Goal: Communication & Community: Answer question/provide support

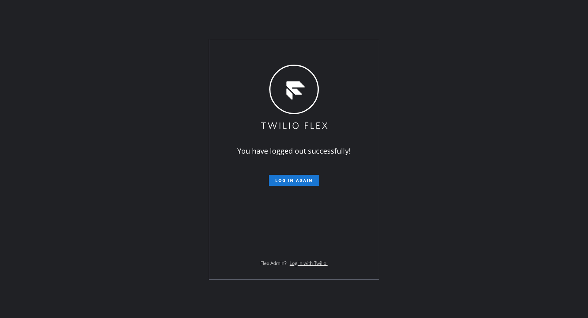
click at [0, 227] on div "You have logged out successfully! Log in again Flex Admin? Log in with Twilio." at bounding box center [294, 159] width 588 height 318
drag, startPoint x: 295, startPoint y: 183, endPoint x: 299, endPoint y: 192, distance: 9.1
click at [295, 183] on button "Log in again" at bounding box center [294, 180] width 50 height 11
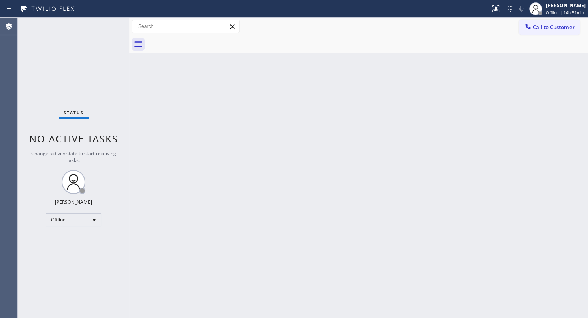
click at [69, 277] on div "Status No active tasks Change activity state to start receiving tasks. JENIZA A…" at bounding box center [74, 168] width 112 height 301
click at [54, 80] on div "Status No active tasks Change activity state to start receiving tasks. JENIZA A…" at bounding box center [74, 168] width 112 height 301
click at [68, 221] on div "Offline" at bounding box center [74, 220] width 56 height 13
click at [58, 240] on li "Available" at bounding box center [73, 241] width 54 height 10
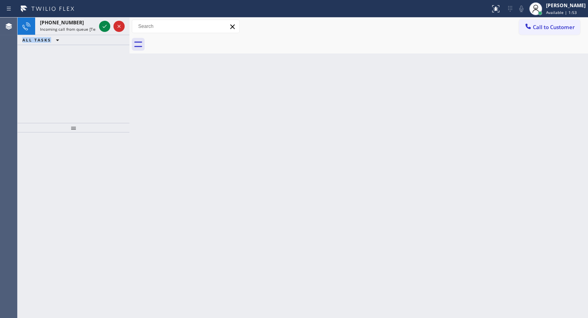
drag, startPoint x: 22, startPoint y: 69, endPoint x: 78, endPoint y: 33, distance: 66.5
click at [62, 51] on div "+16177800455 Incoming call from queue [Test] All ALL TASKS ALL TASKS ACTIVE TAS…" at bounding box center [74, 70] width 112 height 105
click at [103, 23] on icon at bounding box center [105, 27] width 10 height 10
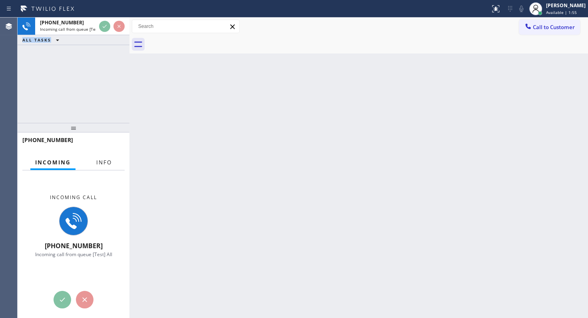
click at [100, 157] on button "Info" at bounding box center [103, 163] width 25 height 16
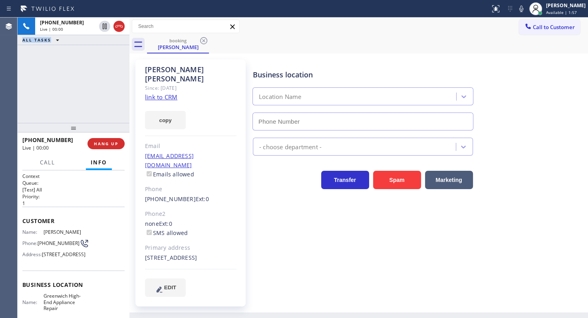
type input "(203) 769-9105"
click at [164, 93] on link "link to CRM" at bounding box center [161, 97] width 32 height 8
click at [524, 6] on icon at bounding box center [522, 9] width 10 height 10
click at [518, 10] on icon at bounding box center [522, 9] width 10 height 10
click at [520, 8] on icon at bounding box center [521, 9] width 4 height 6
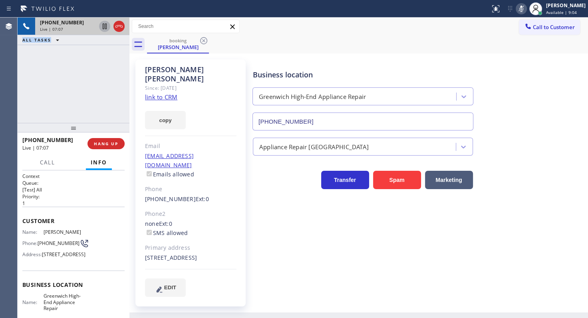
click at [104, 24] on icon at bounding box center [105, 27] width 4 height 6
click at [28, 91] on div "+16177800455 Live | 07:19 ALL TASKS ALL TASKS ACTIVE TASKS TASKS IN WRAP UP" at bounding box center [74, 70] width 112 height 105
drag, startPoint x: 64, startPoint y: 81, endPoint x: 94, endPoint y: 34, distance: 55.7
click at [83, 48] on div "+16177800455 Live | 07:40 ALL TASKS ALL TASKS ACTIVE TASKS TASKS IN WRAP UP" at bounding box center [74, 70] width 112 height 105
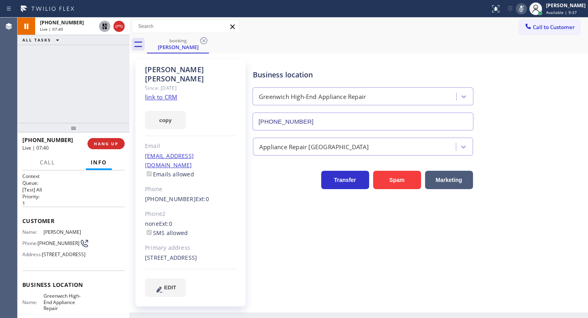
click at [100, 28] on icon at bounding box center [105, 27] width 10 height 10
click at [519, 9] on icon at bounding box center [522, 9] width 10 height 10
click at [68, 76] on div "+16177800455 Live | 07:45 ALL TASKS ALL TASKS ACTIVE TASKS TASKS IN WRAP UP" at bounding box center [74, 70] width 112 height 105
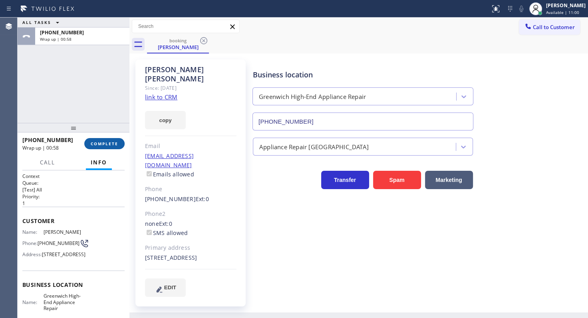
click at [101, 146] on span "COMPLETE" at bounding box center [105, 144] width 28 height 6
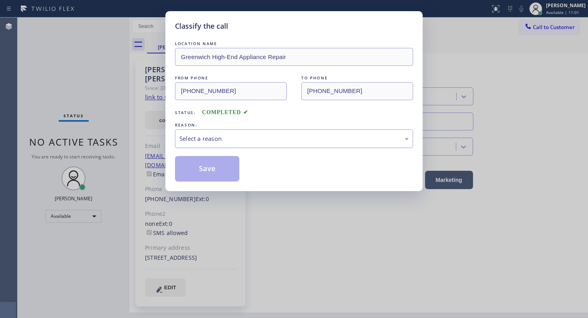
click at [191, 136] on div "Select a reason" at bounding box center [293, 138] width 229 height 9
click at [196, 171] on button "Save" at bounding box center [207, 169] width 64 height 26
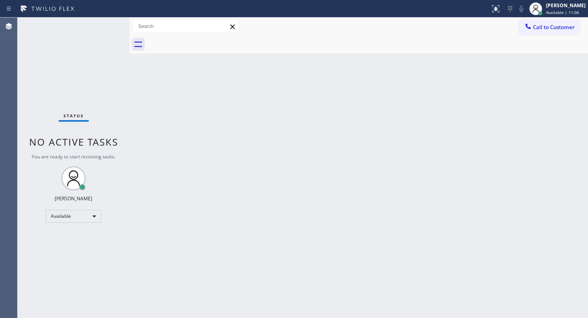
drag, startPoint x: 388, startPoint y: 171, endPoint x: 537, endPoint y: 179, distance: 148.8
click at [408, 171] on div "Back to Dashboard Change Sender ID Customers Technicians Select a contact Outbo…" at bounding box center [358, 168] width 459 height 301
click at [83, 240] on div "Status No active tasks You are ready to start receiving tasks. JENIZA ALCAYDE A…" at bounding box center [74, 168] width 112 height 301
click at [56, 69] on div "Status No active tasks You are ready to start receiving tasks. JENIZA ALCAYDE A…" at bounding box center [74, 168] width 112 height 301
click at [100, 26] on div "Status No active tasks You are ready to start receiving tasks. JENIZA ALCAYDE A…" at bounding box center [74, 168] width 112 height 301
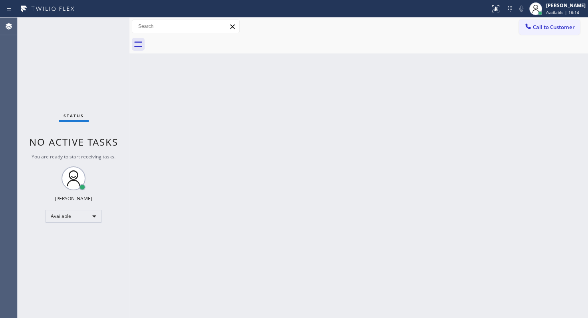
click at [353, 131] on div "Back to Dashboard Change Sender ID Customers Technicians Select a contact Outbo…" at bounding box center [358, 168] width 459 height 301
click at [379, 86] on div "Back to Dashboard Change Sender ID Customers Technicians Select a contact Outbo…" at bounding box center [358, 168] width 459 height 301
click at [42, 224] on div "Status No active tasks You are ready to start receiving tasks. JENIZA ALCAYDE A…" at bounding box center [74, 168] width 112 height 301
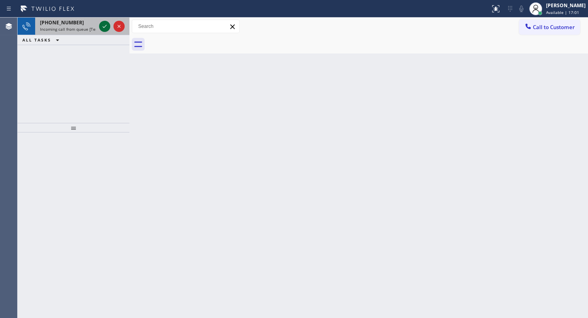
click at [103, 26] on icon at bounding box center [105, 27] width 10 height 10
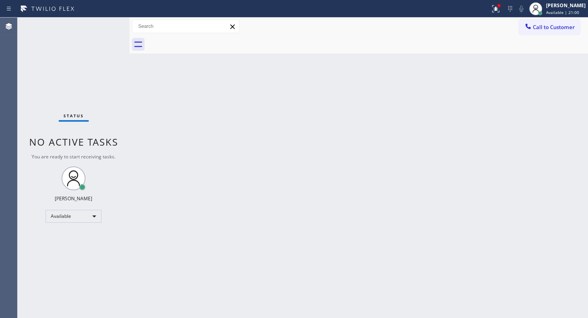
click at [493, 14] on button at bounding box center [496, 9] width 18 height 18
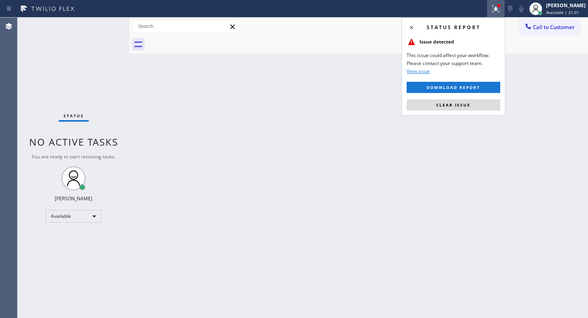
click at [473, 107] on button "Clear issue" at bounding box center [453, 104] width 93 height 11
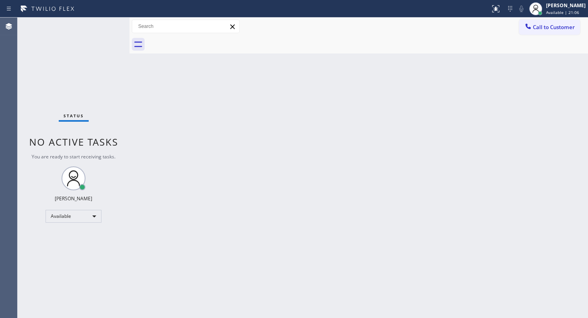
drag, startPoint x: 249, startPoint y: 203, endPoint x: 244, endPoint y: 203, distance: 4.4
click at [248, 203] on div "Back to Dashboard Change Sender ID Customers Technicians Select a contact Outbo…" at bounding box center [358, 168] width 459 height 301
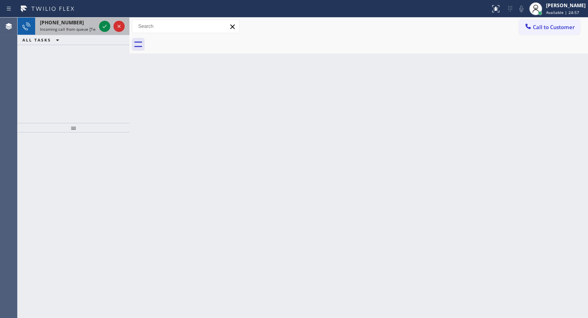
drag, startPoint x: 57, startPoint y: 45, endPoint x: 94, endPoint y: 20, distance: 44.4
click at [71, 35] on div "+15167820427 Incoming call from queue [Test] All ALL TASKS ALL TASKS ACTIVE TAS…" at bounding box center [74, 70] width 112 height 105
click at [101, 24] on icon at bounding box center [105, 27] width 10 height 10
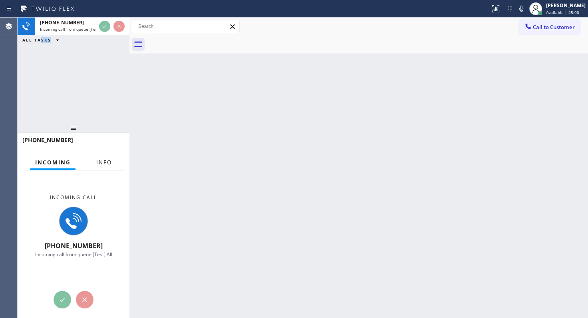
click at [104, 165] on span "Info" at bounding box center [104, 162] width 16 height 7
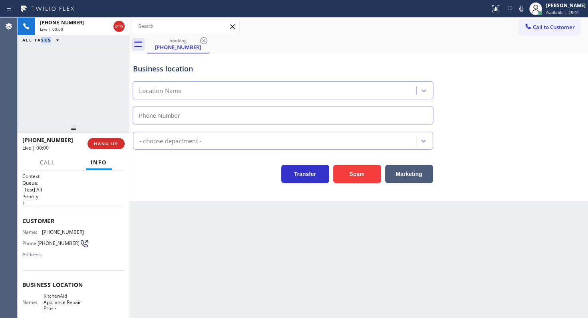
type input "(855) 213-9318"
click at [58, 91] on div "+15167820427 Live | 00:15 ALL TASKS ALL TASKS ACTIVE TASKS TASKS IN WRAP UP" at bounding box center [74, 70] width 112 height 105
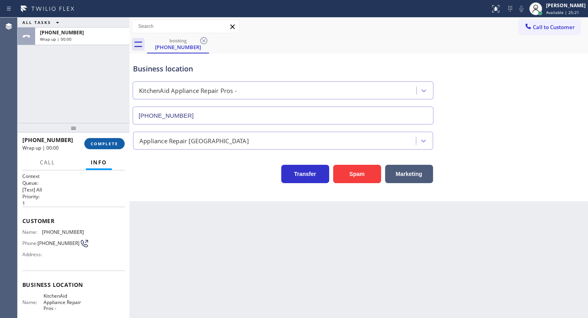
click at [101, 144] on button "COMPLETE" at bounding box center [104, 143] width 40 height 11
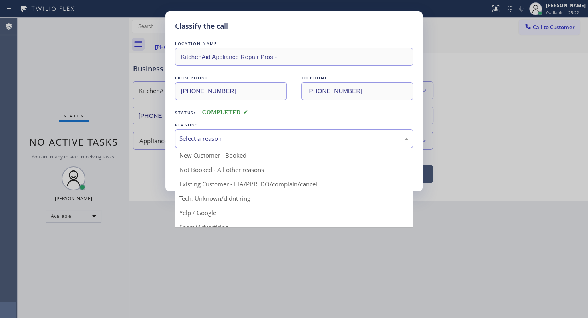
drag, startPoint x: 222, startPoint y: 137, endPoint x: 215, endPoint y: 143, distance: 9.1
click at [219, 141] on div "Select a reason" at bounding box center [293, 138] width 229 height 9
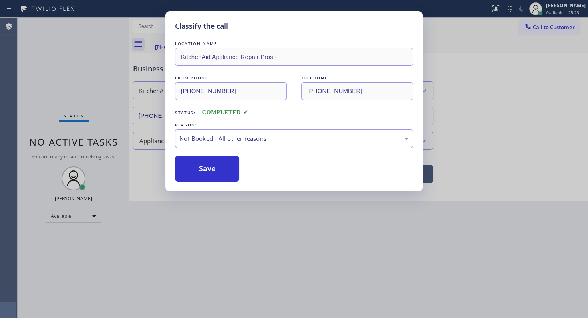
click at [191, 165] on button "Save" at bounding box center [207, 169] width 64 height 26
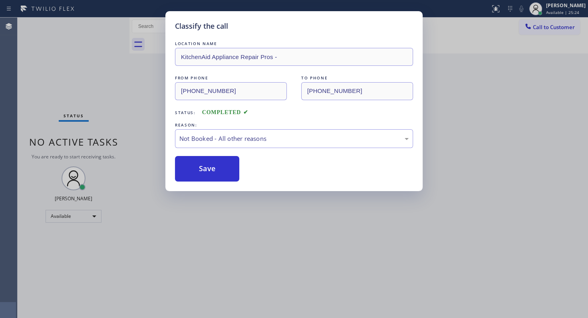
click at [579, 127] on div "Classify the call LOCATION NAME KitchenAid Appliance Repair Pros - FROM PHONE (…" at bounding box center [294, 159] width 588 height 318
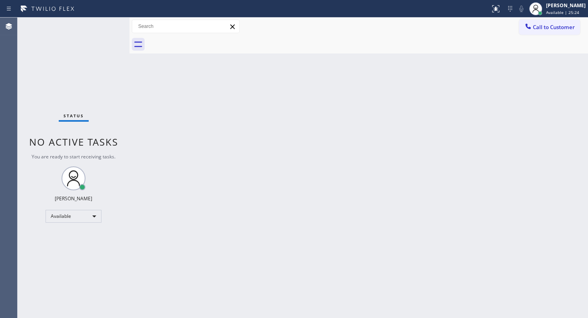
click at [586, 124] on div "Back to Dashboard Change Sender ID Customers Technicians Select a contact Outbo…" at bounding box center [358, 168] width 459 height 301
click at [291, 205] on div "Back to Dashboard Change Sender ID Customers Technicians Select a contact Outbo…" at bounding box center [358, 168] width 459 height 301
click at [532, 173] on div "Back to Dashboard Change Sender ID Customers Technicians Select a contact Outbo…" at bounding box center [358, 168] width 459 height 301
click at [584, 135] on div "Back to Dashboard Change Sender ID Customers Technicians Select a contact Outbo…" at bounding box center [358, 168] width 459 height 301
click at [48, 42] on div "Status No active tasks You are ready to start receiving tasks. JENIZA ALCAYDE A…" at bounding box center [74, 168] width 112 height 301
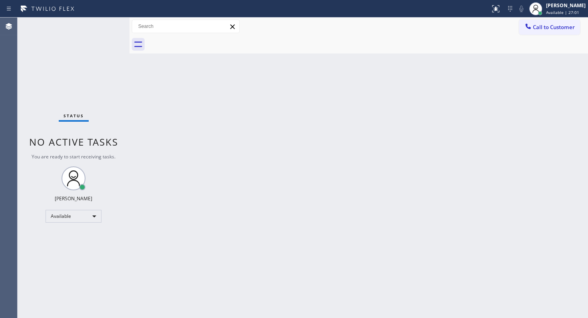
click at [360, 87] on div "Back to Dashboard Change Sender ID Customers Technicians Select a contact Outbo…" at bounding box center [358, 168] width 459 height 301
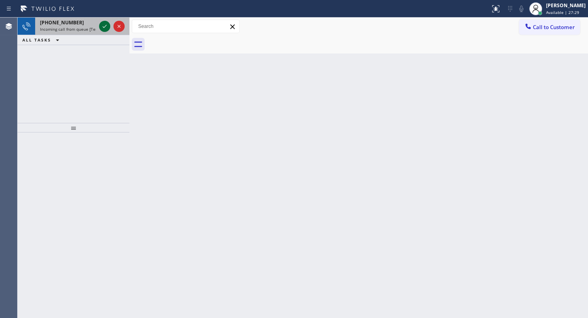
click at [108, 26] on icon at bounding box center [105, 27] width 10 height 10
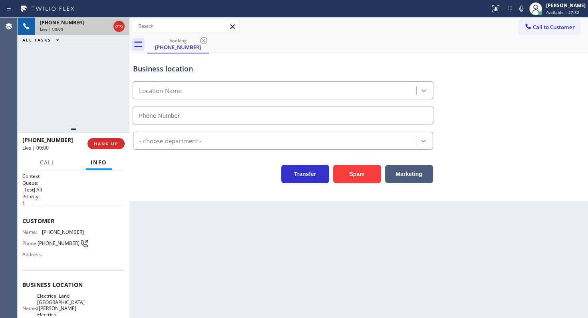
type input "[PHONE_NUMBER]"
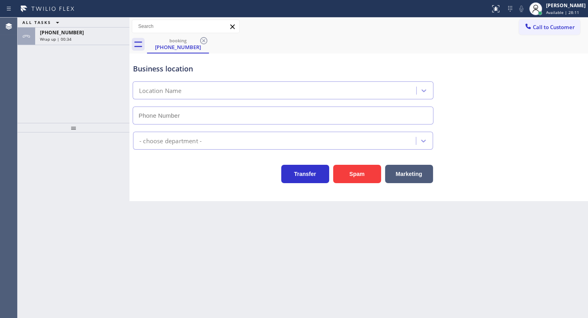
type input "[PHONE_NUMBER]"
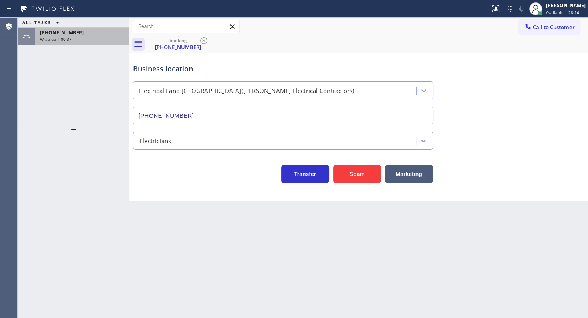
click at [78, 36] on div "Wrap up | 00:37" at bounding box center [82, 39] width 85 height 6
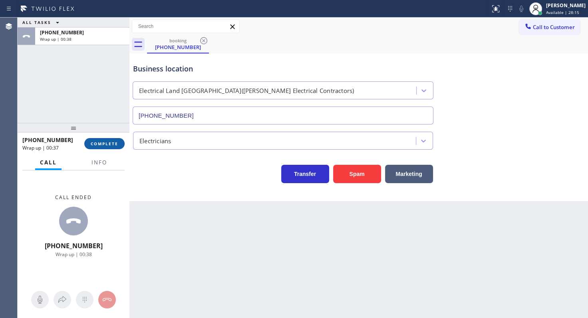
click at [99, 144] on span "COMPLETE" at bounding box center [105, 144] width 28 height 6
click at [124, 133] on div at bounding box center [74, 128] width 112 height 10
click at [109, 133] on div at bounding box center [74, 128] width 112 height 10
click at [110, 147] on button "COMPLETE" at bounding box center [104, 143] width 40 height 11
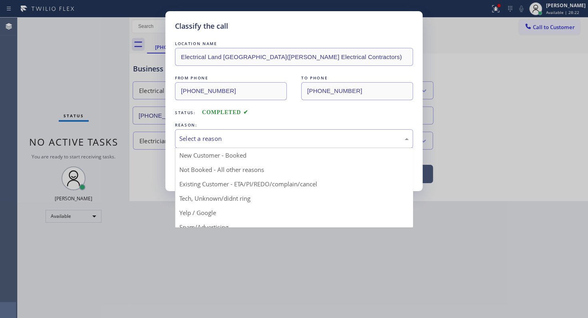
click at [207, 139] on div "Select a reason" at bounding box center [293, 138] width 229 height 9
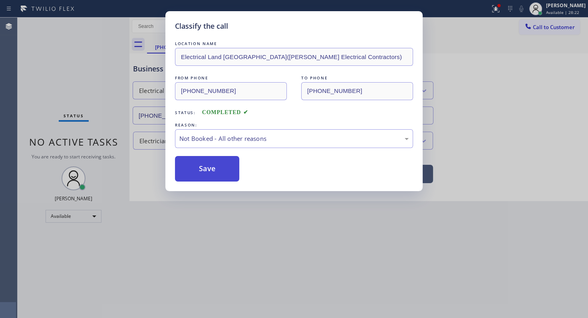
click at [199, 165] on button "Save" at bounding box center [207, 169] width 64 height 26
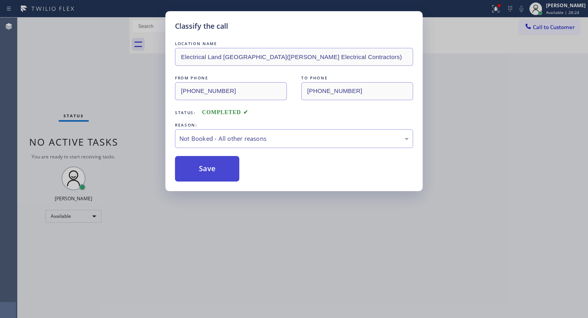
click at [199, 165] on button "Save" at bounding box center [207, 169] width 64 height 26
click at [199, 164] on button "Save" at bounding box center [207, 169] width 64 height 26
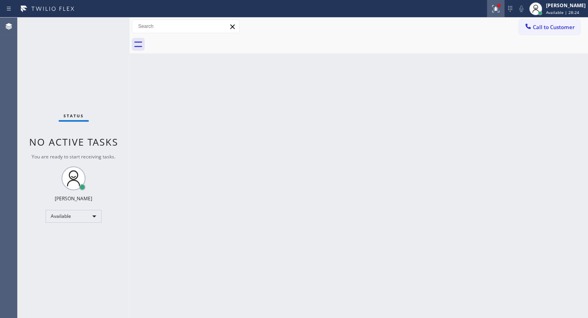
click at [496, 11] on icon at bounding box center [496, 9] width 10 height 10
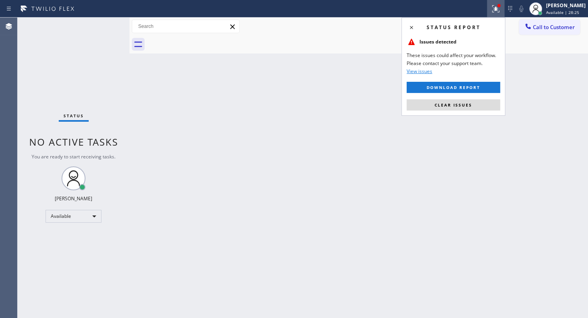
click at [473, 103] on button "Clear issues" at bounding box center [453, 104] width 93 height 11
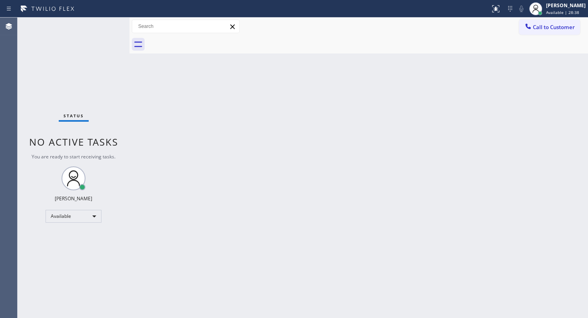
click at [197, 174] on div "Back to Dashboard Change Sender ID Customers Technicians Select a contact Outbo…" at bounding box center [358, 168] width 459 height 301
click at [471, 140] on div "Back to Dashboard Change Sender ID Customers Technicians Select a contact Outbo…" at bounding box center [358, 168] width 459 height 301
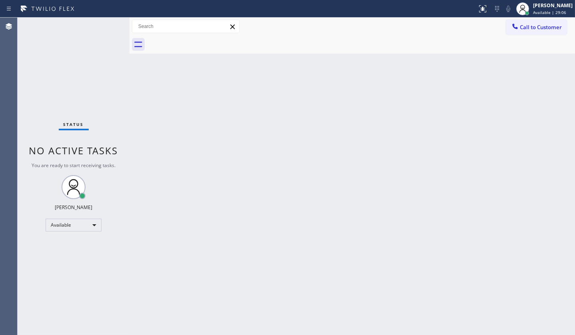
click at [335, 164] on div "Back to Dashboard Change Sender ID Customers Technicians Select a contact Outbo…" at bounding box center [351, 176] width 445 height 317
click at [244, 164] on div "Back to Dashboard Change Sender ID Customers Technicians Select a contact Outbo…" at bounding box center [351, 176] width 445 height 317
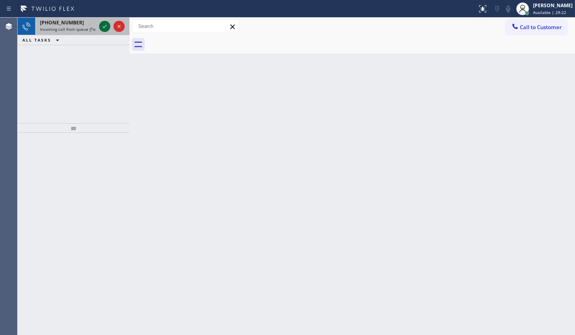
click at [104, 24] on icon at bounding box center [105, 27] width 10 height 10
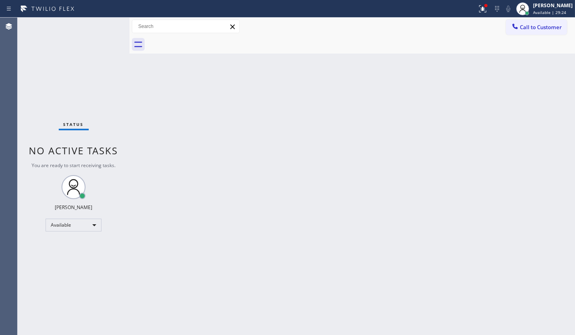
click at [104, 24] on div "Status No active tasks You are ready to start receiving tasks. JENIZA ALCAYDE A…" at bounding box center [74, 176] width 112 height 317
click at [479, 10] on icon at bounding box center [483, 9] width 10 height 10
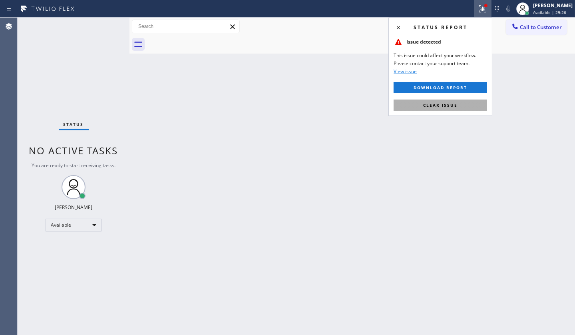
click at [461, 101] on button "Clear issue" at bounding box center [440, 104] width 93 height 11
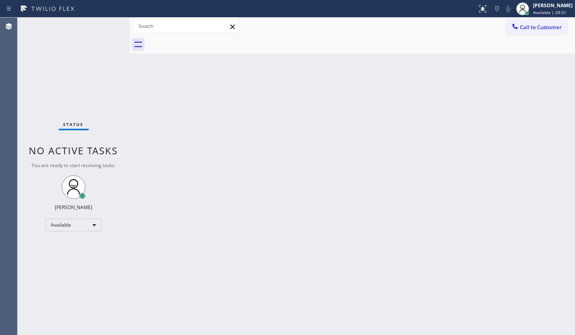
drag, startPoint x: 285, startPoint y: 161, endPoint x: 291, endPoint y: 157, distance: 7.5
click at [291, 157] on div "Back to Dashboard Change Sender ID Customers Technicians Select a contact Outbo…" at bounding box center [351, 176] width 445 height 317
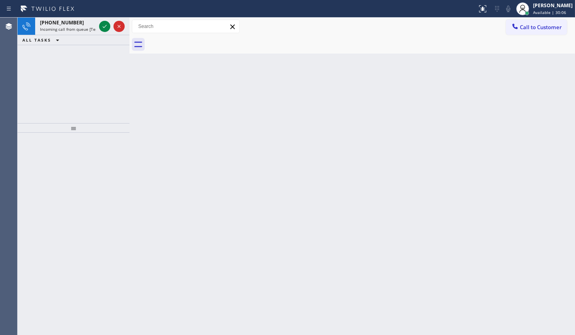
drag, startPoint x: 87, startPoint y: 91, endPoint x: 90, endPoint y: 82, distance: 9.6
click at [89, 87] on div "+19173012629 Incoming call from queue [Test] All ALL TASKS ALL TASKS ACTIVE TAS…" at bounding box center [74, 70] width 112 height 105
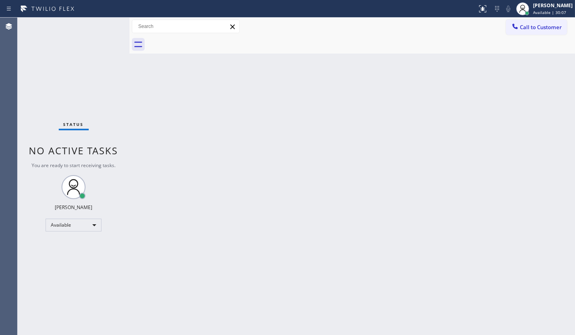
click at [98, 28] on div "Status No active tasks You are ready to start receiving tasks. JENIZA ALCAYDE A…" at bounding box center [74, 176] width 112 height 317
click at [572, 185] on div "Back to Dashboard Change Sender ID Customers Technicians Select a contact Outbo…" at bounding box center [351, 176] width 445 height 317
click at [574, 177] on div "Back to Dashboard Change Sender ID Customers Technicians Select a contact Outbo…" at bounding box center [351, 176] width 445 height 317
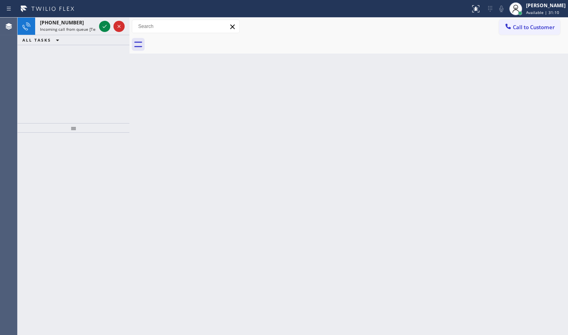
click at [64, 62] on div "+17282277101 Incoming call from queue [Test] All ALL TASKS ALL TASKS ACTIVE TAS…" at bounding box center [74, 70] width 112 height 105
drag, startPoint x: 98, startPoint y: 24, endPoint x: 106, endPoint y: 22, distance: 8.1
click at [103, 23] on div at bounding box center [111, 27] width 29 height 18
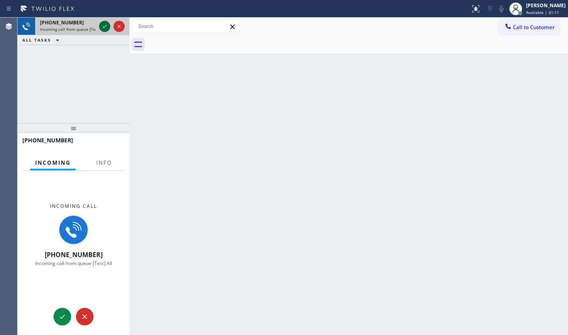
click at [107, 22] on icon at bounding box center [105, 27] width 10 height 10
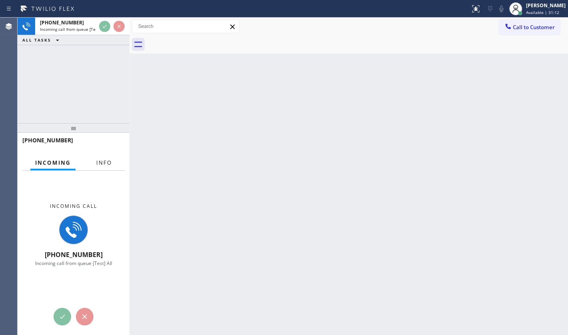
click at [103, 160] on span "Info" at bounding box center [104, 162] width 16 height 7
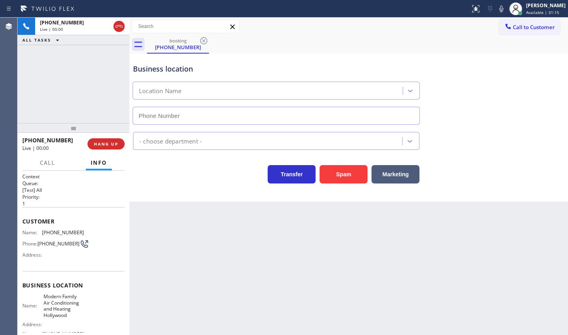
type input "(954) 799-4822"
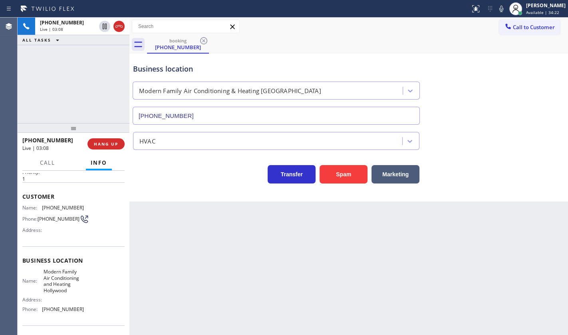
scroll to position [72, 0]
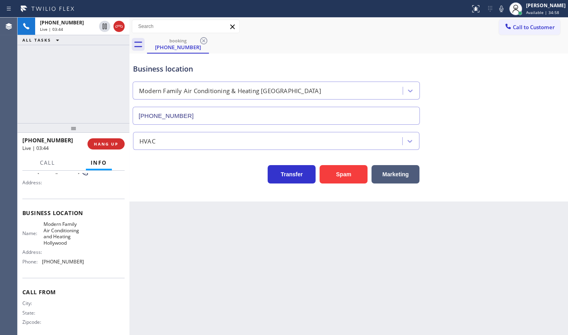
click at [74, 95] on div "+17282277101 Live | 03:44 ALL TASKS ALL TASKS ACTIVE TASKS TASKS IN WRAP UP" at bounding box center [74, 70] width 112 height 105
drag, startPoint x: 67, startPoint y: 68, endPoint x: 52, endPoint y: 0, distance: 69.5
click at [60, 26] on div "+17282277101 Live | 03:52 ALL TASKS ALL TASKS ACTIVE TASKS TASKS IN WRAP UP" at bounding box center [74, 70] width 112 height 105
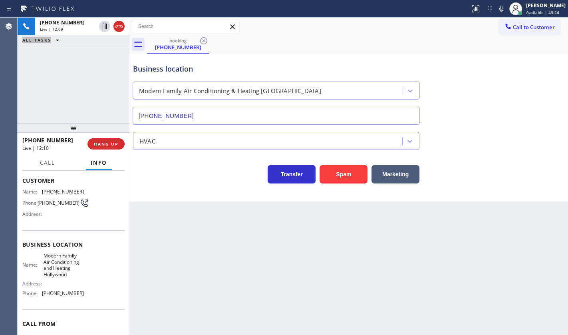
scroll to position [0, 0]
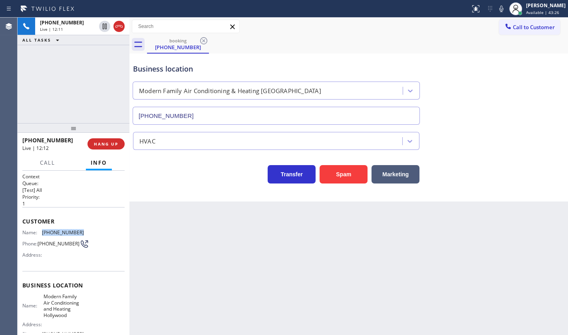
drag, startPoint x: 41, startPoint y: 231, endPoint x: 79, endPoint y: 232, distance: 38.4
click at [79, 232] on div "Name: (728) 227-7101" at bounding box center [53, 232] width 62 height 6
copy div "(728) 227-7101"
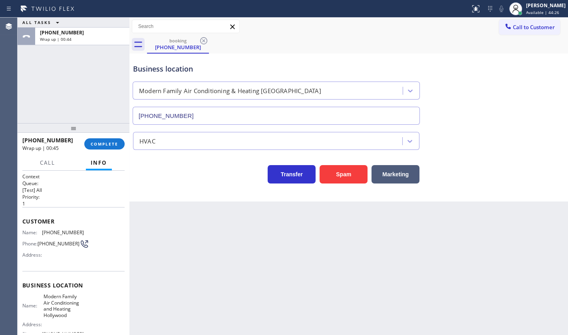
drag, startPoint x: 34, startPoint y: 81, endPoint x: 40, endPoint y: 96, distance: 15.7
click at [34, 81] on div "ALL TASKS ALL TASKS ACTIVE TASKS TASKS IN WRAP UP +17282277101 Wrap up | 00:44" at bounding box center [74, 70] width 112 height 105
click at [95, 140] on button "COMPLETE" at bounding box center [104, 143] width 40 height 11
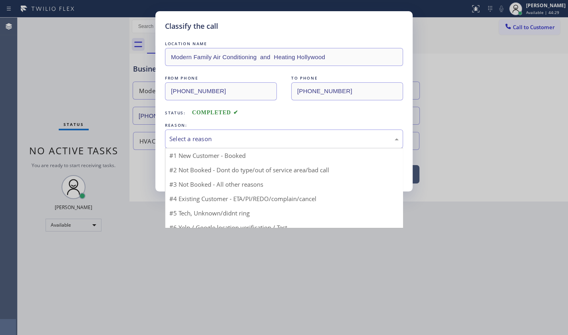
click at [209, 139] on div "Select a reason" at bounding box center [283, 138] width 229 height 9
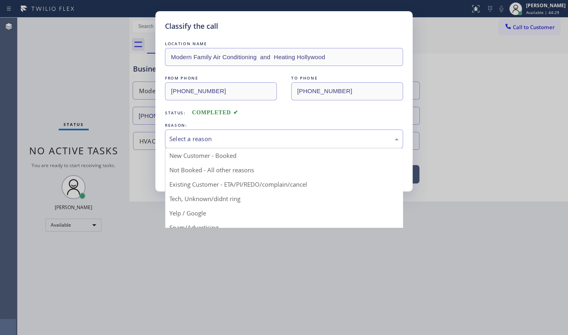
drag, startPoint x: 192, startPoint y: 183, endPoint x: 187, endPoint y: 168, distance: 15.9
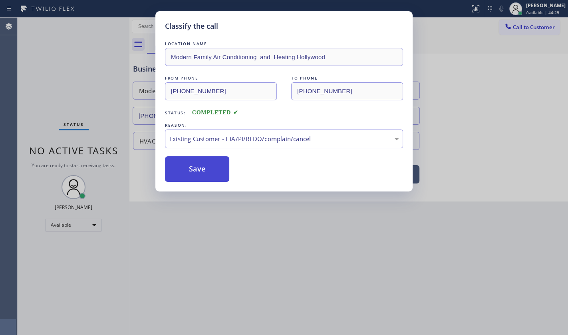
click at [187, 167] on button "Save" at bounding box center [197, 169] width 64 height 26
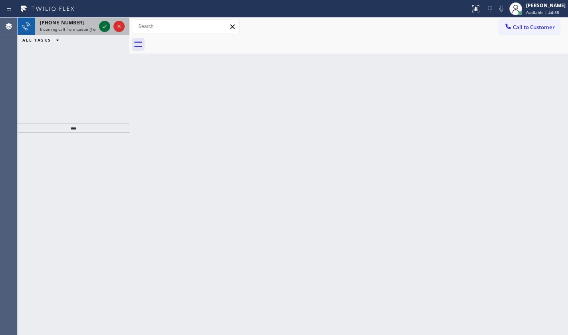
click at [102, 26] on icon at bounding box center [105, 27] width 10 height 10
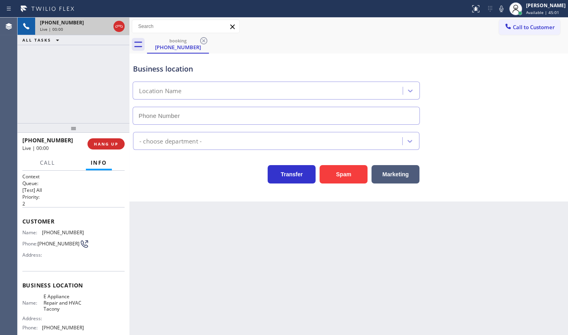
type input "(215) 999-4755"
click at [336, 175] on button "Spam" at bounding box center [344, 174] width 48 height 18
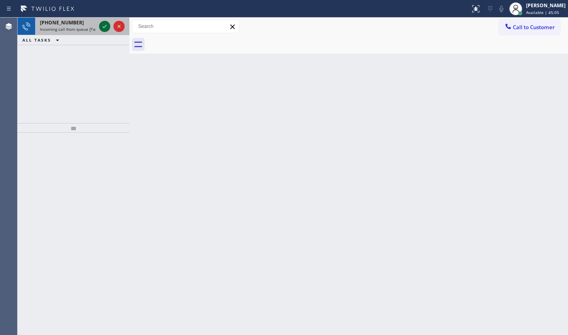
click at [103, 24] on icon at bounding box center [105, 27] width 10 height 10
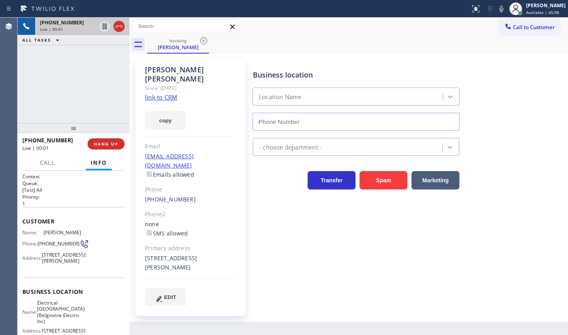
type input "(551) 550-9365"
click at [152, 93] on link "link to CRM" at bounding box center [161, 97] width 32 height 8
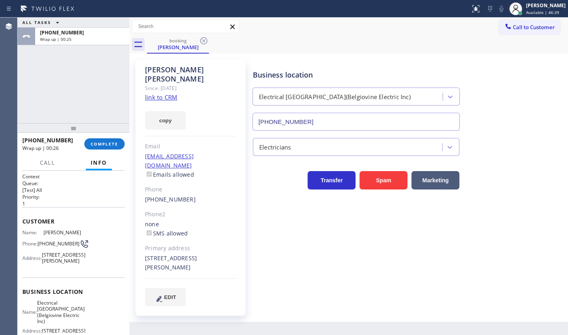
drag, startPoint x: 12, startPoint y: 42, endPoint x: 15, endPoint y: 46, distance: 4.9
click at [15, 46] on div "Agent Desktop" at bounding box center [8, 176] width 17 height 317
click at [105, 143] on span "COMPLETE" at bounding box center [105, 144] width 28 height 6
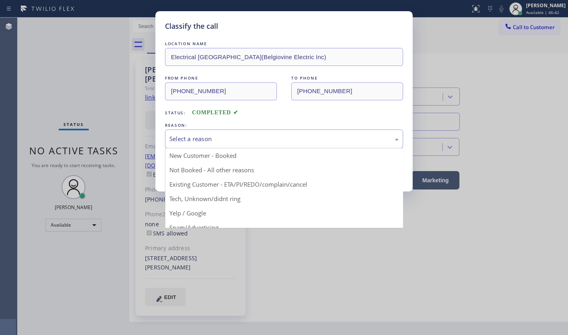
click at [217, 143] on div "Select a reason" at bounding box center [284, 138] width 238 height 19
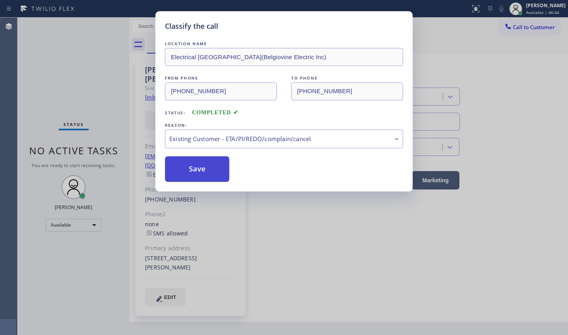
drag, startPoint x: 191, startPoint y: 180, endPoint x: 195, endPoint y: 167, distance: 13.5
click at [195, 167] on button "Save" at bounding box center [197, 169] width 64 height 26
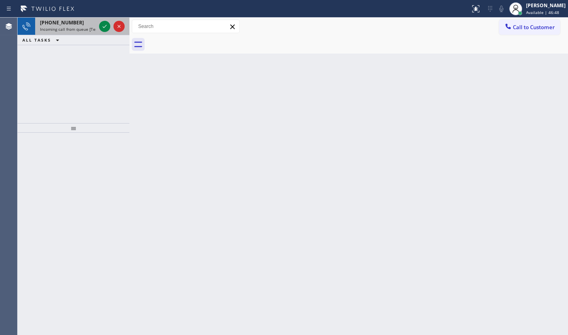
click at [97, 25] on div "+12018386938 Incoming call from queue [Test] All" at bounding box center [66, 27] width 62 height 18
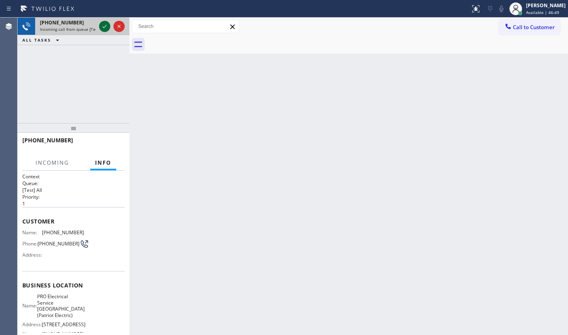
click at [99, 25] on div at bounding box center [104, 27] width 11 height 10
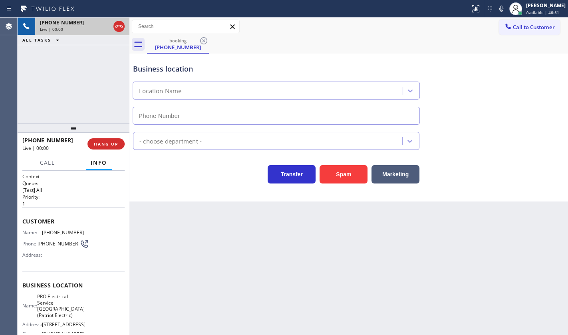
type input "(973) 798-1938"
click at [144, 243] on div "Back to Dashboard Change Sender ID Customers Technicians Select a contact Outbo…" at bounding box center [348, 176] width 439 height 317
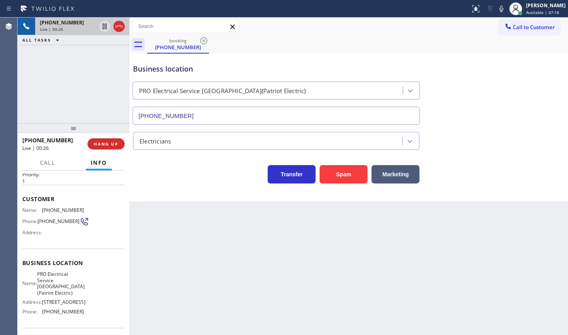
scroll to position [98, 0]
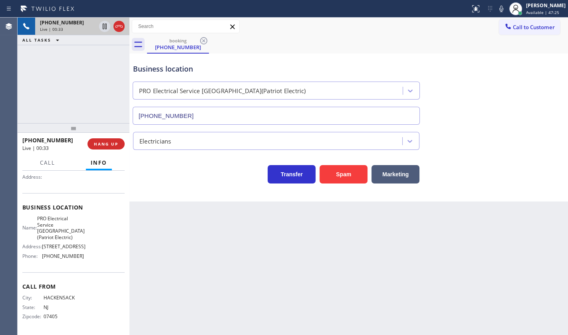
click at [78, 95] on div "+12018386938 Live | 00:33 ALL TASKS ALL TASKS ACTIVE TASKS TASKS IN WRAP UP" at bounding box center [74, 70] width 112 height 105
click at [107, 143] on span "HANG UP" at bounding box center [106, 144] width 24 height 6
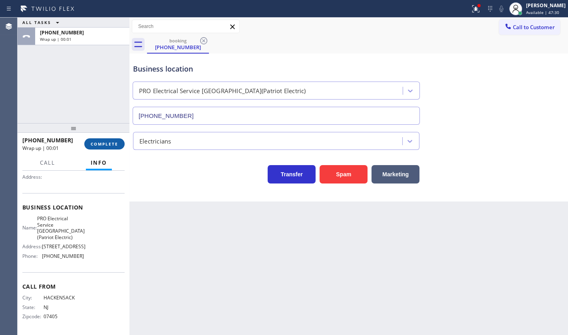
drag, startPoint x: 103, startPoint y: 140, endPoint x: 118, endPoint y: 140, distance: 15.6
click at [108, 140] on button "COMPLETE" at bounding box center [104, 143] width 40 height 11
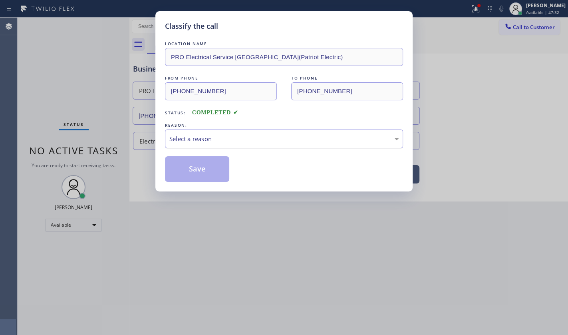
click at [191, 137] on div "Select a reason" at bounding box center [283, 138] width 229 height 9
click at [190, 164] on button "Save" at bounding box center [197, 169] width 64 height 26
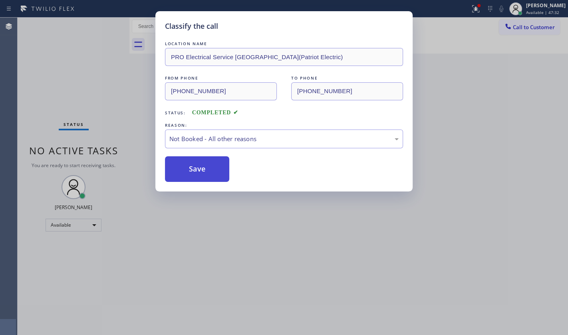
click at [190, 164] on button "Save" at bounding box center [197, 169] width 64 height 26
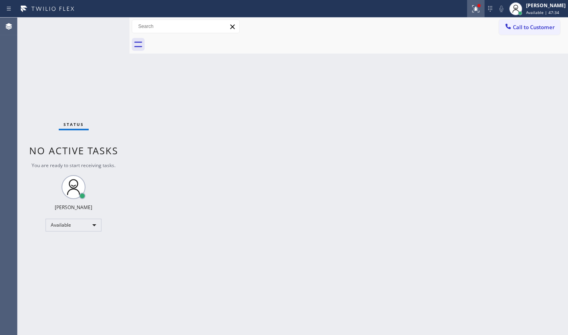
click at [469, 8] on div at bounding box center [476, 9] width 18 height 10
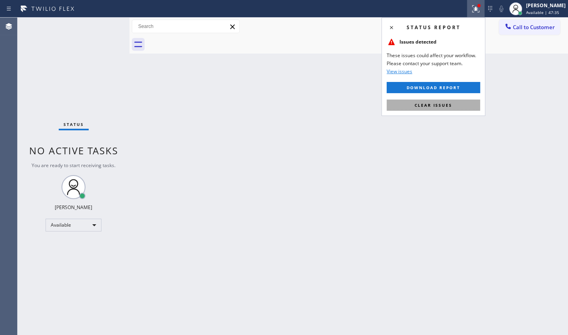
click at [461, 100] on button "Clear issues" at bounding box center [433, 104] width 93 height 11
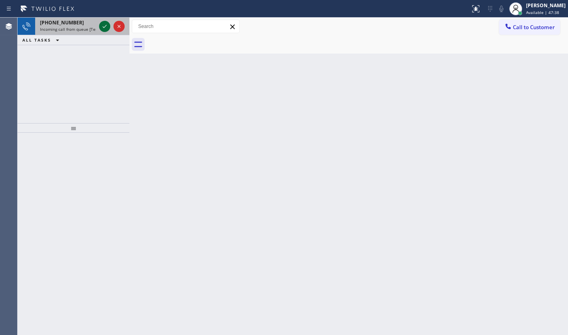
click at [105, 24] on icon at bounding box center [105, 27] width 10 height 10
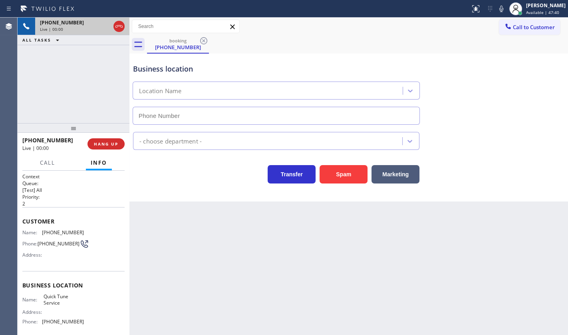
type input "(480) 680-8134"
click at [112, 144] on span "HANG UP" at bounding box center [106, 144] width 24 height 6
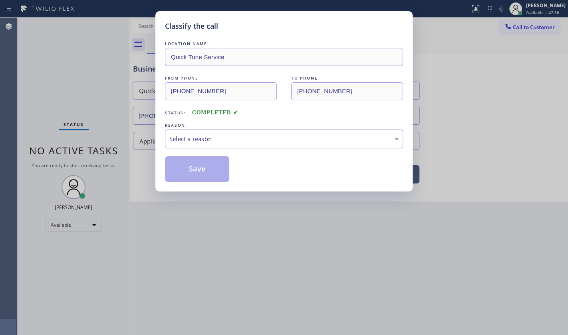
click at [211, 135] on div "Select a reason" at bounding box center [284, 138] width 238 height 19
drag, startPoint x: 211, startPoint y: 197, endPoint x: 220, endPoint y: 177, distance: 22.6
click at [224, 168] on button "Save" at bounding box center [197, 169] width 64 height 26
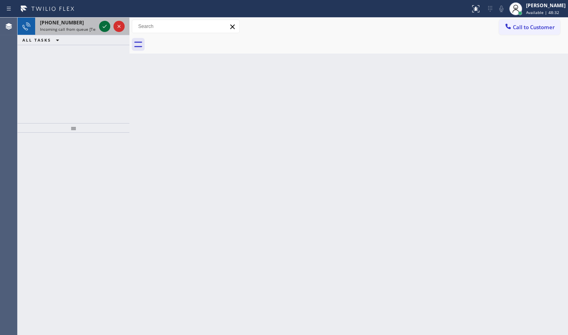
click at [101, 25] on icon at bounding box center [105, 27] width 10 height 10
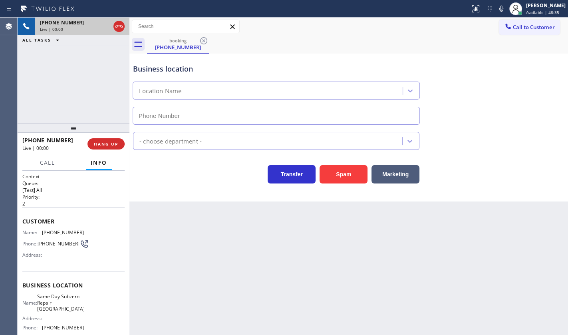
type input "(410) 237-0556"
click at [338, 173] on button "Spam" at bounding box center [344, 174] width 48 height 18
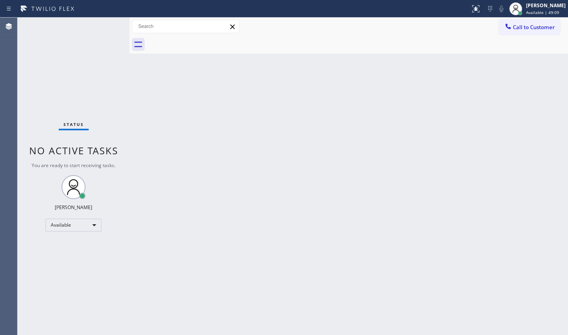
click at [81, 102] on div "Status No active tasks You are ready to start receiving tasks. JENIZA ALCAYDE A…" at bounding box center [74, 176] width 112 height 317
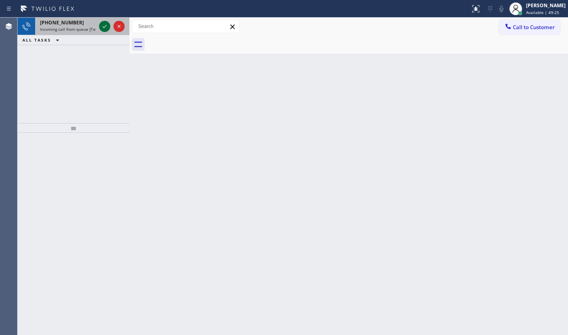
click at [102, 27] on icon at bounding box center [105, 27] width 10 height 10
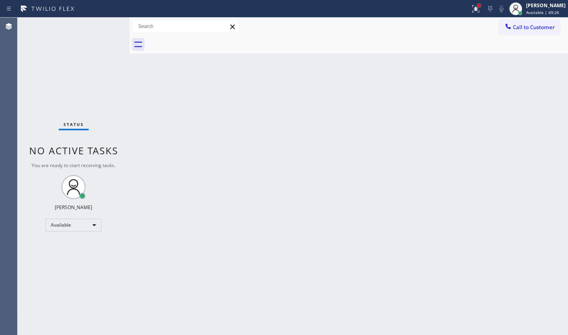
click at [480, 7] on div at bounding box center [479, 5] width 5 height 5
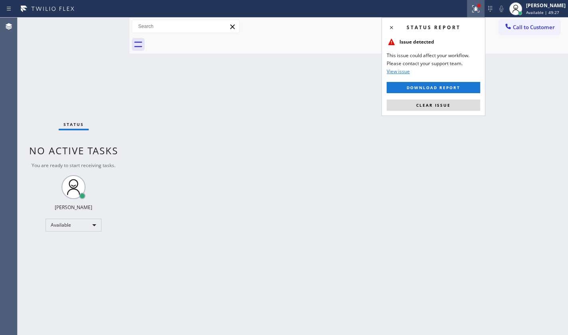
click at [444, 107] on button "Clear issue" at bounding box center [433, 104] width 93 height 11
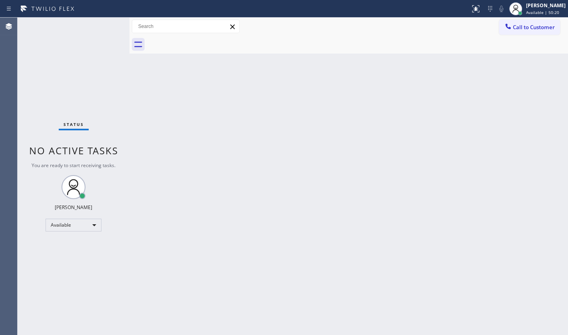
click at [12, 80] on div "Agent Desktop" at bounding box center [8, 176] width 17 height 317
drag, startPoint x: 104, startPoint y: 29, endPoint x: 109, endPoint y: 32, distance: 5.4
click at [108, 32] on div "Status No active tasks You are ready to start receiving tasks. JENIZA ALCAYDE A…" at bounding box center [74, 176] width 112 height 317
drag, startPoint x: 495, startPoint y: 185, endPoint x: 497, endPoint y: 180, distance: 5.1
click at [497, 180] on div "Back to Dashboard Change Sender ID Customers Technicians Select a contact Outbo…" at bounding box center [348, 176] width 439 height 317
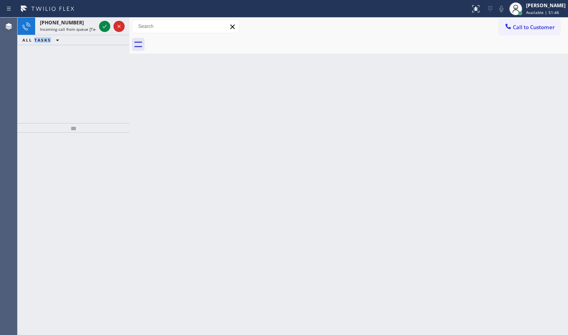
drag, startPoint x: 58, startPoint y: 73, endPoint x: 87, endPoint y: 36, distance: 47.2
click at [72, 58] on div "+16236931639 Incoming call from queue [Test] All ALL TASKS ALL TASKS ACTIVE TAS…" at bounding box center [74, 70] width 112 height 105
click at [105, 24] on icon at bounding box center [105, 27] width 10 height 10
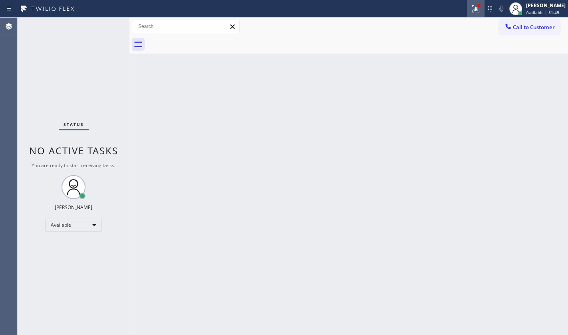
click at [470, 8] on div at bounding box center [476, 9] width 18 height 10
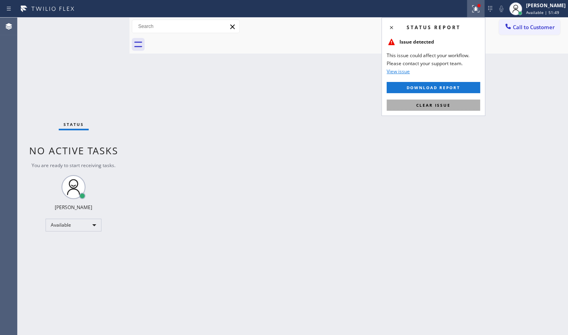
click at [463, 102] on button "Clear issue" at bounding box center [433, 104] width 93 height 11
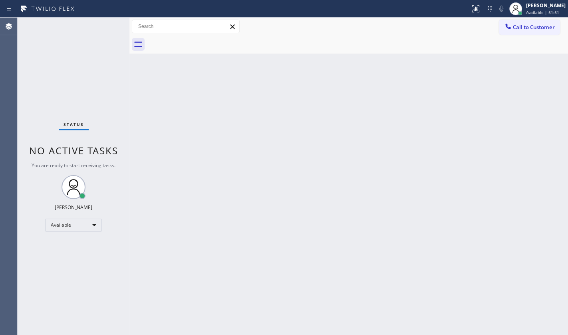
drag, startPoint x: 400, startPoint y: 46, endPoint x: 429, endPoint y: 53, distance: 29.9
click at [407, 48] on div at bounding box center [357, 45] width 421 height 18
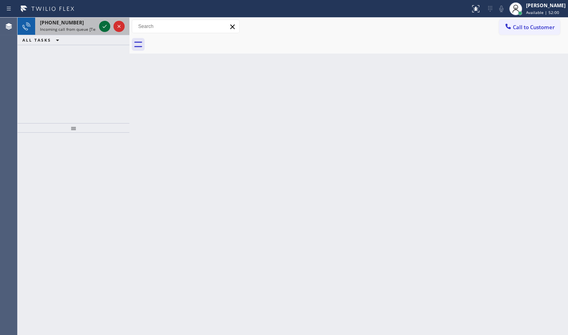
click at [102, 27] on icon at bounding box center [105, 27] width 10 height 10
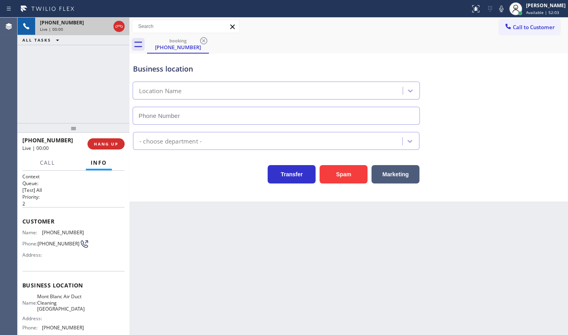
type input "(714) 599-8665"
click at [395, 176] on button "Marketing" at bounding box center [396, 174] width 48 height 18
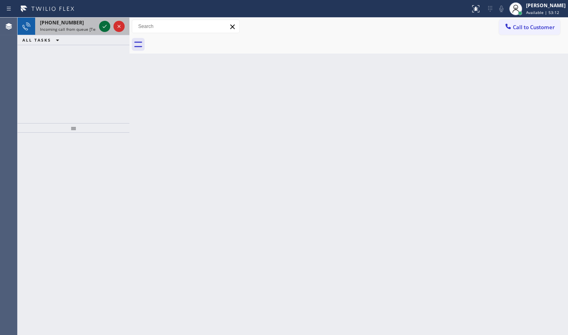
click at [104, 24] on icon at bounding box center [105, 27] width 10 height 10
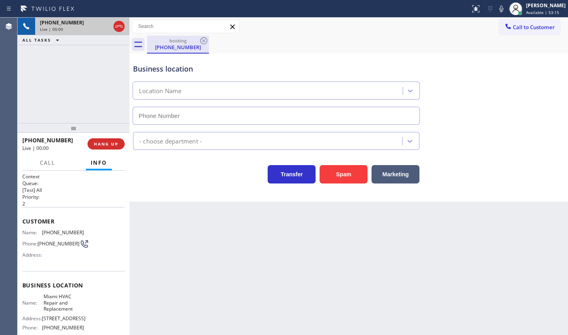
type input "(305) 912-1851"
click at [557, 61] on div "Business location Miami HVAC Repair and Replacement (305) 912-1851" at bounding box center [348, 88] width 435 height 72
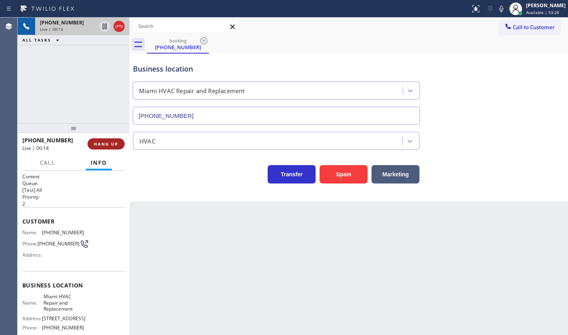
click at [112, 149] on button "HANG UP" at bounding box center [105, 143] width 37 height 11
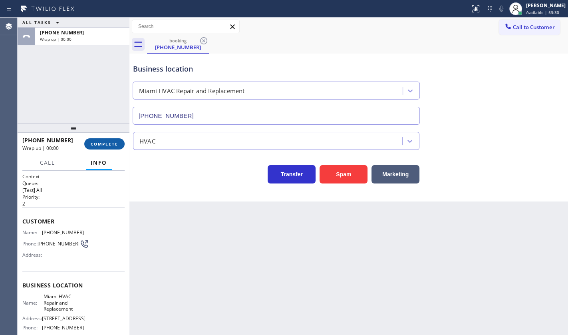
click at [113, 146] on span "COMPLETE" at bounding box center [105, 144] width 28 height 6
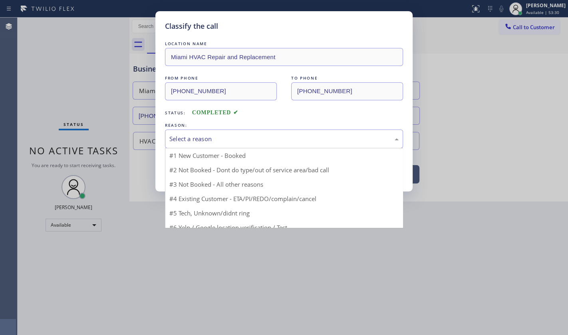
click at [225, 134] on div "Select a reason" at bounding box center [283, 138] width 229 height 9
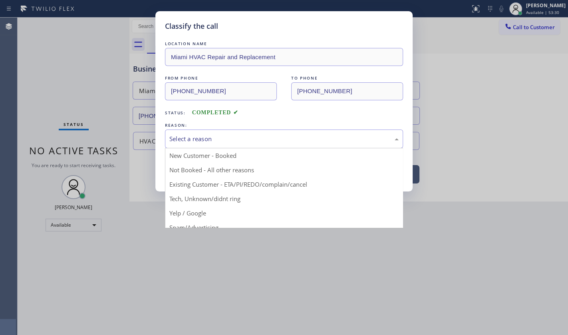
drag, startPoint x: 197, startPoint y: 199, endPoint x: 199, endPoint y: 173, distance: 25.6
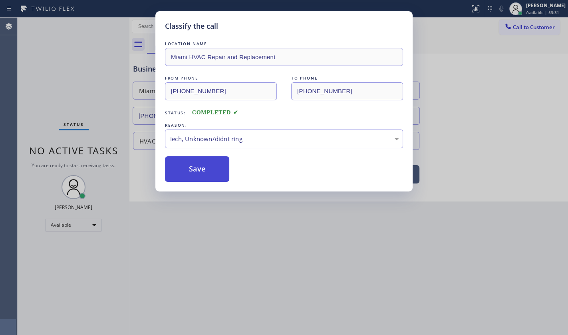
click at [200, 168] on button "Save" at bounding box center [197, 169] width 64 height 26
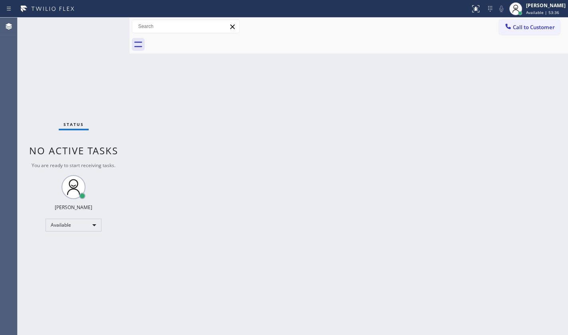
drag, startPoint x: 300, startPoint y: 152, endPoint x: 554, endPoint y: 91, distance: 260.8
click at [322, 144] on div "Back to Dashboard Change Sender ID Customers Technicians Select a contact Outbo…" at bounding box center [348, 176] width 439 height 317
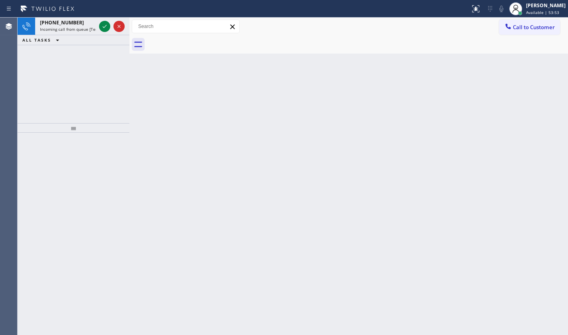
drag, startPoint x: 50, startPoint y: 66, endPoint x: 60, endPoint y: 56, distance: 14.1
click at [60, 56] on div "+17863723478 Incoming call from queue [Test] All ALL TASKS ALL TASKS ACTIVE TAS…" at bounding box center [74, 70] width 112 height 105
click at [112, 26] on div at bounding box center [111, 27] width 29 height 18
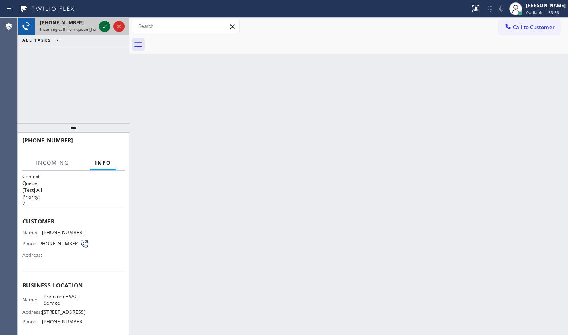
click at [106, 24] on icon at bounding box center [105, 27] width 10 height 10
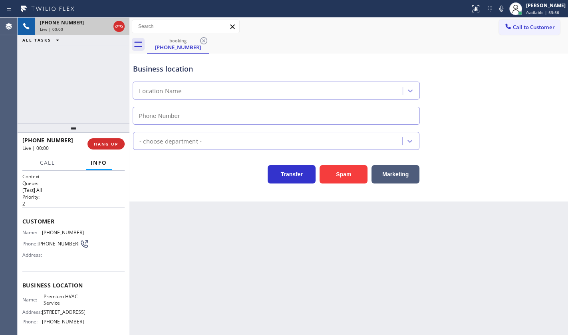
type input "(786) 220-3960"
click at [111, 144] on span "HANG UP" at bounding box center [106, 144] width 24 height 6
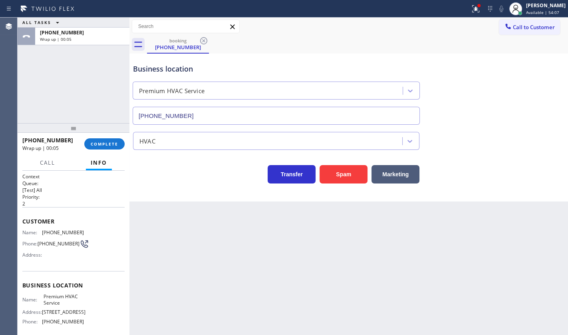
drag, startPoint x: 78, startPoint y: 111, endPoint x: 89, endPoint y: 121, distance: 15.0
click at [83, 115] on div "ALL TASKS ALL TASKS ACTIVE TASKS TASKS IN WRAP UP +17863723478 Wrap up | 00:05" at bounding box center [74, 70] width 112 height 105
click at [108, 143] on span "COMPLETE" at bounding box center [105, 144] width 28 height 6
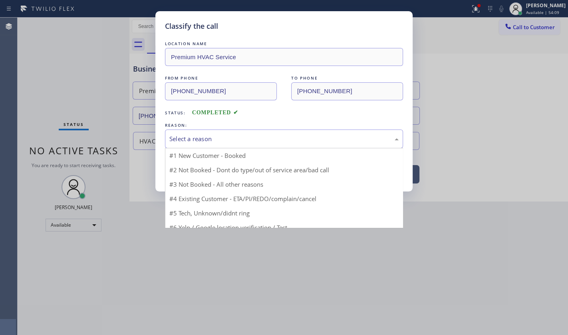
click at [214, 141] on div "Select a reason" at bounding box center [283, 138] width 229 height 9
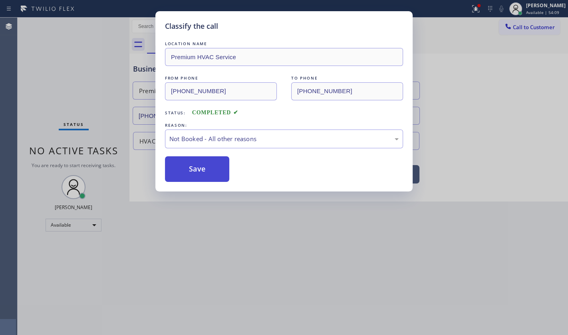
click at [191, 168] on button "Save" at bounding box center [197, 169] width 64 height 26
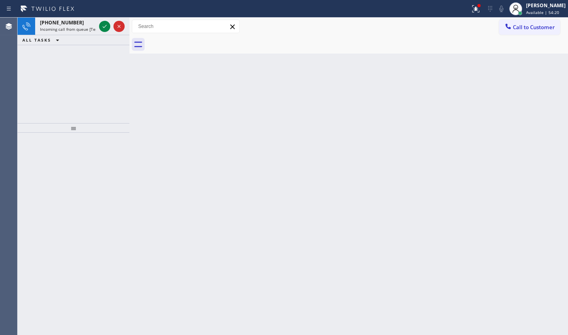
click at [60, 62] on div "+13108725666 Incoming call from queue [Test] All ALL TASKS ALL TASKS ACTIVE TAS…" at bounding box center [74, 70] width 112 height 105
click at [105, 28] on icon at bounding box center [105, 27] width 10 height 10
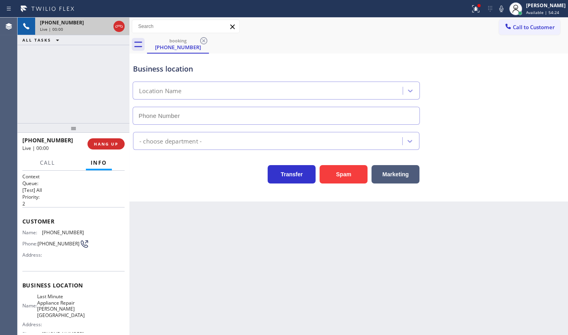
type input "(310) 362-9192"
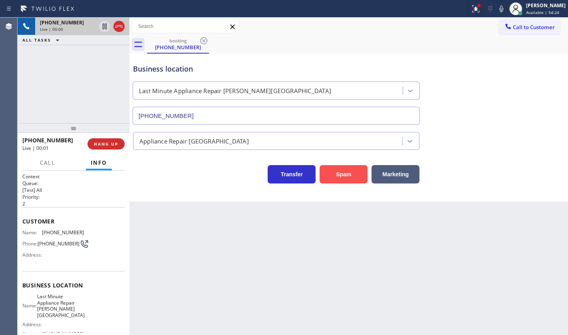
click at [343, 172] on button "Spam" at bounding box center [344, 174] width 48 height 18
click at [472, 9] on icon at bounding box center [476, 9] width 10 height 10
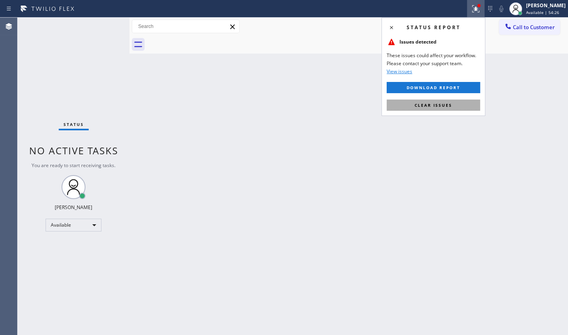
click at [462, 108] on button "Clear issues" at bounding box center [433, 104] width 93 height 11
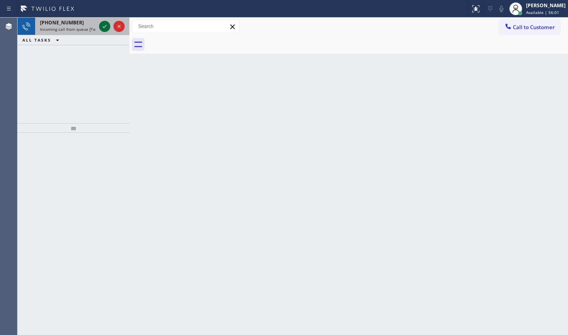
click at [107, 26] on icon at bounding box center [105, 27] width 10 height 10
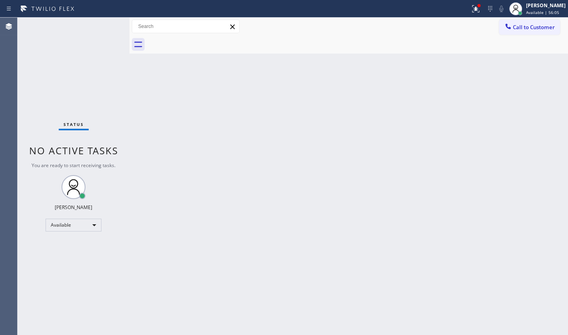
click at [93, 48] on div "Status No active tasks You are ready to start receiving tasks. JENIZA ALCAYDE A…" at bounding box center [74, 176] width 112 height 317
click at [472, 11] on icon at bounding box center [476, 9] width 10 height 10
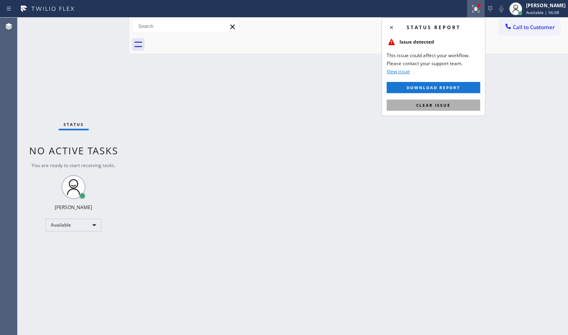
click at [458, 103] on button "Clear issue" at bounding box center [433, 104] width 93 height 11
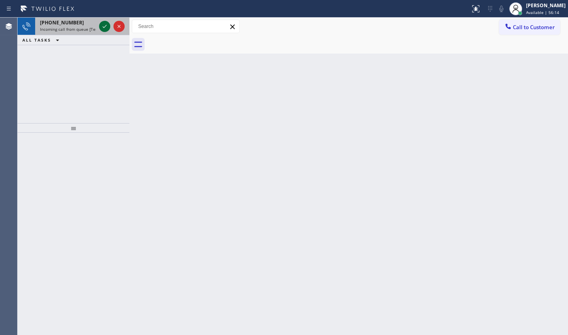
click at [108, 24] on icon at bounding box center [105, 27] width 10 height 10
click at [105, 25] on icon at bounding box center [105, 27] width 10 height 10
click at [105, 24] on icon at bounding box center [105, 27] width 10 height 10
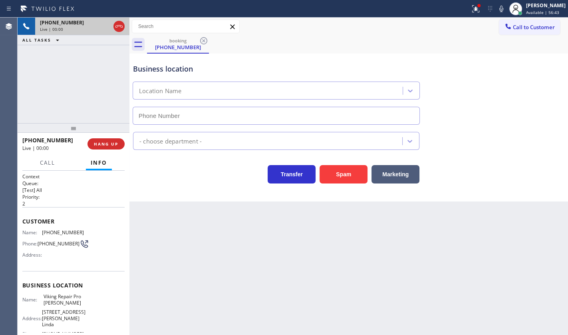
type input "(714) 551-6989"
click at [332, 169] on button "Spam" at bounding box center [344, 174] width 48 height 18
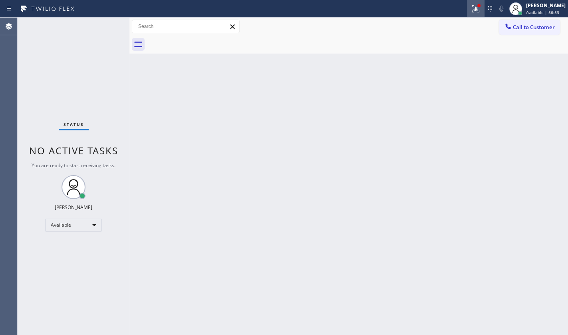
click at [475, 16] on button at bounding box center [476, 9] width 18 height 18
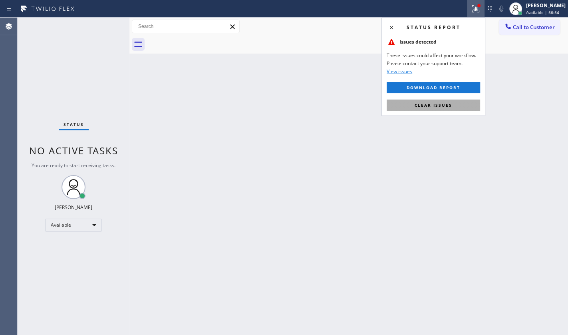
click at [455, 107] on button "Clear issues" at bounding box center [433, 104] width 93 height 11
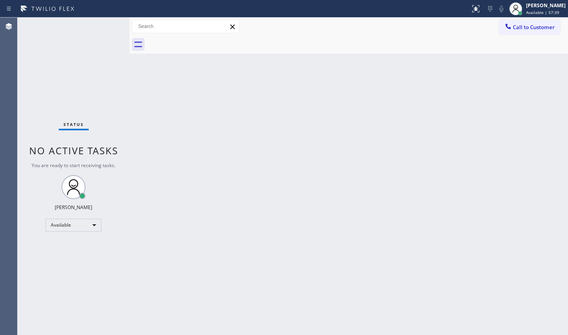
click at [107, 26] on div "Status No active tasks You are ready to start receiving tasks. JENIZA ALCAYDE A…" at bounding box center [74, 176] width 112 height 317
drag, startPoint x: 96, startPoint y: 33, endPoint x: 108, endPoint y: 29, distance: 12.5
click at [108, 29] on div "Status No active tasks You are ready to start receiving tasks. JENIZA ALCAYDE A…" at bounding box center [74, 176] width 112 height 317
click at [100, 28] on div "Status No active tasks You are ready to start receiving tasks. JENIZA ALCAYDE A…" at bounding box center [74, 176] width 112 height 317
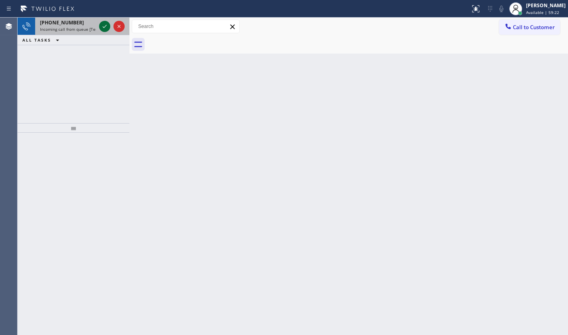
click at [100, 28] on icon at bounding box center [105, 27] width 10 height 10
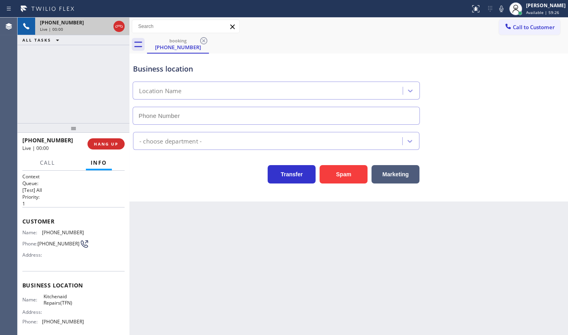
type input "(844) 899-7462"
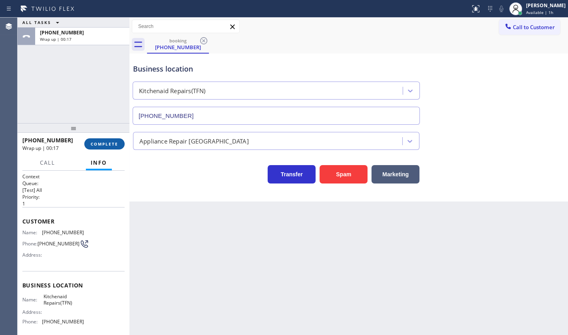
click at [99, 141] on span "COMPLETE" at bounding box center [105, 144] width 28 height 6
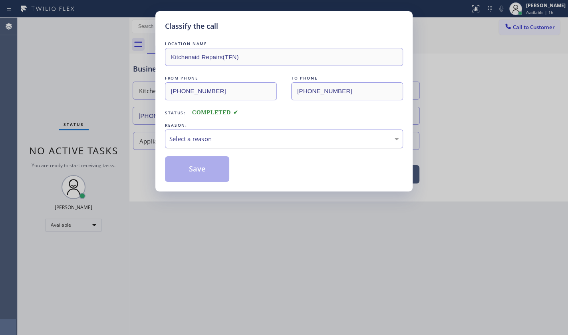
click at [174, 141] on div "Select a reason" at bounding box center [283, 138] width 229 height 9
click at [177, 168] on button "Save" at bounding box center [197, 169] width 64 height 26
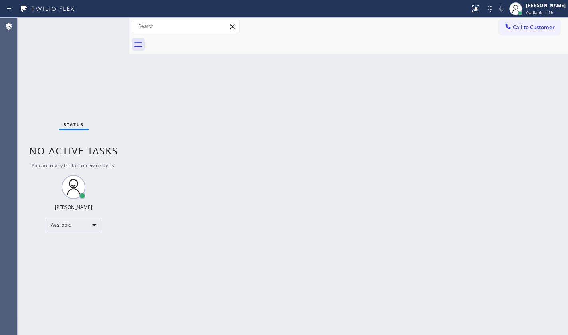
click at [374, 288] on div "Back to Dashboard Change Sender ID Customers Technicians Select a contact Outbo…" at bounding box center [348, 176] width 439 height 317
click at [399, 173] on div "Back to Dashboard Change Sender ID Customers Technicians Select a contact Outbo…" at bounding box center [348, 176] width 439 height 317
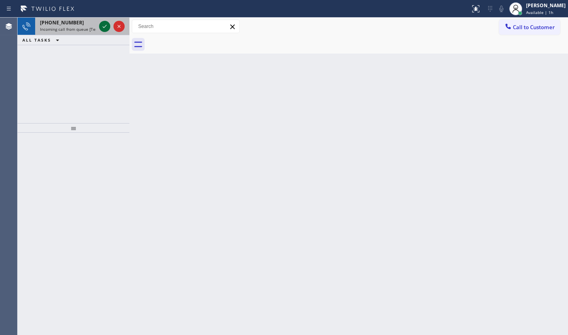
click at [100, 24] on icon at bounding box center [105, 27] width 10 height 10
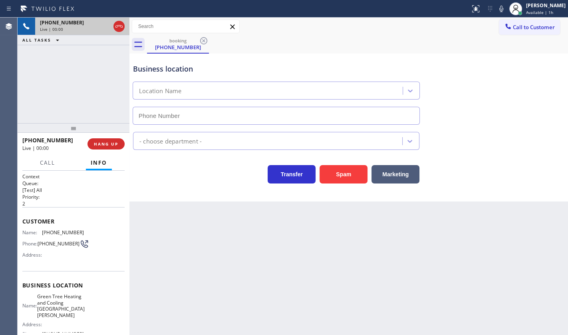
type input "(714) 844-0824"
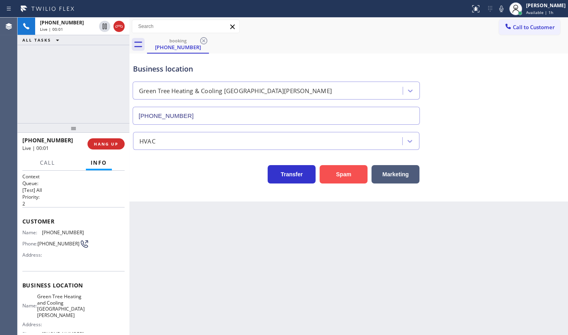
click at [334, 175] on button "Spam" at bounding box center [344, 174] width 48 height 18
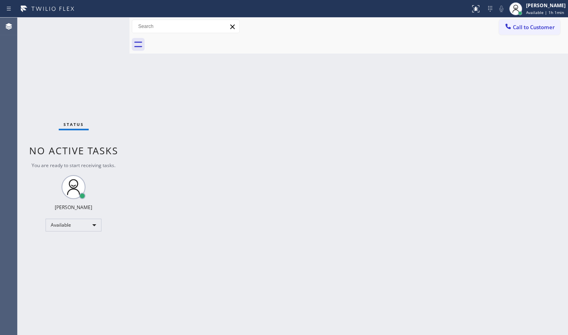
click at [107, 28] on div "Status No active tasks You are ready to start receiving tasks. JENIZA ALCAYDE A…" at bounding box center [74, 176] width 112 height 317
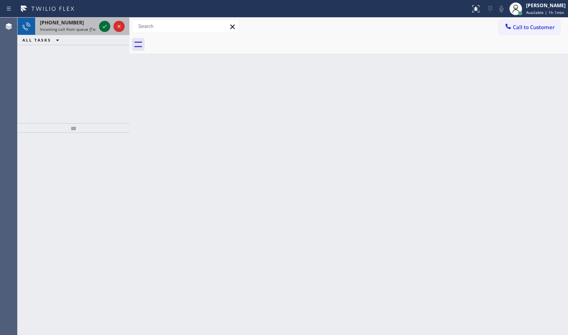
click at [103, 24] on icon at bounding box center [105, 27] width 10 height 10
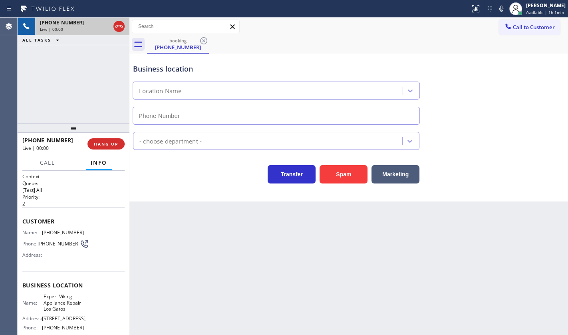
type input "(408) 413-3818"
click at [347, 171] on button "Spam" at bounding box center [344, 174] width 48 height 18
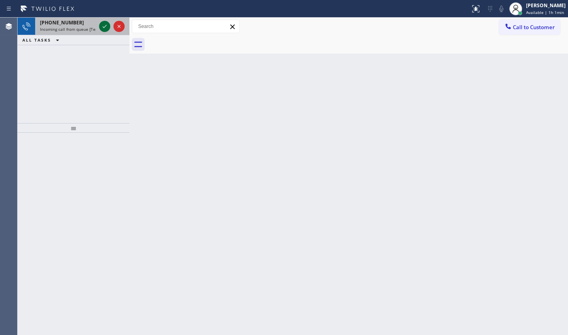
click at [104, 24] on icon at bounding box center [105, 27] width 10 height 10
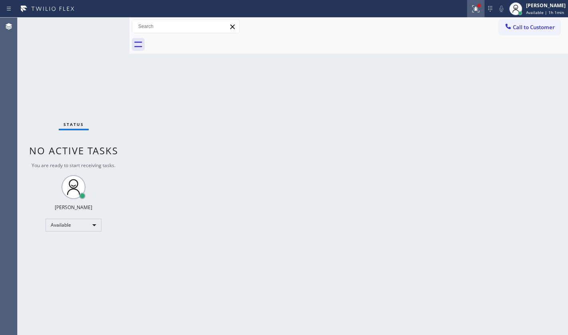
click at [480, 13] on icon at bounding box center [476, 9] width 10 height 10
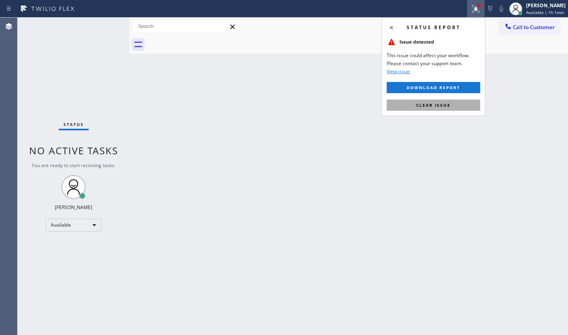
click at [451, 106] on button "Clear issue" at bounding box center [433, 104] width 93 height 11
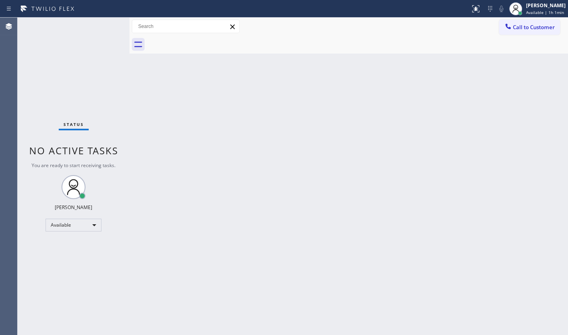
click at [103, 25] on div "Status No active tasks You are ready to start receiving tasks. JENIZA ALCAYDE A…" at bounding box center [74, 176] width 112 height 317
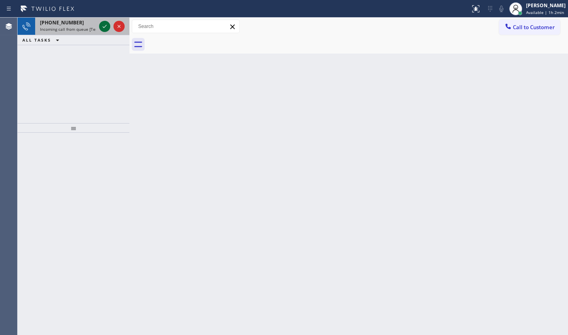
click at [102, 25] on icon at bounding box center [105, 27] width 10 height 10
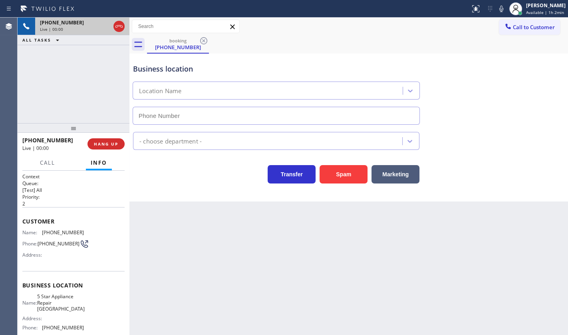
type input "(708) 616-1081"
click at [348, 175] on button "Spam" at bounding box center [344, 174] width 48 height 18
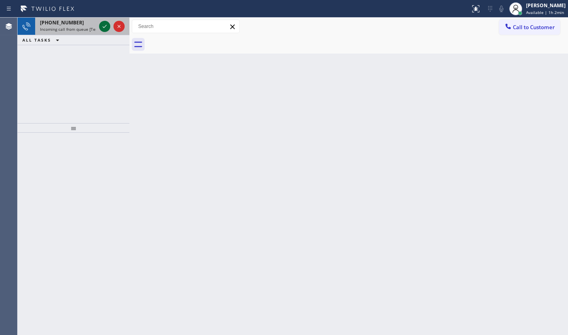
click at [103, 25] on icon at bounding box center [105, 27] width 10 height 10
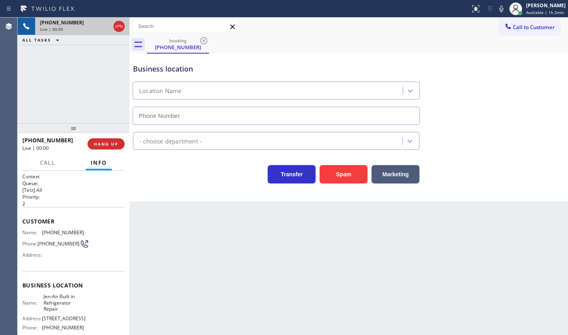
type input "(215) 330-2661"
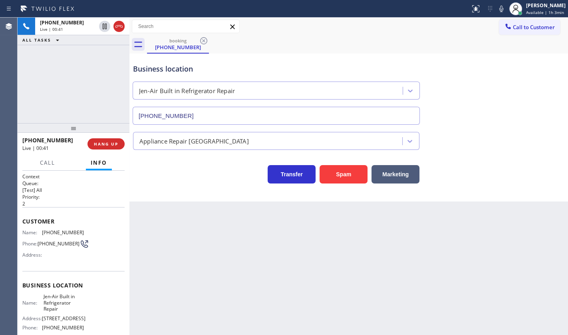
click at [113, 101] on div "+12154311782 Live | 00:41 ALL TASKS ALL TASKS ACTIVE TASKS TASKS IN WRAP UP" at bounding box center [74, 70] width 112 height 105
click at [109, 144] on span "HANG UP" at bounding box center [106, 144] width 24 height 6
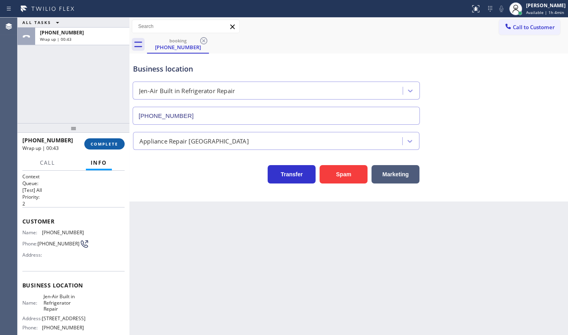
click at [108, 144] on span "COMPLETE" at bounding box center [105, 144] width 28 height 6
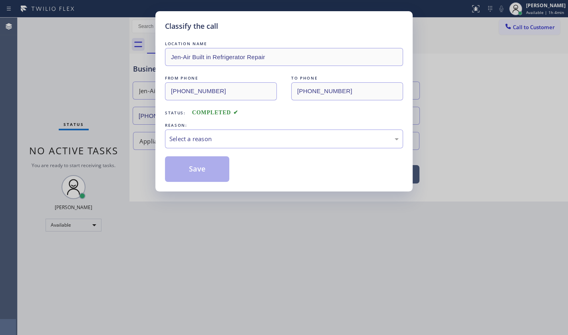
click at [211, 127] on div "REASON:" at bounding box center [284, 125] width 238 height 8
click at [207, 136] on div "Select a reason" at bounding box center [283, 138] width 229 height 9
click at [196, 171] on button "Save" at bounding box center [197, 169] width 64 height 26
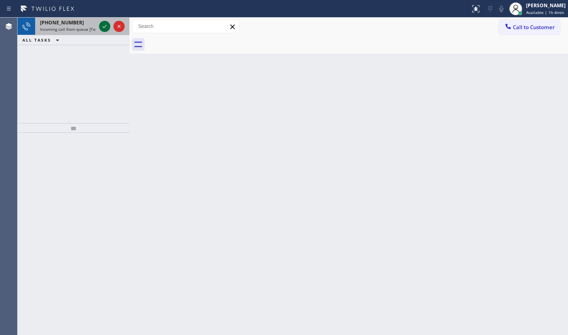
click at [103, 24] on icon at bounding box center [105, 27] width 10 height 10
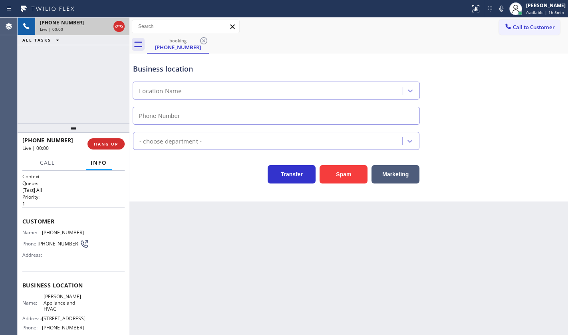
type input "(408) 724-8941"
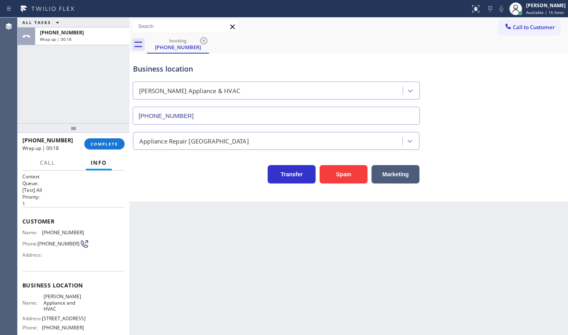
click at [101, 152] on div "+13412006580 Wrap up | 00:18 COMPLETE" at bounding box center [73, 143] width 102 height 21
click at [104, 143] on span "COMPLETE" at bounding box center [105, 144] width 28 height 6
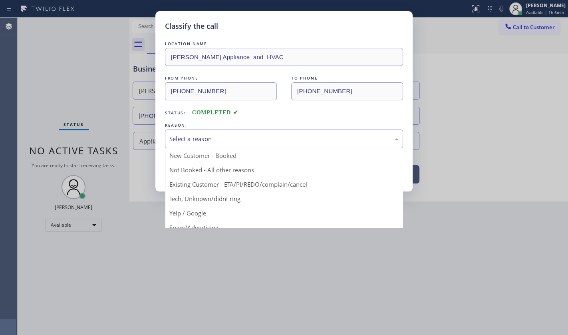
drag, startPoint x: 203, startPoint y: 137, endPoint x: 195, endPoint y: 156, distance: 20.8
click at [201, 140] on div "Select a reason" at bounding box center [283, 138] width 229 height 9
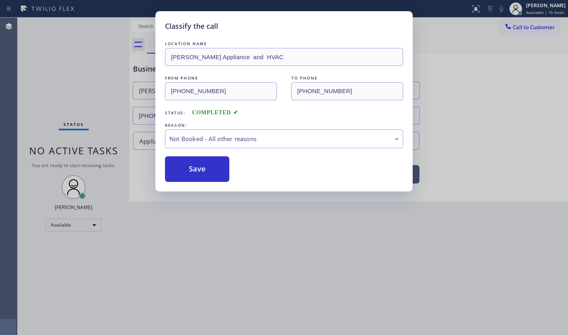
click at [188, 170] on button "Save" at bounding box center [197, 169] width 64 height 26
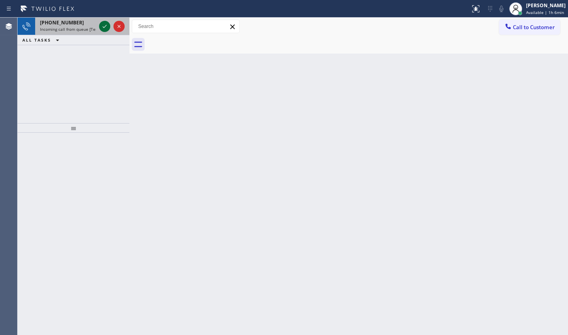
click at [105, 26] on icon at bounding box center [105, 26] width 4 height 3
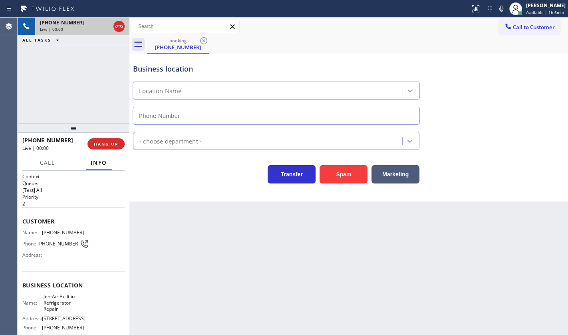
type input "(215) 330-2661"
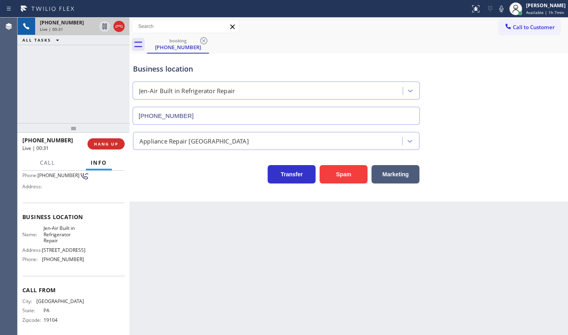
scroll to position [73, 0]
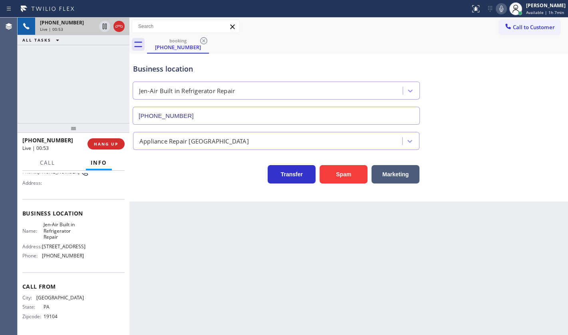
click at [500, 10] on icon at bounding box center [502, 9] width 10 height 10
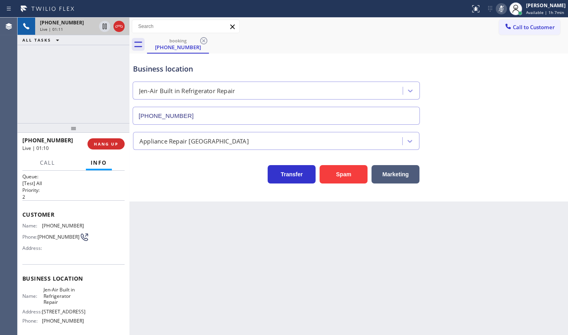
scroll to position [0, 0]
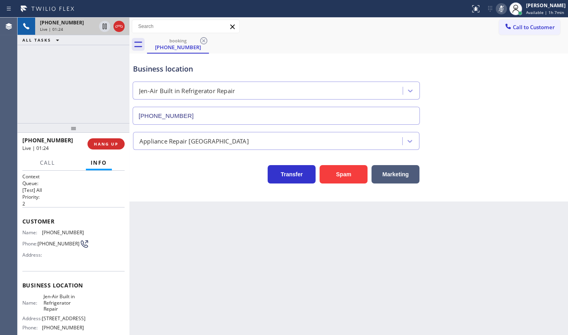
click at [497, 7] on icon at bounding box center [502, 9] width 10 height 10
click at [29, 75] on div "+12672924451 Live | 01:26 ALL TASKS ALL TASKS ACTIVE TASKS TASKS IN WRAP UP" at bounding box center [74, 70] width 112 height 105
drag, startPoint x: 40, startPoint y: 232, endPoint x: 90, endPoint y: 231, distance: 50.0
click at [90, 231] on div "Name: (267) 292-4451 Phone: (267) 292-4451 Address:" at bounding box center [73, 245] width 102 height 32
copy div "(267) 292-4451"
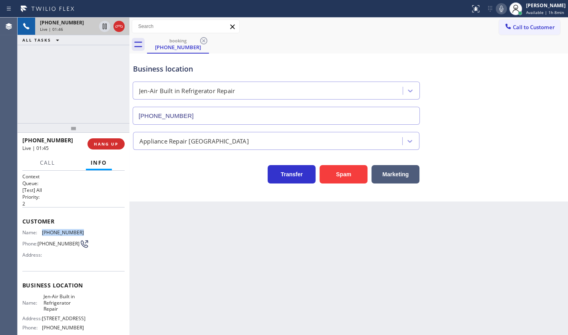
copy div "(267) 292-4451"
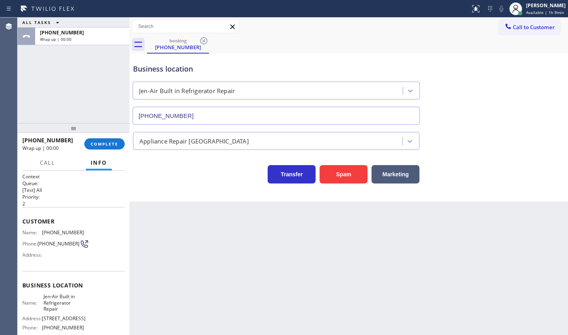
click at [530, 58] on div "Business location Jen-Air Built in Refrigerator Repair (215) 330-2661" at bounding box center [348, 88] width 435 height 72
click at [533, 8] on div "[PERSON_NAME]" at bounding box center [546, 5] width 40 height 7
click at [527, 10] on span "Available | 1h 9min" at bounding box center [545, 13] width 38 height 6
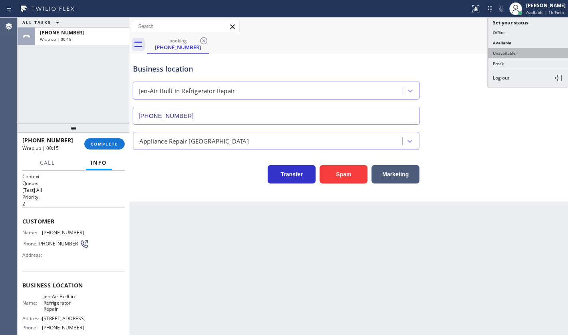
click at [525, 49] on button "Unavailable" at bounding box center [528, 53] width 80 height 10
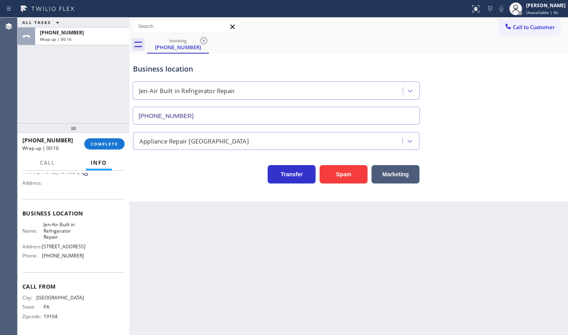
scroll to position [72, 0]
drag, startPoint x: 41, startPoint y: 258, endPoint x: 99, endPoint y: 263, distance: 58.9
click at [99, 263] on div "Business location Name: Jen-Air Built in Refrigerator Repair Address: 3250 S 76…" at bounding box center [73, 235] width 102 height 73
copy div "(215) 330-2661"
click at [543, 28] on span "Call to Customer" at bounding box center [534, 27] width 42 height 7
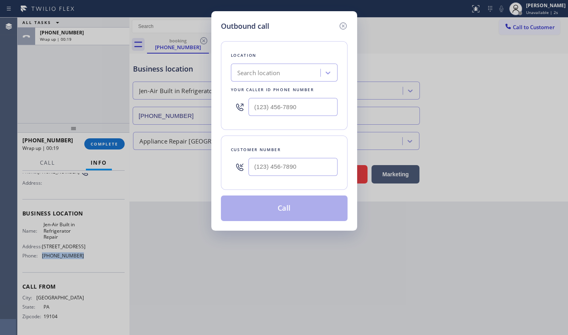
type input "(___) ___-____"
click at [270, 108] on input "(___) ___-____" at bounding box center [292, 107] width 89 height 18
click at [257, 74] on div "Search location" at bounding box center [258, 72] width 43 height 9
click at [259, 121] on div "Location Search location Your caller id phone number" at bounding box center [284, 85] width 127 height 89
click at [274, 105] on input "(___) ___-____" at bounding box center [292, 107] width 89 height 18
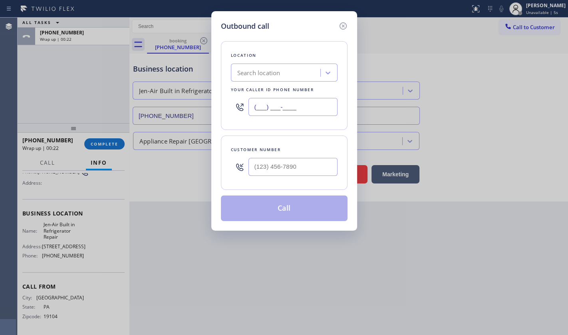
paste input "215) 330-2661"
type input "(215) 330-2661"
click at [278, 165] on input "(___) ___-____" at bounding box center [292, 167] width 89 height 18
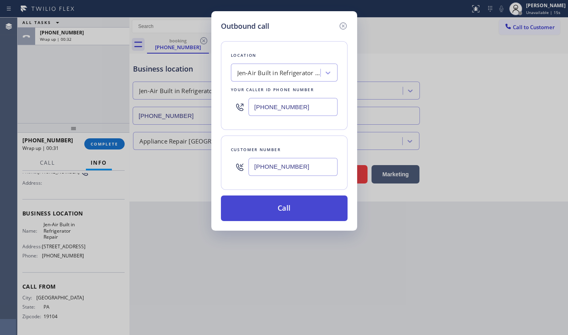
type input "(267) 292-4451"
click at [294, 206] on button "Call" at bounding box center [284, 208] width 127 height 26
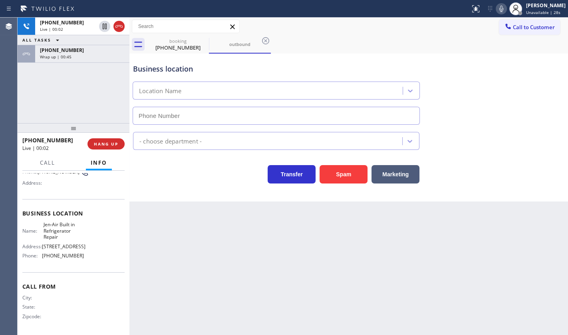
click at [99, 98] on div "+12672924451 Live | 00:02 ALL TASKS ALL TASKS ACTIVE TASKS TASKS IN WRAP UP +12…" at bounding box center [74, 70] width 112 height 105
type input "(215) 330-2661"
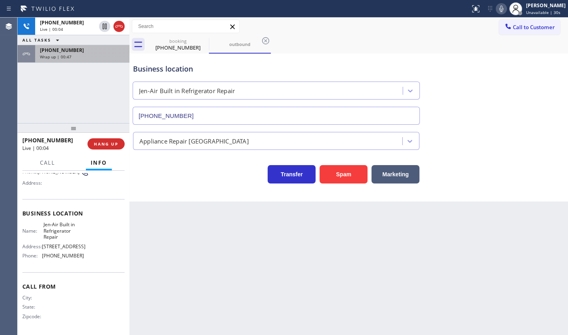
click at [93, 55] on div "Wrap up | 00:47" at bounding box center [82, 57] width 85 height 6
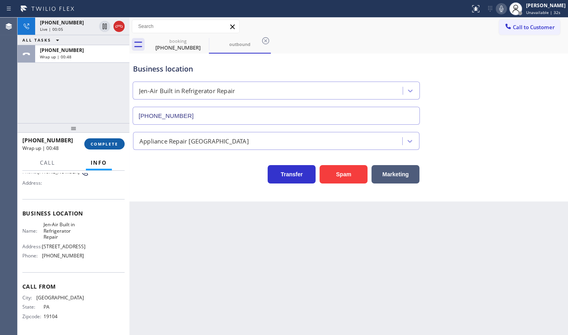
click at [113, 141] on span "COMPLETE" at bounding box center [105, 144] width 28 height 6
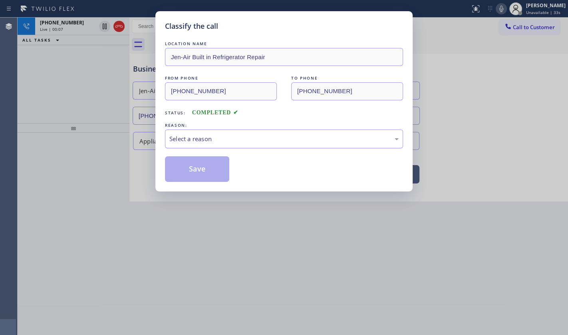
click at [192, 138] on div "Select a reason" at bounding box center [283, 138] width 229 height 9
click at [193, 167] on button "Save" at bounding box center [197, 169] width 64 height 26
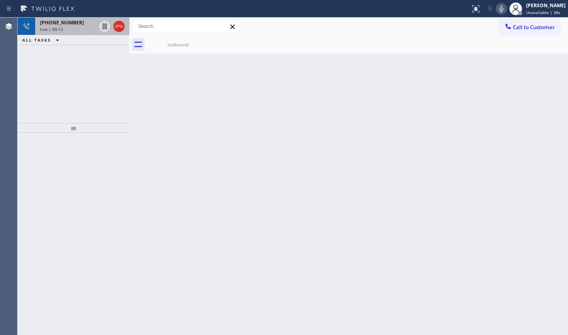
click at [61, 28] on span "Live | 00:12" at bounding box center [51, 29] width 23 height 6
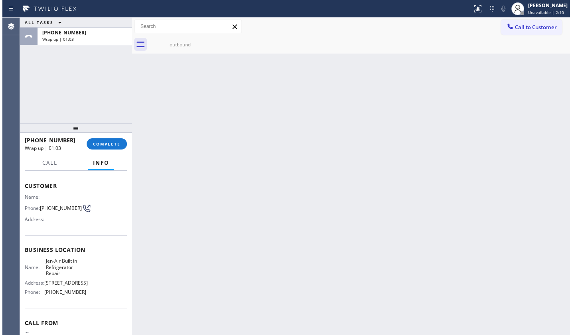
scroll to position [73, 0]
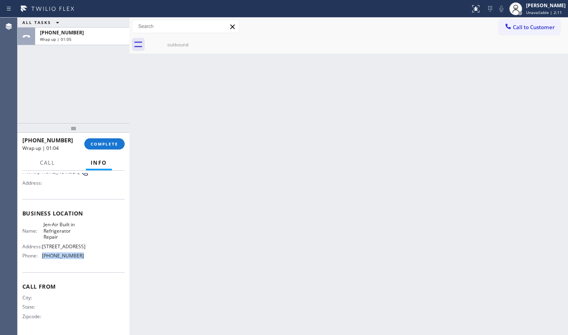
drag, startPoint x: 42, startPoint y: 255, endPoint x: 96, endPoint y: 256, distance: 53.9
click at [96, 256] on div "Name: Jen-Air Built in Refrigerator Repair Address: 3250 S 76th St Phone: (215)…" at bounding box center [73, 241] width 102 height 40
copy div "(215) 330-2661"
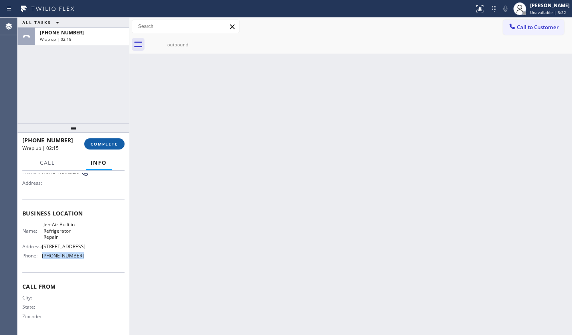
click at [102, 139] on button "COMPLETE" at bounding box center [104, 143] width 40 height 11
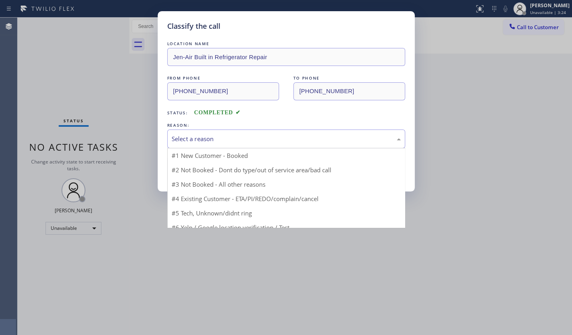
click at [209, 136] on div "Select a reason" at bounding box center [286, 138] width 229 height 9
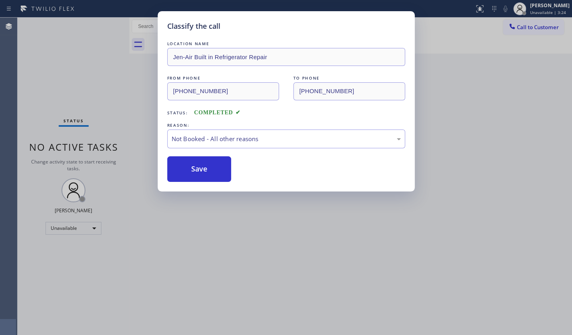
click at [199, 167] on button "Save" at bounding box center [199, 169] width 64 height 26
click at [70, 227] on div "Classify the call LOCATION NAME Jen-Air Built in Refrigerator Repair FROM PHONE…" at bounding box center [286, 167] width 572 height 335
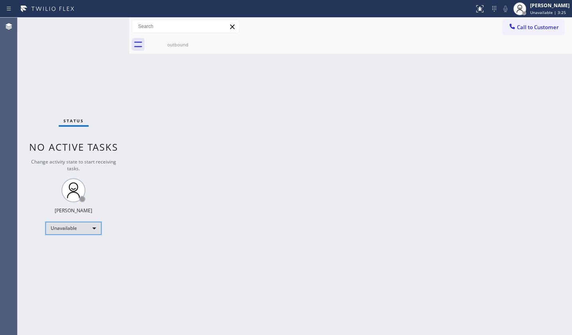
click at [70, 227] on div "Unavailable" at bounding box center [74, 228] width 56 height 13
click at [71, 245] on li "Available" at bounding box center [73, 249] width 54 height 10
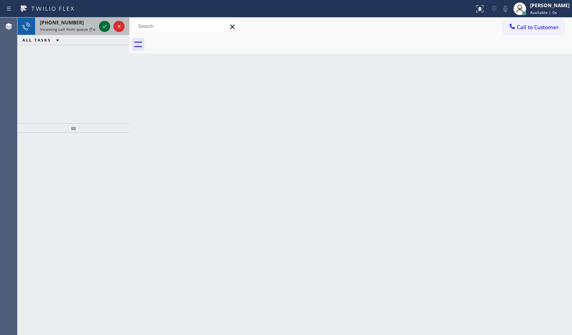
click at [105, 26] on icon at bounding box center [105, 27] width 10 height 10
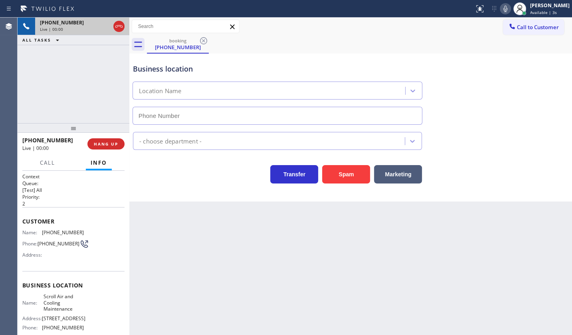
type input "(813) 296-5840"
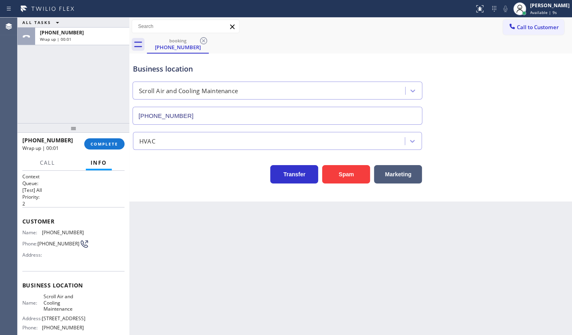
click at [118, 135] on div "+18133127030 Wrap up | 00:01 COMPLETE" at bounding box center [73, 143] width 102 height 21
click at [116, 141] on span "COMPLETE" at bounding box center [105, 144] width 28 height 6
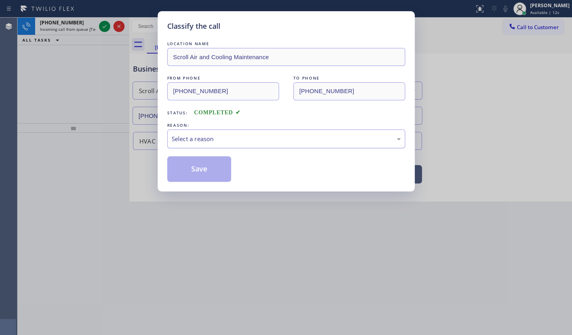
click at [219, 137] on div "Select a reason" at bounding box center [286, 138] width 229 height 9
drag, startPoint x: 211, startPoint y: 199, endPoint x: 214, endPoint y: 172, distance: 27.7
click at [214, 169] on button "Save" at bounding box center [199, 169] width 64 height 26
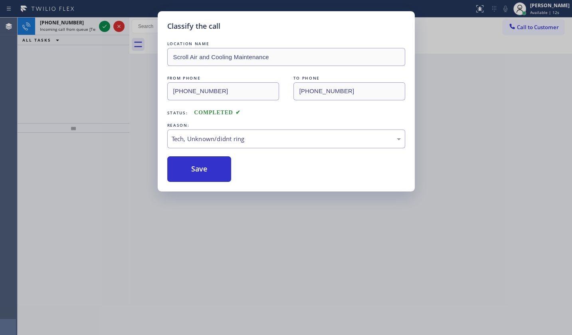
click at [105, 24] on div "Classify the call LOCATION NAME Scroll Air and Cooling Maintenance FROM PHONE (…" at bounding box center [286, 167] width 572 height 335
click at [104, 24] on div "Classify the call LOCATION NAME Electrical Land Newark(Charles K. Sparks Electr…" at bounding box center [295, 176] width 555 height 317
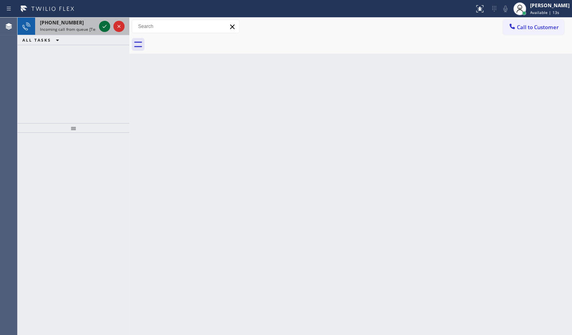
click at [104, 25] on icon at bounding box center [105, 27] width 10 height 10
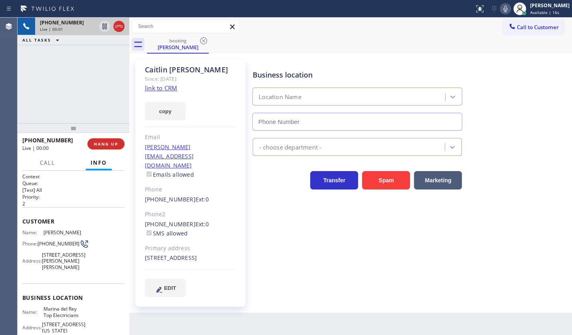
type input "(424) 365-8015"
click at [164, 87] on link "link to CRM" at bounding box center [161, 88] width 32 height 8
click at [509, 4] on icon at bounding box center [506, 9] width 10 height 10
click at [42, 232] on span "Name:" at bounding box center [32, 232] width 21 height 6
drag, startPoint x: 38, startPoint y: 238, endPoint x: 56, endPoint y: 249, distance: 20.8
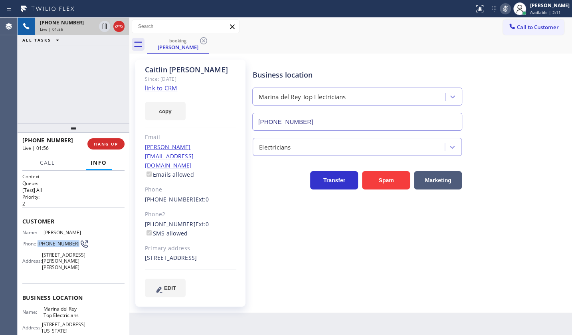
click at [56, 248] on div "Phone: (848) 256-6564" at bounding box center [53, 244] width 62 height 10
copy span "(848) 256-6564"
click at [503, 11] on icon at bounding box center [506, 9] width 10 height 10
drag, startPoint x: 139, startPoint y: 185, endPoint x: 183, endPoint y: 182, distance: 44.0
click at [183, 182] on div "Caitlin Kennedy Since: 20 may 2020 link to CRM copy Email caitlin@allmaintenanc…" at bounding box center [190, 183] width 110 height 247
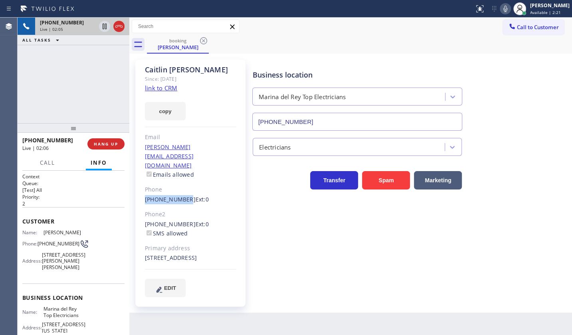
click at [134, 185] on div "Caitlin Kennedy Since: 20 may 2020 link to CRM copy Email caitlin@allmaintenanc…" at bounding box center [191, 183] width 120 height 255
drag, startPoint x: 140, startPoint y: 179, endPoint x: 184, endPoint y: 183, distance: 44.5
click at [184, 183] on div "Caitlin Kennedy Since: 20 may 2020 link to CRM copy Email caitlin@allmaintenanc…" at bounding box center [190, 183] width 110 height 247
copy link "(848) 256-6564"
click at [43, 91] on div "+18482566564 Live | 02:10 ALL TASKS ALL TASKS ACTIVE TASKS TASKS IN WRAP UP" at bounding box center [74, 70] width 112 height 105
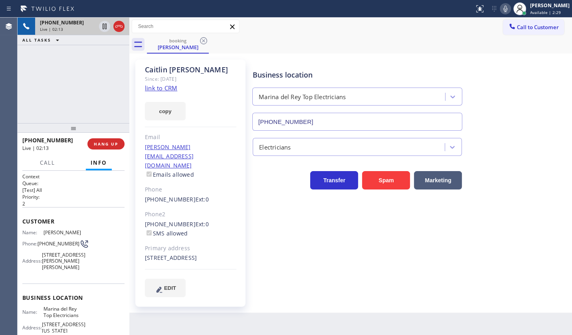
click at [359, 244] on div "Business location Marina del Rey Top Electricians (424) 365-8015 Electricians T…" at bounding box center [410, 178] width 319 height 233
click at [87, 72] on div "+18482566564 Live | 02:14 ALL TASKS ALL TASKS ACTIVE TASKS TASKS IN WRAP UP" at bounding box center [74, 70] width 112 height 105
click at [105, 143] on span "HANG UP" at bounding box center [106, 144] width 24 height 6
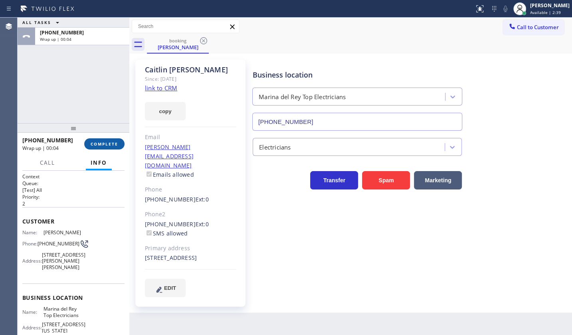
click at [101, 143] on span "COMPLETE" at bounding box center [105, 144] width 28 height 6
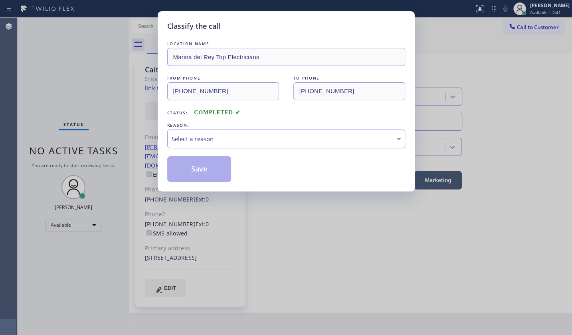
click at [193, 137] on div "Select a reason" at bounding box center [286, 138] width 229 height 9
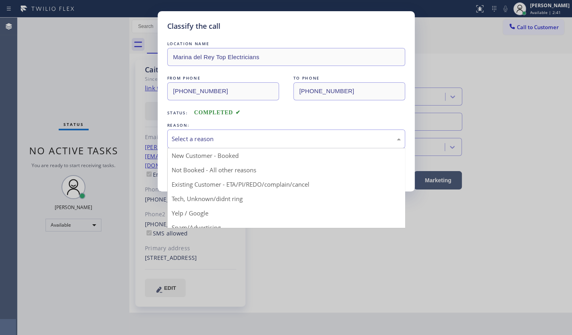
drag, startPoint x: 185, startPoint y: 181, endPoint x: 185, endPoint y: 168, distance: 12.8
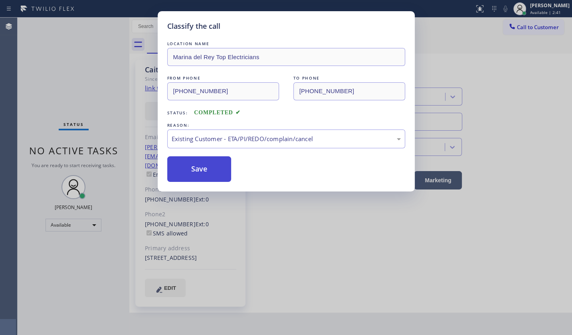
click at [186, 163] on button "Save" at bounding box center [199, 169] width 64 height 26
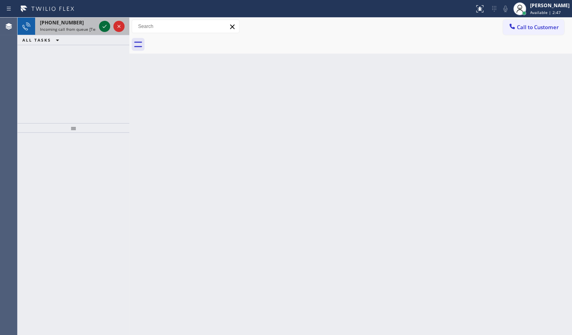
click at [100, 24] on icon at bounding box center [105, 27] width 10 height 10
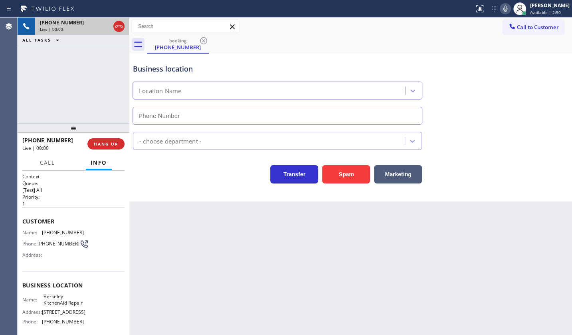
type input "(510) 931-4327"
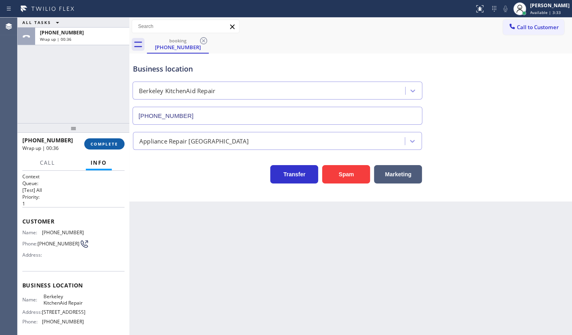
click at [109, 141] on span "COMPLETE" at bounding box center [105, 144] width 28 height 6
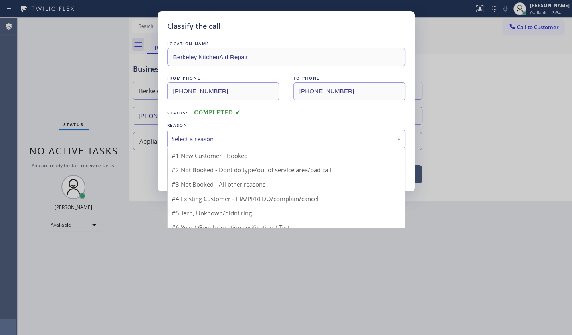
click at [213, 140] on div "Select a reason" at bounding box center [286, 138] width 229 height 9
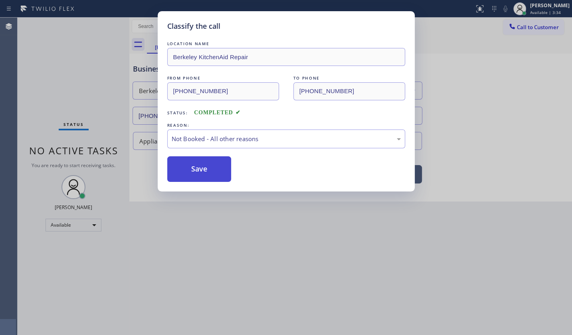
click at [204, 169] on button "Save" at bounding box center [199, 169] width 64 height 26
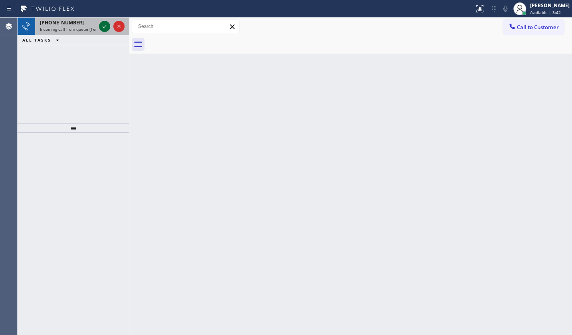
click at [107, 24] on icon at bounding box center [105, 27] width 10 height 10
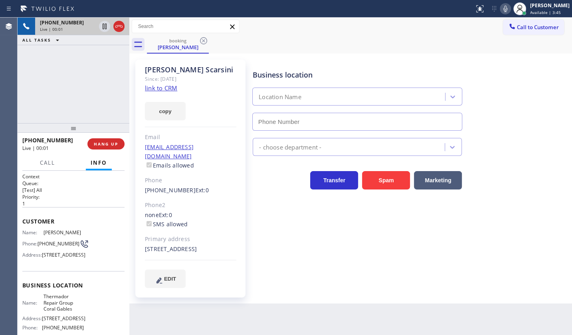
type input "(786) 661-1617"
click at [159, 88] on link "link to CRM" at bounding box center [161, 88] width 32 height 8
click at [508, 8] on icon at bounding box center [506, 9] width 4 height 6
click at [161, 107] on button "copy" at bounding box center [165, 111] width 41 height 18
drag, startPoint x: 59, startPoint y: 100, endPoint x: 169, endPoint y: 54, distance: 119.5
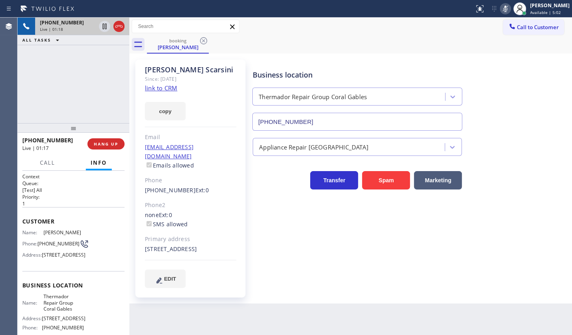
click at [62, 97] on div "+19175395555 Live | 01:18 ALL TASKS ALL TASKS ACTIVE TASKS TASKS IN WRAP UP" at bounding box center [74, 70] width 112 height 105
click at [509, 13] on div "Status report No issues detected If you experience an issue, please download th…" at bounding box center [521, 9] width 101 height 18
click at [506, 10] on icon at bounding box center [506, 9] width 4 height 6
click at [50, 90] on div "+19175395555 Live | 01:32 ALL TASKS ALL TASKS ACTIVE TASKS TASKS IN WRAP UP" at bounding box center [74, 70] width 112 height 105
click at [104, 144] on span "HANG UP" at bounding box center [106, 144] width 24 height 6
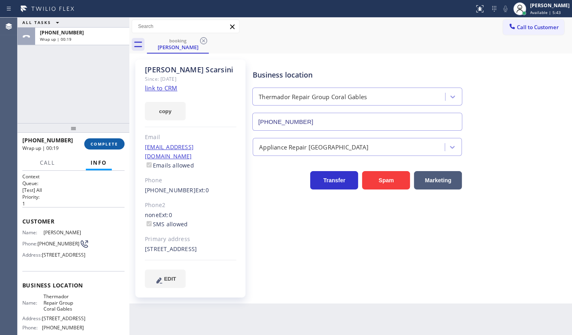
drag, startPoint x: 99, startPoint y: 151, endPoint x: 99, endPoint y: 144, distance: 6.8
click at [99, 149] on div "+19175395555 Wrap up | 00:19 COMPLETE" at bounding box center [73, 143] width 102 height 21
click at [99, 144] on span "COMPLETE" at bounding box center [105, 144] width 28 height 6
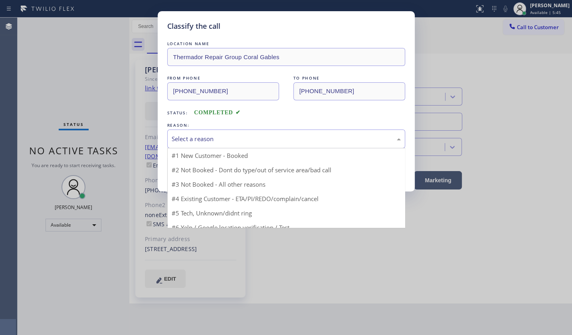
click at [218, 134] on div "Select a reason" at bounding box center [286, 138] width 229 height 9
drag, startPoint x: 204, startPoint y: 186, endPoint x: 204, endPoint y: 176, distance: 10.0
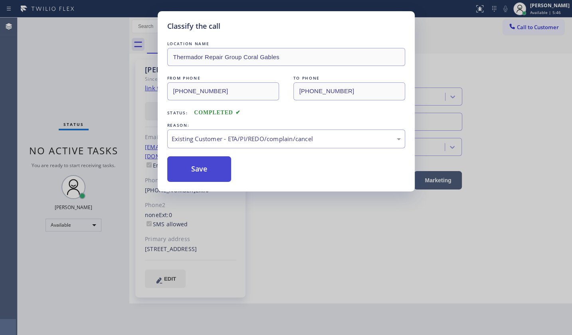
click at [204, 172] on button "Save" at bounding box center [199, 169] width 64 height 26
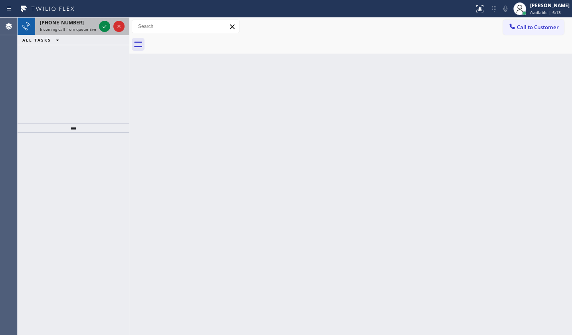
drag, startPoint x: 22, startPoint y: 56, endPoint x: 71, endPoint y: 28, distance: 56.9
click at [59, 35] on div "Agent Desktop Classify the call LOCATION NAME Electrical Land Newark(Charles K.…" at bounding box center [286, 176] width 572 height 317
click at [104, 27] on icon at bounding box center [105, 26] width 4 height 3
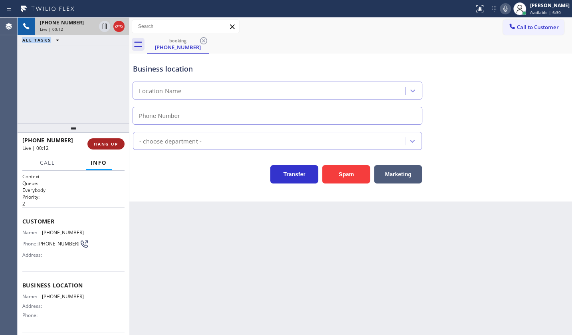
click at [106, 141] on span "HANG UP" at bounding box center [106, 144] width 24 height 6
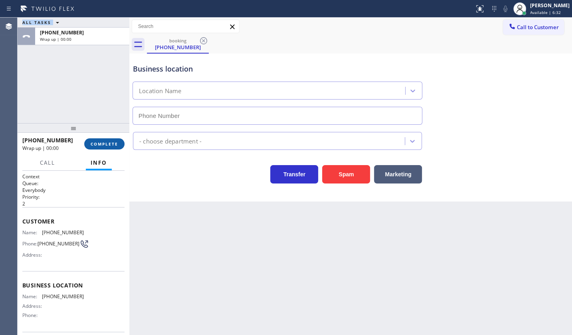
click at [110, 144] on span "COMPLETE" at bounding box center [105, 144] width 28 height 6
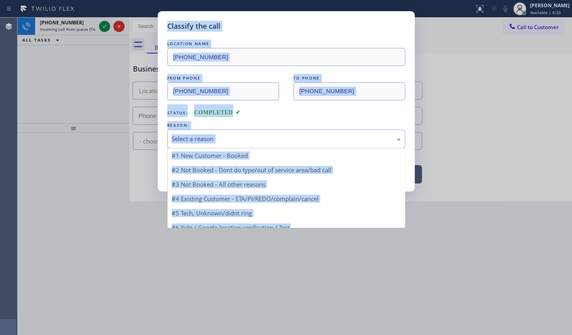
click at [181, 134] on div "Select a reason" at bounding box center [286, 138] width 229 height 9
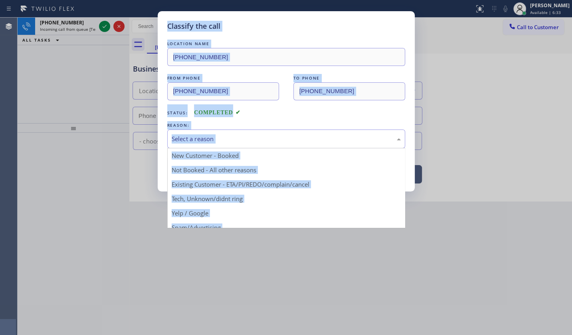
click at [265, 114] on div "Status: COMPLETED" at bounding box center [286, 110] width 238 height 13
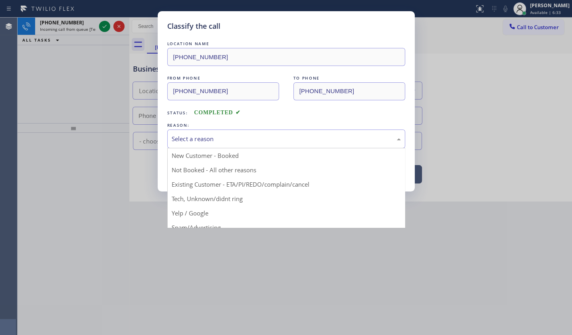
click at [265, 114] on div "Status: COMPLETED" at bounding box center [286, 110] width 238 height 13
drag, startPoint x: 221, startPoint y: 130, endPoint x: 214, endPoint y: 157, distance: 27.2
click at [221, 131] on div "Select a reason" at bounding box center [286, 138] width 238 height 19
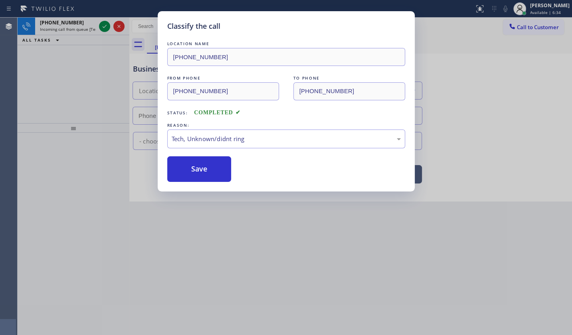
drag, startPoint x: 197, startPoint y: 198, endPoint x: 197, endPoint y: 181, distance: 16.4
drag, startPoint x: 197, startPoint y: 181, endPoint x: 194, endPoint y: 169, distance: 12.8
click at [197, 179] on div "Classify the call LOCATION NAME (323) 690-1098 FROM PHONE (323) 426-1562 TO PHO…" at bounding box center [286, 101] width 257 height 180
drag, startPoint x: 194, startPoint y: 169, endPoint x: 144, endPoint y: 97, distance: 87.2
click at [194, 168] on button "Save" at bounding box center [199, 169] width 64 height 26
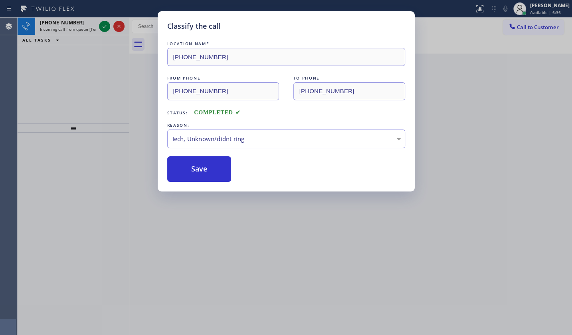
click at [103, 18] on div "Classify the call LOCATION NAME (323) 690-1098 FROM PHONE (323) 426-1562 TO PHO…" at bounding box center [286, 167] width 572 height 335
click at [104, 25] on div "Classify the call LOCATION NAME Electrical Land Newark(Charles K. Sparks Electr…" at bounding box center [295, 176] width 555 height 317
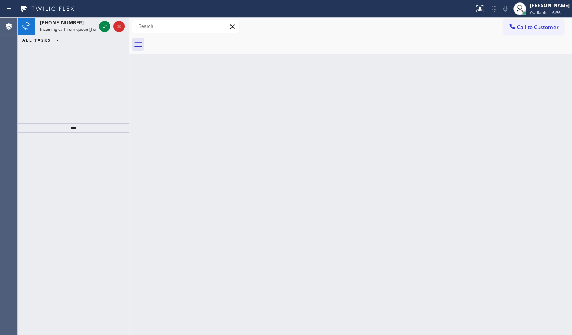
click at [104, 25] on icon at bounding box center [105, 27] width 10 height 10
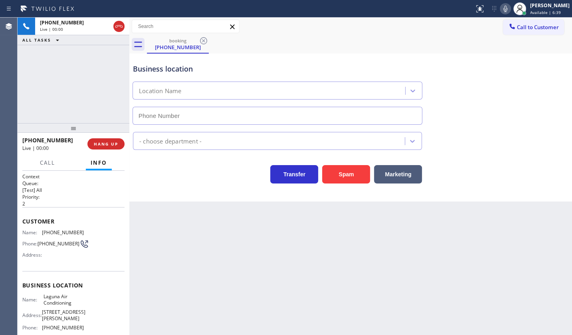
type input "(949) 523-3665"
click at [114, 143] on span "HANG UP" at bounding box center [106, 144] width 24 height 6
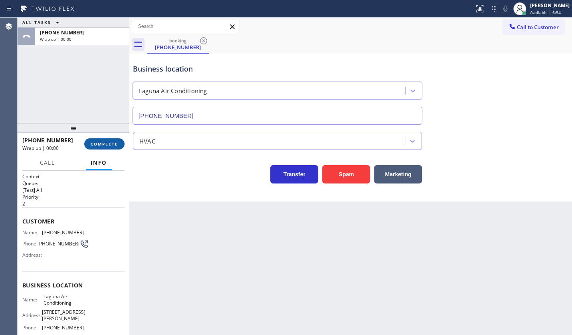
click at [114, 143] on span "COMPLETE" at bounding box center [105, 144] width 28 height 6
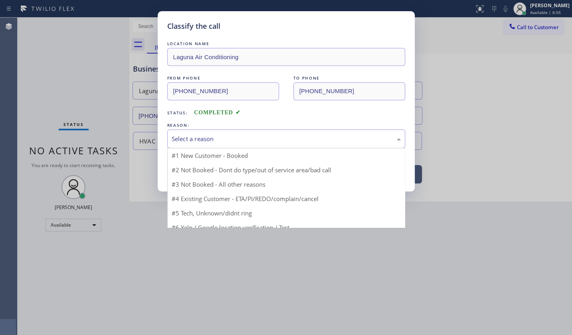
click at [199, 134] on div "Select a reason" at bounding box center [286, 138] width 229 height 9
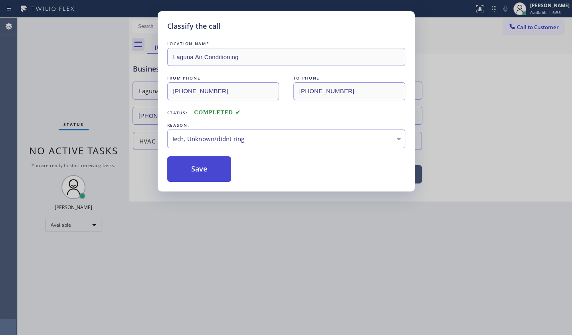
click at [200, 170] on button "Save" at bounding box center [199, 169] width 64 height 26
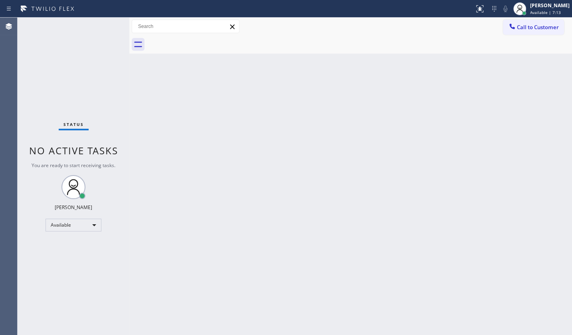
click at [272, 251] on div "Back to Dashboard Change Sender ID Customers Technicians Select a contact Outbo…" at bounding box center [350, 176] width 443 height 317
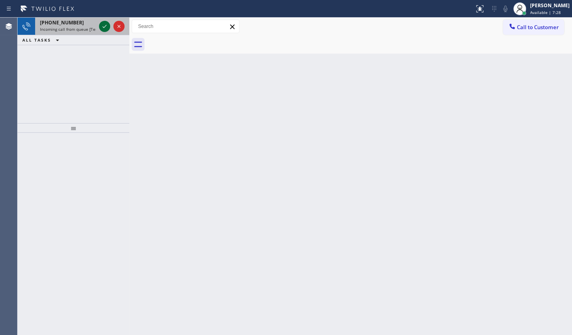
click at [105, 26] on icon at bounding box center [105, 26] width 4 height 3
click at [105, 24] on icon at bounding box center [105, 27] width 10 height 10
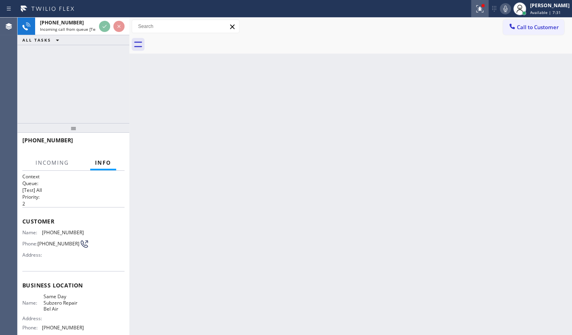
click at [481, 4] on icon at bounding box center [480, 9] width 10 height 10
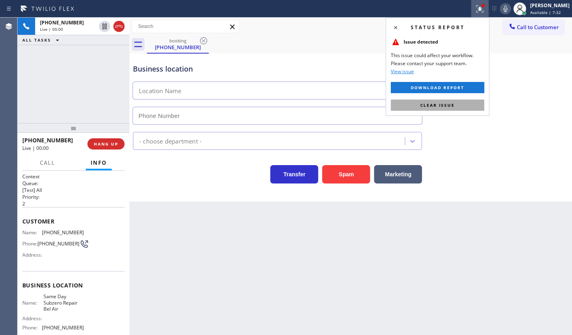
click at [460, 104] on button "Clear issue" at bounding box center [437, 104] width 93 height 11
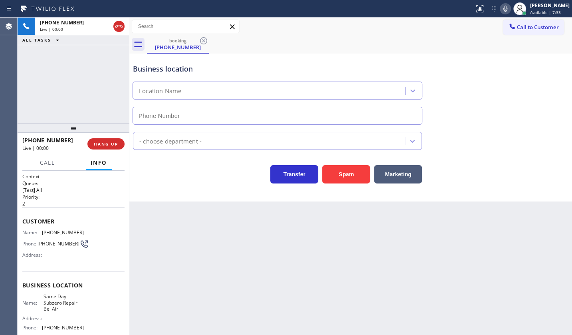
type input "(424) 395-5747"
drag, startPoint x: 359, startPoint y: 175, endPoint x: 364, endPoint y: 176, distance: 4.9
click at [360, 175] on button "Spam" at bounding box center [346, 174] width 48 height 18
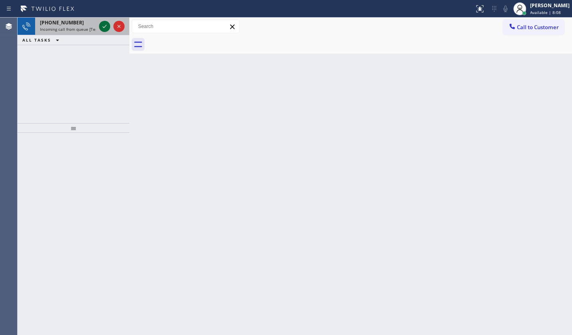
click at [106, 26] on icon at bounding box center [105, 27] width 10 height 10
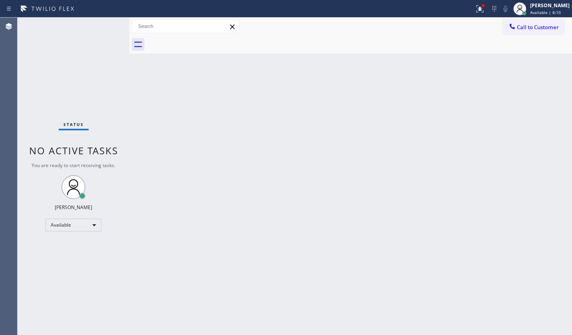
click at [109, 28] on div "Status No active tasks You are ready to start receiving tasks. JENIZA ALCAYDE A…" at bounding box center [74, 176] width 112 height 317
click at [476, 6] on icon at bounding box center [480, 9] width 10 height 10
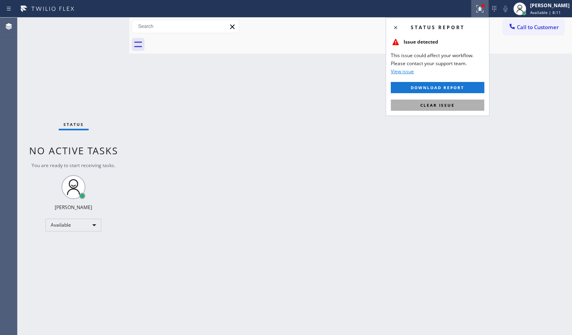
click at [459, 103] on button "Clear issue" at bounding box center [437, 104] width 93 height 11
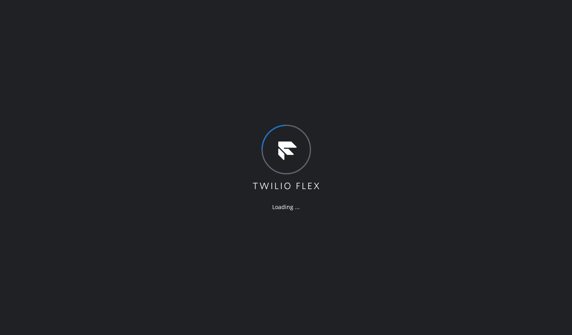
click at [417, 142] on div "Loading ..." at bounding box center [286, 167] width 572 height 335
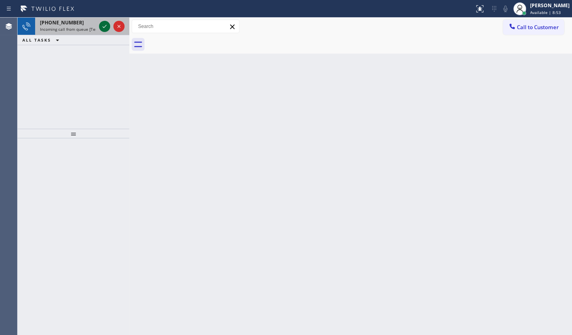
click at [102, 26] on icon at bounding box center [105, 27] width 10 height 10
click at [109, 26] on icon at bounding box center [105, 27] width 10 height 10
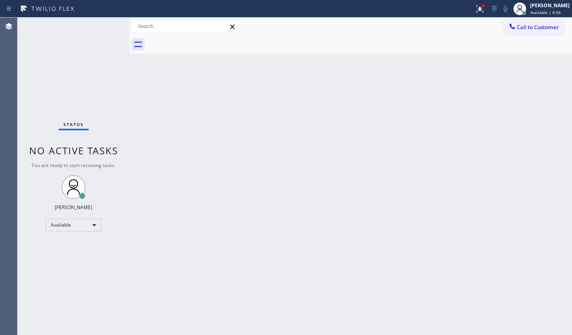
click at [108, 27] on div "Status No active tasks You are ready to start receiving tasks. JENIZA ALCAYDE A…" at bounding box center [74, 176] width 112 height 317
click at [479, 5] on icon at bounding box center [480, 9] width 10 height 10
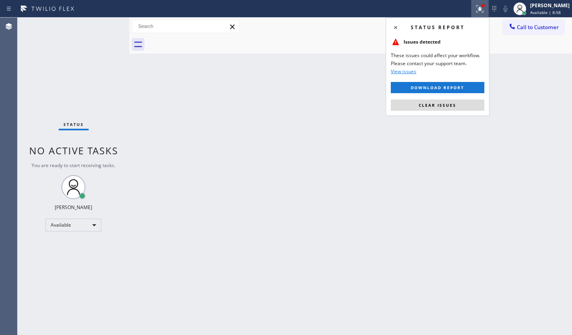
drag, startPoint x: 446, startPoint y: 105, endPoint x: 440, endPoint y: 108, distance: 6.8
click at [445, 107] on span "Clear issues" at bounding box center [438, 105] width 38 height 6
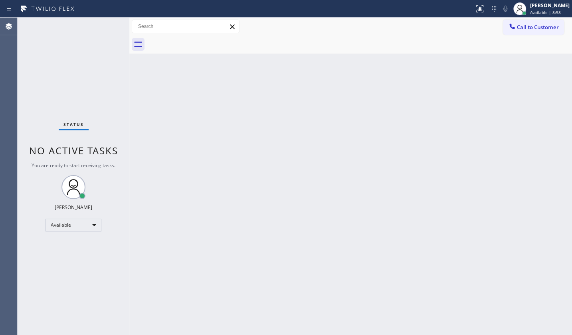
click at [203, 121] on div "Back to Dashboard Change Sender ID Customers Technicians Select a contact Outbo…" at bounding box center [350, 176] width 443 height 317
click at [70, 60] on div "Status No active tasks You are ready to start receiving tasks. JENIZA ALCAYDE A…" at bounding box center [74, 176] width 112 height 317
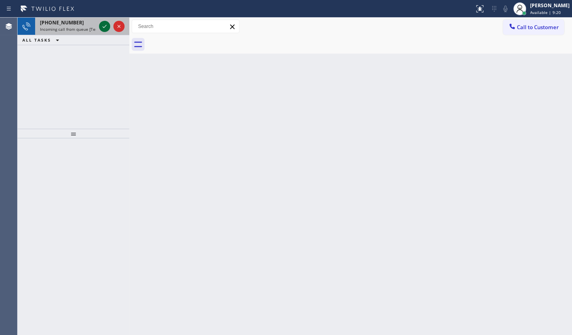
click at [104, 24] on icon at bounding box center [105, 27] width 10 height 10
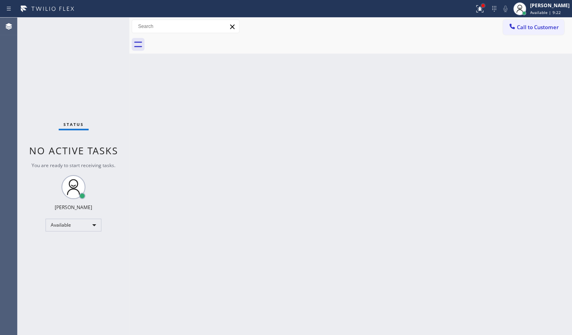
click at [483, 7] on div at bounding box center [483, 5] width 5 height 5
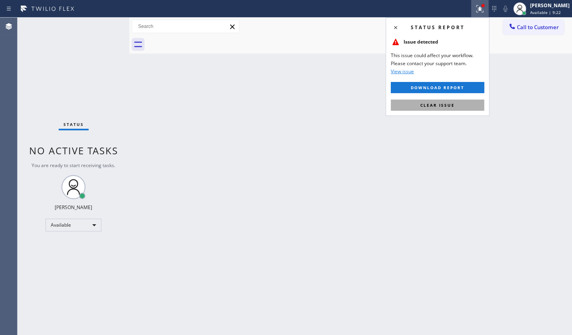
click at [457, 109] on button "Clear issue" at bounding box center [437, 104] width 93 height 11
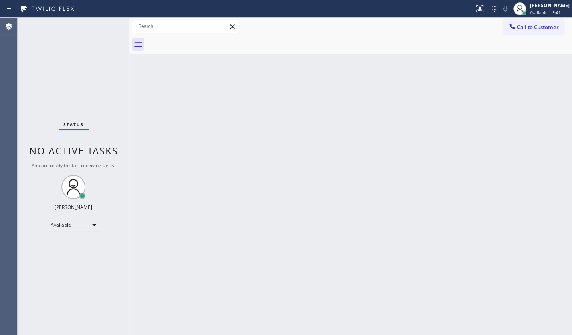
click at [132, 237] on div "Back to Dashboard Change Sender ID Customers Technicians Select a contact Outbo…" at bounding box center [350, 176] width 443 height 317
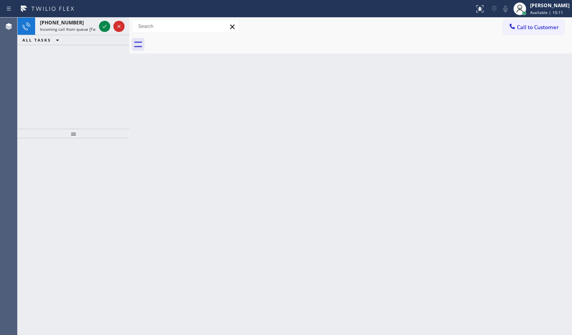
click at [45, 77] on div "+18626689693 Incoming call from queue [Test] All ALL TASKS ALL TASKS ACTIVE TAS…" at bounding box center [74, 73] width 112 height 111
click at [98, 28] on div at bounding box center [111, 27] width 29 height 18
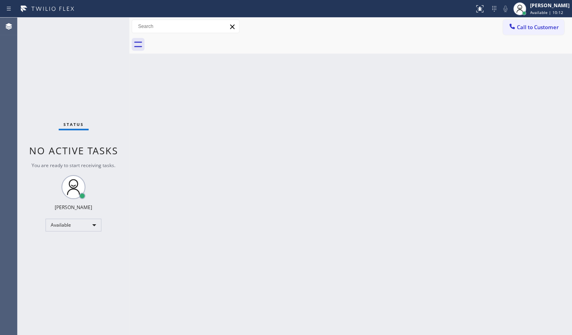
click at [101, 28] on div "Status No active tasks You are ready to start receiving tasks. JENIZA ALCAYDE A…" at bounding box center [74, 176] width 112 height 317
click at [244, 131] on div "Back to Dashboard Change Sender ID Customers Technicians Select a contact Outbo…" at bounding box center [350, 176] width 443 height 317
drag, startPoint x: 228, startPoint y: 225, endPoint x: 209, endPoint y: 248, distance: 30.1
click at [214, 244] on div "Back to Dashboard Change Sender ID Customers Technicians Select a contact Outbo…" at bounding box center [350, 176] width 443 height 317
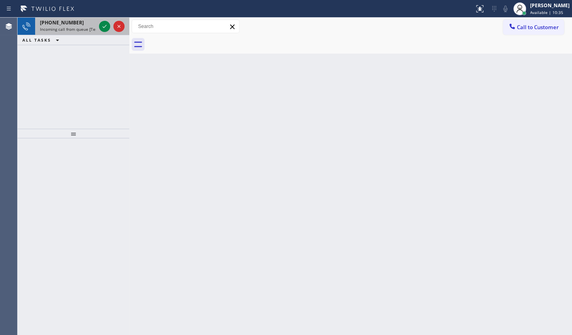
drag, startPoint x: 67, startPoint y: 50, endPoint x: 87, endPoint y: 33, distance: 26.1
click at [68, 50] on div "+18382075479 Incoming call from queue [Test] All ALL TASKS ALL TASKS ACTIVE TAS…" at bounding box center [74, 73] width 112 height 111
click at [106, 26] on icon at bounding box center [105, 27] width 10 height 10
click at [100, 24] on icon at bounding box center [105, 27] width 10 height 10
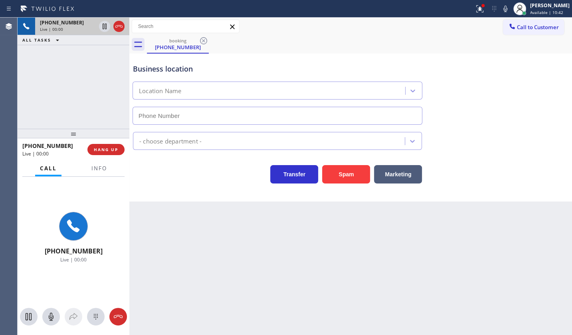
type input "(347) 801-0287"
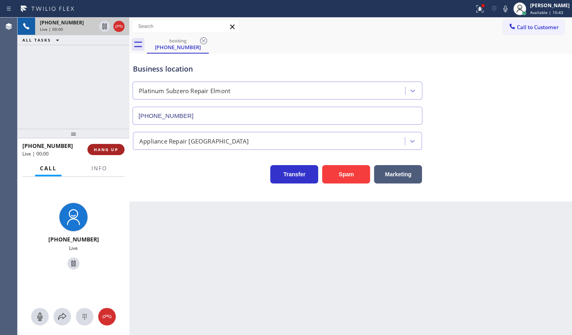
click at [106, 145] on button "HANG UP" at bounding box center [105, 149] width 37 height 11
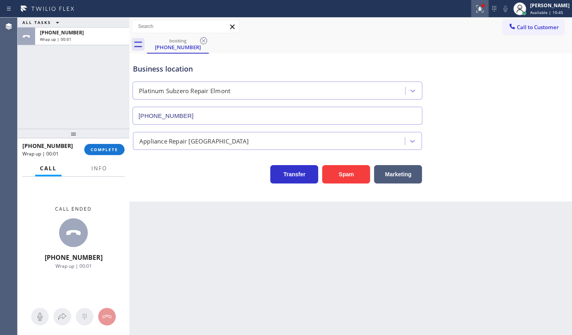
click at [478, 8] on icon at bounding box center [480, 9] width 10 height 10
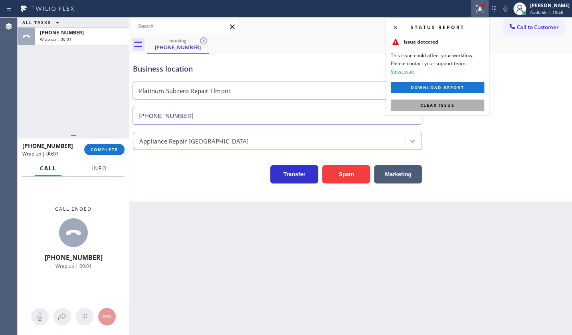
click at [466, 99] on button "Clear issue" at bounding box center [437, 104] width 93 height 11
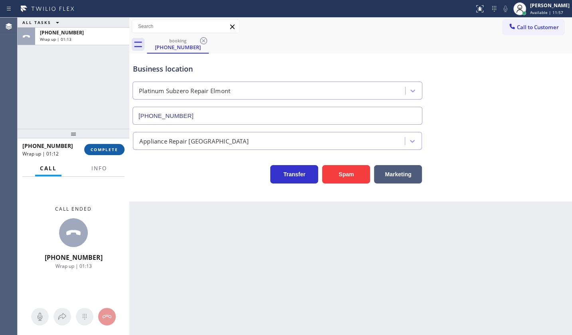
click at [105, 152] on span "COMPLETE" at bounding box center [105, 150] width 28 height 6
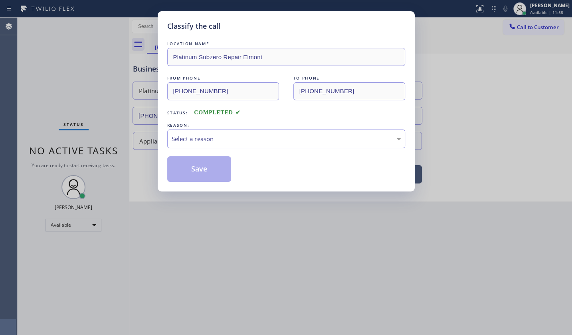
click at [197, 151] on div "LOCATION NAME Platinum Subzero Repair Elmont FROM PHONE (838) 207-5479 TO PHONE…" at bounding box center [286, 111] width 238 height 142
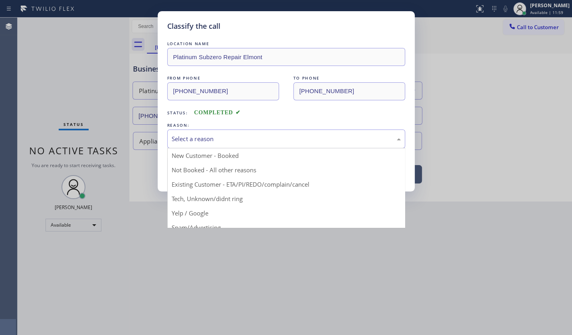
click at [201, 139] on div "Select a reason" at bounding box center [286, 138] width 229 height 9
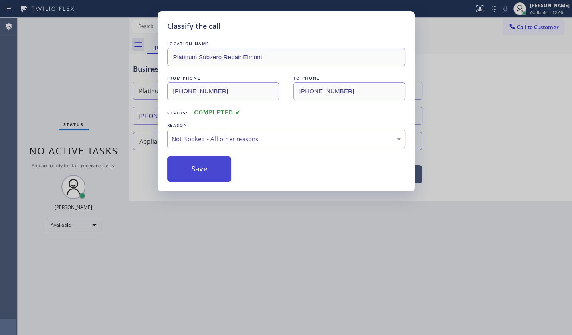
click at [202, 169] on button "Save" at bounding box center [199, 169] width 64 height 26
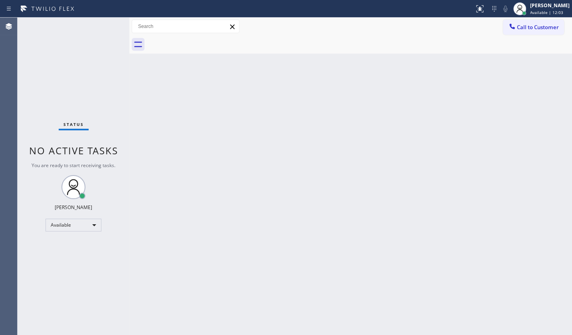
click at [108, 22] on div "Status No active tasks You are ready to start receiving tasks. JENIZA ALCAYDE A…" at bounding box center [74, 176] width 112 height 317
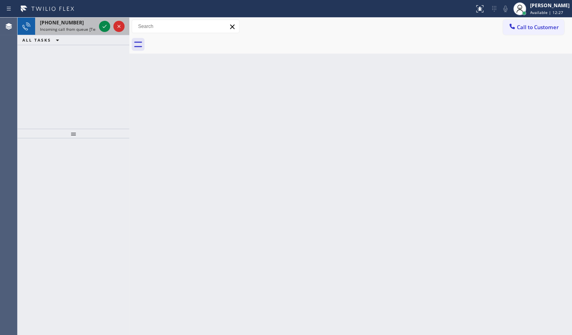
click at [72, 19] on span "[PHONE_NUMBER]" at bounding box center [62, 22] width 44 height 7
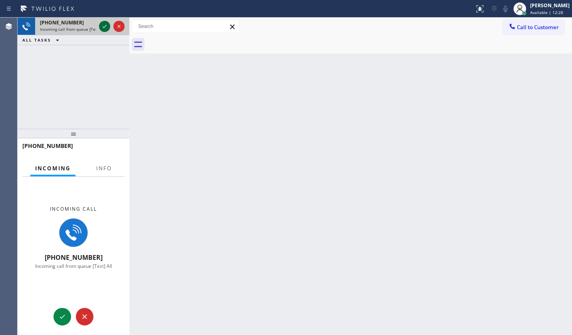
drag, startPoint x: 93, startPoint y: 27, endPoint x: 101, endPoint y: 26, distance: 8.1
click at [97, 26] on div "+19179412342 Incoming call from queue [Test] All" at bounding box center [74, 27] width 112 height 18
click at [101, 26] on icon at bounding box center [105, 27] width 10 height 10
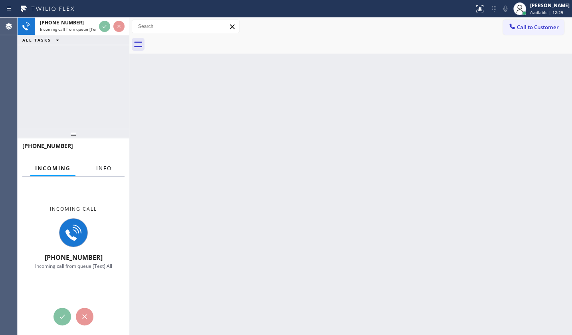
click at [103, 163] on button "Info" at bounding box center [103, 169] width 25 height 16
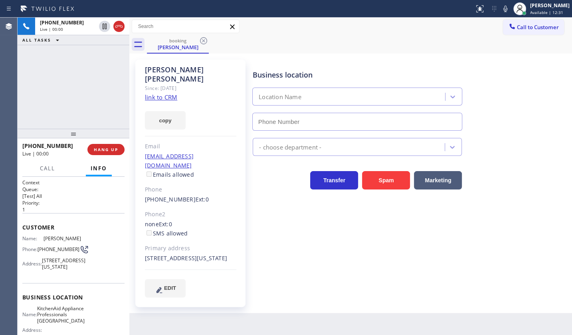
type input "(917) 935-4352"
click at [156, 93] on link "link to CRM" at bounding box center [161, 97] width 32 height 8
click at [508, 8] on icon at bounding box center [506, 9] width 10 height 10
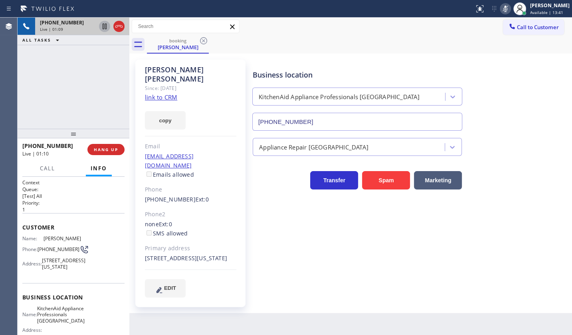
click at [104, 26] on icon at bounding box center [105, 27] width 10 height 10
click at [71, 81] on div "+19179412342 Live | 02:56 ALL TASKS ALL TASKS ACTIVE TASKS TASKS IN WRAP UP (31…" at bounding box center [74, 73] width 112 height 111
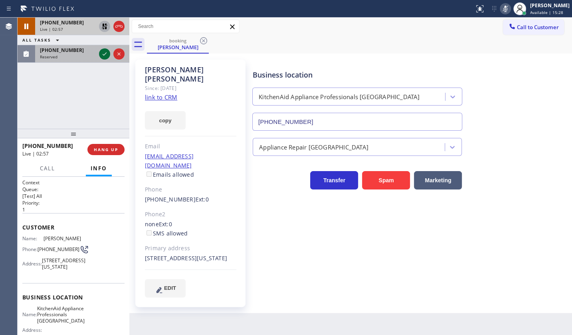
click at [107, 54] on icon at bounding box center [105, 54] width 10 height 10
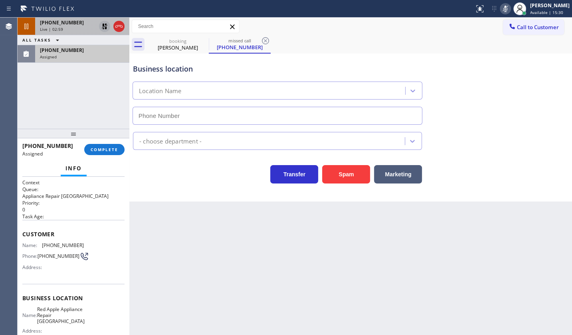
type input "(310) 807-2771"
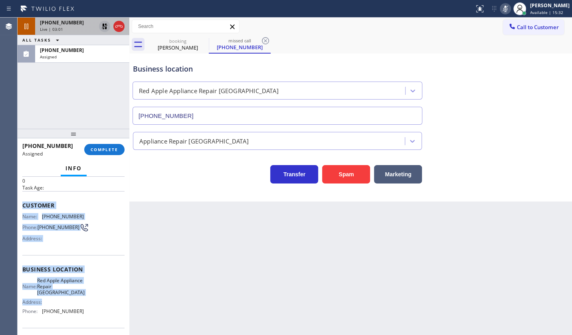
scroll to position [92, 0]
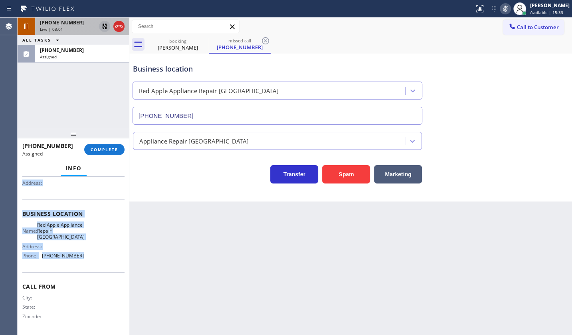
drag, startPoint x: 27, startPoint y: 240, endPoint x: 97, endPoint y: 263, distance: 73.3
click at [97, 263] on div "Context Queue: Appliance Repair High End Priority: 0 Task Age: Customer Name: (…" at bounding box center [74, 256] width 112 height 159
copy div "Customer Name: (310) 510-8985 Phone: (310) 510-8985 Address: Business location …"
click at [116, 144] on button "COMPLETE" at bounding box center [104, 149] width 40 height 11
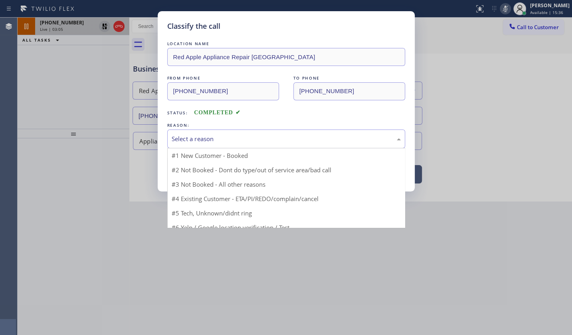
click at [194, 139] on div "Select a reason" at bounding box center [286, 138] width 229 height 9
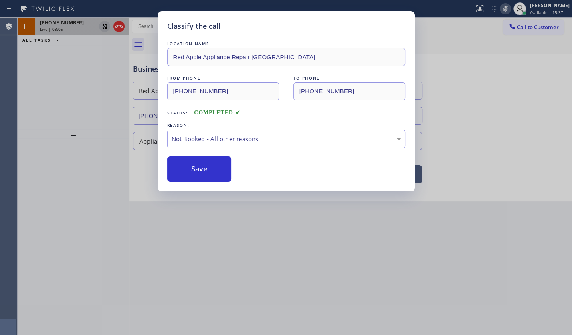
click at [195, 169] on button "Save" at bounding box center [199, 169] width 64 height 26
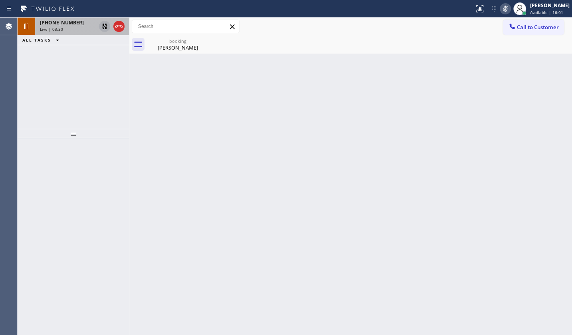
drag, startPoint x: 32, startPoint y: 64, endPoint x: 89, endPoint y: 32, distance: 65.3
click at [34, 64] on div "+19179412342 Live | 03:30 ALL TASKS ALL TASKS ACTIVE TASKS TASKS IN WRAP UP" at bounding box center [74, 73] width 112 height 111
click at [105, 24] on icon at bounding box center [105, 27] width 10 height 10
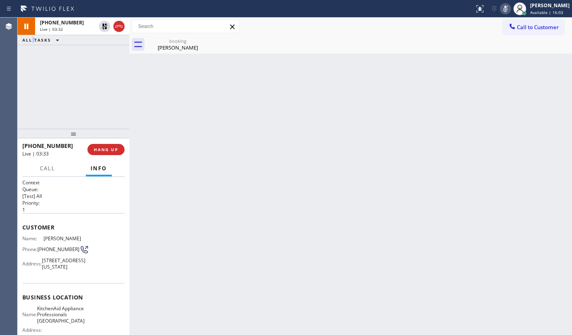
click at [507, 5] on icon at bounding box center [506, 9] width 10 height 10
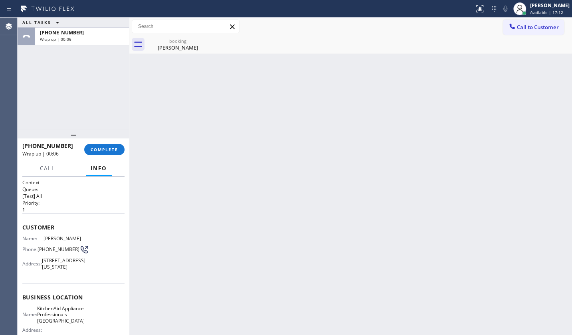
click at [52, 91] on div "ALL TASKS ALL TASKS ACTIVE TASKS TASKS IN WRAP UP +19179412342 Wrap up | 00:06" at bounding box center [74, 73] width 112 height 111
click at [95, 150] on span "COMPLETE" at bounding box center [105, 150] width 28 height 6
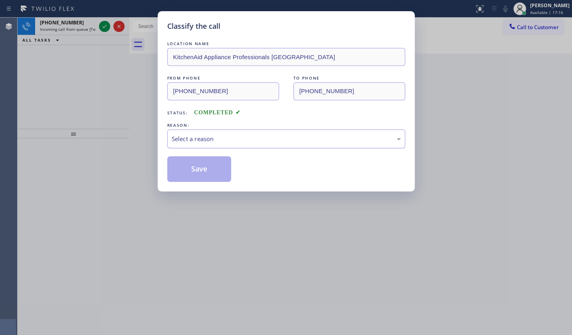
click at [200, 144] on div "Select a reason" at bounding box center [286, 138] width 238 height 19
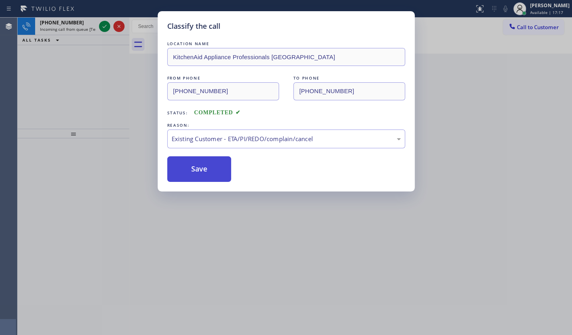
click at [192, 164] on button "Save" at bounding box center [199, 169] width 64 height 26
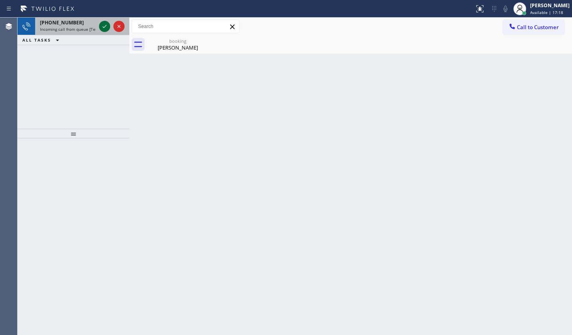
drag, startPoint x: 107, startPoint y: 30, endPoint x: 99, endPoint y: 18, distance: 14.6
click at [107, 29] on icon at bounding box center [105, 27] width 10 height 10
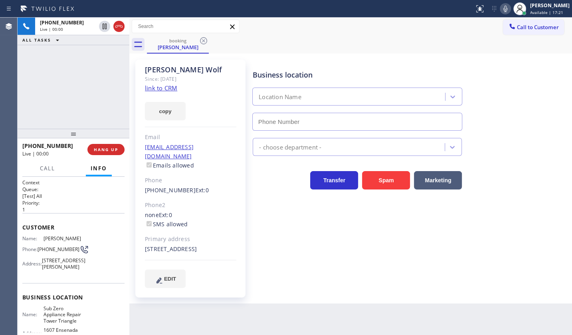
type input "(720) 597-8984"
click at [158, 85] on link "link to CRM" at bounding box center [161, 88] width 32 height 8
click at [449, 38] on div "booking Jeremy Wolf" at bounding box center [359, 45] width 425 height 18
click at [508, 7] on icon at bounding box center [506, 9] width 10 height 10
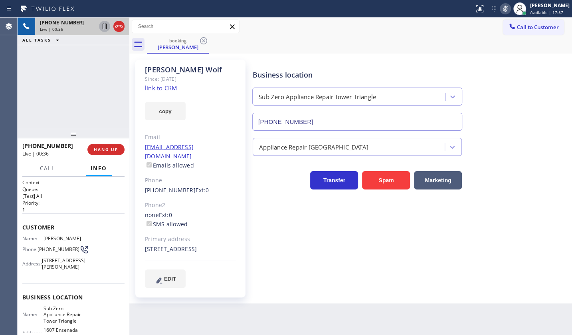
click at [107, 26] on icon at bounding box center [105, 27] width 10 height 10
click at [166, 112] on button "copy" at bounding box center [165, 111] width 41 height 18
click at [67, 87] on div "+17202095024 Live | 01:15 ALL TASKS ALL TASKS ACTIVE TASKS TASKS IN WRAP UP" at bounding box center [74, 73] width 112 height 111
drag, startPoint x: 104, startPoint y: 57, endPoint x: 108, endPoint y: 28, distance: 29.1
click at [108, 42] on div "+17202095024 Live | 02:35 ALL TASKS ALL TASKS ACTIVE TASKS TASKS IN WRAP UP" at bounding box center [74, 73] width 112 height 111
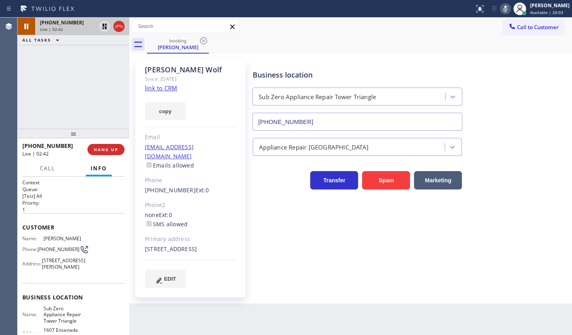
drag, startPoint x: 75, startPoint y: 59, endPoint x: 86, endPoint y: 28, distance: 33.4
click at [81, 46] on div "+17202095024 Live | 02:42 ALL TASKS ALL TASKS ACTIVE TASKS TASKS IN WRAP UP" at bounding box center [74, 73] width 112 height 111
click at [99, 26] on div at bounding box center [104, 27] width 11 height 10
click at [503, 8] on icon at bounding box center [506, 9] width 10 height 10
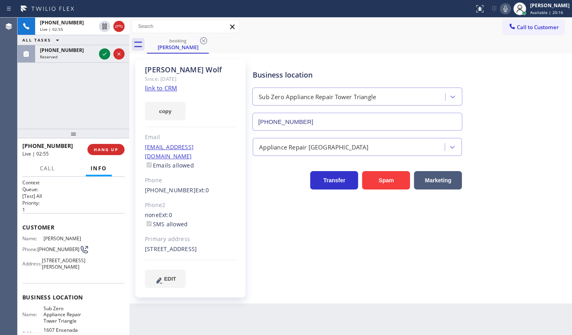
click at [50, 106] on div "+17202095024 Live | 02:55 ALL TASKS ALL TASKS ACTIVE TASKS TASKS IN WRAP UP (40…" at bounding box center [74, 73] width 112 height 111
click at [102, 54] on icon at bounding box center [105, 54] width 10 height 10
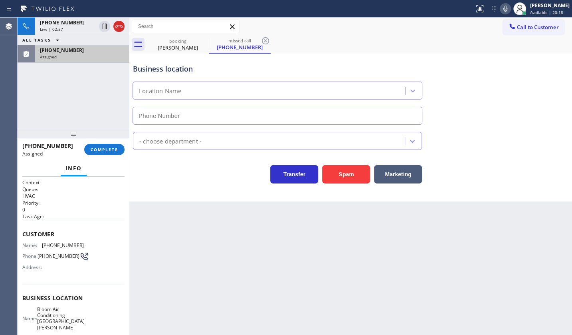
type input "(408) 716-3916"
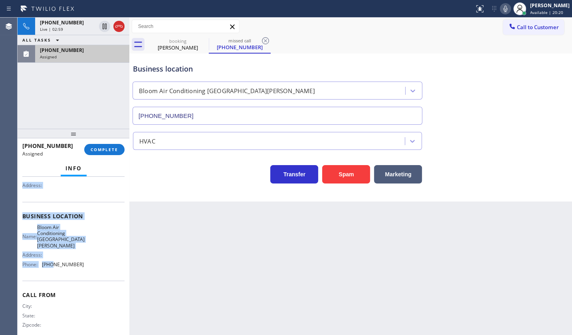
scroll to position [85, 0]
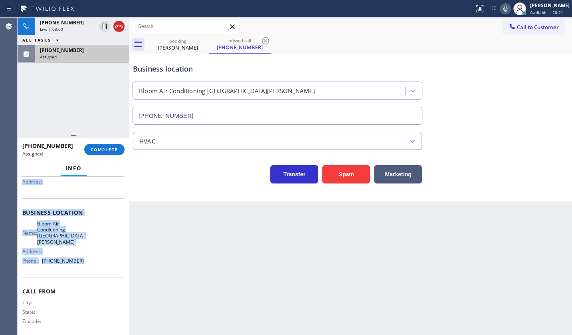
drag, startPoint x: 21, startPoint y: 228, endPoint x: 95, endPoint y: 252, distance: 77.6
click at [95, 252] on div "Context Queue: HVAC Priority: 0 Task Age: Customer Name: (408) 376-2561 Phone: …" at bounding box center [74, 256] width 112 height 159
copy div "Customer Name: (408) 376-2561 Phone: (408) 376-2561 Address: Business location …"
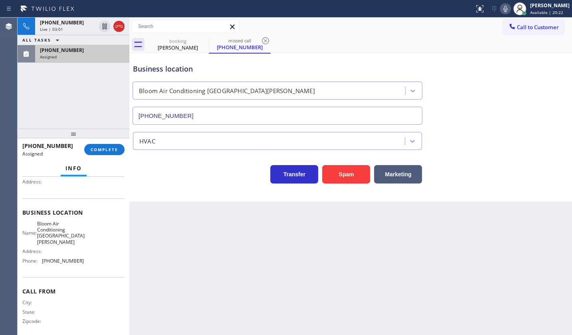
click at [107, 138] on div at bounding box center [74, 134] width 112 height 10
click at [111, 150] on span "COMPLETE" at bounding box center [105, 150] width 28 height 6
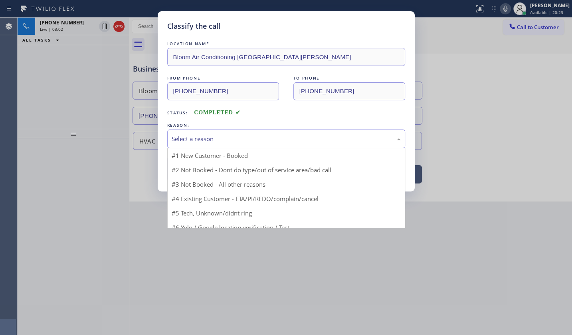
click at [202, 142] on div "Select a reason" at bounding box center [286, 138] width 238 height 19
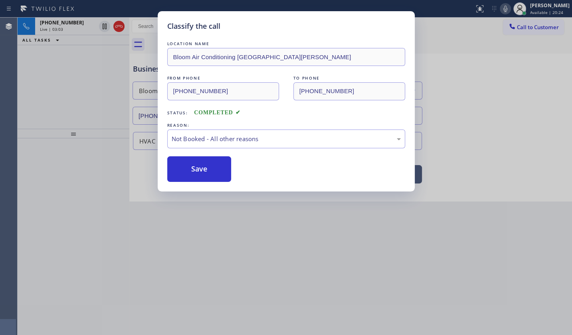
click at [192, 171] on button "Save" at bounding box center [199, 169] width 64 height 26
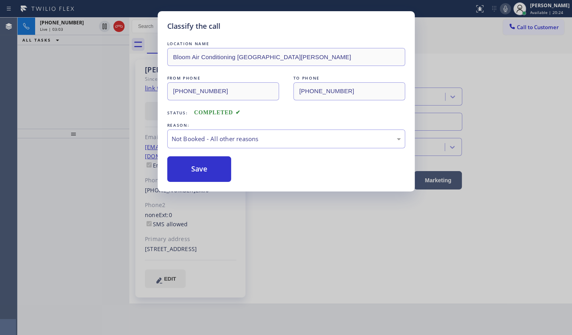
click at [192, 171] on button "Save" at bounding box center [199, 169] width 64 height 26
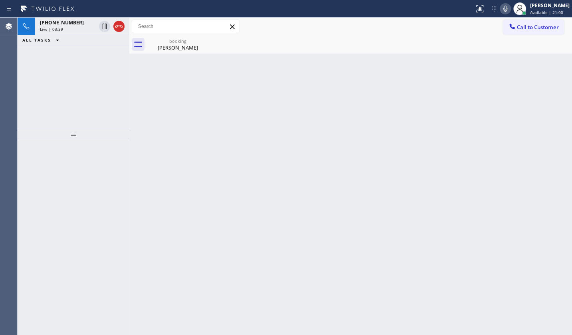
drag, startPoint x: 47, startPoint y: 82, endPoint x: 49, endPoint y: 76, distance: 6.7
click at [47, 82] on div "+17202095024 Live | 03:39 ALL TASKS ALL TASKS ACTIVE TASKS TASKS IN WRAP UP" at bounding box center [74, 73] width 112 height 111
click at [62, 25] on span "+17202095024" at bounding box center [62, 22] width 44 height 7
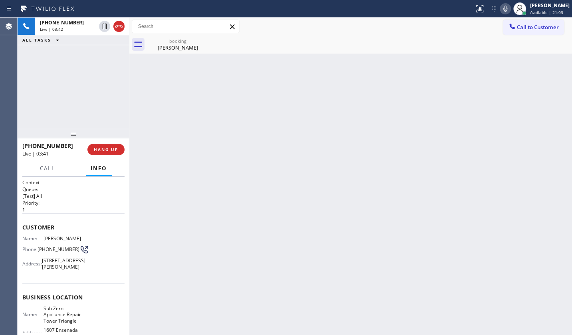
click at [102, 95] on div "+17202095024 Live | 03:42 ALL TASKS ALL TASKS ACTIVE TASKS TASKS IN WRAP UP" at bounding box center [74, 73] width 112 height 111
click at [102, 147] on span "HANG UP" at bounding box center [106, 150] width 24 height 6
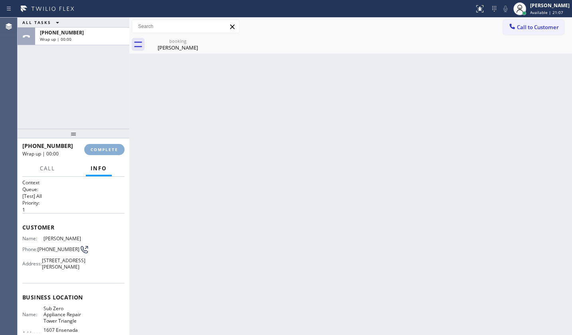
click at [102, 147] on span "COMPLETE" at bounding box center [105, 150] width 28 height 6
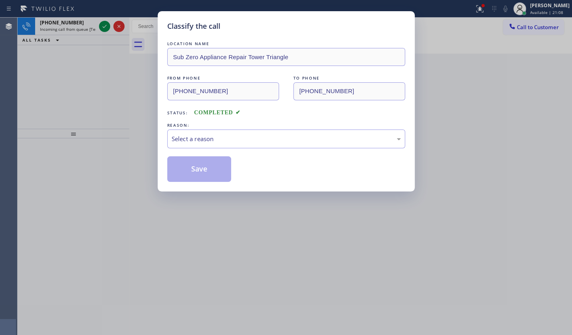
click at [201, 125] on div "REASON:" at bounding box center [286, 125] width 238 height 8
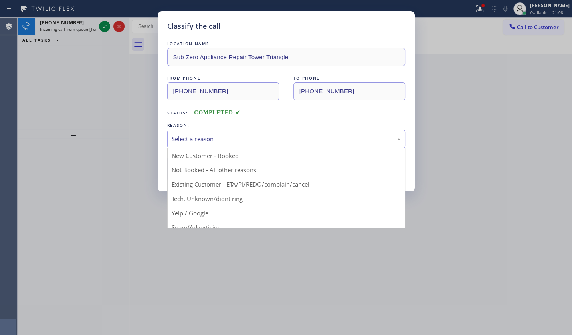
click at [199, 136] on div "Select a reason" at bounding box center [286, 138] width 229 height 9
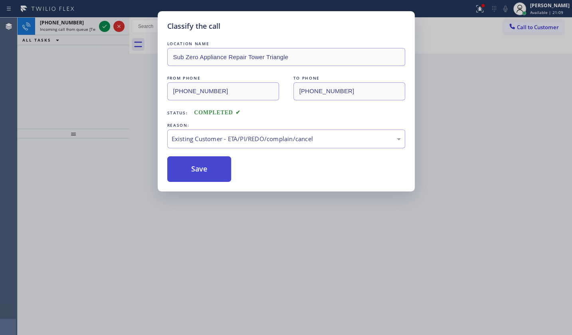
drag, startPoint x: 193, startPoint y: 182, endPoint x: 191, endPoint y: 160, distance: 22.0
click at [191, 160] on button "Save" at bounding box center [199, 169] width 64 height 26
click at [111, 26] on div "Classify the call LOCATION NAME Sub Zero Appliance Repair Tower Triangle FROM P…" at bounding box center [286, 167] width 572 height 335
click at [107, 26] on icon at bounding box center [105, 27] width 10 height 10
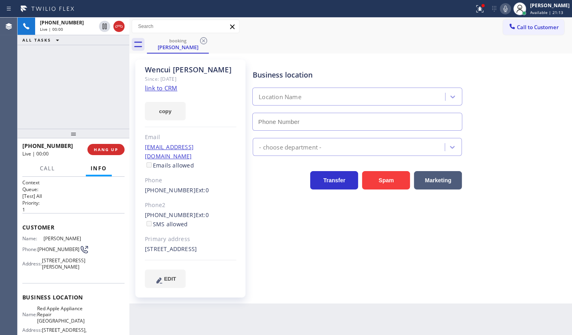
type input "(631) 402-9345"
click at [161, 91] on link "link to CRM" at bounding box center [161, 88] width 32 height 8
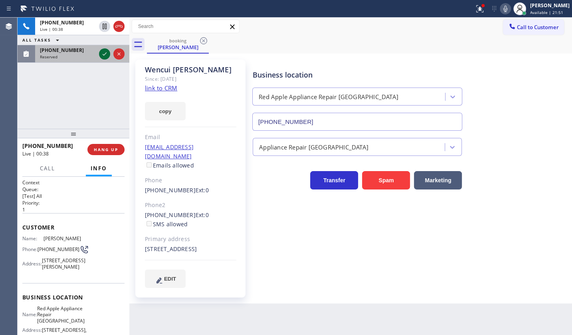
click at [105, 53] on icon at bounding box center [105, 53] width 4 height 3
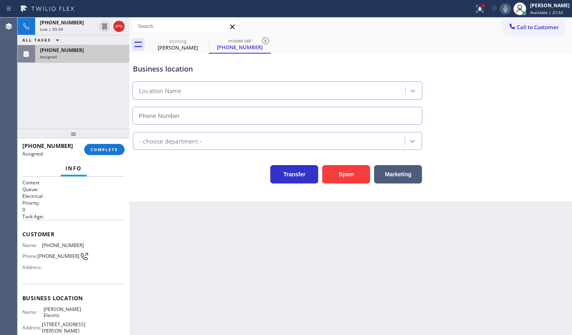
type input "(973) 577-5265"
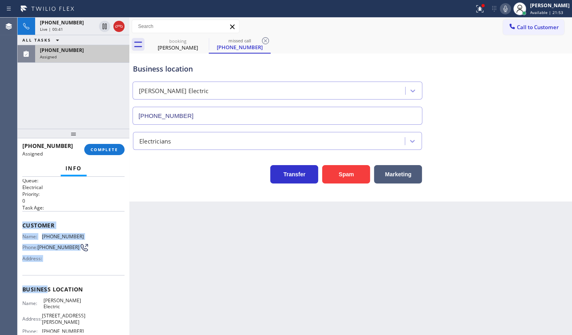
drag, startPoint x: 22, startPoint y: 225, endPoint x: 63, endPoint y: 264, distance: 56.2
click at [53, 265] on div "Context Queue: Electrical Priority: 0 Task Age: Customer Name: (347) 283-3914 P…" at bounding box center [73, 289] width 102 height 238
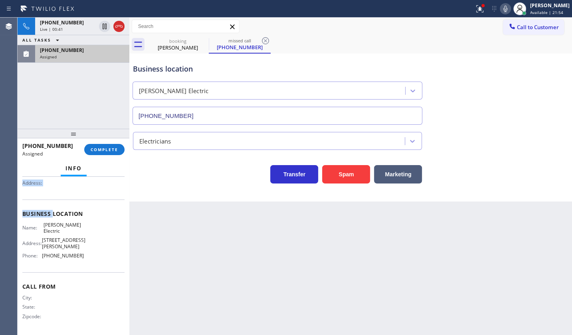
scroll to position [92, 0]
drag, startPoint x: 66, startPoint y: 264, endPoint x: 74, endPoint y: 252, distance: 14.6
click at [81, 256] on div "Business location Name: Hyland Electric Address: 319 Mountain Way, Morris Plain…" at bounding box center [73, 235] width 102 height 73
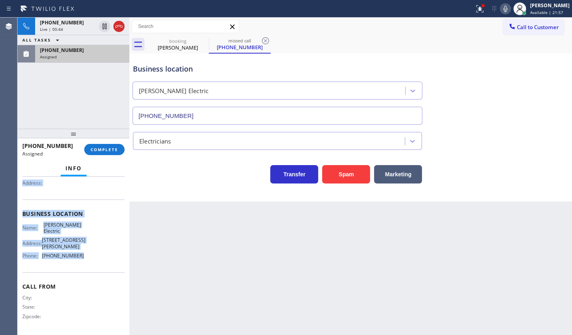
drag, startPoint x: 20, startPoint y: 228, endPoint x: 95, endPoint y: 260, distance: 82.1
click at [95, 260] on div "Context Queue: Electrical Priority: 0 Task Age: Customer Name: (347) 283-3914 P…" at bounding box center [74, 256] width 112 height 159
copy div "Customer Name: (347) 283-3914 Phone: (347) 283-3914 Address: Business location …"
click at [112, 147] on span "COMPLETE" at bounding box center [105, 150] width 28 height 6
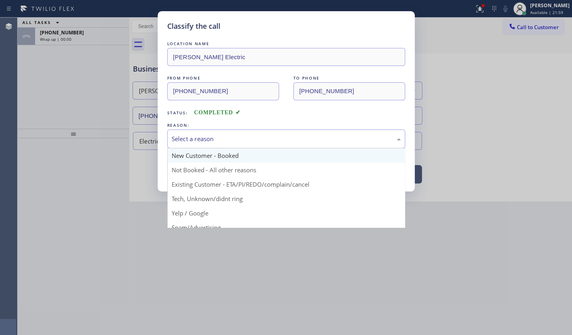
drag, startPoint x: 193, startPoint y: 139, endPoint x: 195, endPoint y: 148, distance: 8.7
click at [193, 139] on div "Select a reason" at bounding box center [286, 138] width 229 height 9
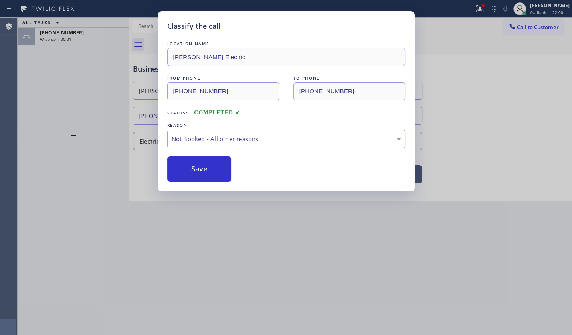
click at [198, 165] on button "Save" at bounding box center [199, 169] width 64 height 26
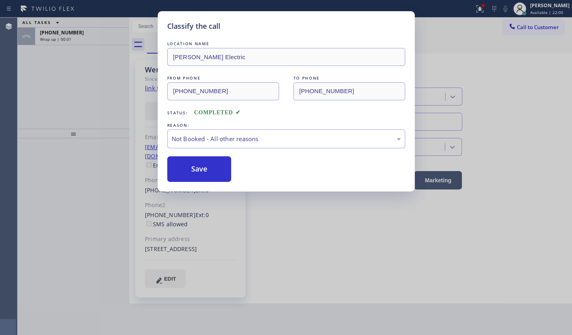
click at [198, 165] on button "Save" at bounding box center [199, 169] width 64 height 26
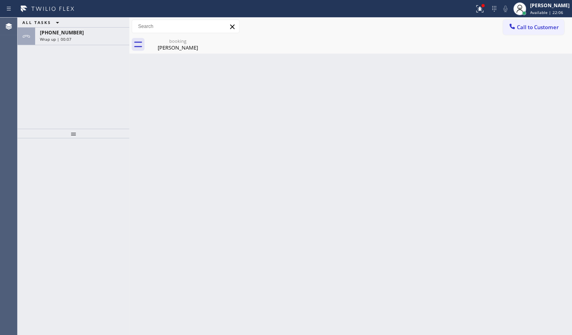
drag, startPoint x: 41, startPoint y: 88, endPoint x: 62, endPoint y: 54, distance: 40.2
click at [52, 72] on div "ALL TASKS ALL TASKS ACTIVE TASKS TASKS IN WRAP UP +19176059091 Wrap up | 00:07" at bounding box center [74, 73] width 112 height 111
click at [66, 44] on div "+19176059091 Wrap up | 00:07" at bounding box center [80, 37] width 91 height 18
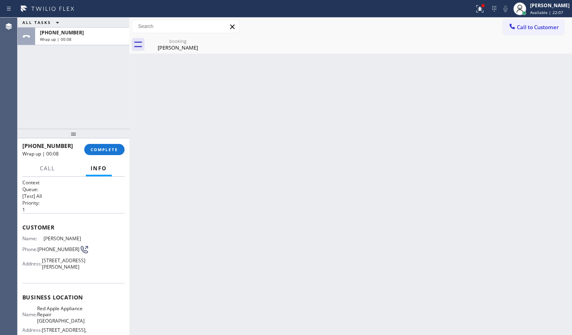
click at [93, 161] on button "Info" at bounding box center [99, 169] width 26 height 16
click at [103, 154] on button "COMPLETE" at bounding box center [104, 149] width 40 height 11
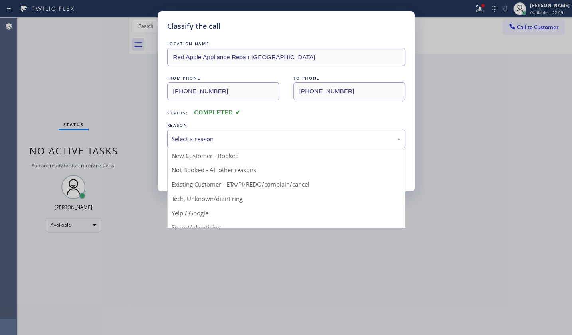
click at [193, 134] on div "Select a reason" at bounding box center [286, 138] width 229 height 9
drag, startPoint x: 192, startPoint y: 181, endPoint x: 199, endPoint y: 166, distance: 16.1
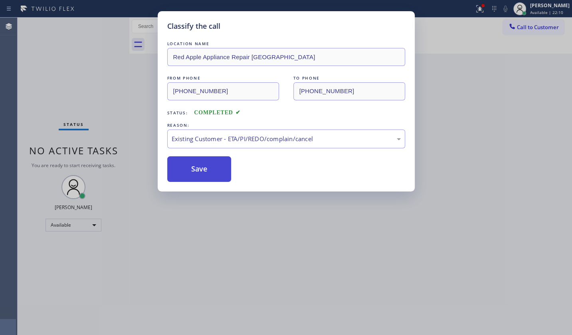
click at [199, 166] on button "Save" at bounding box center [199, 169] width 64 height 26
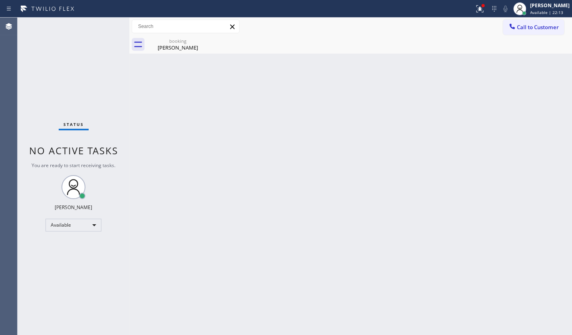
drag, startPoint x: 404, startPoint y: 87, endPoint x: 455, endPoint y: 35, distance: 72.9
click at [415, 76] on div "Back to Dashboard Change Sender ID Customers Technicians Select a contact Outbo…" at bounding box center [350, 176] width 443 height 317
click at [481, 6] on icon at bounding box center [480, 9] width 10 height 10
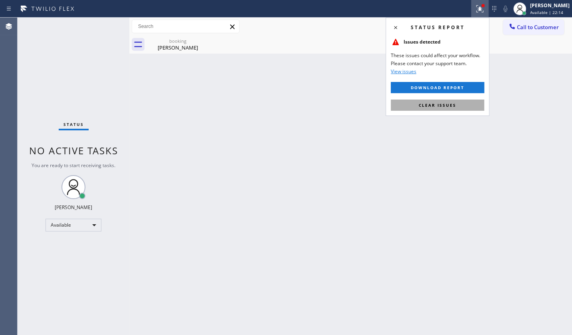
click at [454, 107] on span "Clear issues" at bounding box center [438, 105] width 38 height 6
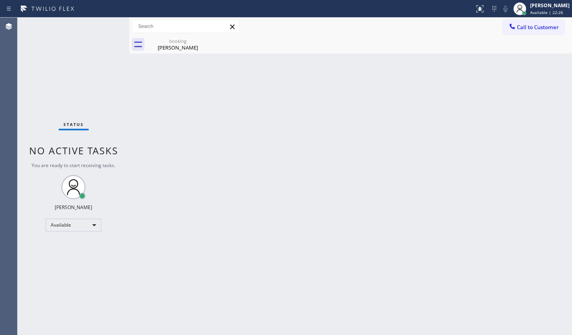
drag, startPoint x: 192, startPoint y: 49, endPoint x: 196, endPoint y: 44, distance: 7.1
click at [192, 49] on div "Wencui Han" at bounding box center [178, 47] width 60 height 7
click at [203, 40] on div at bounding box center [359, 45] width 425 height 18
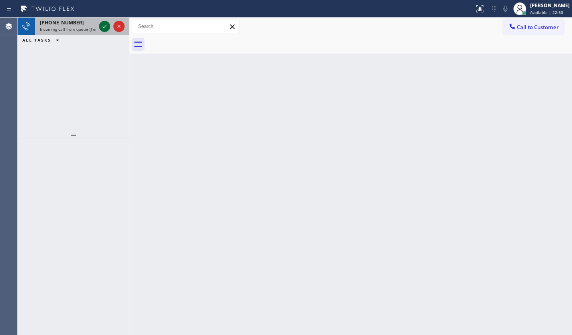
click at [106, 27] on icon at bounding box center [105, 27] width 10 height 10
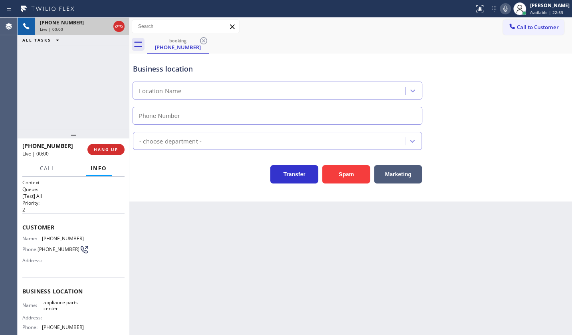
type input "[PHONE_NUMBER]"
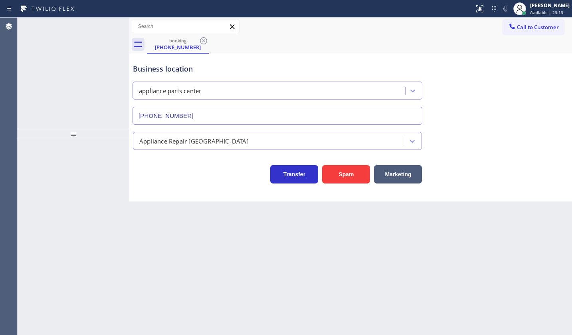
type input "[PHONE_NUMBER]"
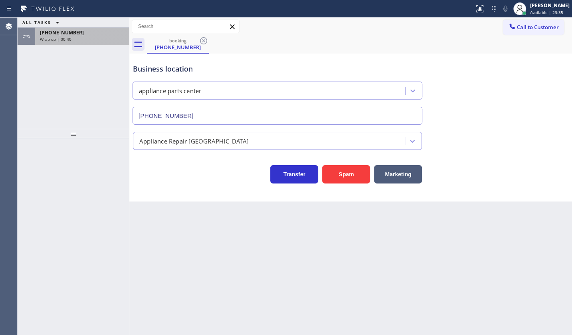
click at [69, 35] on span "[PHONE_NUMBER]" at bounding box center [62, 32] width 44 height 7
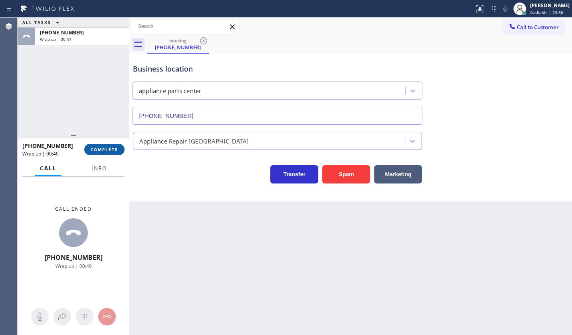
click at [114, 152] on button "COMPLETE" at bounding box center [104, 149] width 40 height 11
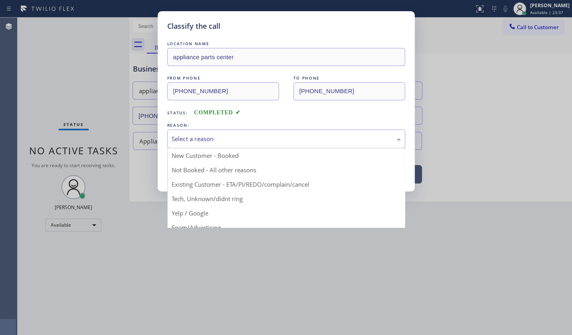
click at [201, 135] on div "Select a reason" at bounding box center [286, 138] width 229 height 9
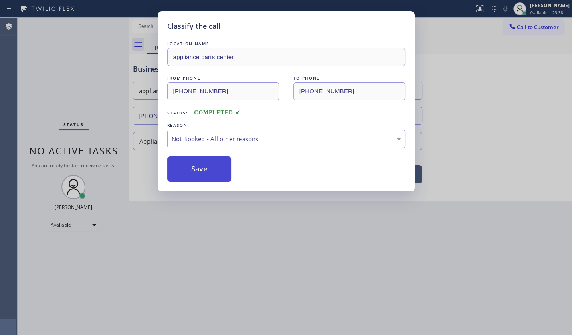
click at [199, 168] on button "Save" at bounding box center [199, 169] width 64 height 26
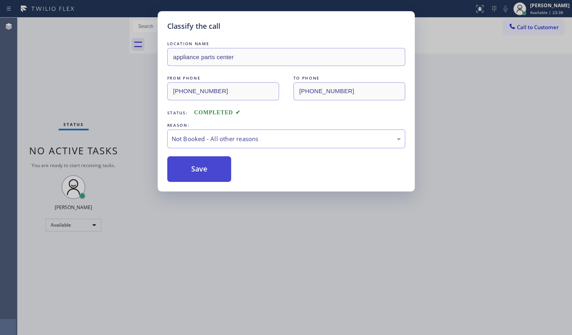
click at [199, 167] on button "Save" at bounding box center [199, 169] width 64 height 26
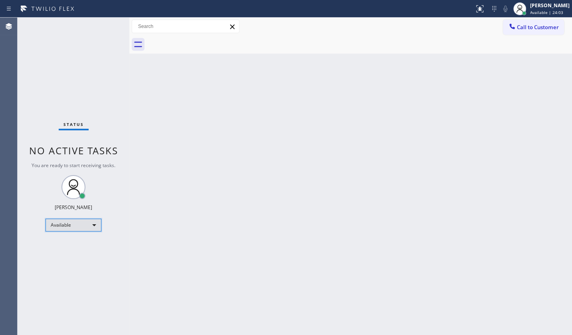
click at [70, 227] on div "Available" at bounding box center [74, 225] width 56 height 13
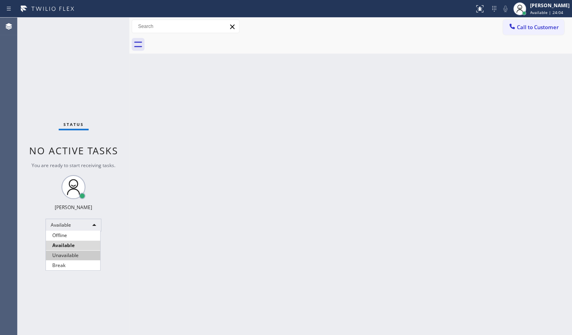
click at [71, 253] on li "Unavailable" at bounding box center [73, 255] width 54 height 10
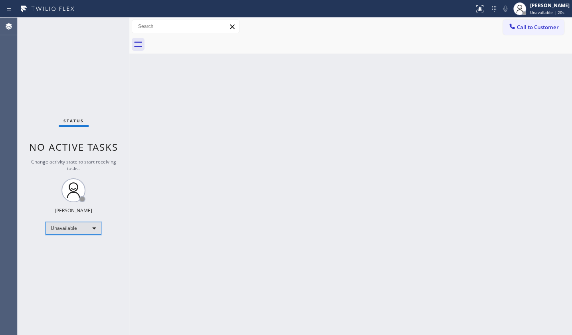
click at [74, 229] on div "Unavailable" at bounding box center [74, 228] width 56 height 13
click at [75, 248] on li "Available" at bounding box center [73, 249] width 54 height 10
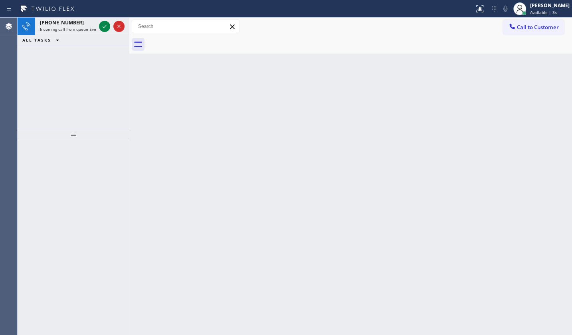
drag, startPoint x: 69, startPoint y: 61, endPoint x: 97, endPoint y: 16, distance: 53.1
click at [87, 34] on div "[PHONE_NUMBER] Incoming call from queue Everybody ALL TASKS ALL TASKS ACTIVE TA…" at bounding box center [74, 73] width 112 height 111
click at [105, 25] on icon at bounding box center [105, 27] width 10 height 10
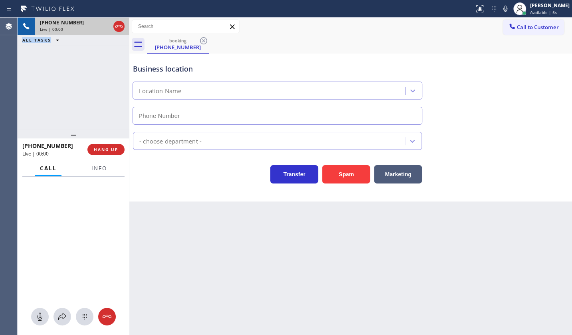
type input "[PHONE_NUMBER]"
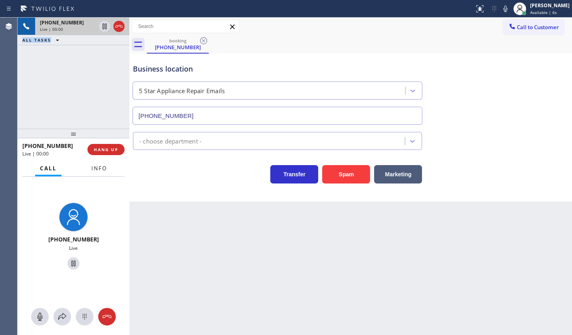
click at [109, 171] on button "Info" at bounding box center [99, 169] width 25 height 16
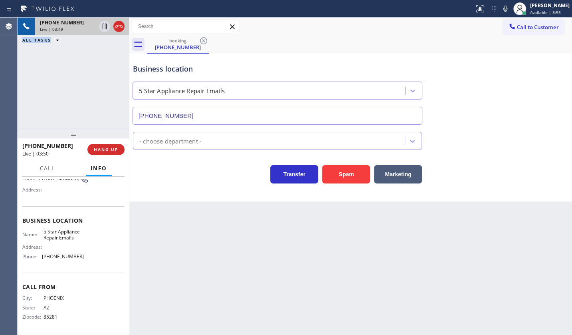
scroll to position [73, 0]
drag, startPoint x: 42, startPoint y: 254, endPoint x: 100, endPoint y: 255, distance: 57.9
click at [100, 255] on div "Name: 5 Star Appliance Repair Emails Address: Phone: [PHONE_NUMBER]" at bounding box center [73, 245] width 102 height 34
copy div "[PHONE_NUMBER]"
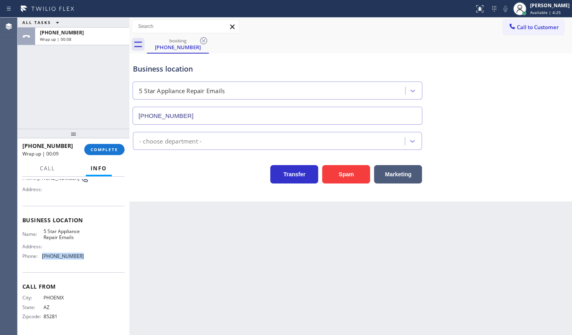
copy div "[PHONE_NUMBER]"
drag, startPoint x: 39, startPoint y: 230, endPoint x: 85, endPoint y: 239, distance: 47.2
click at [85, 239] on div "Name: 5 Star Appliance Repair Emails Address: Phone: [PHONE_NUMBER]" at bounding box center [73, 245] width 102 height 34
copy div "5 Star Appliance Repair Emails"
click at [105, 145] on button "COMPLETE" at bounding box center [104, 149] width 40 height 11
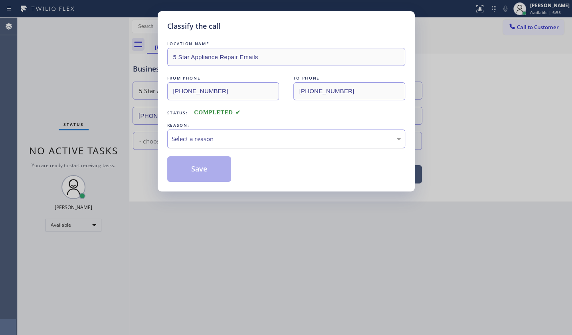
click at [177, 138] on div "Select a reason" at bounding box center [286, 138] width 229 height 9
click at [176, 162] on button "Save" at bounding box center [199, 169] width 64 height 26
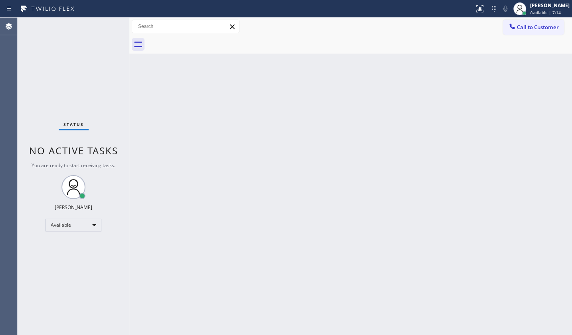
click at [90, 89] on div "Status No active tasks You are ready to start receiving tasks. JENIZA ALCAYDE A…" at bounding box center [74, 176] width 112 height 317
drag, startPoint x: 78, startPoint y: 69, endPoint x: 81, endPoint y: 72, distance: 4.6
click at [78, 69] on div "Status No active tasks You are ready to start receiving tasks. JENIZA ALCAYDE A…" at bounding box center [74, 176] width 112 height 317
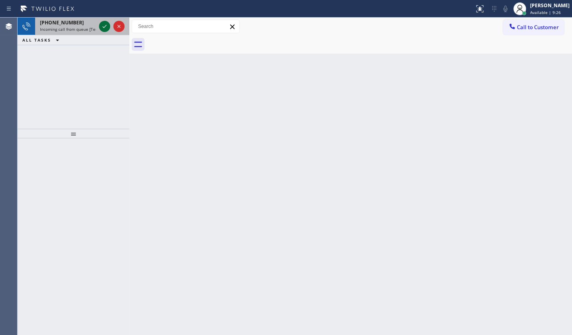
click at [102, 25] on icon at bounding box center [105, 27] width 10 height 10
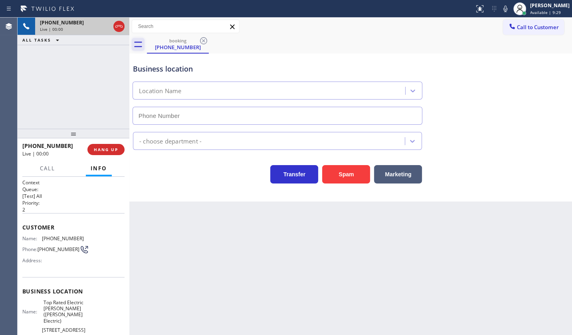
type input "[PHONE_NUMBER]"
click at [76, 84] on div "+19088423755 Live | 00:54 ALL TASKS ALL TASKS ACTIVE TASKS TASKS IN WRAP UP" at bounding box center [74, 73] width 112 height 111
drag, startPoint x: 40, startPoint y: 236, endPoint x: 85, endPoint y: 239, distance: 45.7
click at [85, 239] on div "Name: (908) 842-3755 Phone: (908) 842-3755 Address:" at bounding box center [73, 251] width 102 height 32
copy div "[PHONE_NUMBER]"
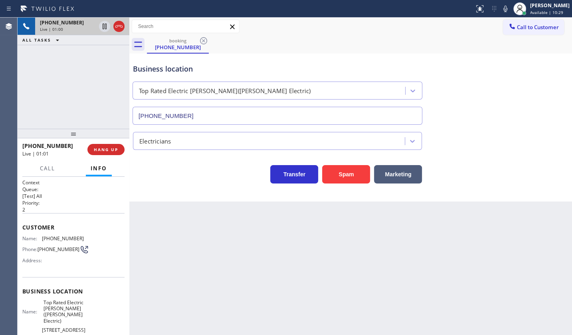
click at [92, 91] on div "+19088423755 Live | 01:00 ALL TASKS ALL TASKS ACTIVE TASKS TASKS IN WRAP UP" at bounding box center [74, 73] width 112 height 111
click at [91, 88] on div "+19088423755 Live | 01:03 ALL TASKS ALL TASKS ACTIVE TASKS TASKS IN WRAP UP" at bounding box center [74, 73] width 112 height 111
click at [53, 87] on div "+19088423755 Live | 01:07 ALL TASKS ALL TASKS ACTIVE TASKS TASKS IN WRAP UP" at bounding box center [74, 73] width 112 height 111
click at [115, 149] on span "HANG UP" at bounding box center [106, 150] width 24 height 6
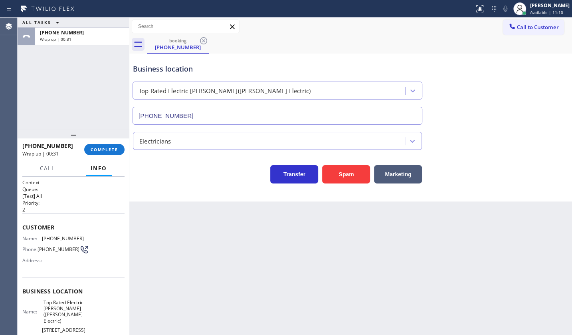
drag, startPoint x: 102, startPoint y: 149, endPoint x: 220, endPoint y: 135, distance: 118.6
click at [105, 148] on span "COMPLETE" at bounding box center [105, 150] width 28 height 6
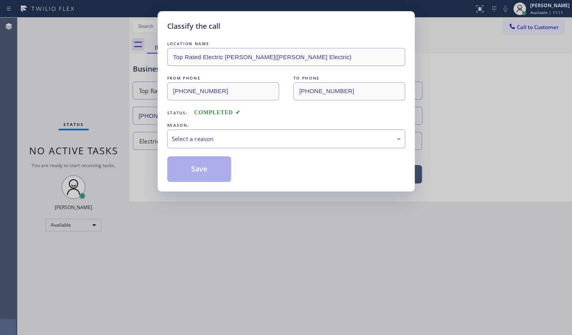
click at [191, 139] on div "Select a reason" at bounding box center [286, 138] width 229 height 9
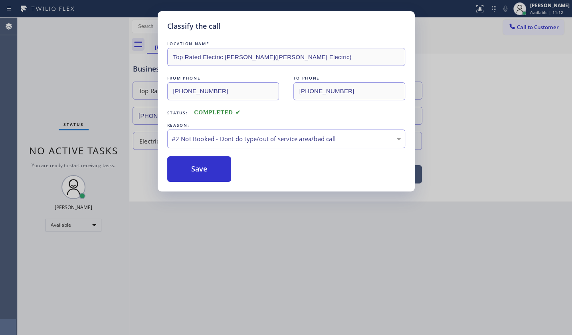
click at [191, 165] on button "Save" at bounding box center [199, 169] width 64 height 26
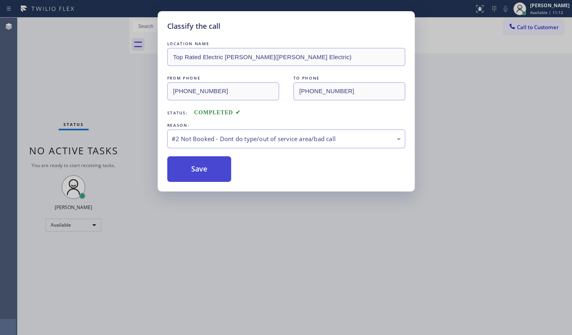
click at [191, 165] on button "Save" at bounding box center [199, 169] width 64 height 26
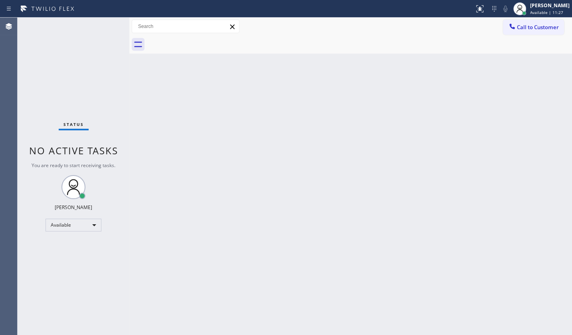
drag, startPoint x: 107, startPoint y: 42, endPoint x: 216, endPoint y: 127, distance: 137.7
click at [108, 42] on div "Status No active tasks You are ready to start receiving tasks. JENIZA ALCAYDE A…" at bounding box center [74, 176] width 112 height 317
click at [488, 211] on div "Back to Dashboard Change Sender ID Customers Technicians Select a contact Outbo…" at bounding box center [350, 176] width 443 height 317
click at [56, 34] on div "Status No active tasks You are ready to start receiving tasks. JENIZA ALCAYDE A…" at bounding box center [74, 176] width 112 height 317
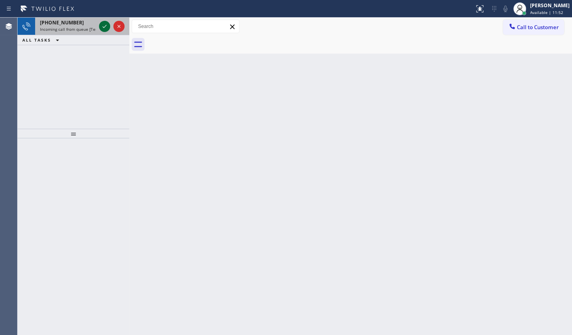
click at [100, 23] on icon at bounding box center [105, 27] width 10 height 10
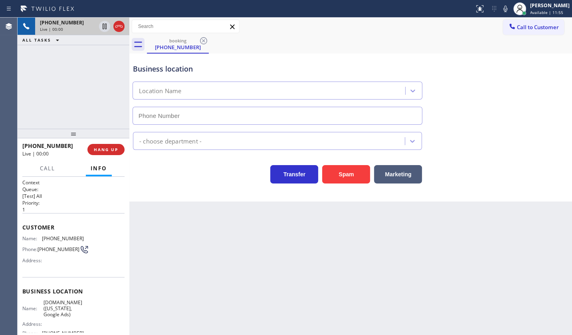
type input "[PHONE_NUMBER]"
drag, startPoint x: 40, startPoint y: 235, endPoint x: 92, endPoint y: 240, distance: 52.2
click at [92, 240] on div "Name: (716) 380-8812 Phone: (716) 380-8812 Address:" at bounding box center [73, 251] width 102 height 32
copy div "[PHONE_NUMBER]"
click at [115, 108] on div "+17163808812 Live | 00:15 ALL TASKS ALL TASKS ACTIVE TASKS TASKS IN WRAP UP" at bounding box center [74, 73] width 112 height 111
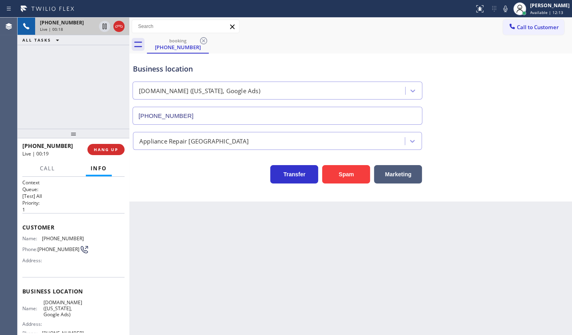
click at [107, 94] on div "+17163808812 Live | 00:18 ALL TASKS ALL TASKS ACTIVE TASKS TASKS IN WRAP UP" at bounding box center [74, 73] width 112 height 111
click at [508, 8] on icon at bounding box center [506, 9] width 10 height 10
click at [505, 5] on icon at bounding box center [506, 9] width 10 height 10
click at [47, 76] on div "+17163808812 Live | 00:25 ALL TASKS ALL TASKS ACTIVE TASKS TASKS IN WRAP UP" at bounding box center [74, 73] width 112 height 111
click at [107, 148] on span "HANG UP" at bounding box center [106, 150] width 24 height 6
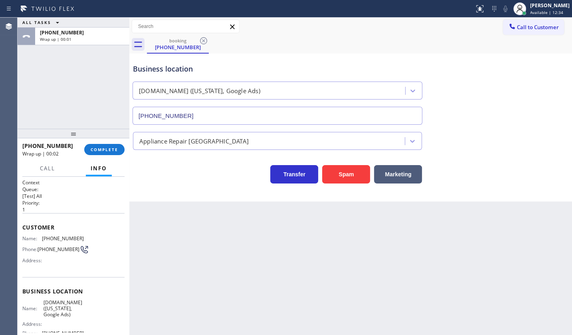
click at [60, 87] on div "ALL TASKS ALL TASKS ACTIVE TASKS TASKS IN WRAP UP +17163808812 Wrap up | 00:01" at bounding box center [74, 73] width 112 height 111
click at [100, 153] on button "COMPLETE" at bounding box center [104, 149] width 40 height 11
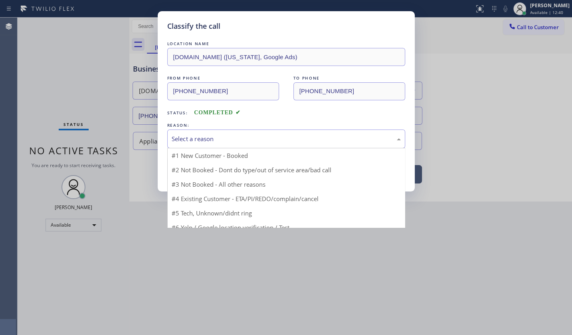
click at [185, 136] on div "Select a reason" at bounding box center [286, 138] width 229 height 9
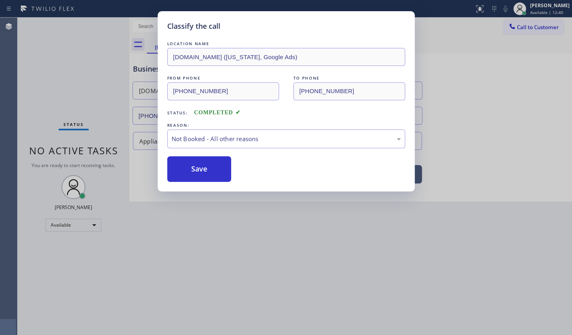
click at [190, 169] on button "Save" at bounding box center [199, 169] width 64 height 26
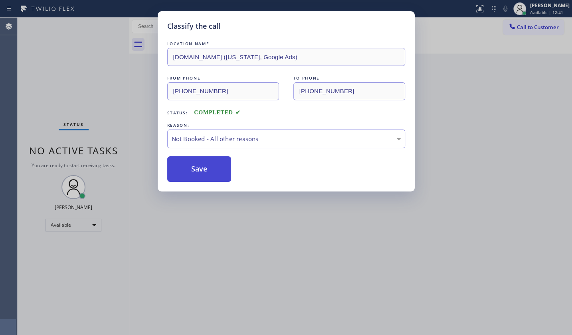
click at [190, 169] on button "Save" at bounding box center [199, 169] width 64 height 26
drag, startPoint x: 190, startPoint y: 169, endPoint x: 193, endPoint y: 161, distance: 7.7
click at [193, 161] on button "Save" at bounding box center [199, 169] width 64 height 26
click at [194, 158] on button "Save" at bounding box center [199, 169] width 64 height 26
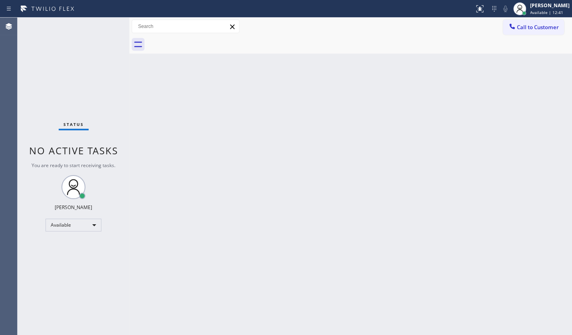
drag, startPoint x: 194, startPoint y: 157, endPoint x: 193, endPoint y: 149, distance: 7.6
click at [193, 149] on div "Back to Dashboard Change Sender ID Customers Technicians Select a contact Outbo…" at bounding box center [350, 176] width 443 height 317
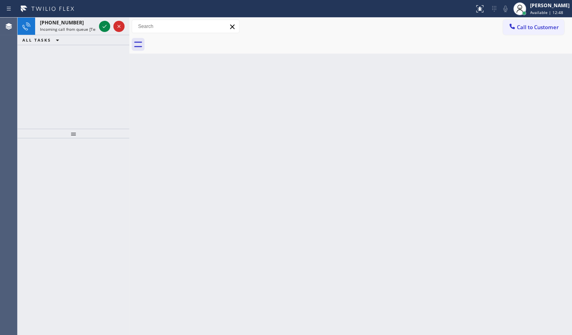
click at [81, 62] on div "+18052847928 Incoming call from queue [Test] All ALL TASKS ALL TASKS ACTIVE TAS…" at bounding box center [74, 73] width 112 height 111
click at [106, 23] on icon at bounding box center [105, 27] width 10 height 10
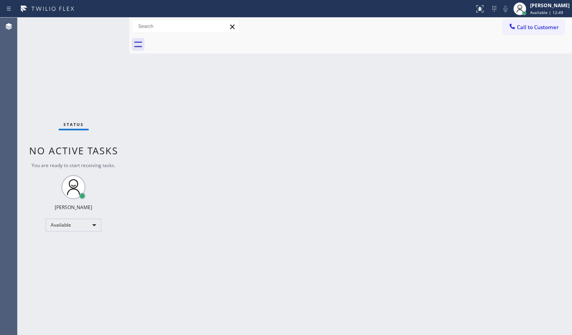
click at [106, 24] on div "Status No active tasks You are ready to start receiving tasks. JENIZA ALCAYDE A…" at bounding box center [74, 176] width 112 height 317
click at [475, 4] on div at bounding box center [480, 9] width 18 height 10
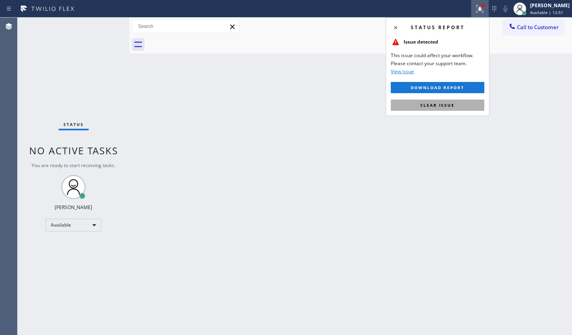
drag, startPoint x: 455, startPoint y: 105, endPoint x: 0, endPoint y: 35, distance: 460.7
click at [453, 105] on button "Clear issue" at bounding box center [437, 104] width 93 height 11
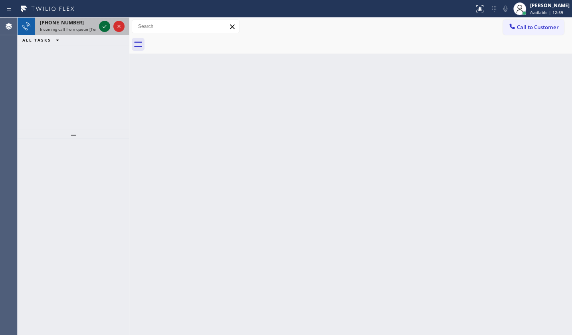
click at [107, 28] on icon at bounding box center [105, 27] width 10 height 10
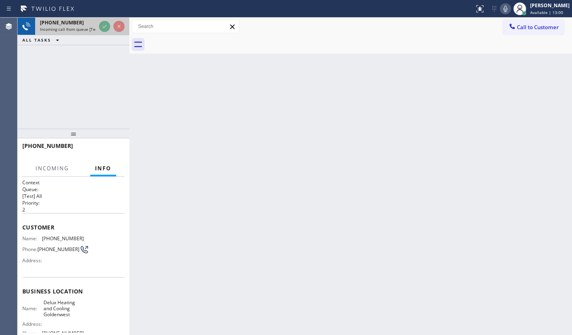
click at [111, 27] on div at bounding box center [111, 27] width 29 height 18
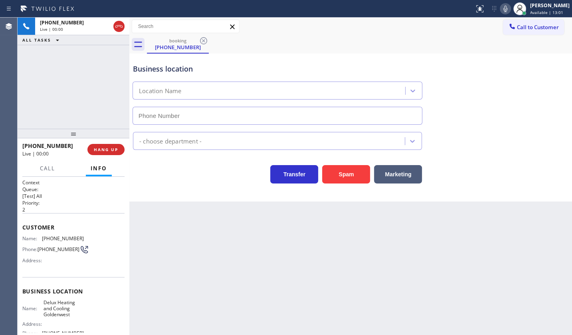
type input "(714) 844-0708"
click at [334, 169] on button "Spam" at bounding box center [346, 174] width 48 height 18
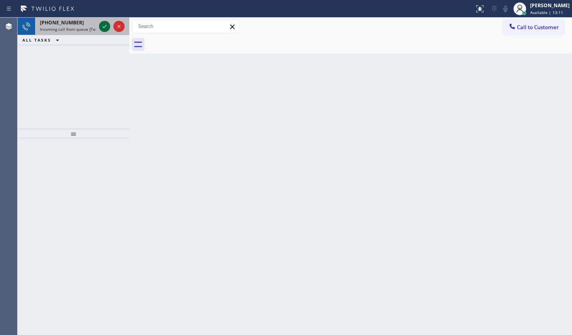
click at [108, 27] on icon at bounding box center [105, 27] width 10 height 10
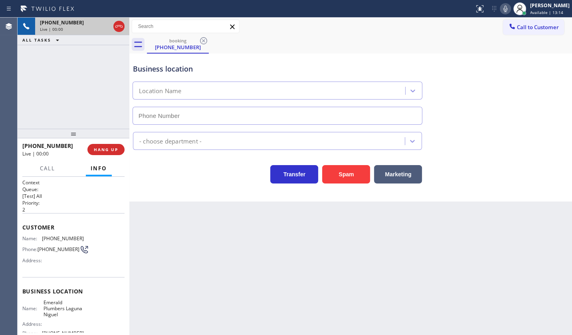
type input "(949) 334-2771"
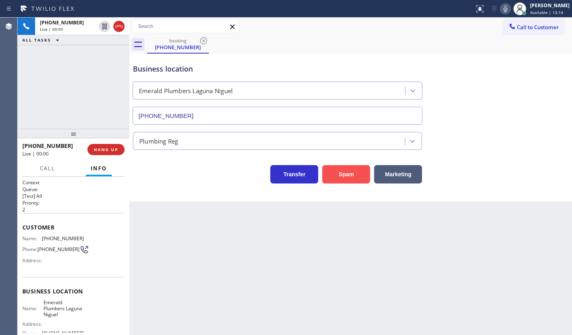
click at [336, 170] on button "Spam" at bounding box center [346, 174] width 48 height 18
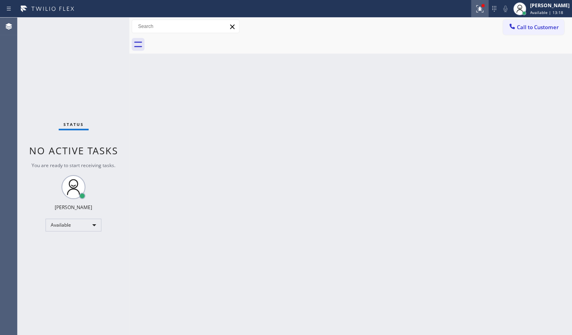
click at [481, 10] on icon at bounding box center [480, 9] width 10 height 10
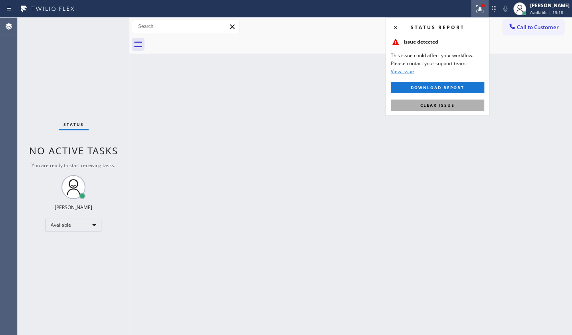
click at [446, 101] on button "Clear issue" at bounding box center [437, 104] width 93 height 11
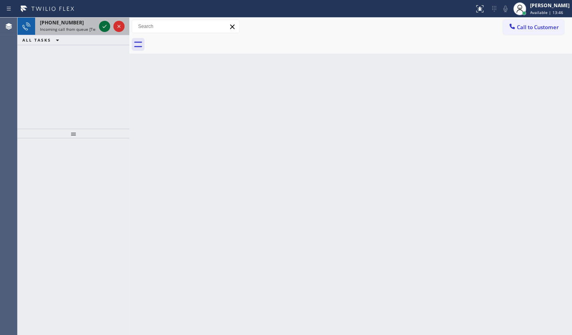
click at [101, 27] on icon at bounding box center [105, 27] width 10 height 10
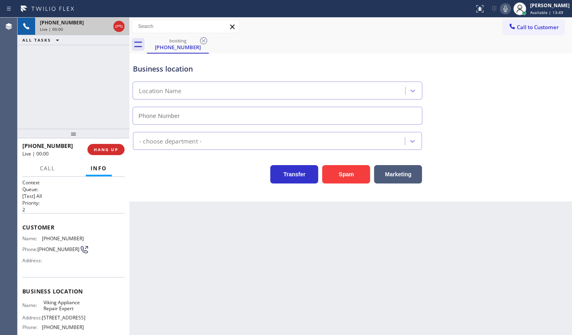
type input "[PHONE_NUMBER]"
click at [99, 150] on span "HANG UP" at bounding box center [106, 150] width 24 height 6
click at [111, 146] on button "HANG UP" at bounding box center [105, 149] width 37 height 11
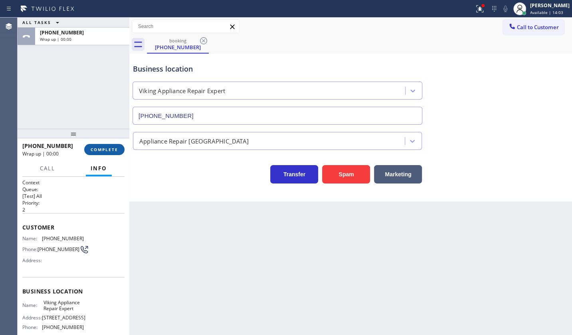
click at [108, 152] on button "COMPLETE" at bounding box center [104, 149] width 40 height 11
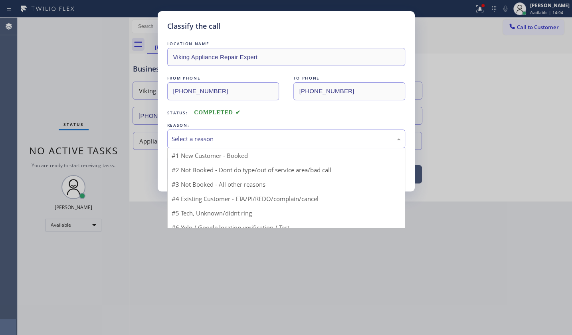
click at [187, 140] on div "Select a reason" at bounding box center [286, 138] width 229 height 9
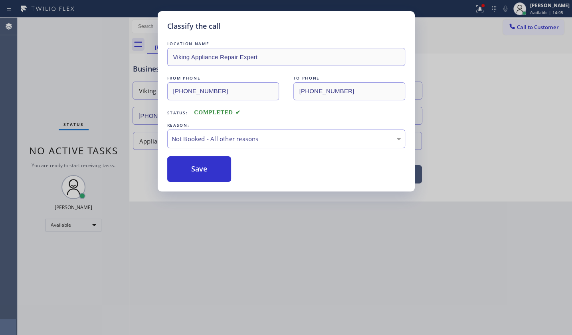
click at [187, 170] on button "Save" at bounding box center [199, 169] width 64 height 26
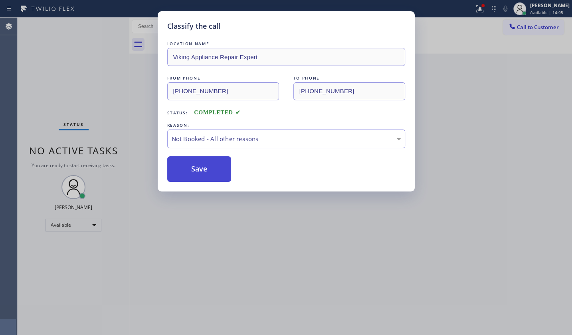
click at [178, 150] on div "LOCATION NAME Viking Appliance Repair Expert FROM PHONE (773) 425-7516 TO PHONE…" at bounding box center [286, 111] width 238 height 142
drag, startPoint x: 179, startPoint y: 157, endPoint x: 171, endPoint y: 163, distance: 10.5
click at [177, 163] on button "Save" at bounding box center [199, 169] width 64 height 26
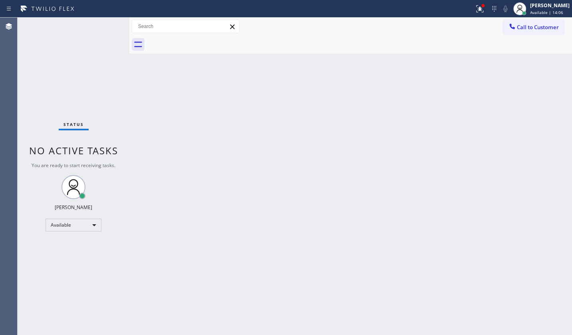
click at [172, 160] on div "Back to Dashboard Change Sender ID Customers Technicians Select a contact Outbo…" at bounding box center [350, 176] width 443 height 317
click at [481, 5] on icon at bounding box center [480, 9] width 10 height 10
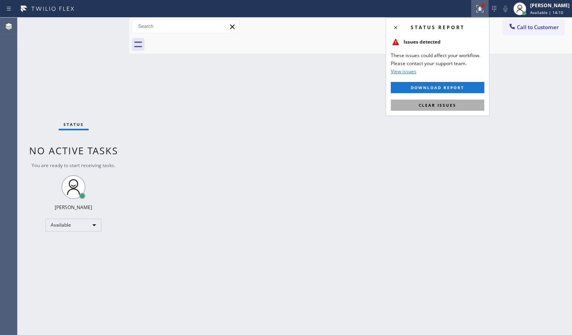
click at [442, 103] on span "Clear issues" at bounding box center [438, 105] width 38 height 6
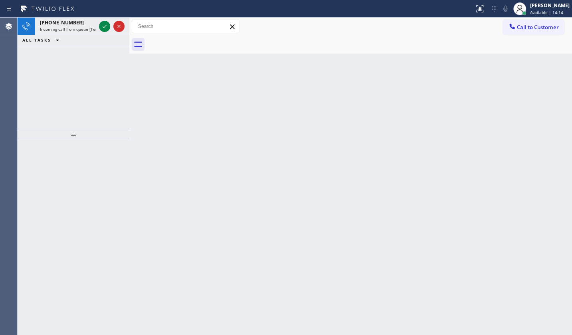
click at [102, 27] on icon at bounding box center [105, 27] width 10 height 10
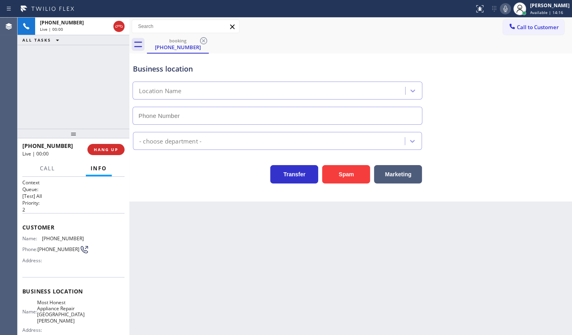
type input "(408) 351-1838"
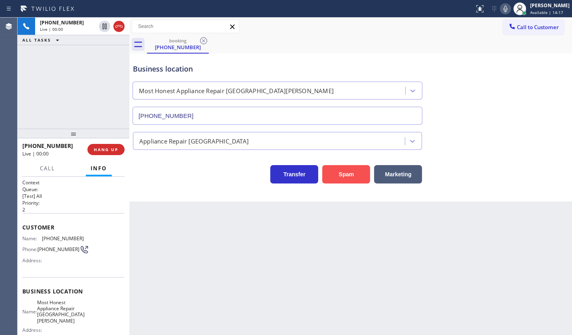
click at [348, 171] on button "Spam" at bounding box center [346, 174] width 48 height 18
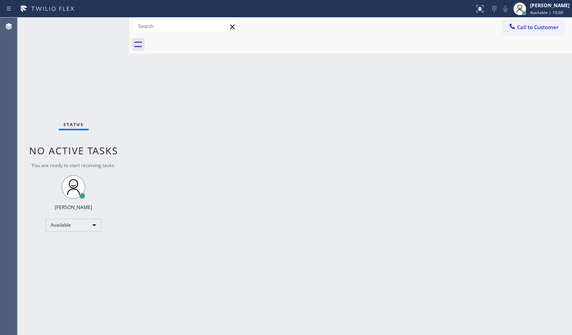
click at [37, 86] on div "Status No active tasks You are ready to start receiving tasks. JENIZA ALCAYDE A…" at bounding box center [74, 176] width 112 height 317
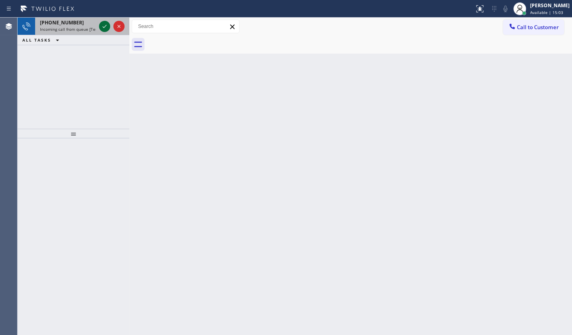
click at [106, 26] on icon at bounding box center [105, 26] width 4 height 3
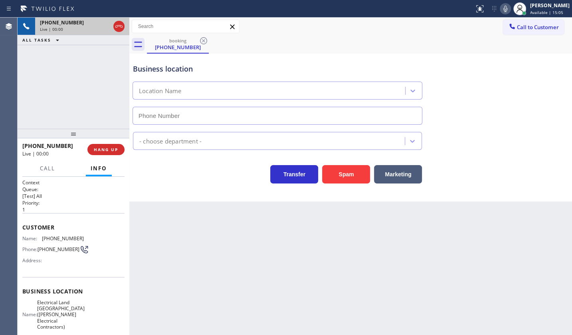
type input "[PHONE_NUMBER]"
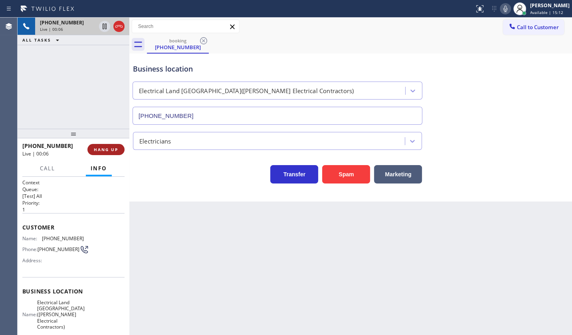
click at [105, 147] on span "HANG UP" at bounding box center [106, 150] width 24 height 6
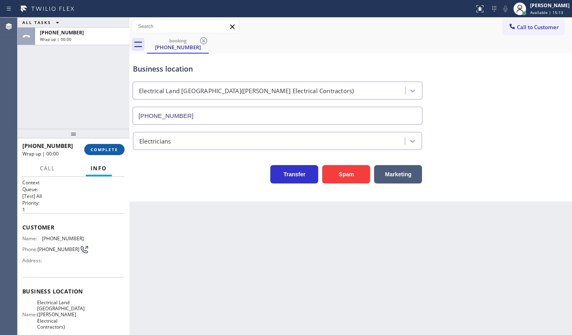
click at [105, 145] on button "COMPLETE" at bounding box center [104, 149] width 40 height 11
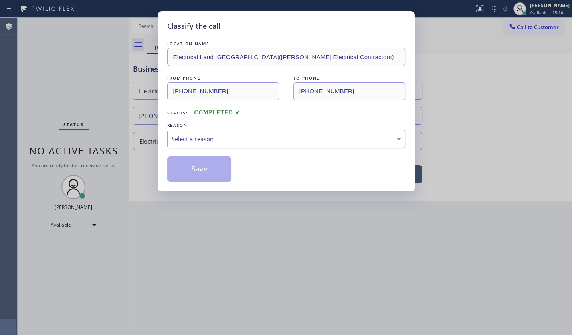
click at [185, 136] on div "Select a reason" at bounding box center [286, 138] width 229 height 9
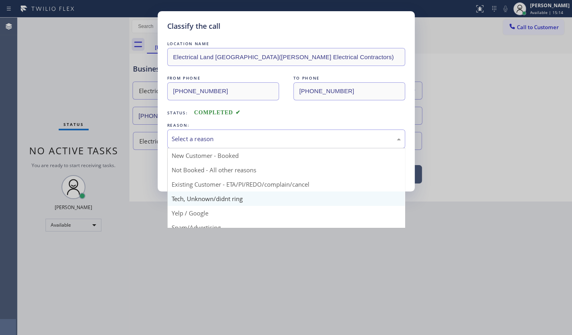
drag, startPoint x: 199, startPoint y: 199, endPoint x: 201, endPoint y: 184, distance: 15.7
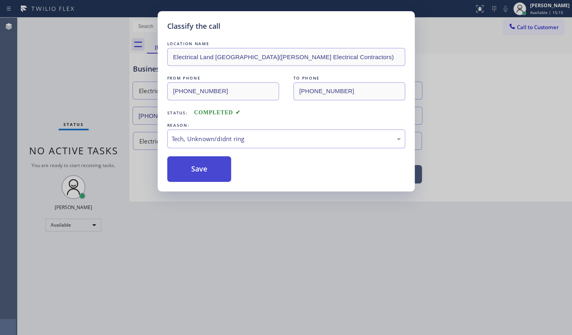
click at [201, 174] on button "Save" at bounding box center [199, 169] width 64 height 26
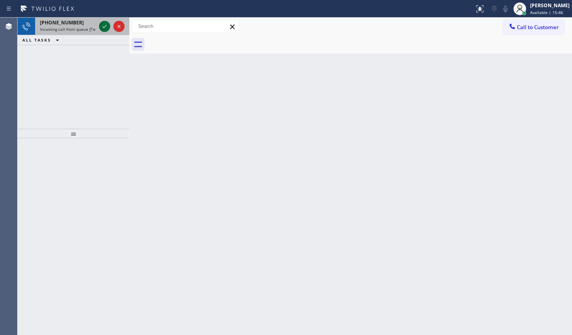
click at [104, 25] on icon at bounding box center [105, 27] width 10 height 10
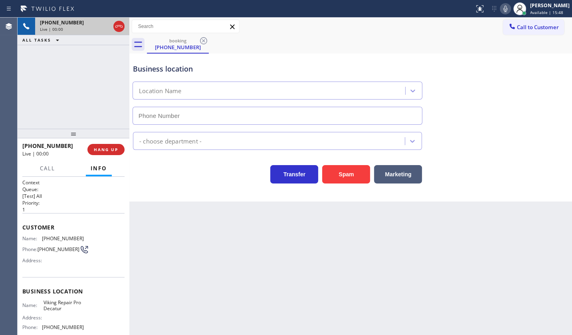
type input "[PHONE_NUMBER]"
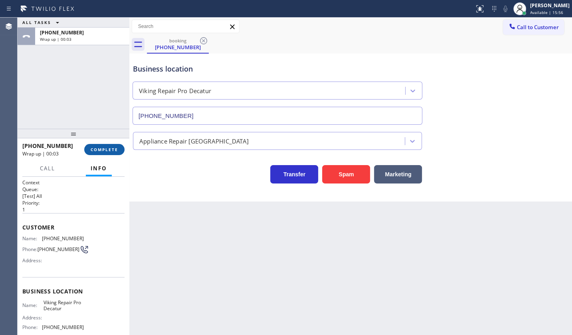
click at [85, 148] on button "COMPLETE" at bounding box center [104, 149] width 40 height 11
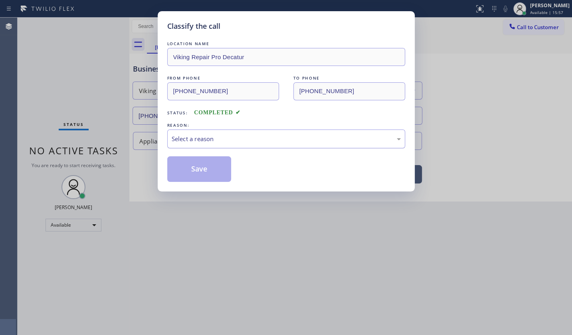
drag, startPoint x: 185, startPoint y: 143, endPoint x: 191, endPoint y: 146, distance: 7.5
click at [185, 143] on div "Select a reason" at bounding box center [286, 138] width 238 height 19
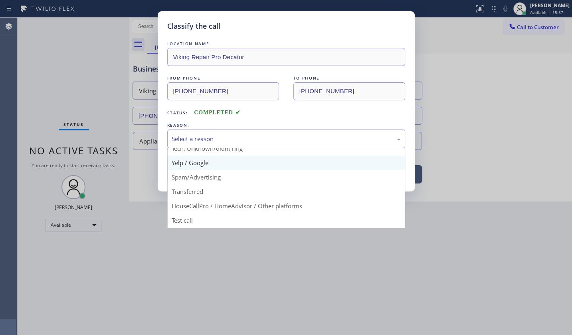
scroll to position [53, 0]
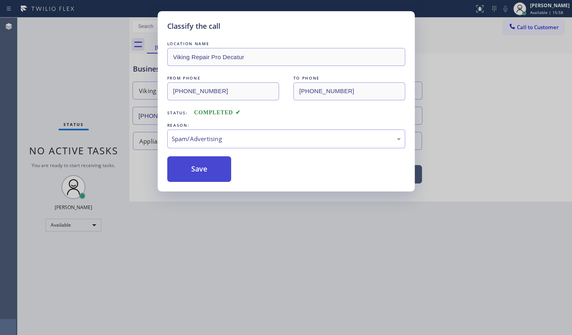
click at [198, 166] on button "Save" at bounding box center [199, 169] width 64 height 26
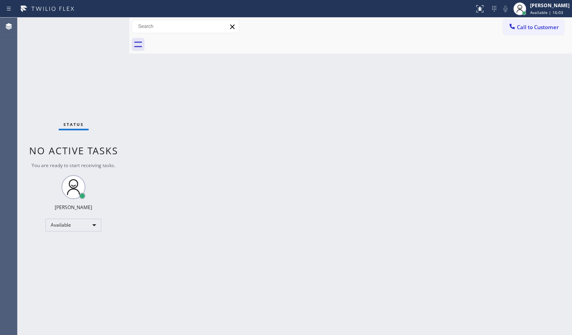
click at [111, 58] on div "Status No active tasks You are ready to start receiving tasks. JENIZA ALCAYDE A…" at bounding box center [74, 176] width 112 height 317
click at [107, 31] on div "Status No active tasks You are ready to start receiving tasks. JENIZA ALCAYDE A…" at bounding box center [74, 176] width 112 height 317
click at [107, 26] on div "Status No active tasks You are ready to start receiving tasks. JENIZA ALCAYDE A…" at bounding box center [74, 176] width 112 height 317
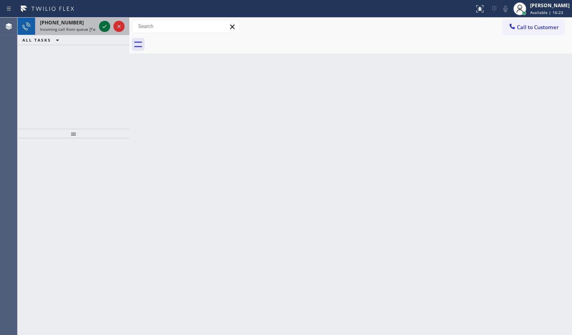
click at [105, 26] on icon at bounding box center [105, 27] width 10 height 10
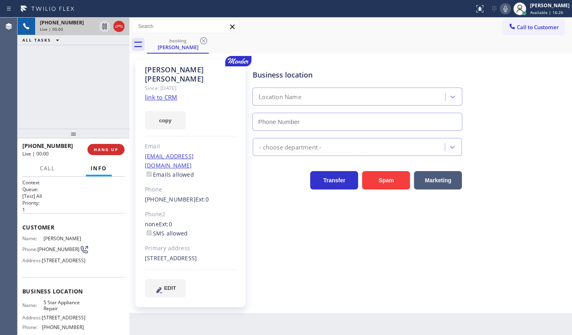
type input "[PHONE_NUMBER]"
click at [164, 93] on link "link to CRM" at bounding box center [161, 97] width 32 height 8
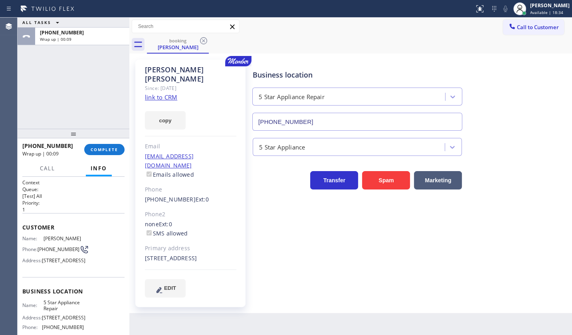
scroll to position [36, 0]
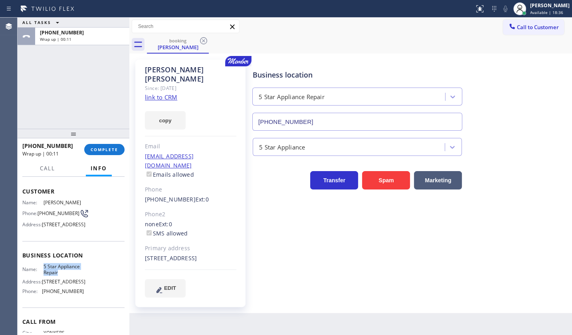
drag, startPoint x: 41, startPoint y: 286, endPoint x: 68, endPoint y: 290, distance: 27.0
click at [68, 276] on div "Name: 5 Star Appliance Repair" at bounding box center [53, 269] width 62 height 12
copy div "5 Star Appliance Repair"
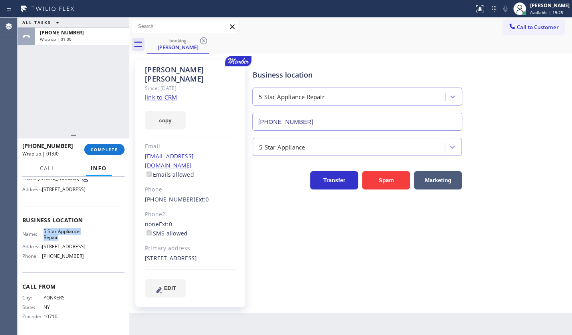
scroll to position [91, 0]
drag, startPoint x: 42, startPoint y: 254, endPoint x: 123, endPoint y: 258, distance: 81.2
click at [123, 258] on div "Context Queue: [Test] All Priority: 1 Customer Name: Rachel Ferber Phone: (914)…" at bounding box center [73, 256] width 102 height 154
copy span "[PHONE_NUMBER]"
click at [96, 147] on span "COMPLETE" at bounding box center [105, 150] width 28 height 6
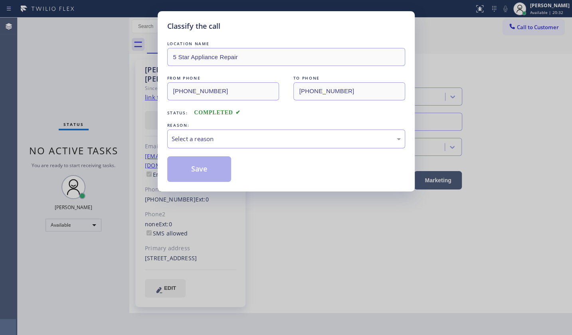
click at [189, 136] on div "Select a reason" at bounding box center [286, 138] width 229 height 9
click at [187, 159] on button "Save" at bounding box center [199, 169] width 64 height 26
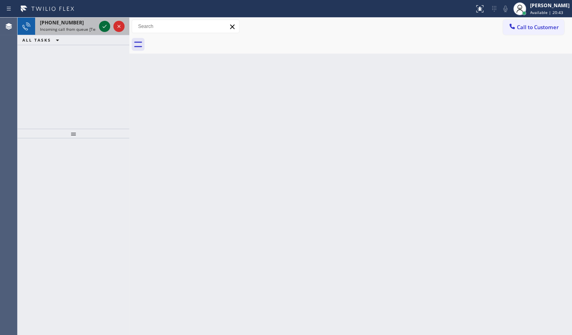
click at [105, 26] on icon at bounding box center [105, 27] width 10 height 10
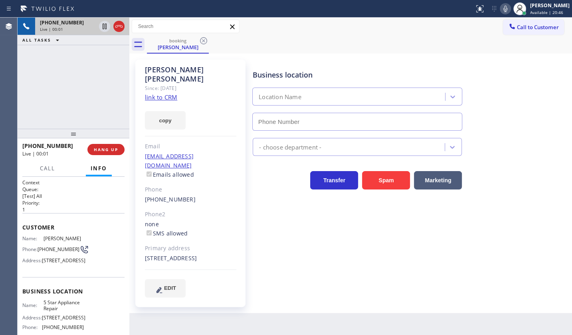
type input "[PHONE_NUMBER]"
drag, startPoint x: 143, startPoint y: 85, endPoint x: 148, endPoint y: 87, distance: 5.6
click at [143, 86] on div "Adam Kelly Since: 20 may 2020 link to CRM copy Email akelly2004@gmail.com Email…" at bounding box center [190, 183] width 110 height 247
click at [149, 93] on link "link to CRM" at bounding box center [161, 97] width 32 height 8
click at [105, 25] on icon at bounding box center [105, 27] width 10 height 10
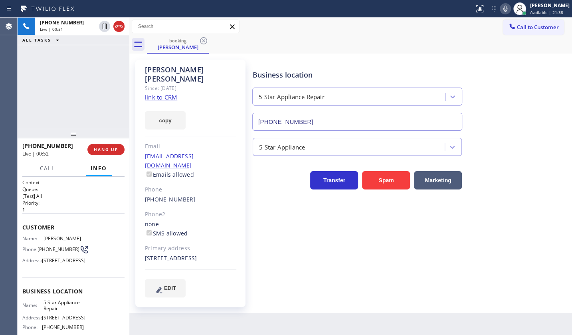
click at [503, 5] on icon at bounding box center [506, 9] width 10 height 10
drag, startPoint x: 26, startPoint y: 81, endPoint x: 68, endPoint y: 52, distance: 50.8
click at [34, 75] on div "+16463425772 Live | 02:16 ALL TASKS ALL TASKS ACTIVE TASKS TASKS IN WRAP UP" at bounding box center [74, 73] width 112 height 111
click at [107, 25] on icon at bounding box center [105, 27] width 6 height 6
click at [507, 8] on icon at bounding box center [506, 9] width 10 height 10
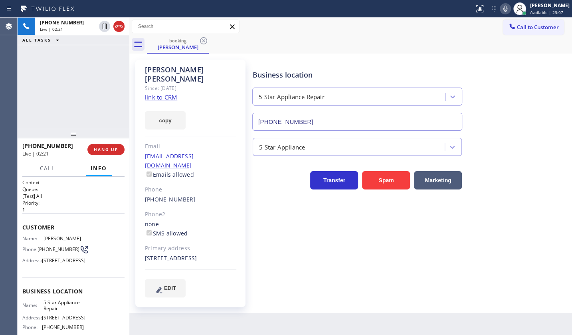
click at [36, 58] on div "+16463425772 Live | 02:21 ALL TASKS ALL TASKS ACTIVE TASKS TASKS IN WRAP UP" at bounding box center [74, 73] width 112 height 111
drag, startPoint x: 38, startPoint y: 78, endPoint x: 55, endPoint y: 103, distance: 30.0
click at [41, 76] on div "+16463425772 Live | 03:45 ALL TASKS ALL TASKS ACTIVE TASKS TASKS IN WRAP UP" at bounding box center [74, 73] width 112 height 111
click at [169, 111] on button "copy" at bounding box center [165, 120] width 41 height 18
drag, startPoint x: 24, startPoint y: 91, endPoint x: 364, endPoint y: 26, distance: 346.0
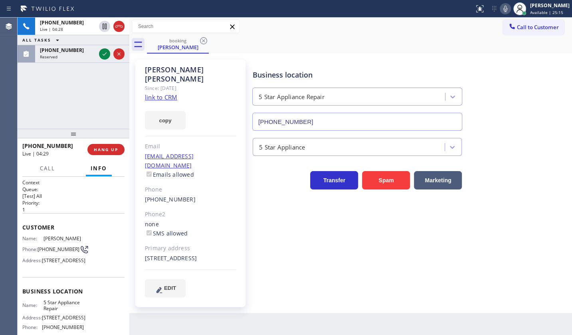
click at [27, 90] on div "+16463425772 Live | 04:28 ALL TASKS ALL TASKS ACTIVE TASKS TASKS IN WRAP UP (25…" at bounding box center [74, 73] width 112 height 111
click at [108, 55] on icon at bounding box center [105, 54] width 10 height 10
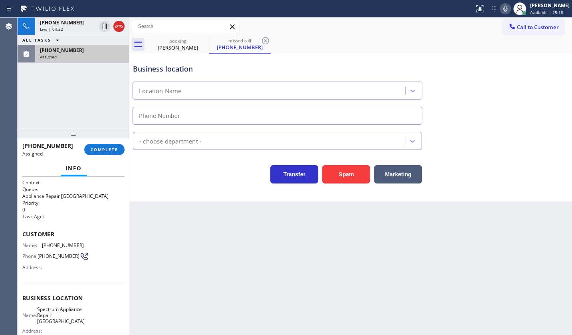
type input "[PHONE_NUMBER]"
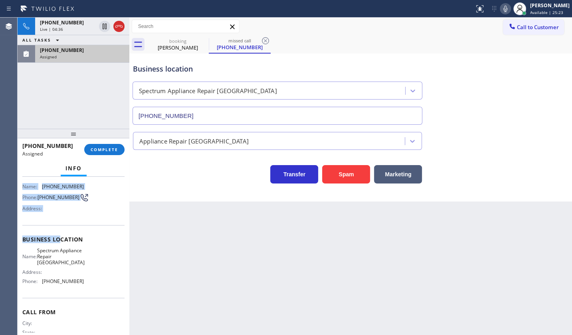
scroll to position [85, 0]
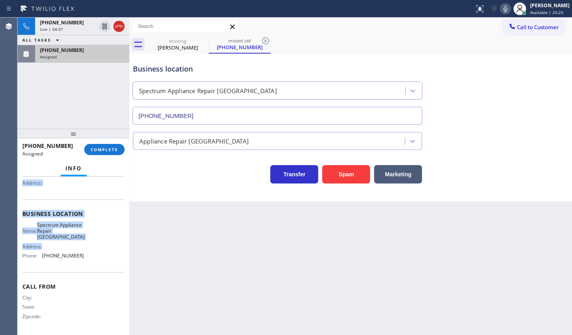
drag, startPoint x: 22, startPoint y: 191, endPoint x: 104, endPoint y: 250, distance: 101.3
click at [104, 250] on div "Context Queue: Appliance Repair High End Priority: 0 Task Age: Customer Name: (…" at bounding box center [73, 214] width 102 height 238
copy div "Customer Name: (253) 954-0022 Phone: (253) 954-0022 Address: Business location …"
click at [112, 234] on div "Name: Spectrum Appliance Repair Kent Address: Phone: (253) 499-6828" at bounding box center [73, 242] width 102 height 40
drag, startPoint x: 22, startPoint y: 228, endPoint x: 86, endPoint y: 258, distance: 70.8
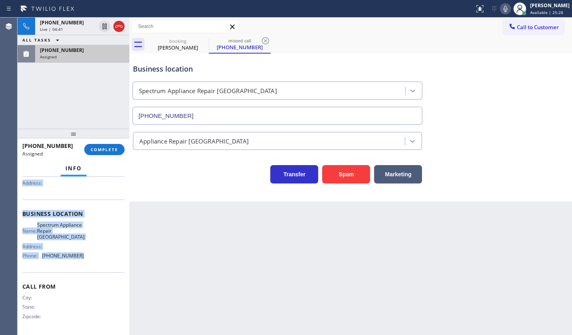
click at [86, 258] on div "Context Queue: Appliance Repair High End Priority: 0 Task Age: Customer Name: (…" at bounding box center [73, 214] width 102 height 238
copy div "Customer Name: (253) 954-0022 Phone: (253) 954-0022 Address: Business location …"
click at [106, 147] on span "COMPLETE" at bounding box center [105, 150] width 28 height 6
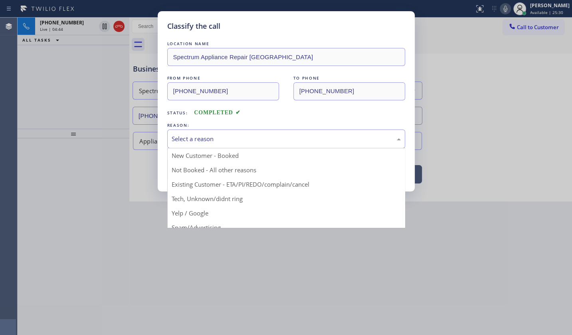
click at [195, 143] on div "Select a reason" at bounding box center [286, 138] width 229 height 9
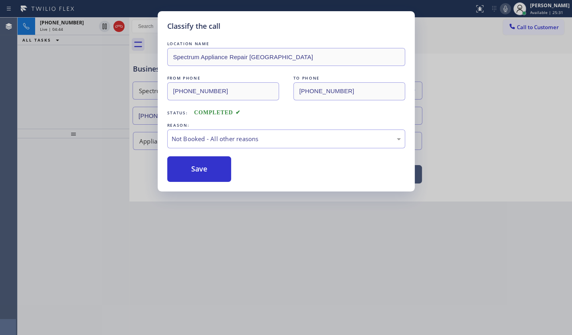
click at [187, 173] on button "Save" at bounding box center [199, 169] width 64 height 26
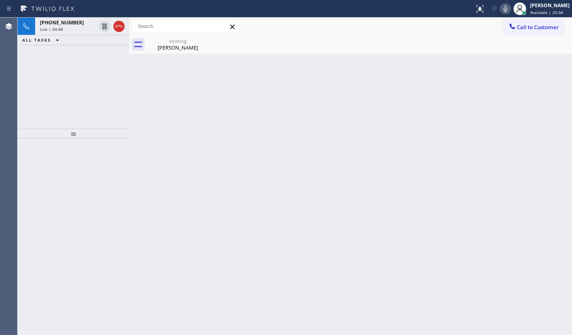
click at [75, 91] on div "+16463425772 Live | 04:48 ALL TASKS ALL TASKS ACTIVE TASKS TASKS IN WRAP UP" at bounding box center [74, 73] width 112 height 111
click at [156, 334] on div "Back to Dashboard Change Sender ID Customers Technicians Select a contact Outbo…" at bounding box center [350, 176] width 443 height 317
click at [42, 64] on div "+16463425772 Live | 05:05 ALL TASKS ALL TASKS ACTIVE TASKS TASKS IN WRAP UP" at bounding box center [74, 73] width 112 height 111
click at [65, 26] on div "Live | 05:05" at bounding box center [68, 29] width 56 height 6
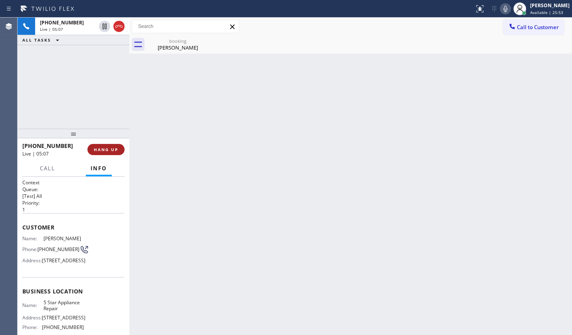
click at [112, 149] on span "HANG UP" at bounding box center [106, 150] width 24 height 6
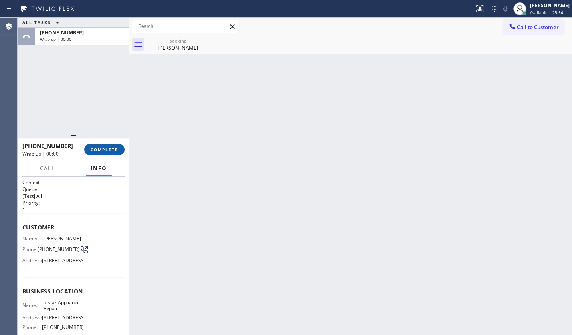
click at [109, 149] on span "COMPLETE" at bounding box center [105, 150] width 28 height 6
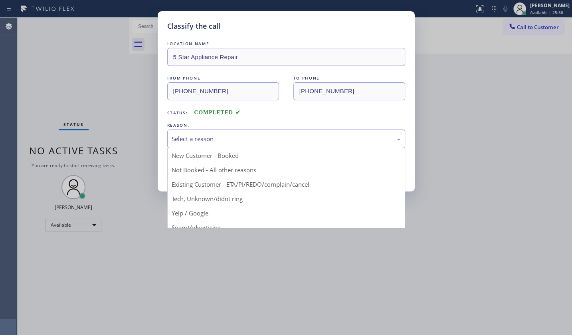
drag, startPoint x: 229, startPoint y: 144, endPoint x: 227, endPoint y: 139, distance: 4.6
click at [227, 139] on div "Select a reason" at bounding box center [286, 138] width 238 height 19
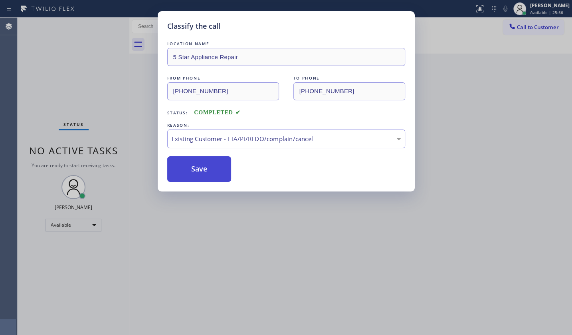
drag, startPoint x: 211, startPoint y: 187, endPoint x: 211, endPoint y: 172, distance: 14.4
click at [211, 172] on button "Save" at bounding box center [199, 169] width 64 height 26
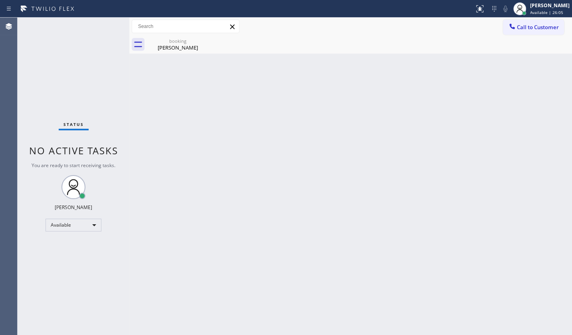
click at [51, 252] on div "Status No active tasks You are ready to start receiving tasks. JENIZA ALCAYDE A…" at bounding box center [74, 176] width 112 height 317
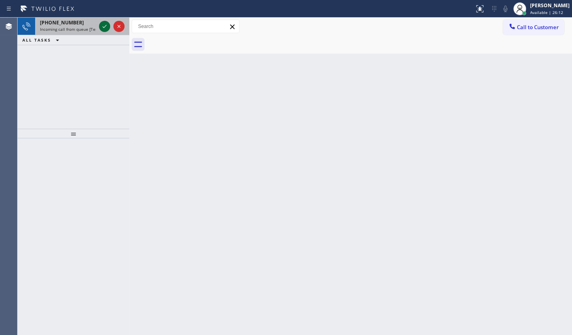
click at [107, 26] on icon at bounding box center [105, 27] width 10 height 10
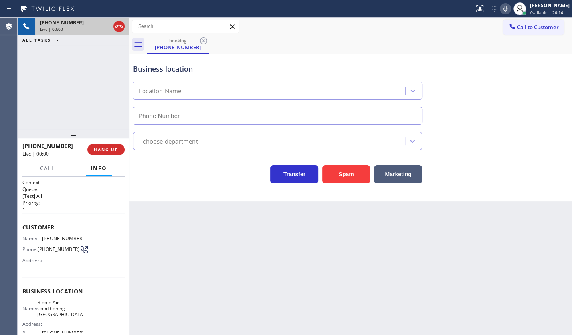
type input "(760) 492-7757"
click at [347, 175] on button "Spam" at bounding box center [346, 174] width 48 height 18
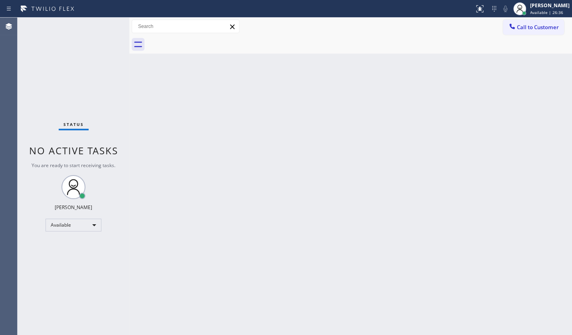
click at [56, 55] on div "Status No active tasks You are ready to start receiving tasks. JENIZA ALCAYDE A…" at bounding box center [74, 176] width 112 height 317
click at [169, 316] on div "Back to Dashboard Change Sender ID Customers Technicians Select a contact Outbo…" at bounding box center [350, 176] width 443 height 317
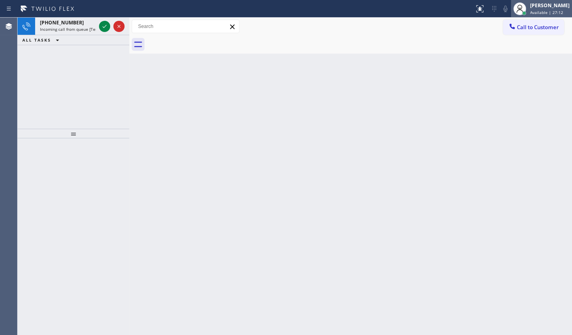
click at [533, 12] on span "Available | 27:12" at bounding box center [547, 13] width 33 height 6
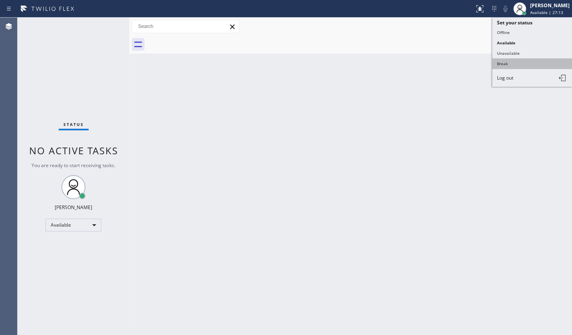
click at [505, 64] on button "Break" at bounding box center [533, 63] width 80 height 10
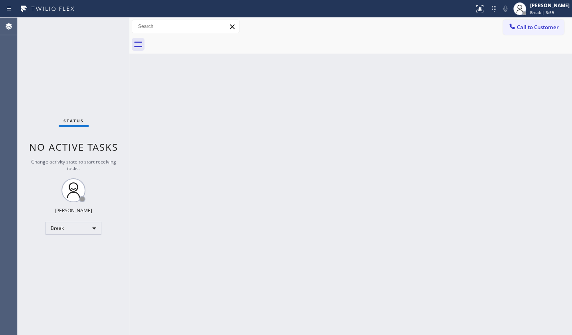
click at [34, 65] on div "Status No active tasks Change activity state to start receiving tasks. JENIZA A…" at bounding box center [74, 176] width 112 height 317
click at [61, 231] on div "Break" at bounding box center [74, 228] width 56 height 13
click at [68, 247] on li "Available" at bounding box center [73, 249] width 54 height 10
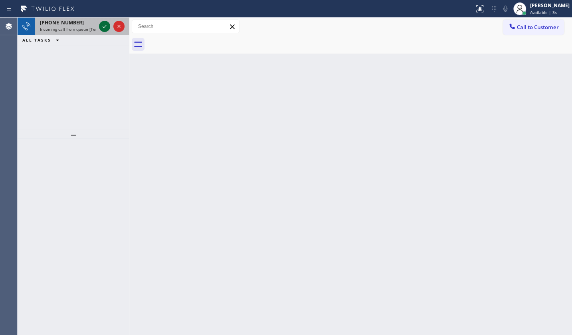
click at [101, 26] on icon at bounding box center [105, 27] width 10 height 10
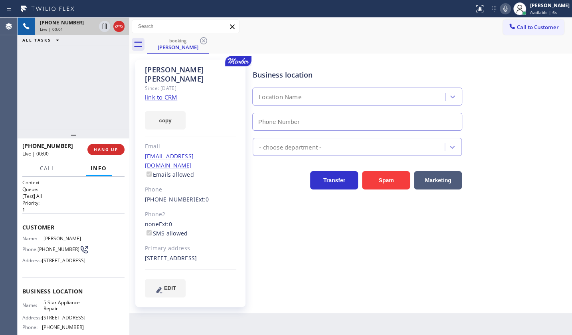
type input "[PHONE_NUMBER]"
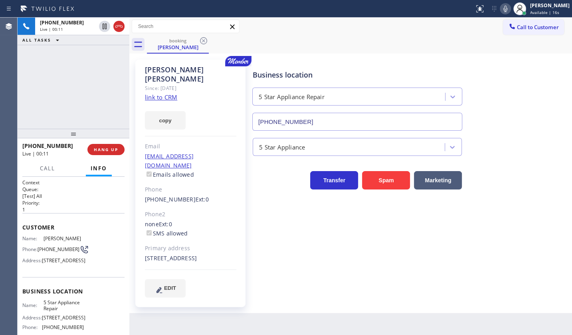
click at [169, 93] on link "link to CRM" at bounding box center [161, 97] width 32 height 8
click at [505, 7] on icon at bounding box center [506, 9] width 4 height 6
click at [106, 24] on icon at bounding box center [105, 27] width 10 height 10
click at [160, 116] on button "copy" at bounding box center [165, 120] width 41 height 18
drag, startPoint x: 61, startPoint y: 48, endPoint x: 87, endPoint y: 32, distance: 30.8
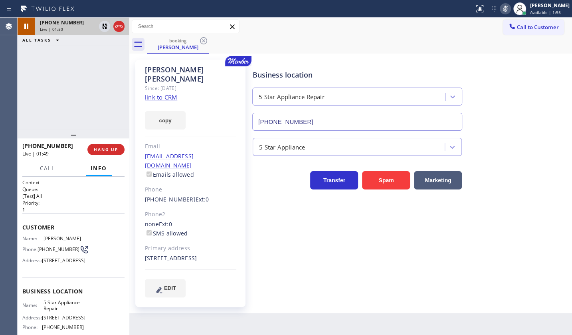
click at [68, 42] on div "+13032504672 Live | 01:50 ALL TASKS ALL TASKS ACTIVE TASKS TASKS IN WRAP UP" at bounding box center [74, 73] width 112 height 111
click at [102, 24] on icon at bounding box center [105, 27] width 10 height 10
click at [507, 8] on icon at bounding box center [506, 9] width 10 height 10
click at [63, 103] on div "+13032504672 Live | 02:09 ALL TASKS ALL TASKS ACTIVE TASKS TASKS IN WRAP UP" at bounding box center [74, 73] width 112 height 111
click at [43, 60] on div "+13032504672 Live | 02:46 ALL TASKS ALL TASKS ACTIVE TASKS TASKS IN WRAP UP" at bounding box center [74, 73] width 112 height 111
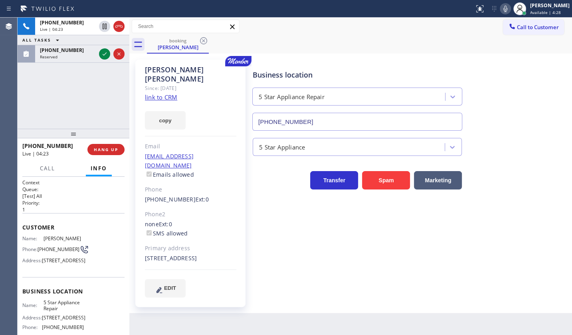
click at [507, 4] on icon at bounding box center [506, 9] width 10 height 10
click at [106, 53] on icon at bounding box center [105, 54] width 10 height 10
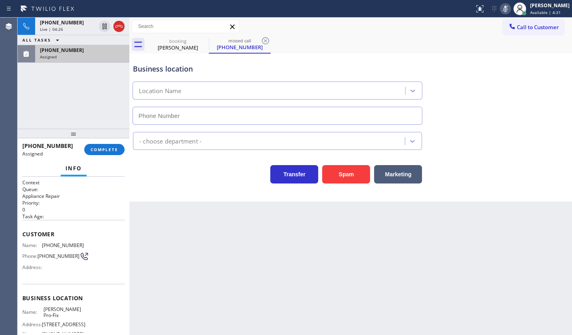
type input "[PHONE_NUMBER]"
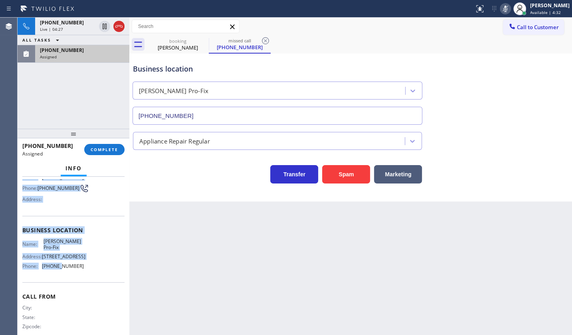
scroll to position [73, 0]
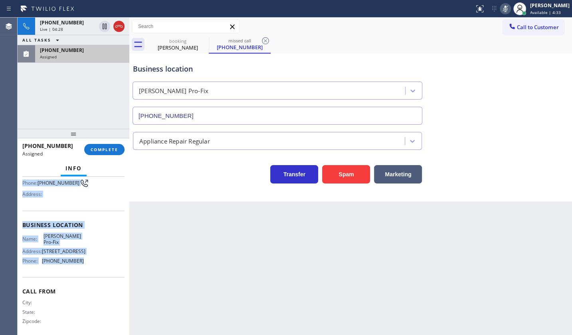
drag, startPoint x: 24, startPoint y: 229, endPoint x: 93, endPoint y: 258, distance: 75.8
click at [93, 258] on div "Context Queue: Appliance Repair Priority: 0 Task Age: Customer Name: (813) 642-…" at bounding box center [73, 222] width 102 height 232
copy div "Customer Name: (813) 642-3461 Phone: (813) 642-3461 Address: Business location …"
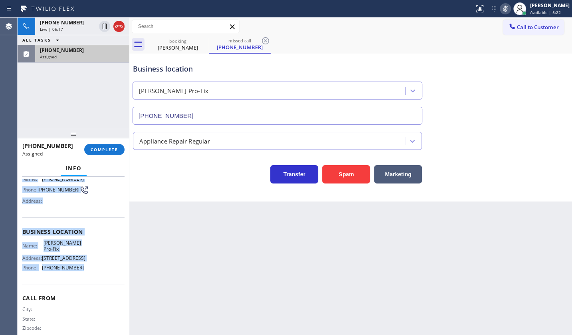
scroll to position [80, 0]
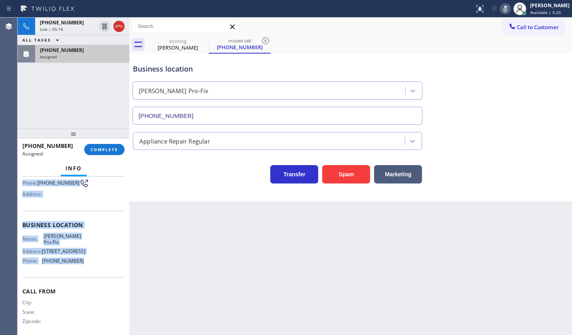
click at [506, 7] on icon at bounding box center [506, 9] width 4 height 6
click at [48, 56] on span "Assigned" at bounding box center [48, 57] width 17 height 6
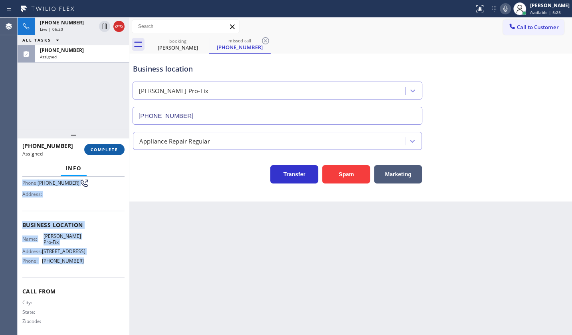
click at [105, 148] on span "COMPLETE" at bounding box center [105, 150] width 28 height 6
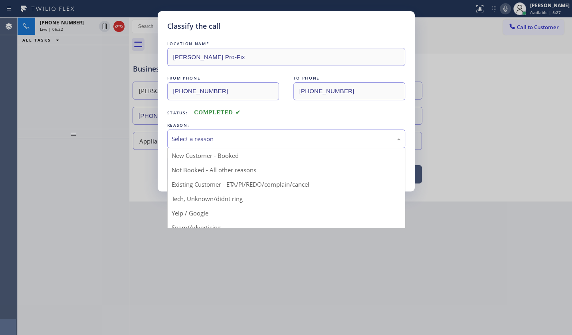
click at [183, 137] on div "Select a reason" at bounding box center [286, 138] width 229 height 9
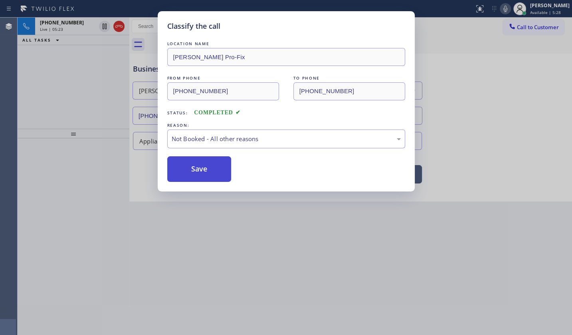
click at [188, 173] on button "Save" at bounding box center [199, 169] width 64 height 26
type input "[PHONE_NUMBER]"
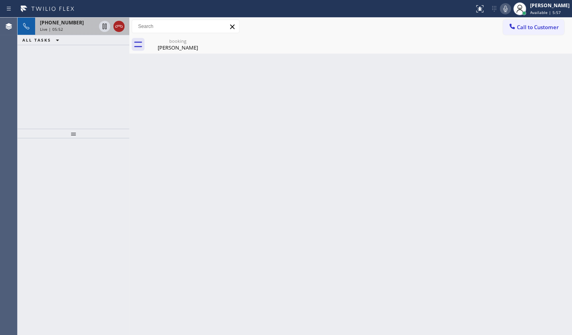
click at [115, 28] on icon at bounding box center [119, 27] width 10 height 10
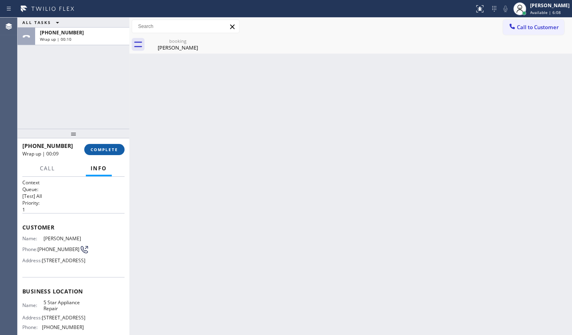
click at [95, 145] on button "COMPLETE" at bounding box center [104, 149] width 40 height 11
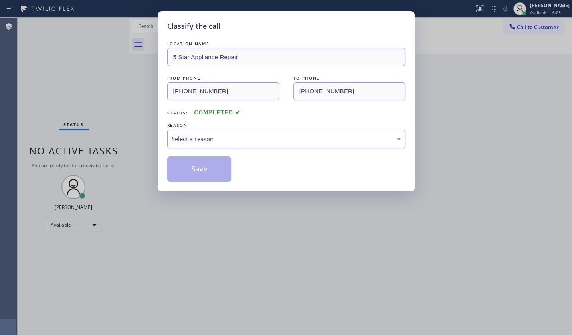
click at [208, 135] on div "Select a reason" at bounding box center [286, 138] width 229 height 9
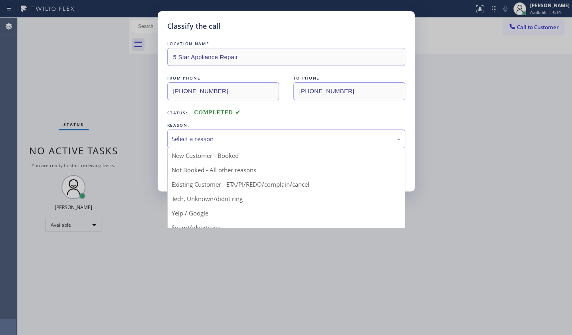
drag, startPoint x: 191, startPoint y: 183, endPoint x: 193, endPoint y: 168, distance: 15.4
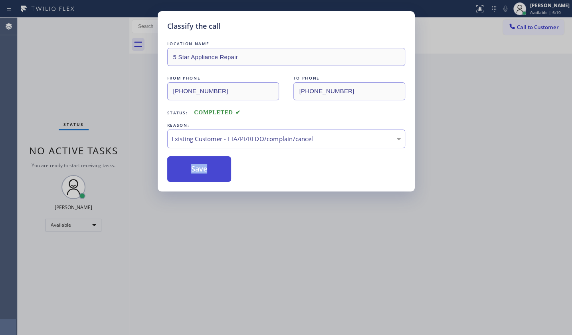
click at [193, 168] on button "Save" at bounding box center [199, 169] width 64 height 26
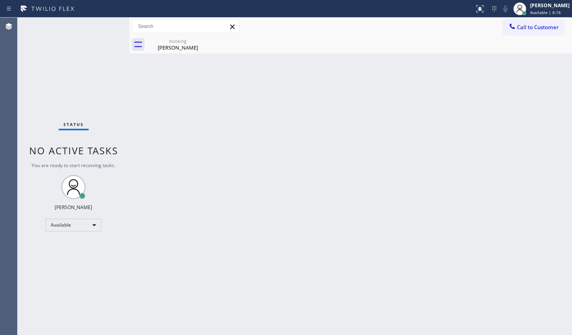
drag, startPoint x: 260, startPoint y: 159, endPoint x: 539, endPoint y: 111, distance: 283.0
click at [288, 155] on div "Back to Dashboard Change Sender ID Customers Technicians Select a contact Outbo…" at bounding box center [350, 176] width 443 height 317
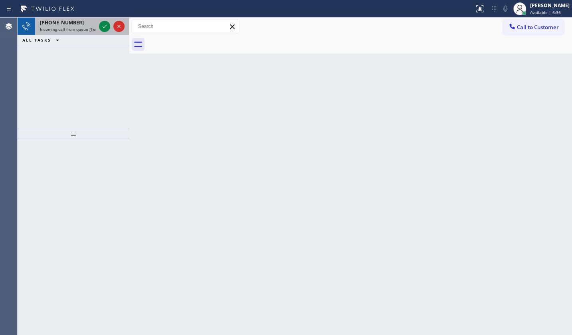
drag, startPoint x: 38, startPoint y: 56, endPoint x: 91, endPoint y: 33, distance: 58.0
click at [46, 53] on div "+18182632965 Incoming call from queue [Test] All ALL TASKS ALL TASKS ACTIVE TAS…" at bounding box center [74, 73] width 112 height 111
click at [101, 24] on icon at bounding box center [105, 27] width 10 height 10
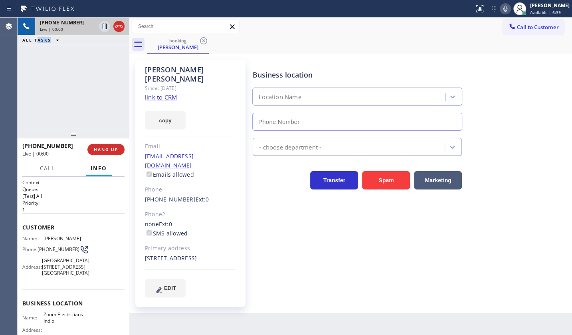
type input "[PHONE_NUMBER]"
click at [165, 93] on link "link to CRM" at bounding box center [161, 97] width 32 height 8
click at [16, 83] on div "Agent Desktop" at bounding box center [8, 176] width 17 height 317
click at [101, 97] on div "+18182632965 Live | 00:46 ALL TASKS ALL TASKS ACTIVE TASKS TASKS IN WRAP UP" at bounding box center [74, 73] width 112 height 111
click at [83, 88] on div "+18182632965 Live | 01:04 ALL TASKS ALL TASKS ACTIVE TASKS TASKS IN WRAP UP" at bounding box center [74, 73] width 112 height 111
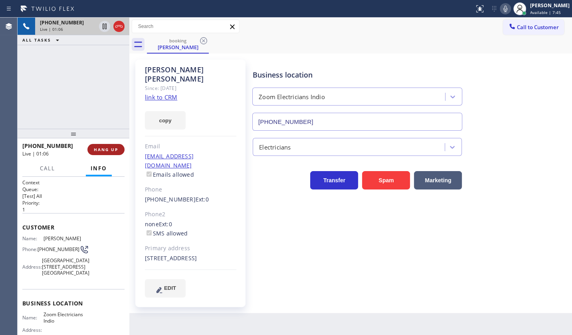
click at [111, 149] on span "HANG UP" at bounding box center [106, 150] width 24 height 6
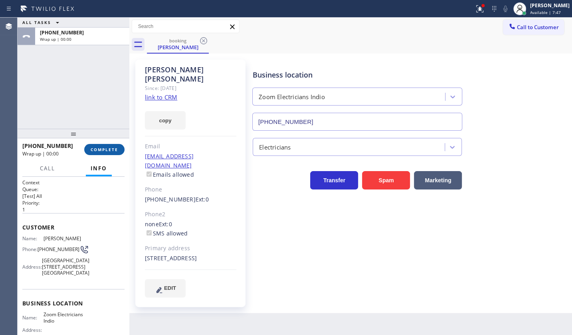
click at [111, 149] on span "COMPLETE" at bounding box center [105, 150] width 28 height 6
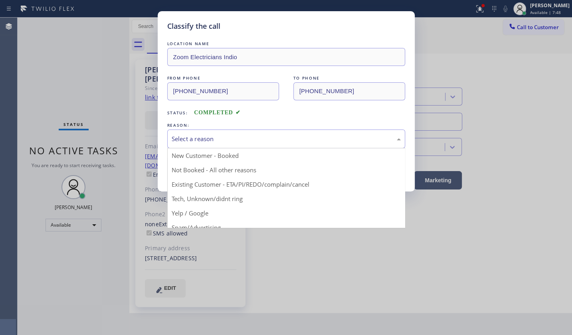
click at [193, 142] on div "Select a reason" at bounding box center [286, 138] width 229 height 9
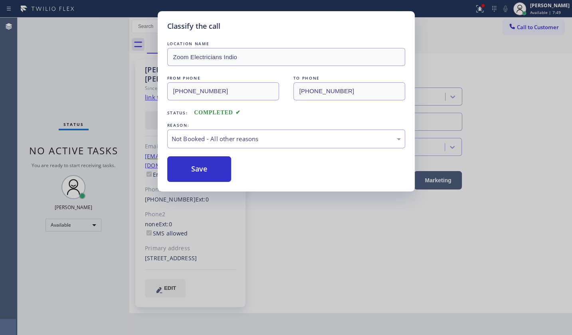
click at [191, 168] on button "Save" at bounding box center [199, 169] width 64 height 26
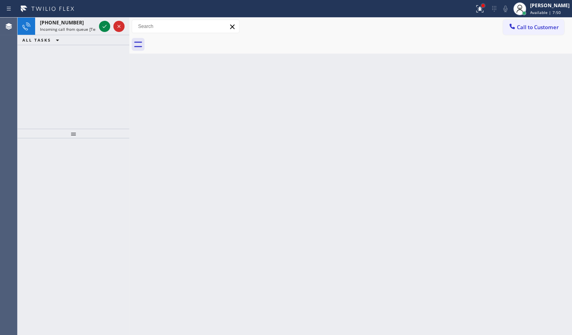
click at [482, 7] on div at bounding box center [483, 5] width 5 height 5
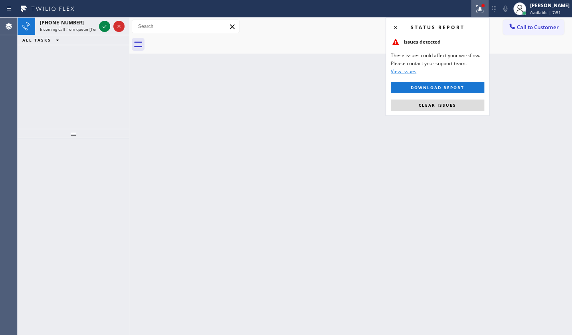
drag, startPoint x: 431, startPoint y: 104, endPoint x: 427, endPoint y: 101, distance: 5.4
click at [429, 102] on span "Clear issues" at bounding box center [438, 105] width 38 height 6
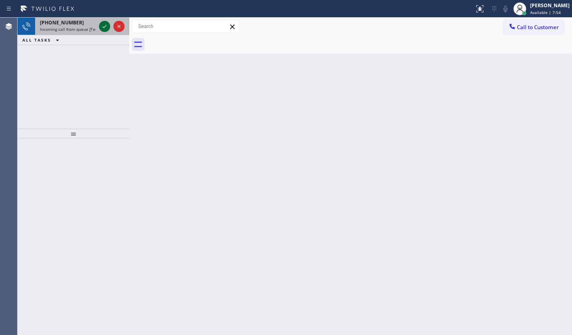
click at [102, 26] on icon at bounding box center [105, 27] width 10 height 10
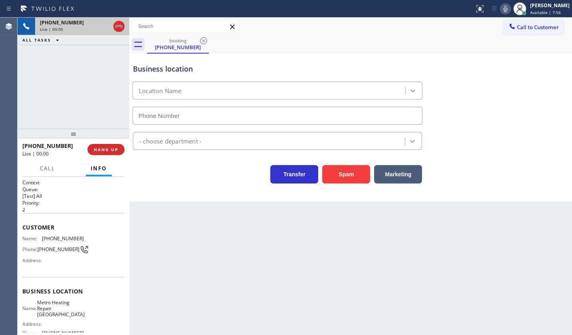
type input "(949) 600-9922"
click at [346, 172] on button "Spam" at bounding box center [346, 174] width 48 height 18
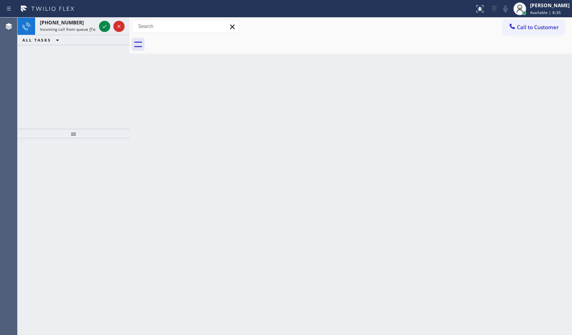
drag, startPoint x: 68, startPoint y: 71, endPoint x: 80, endPoint y: 60, distance: 16.4
click at [74, 65] on div "+19198039255 Incoming call from queue [Test] All ALL TASKS ALL TASKS ACTIVE TAS…" at bounding box center [74, 73] width 112 height 111
click at [105, 26] on icon at bounding box center [105, 27] width 10 height 10
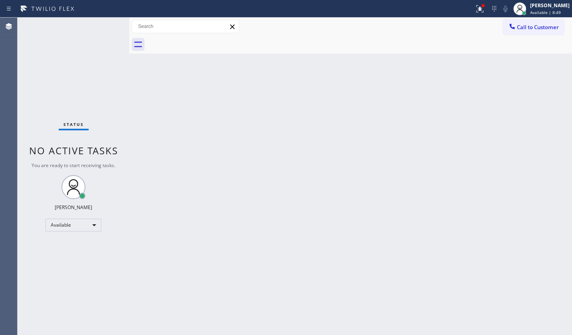
click at [10, 38] on div "Agent Desktop" at bounding box center [8, 176] width 17 height 317
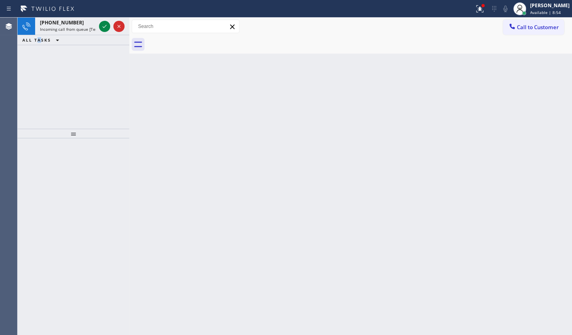
drag, startPoint x: 38, startPoint y: 70, endPoint x: 99, endPoint y: 40, distance: 67.7
click at [63, 57] on div "+19198039255 Incoming call from queue [Test] All ALL TASKS ALL TASKS ACTIVE TAS…" at bounding box center [74, 73] width 112 height 111
click at [103, 24] on icon at bounding box center [105, 27] width 10 height 10
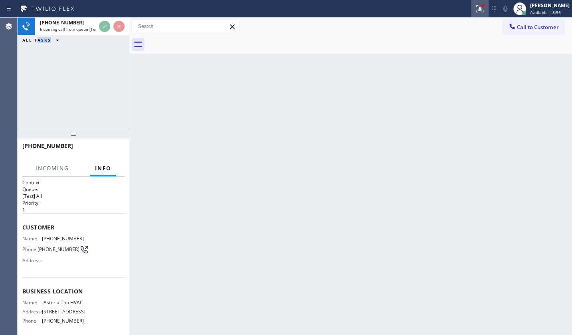
click at [477, 8] on icon at bounding box center [480, 9] width 10 height 10
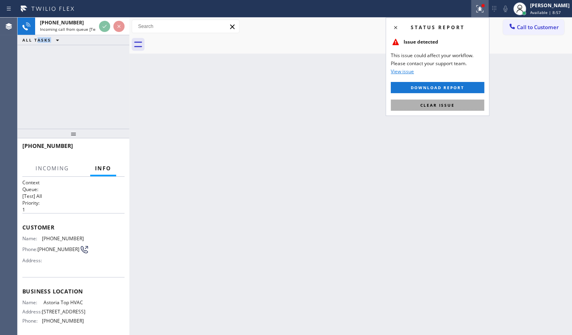
click at [453, 102] on span "Clear issue" at bounding box center [438, 105] width 34 height 6
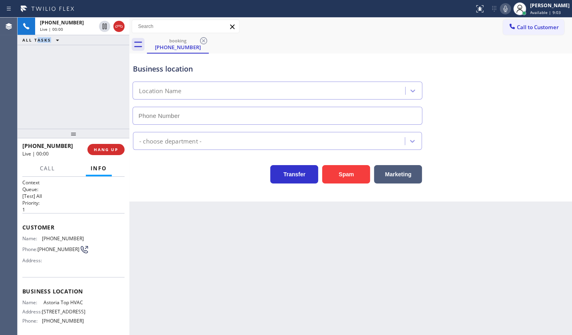
type input "[PHONE_NUMBER]"
click at [98, 144] on button "HANG UP" at bounding box center [105, 149] width 37 height 11
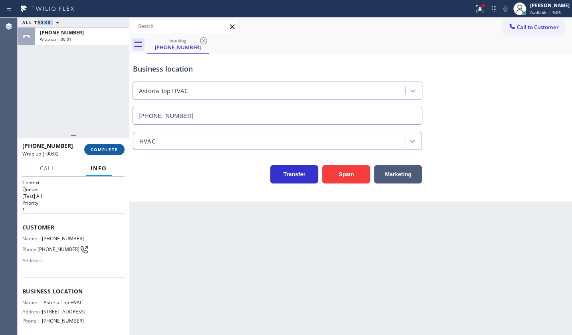
click at [98, 145] on button "COMPLETE" at bounding box center [104, 149] width 40 height 11
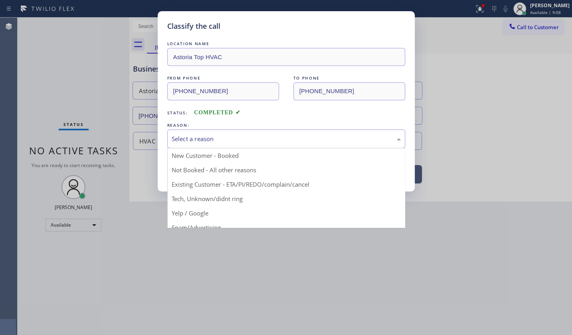
click at [215, 144] on div "Select a reason" at bounding box center [286, 138] width 238 height 19
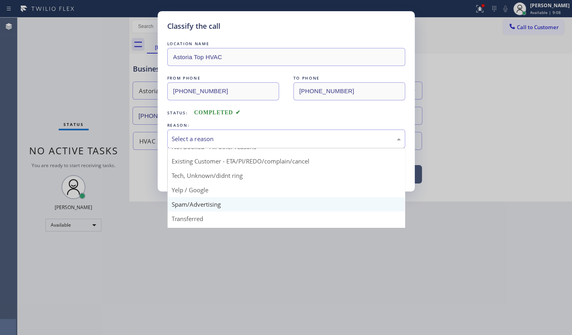
scroll to position [53, 0]
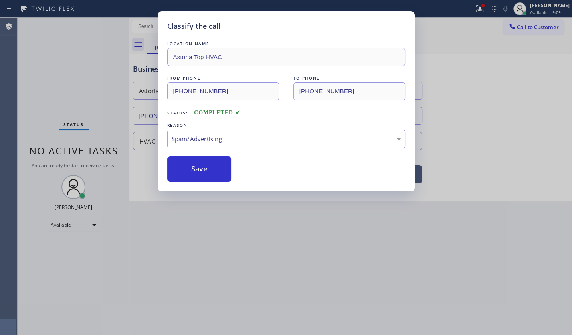
click at [193, 175] on button "Save" at bounding box center [199, 169] width 64 height 26
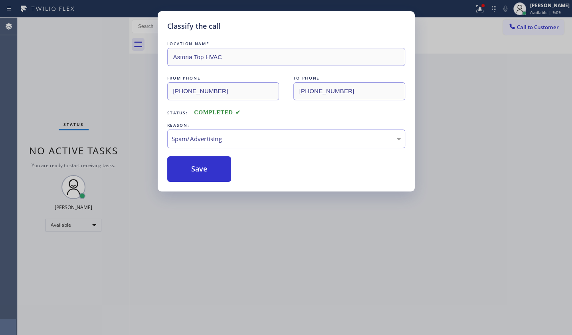
click at [193, 175] on button "Save" at bounding box center [199, 169] width 64 height 26
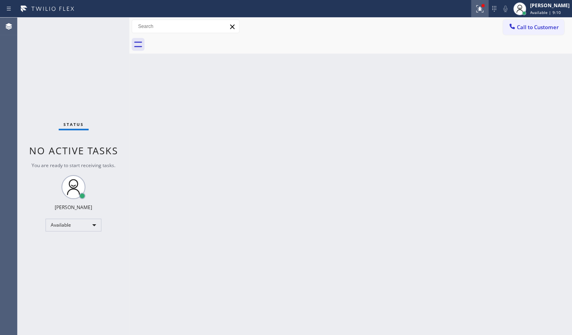
click at [477, 5] on icon at bounding box center [480, 9] width 10 height 10
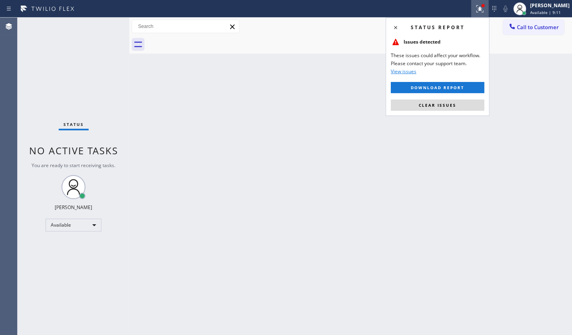
click at [443, 98] on div "Status report Issues detected These issues could affect your workflow. Please c…" at bounding box center [438, 67] width 104 height 98
click at [443, 100] on button "Clear issues" at bounding box center [437, 104] width 93 height 11
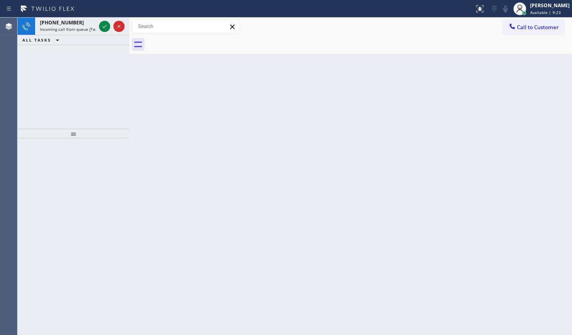
drag, startPoint x: 35, startPoint y: 68, endPoint x: 78, endPoint y: 57, distance: 44.2
click at [35, 68] on div "+17255432895 Incoming call from queue [Test] All ALL TASKS ALL TASKS ACTIVE TAS…" at bounding box center [74, 73] width 112 height 111
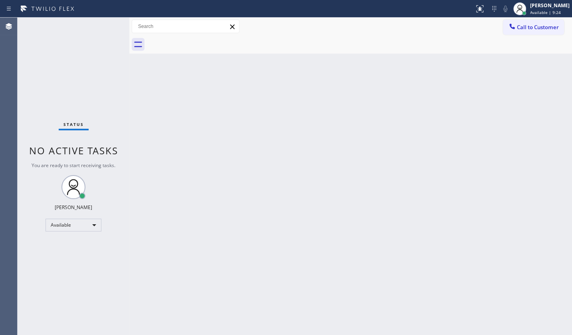
click at [104, 24] on div "Status No active tasks You are ready to start receiving tasks. JENIZA ALCAYDE A…" at bounding box center [74, 176] width 112 height 317
click at [104, 23] on div "Status No active tasks You are ready to start receiving tasks. JENIZA ALCAYDE A…" at bounding box center [74, 176] width 112 height 317
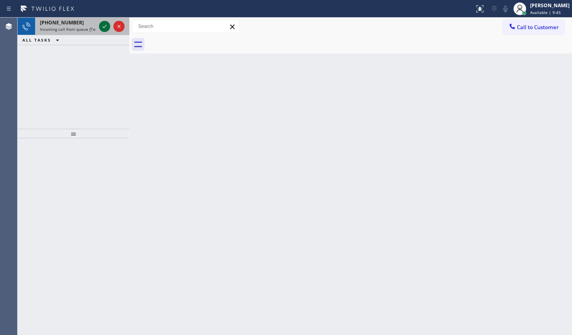
click at [107, 29] on icon at bounding box center [105, 27] width 10 height 10
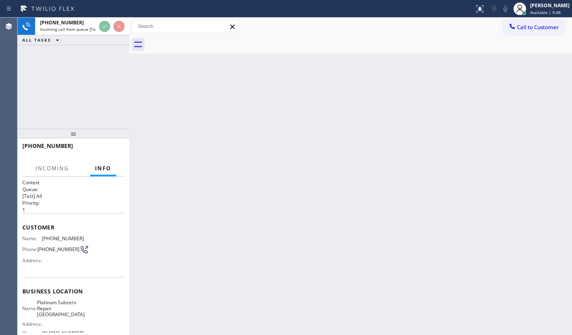
drag, startPoint x: 74, startPoint y: 96, endPoint x: 87, endPoint y: 36, distance: 61.5
click at [74, 94] on div "+12092094251 Incoming call from queue [Test] All ALL TASKS ALL TASKS ACTIVE TAS…" at bounding box center [74, 73] width 112 height 111
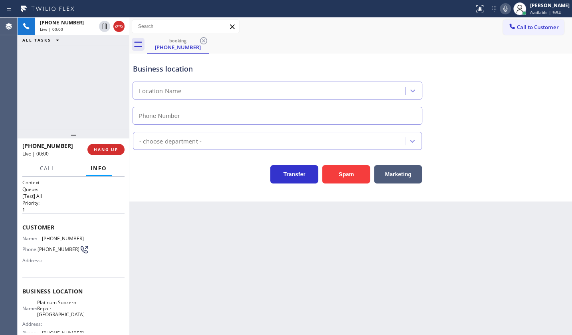
type input "(650) 761-9161"
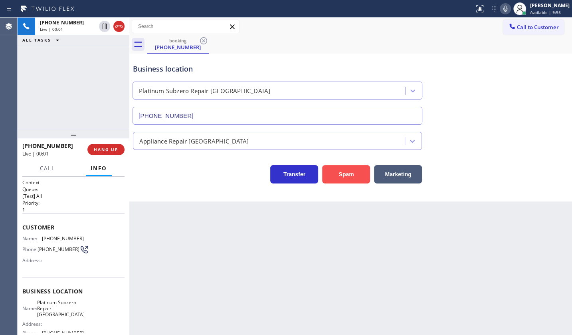
click at [350, 172] on button "Spam" at bounding box center [346, 174] width 48 height 18
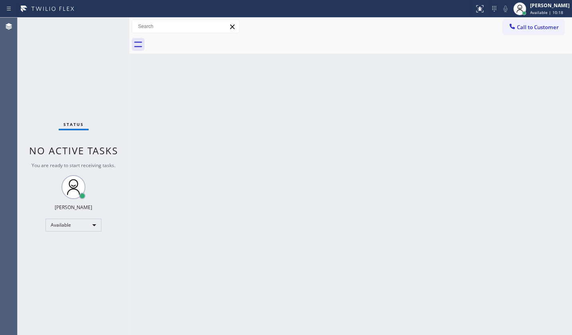
click at [102, 26] on div "Status No active tasks You are ready to start receiving tasks. JENIZA ALCAYDE A…" at bounding box center [74, 176] width 112 height 317
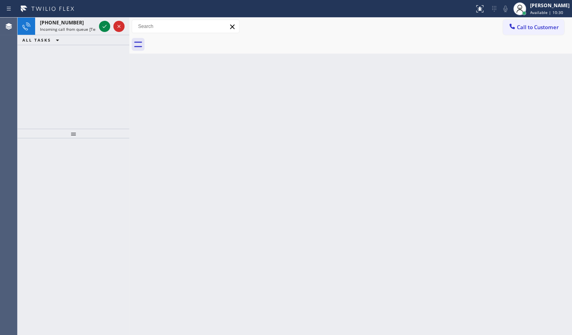
drag, startPoint x: 46, startPoint y: 64, endPoint x: 50, endPoint y: 60, distance: 6.2
click at [50, 60] on div "+16692027062 Incoming call from queue [Test] All ALL TASKS ALL TASKS ACTIVE TAS…" at bounding box center [74, 73] width 112 height 111
click at [104, 25] on icon at bounding box center [105, 27] width 10 height 10
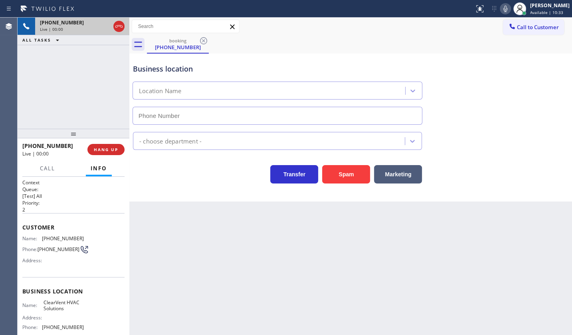
type input "(669) 587-2725"
click at [327, 168] on button "Spam" at bounding box center [346, 174] width 48 height 18
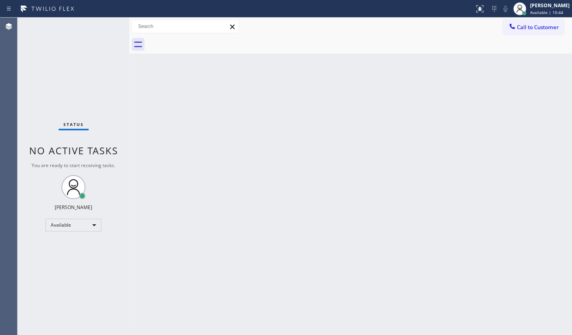
click at [57, 278] on div "Status No active tasks You are ready to start receiving tasks. JENIZA ALCAYDE A…" at bounding box center [74, 176] width 112 height 317
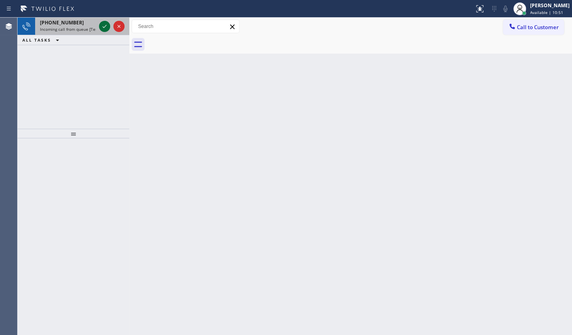
click at [104, 26] on icon at bounding box center [105, 27] width 10 height 10
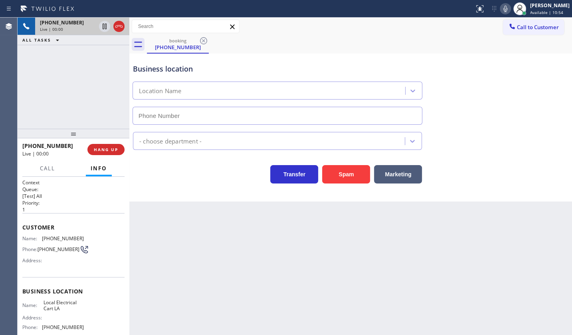
type input "(424) 842-4808"
click at [337, 175] on button "Spam" at bounding box center [346, 174] width 48 height 18
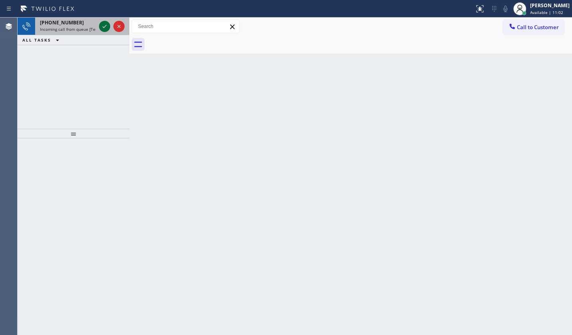
click at [107, 27] on icon at bounding box center [105, 27] width 10 height 10
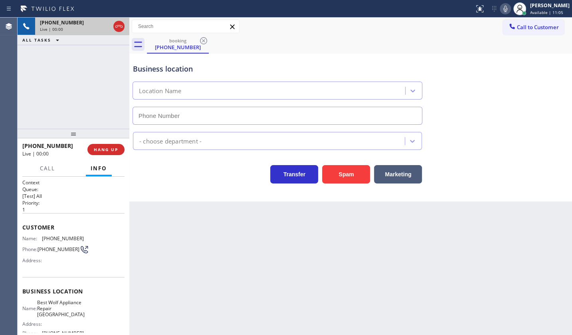
type input "[PHONE_NUMBER]"
click at [99, 162] on button "Info" at bounding box center [99, 169] width 26 height 16
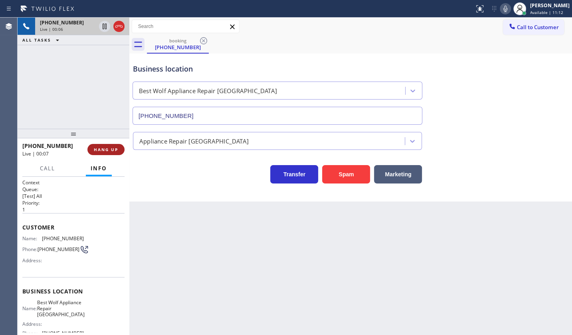
click at [103, 152] on button "HANG UP" at bounding box center [105, 149] width 37 height 11
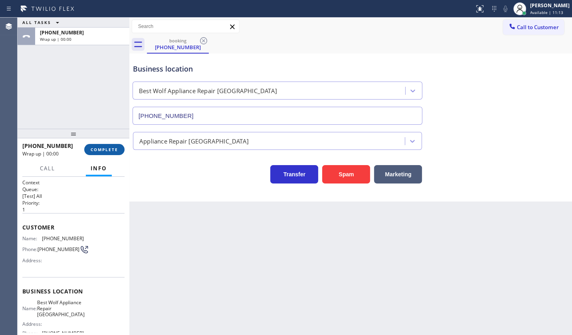
click at [103, 152] on button "COMPLETE" at bounding box center [104, 149] width 40 height 11
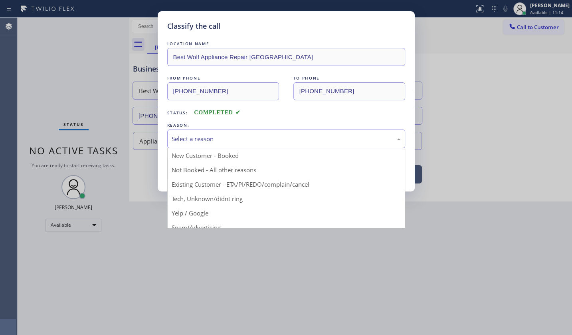
click at [199, 137] on div "Select a reason" at bounding box center [286, 138] width 229 height 9
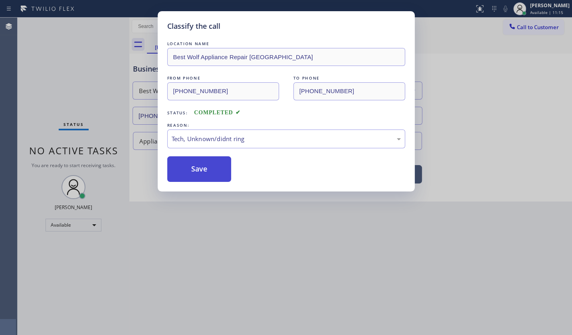
drag, startPoint x: 197, startPoint y: 196, endPoint x: 200, endPoint y: 171, distance: 24.5
click at [200, 171] on button "Save" at bounding box center [199, 169] width 64 height 26
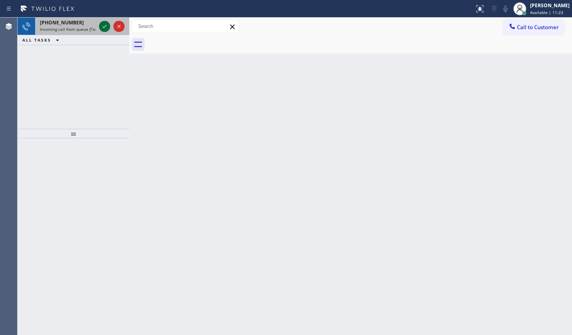
click at [104, 24] on icon at bounding box center [105, 27] width 10 height 10
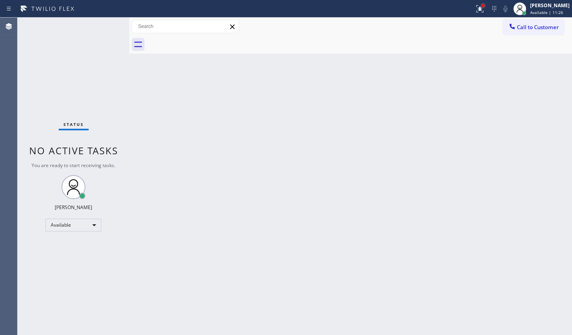
click at [484, 4] on div at bounding box center [483, 5] width 3 height 3
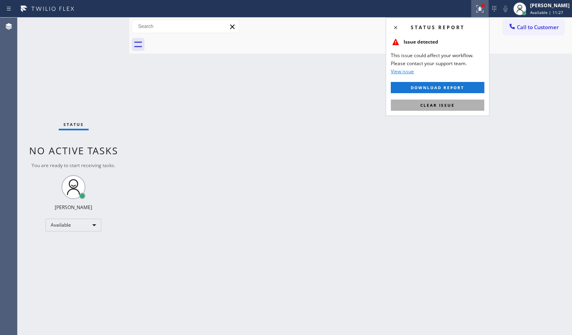
click at [459, 103] on button "Clear issue" at bounding box center [437, 104] width 93 height 11
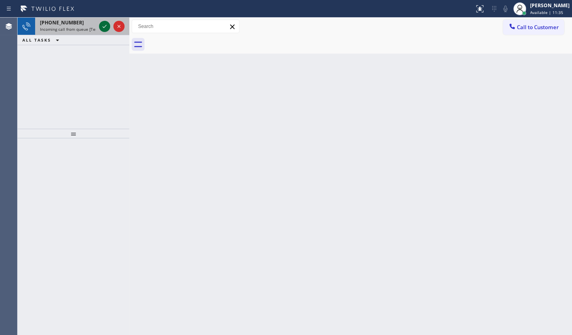
click at [106, 25] on icon at bounding box center [105, 26] width 4 height 3
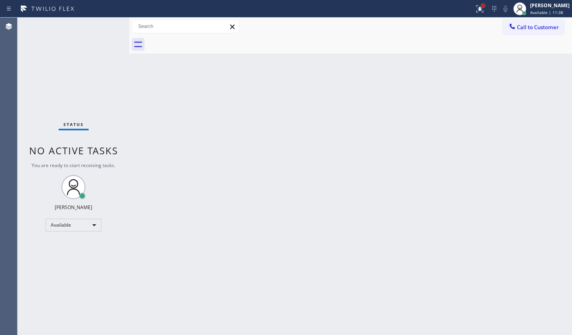
click at [483, 5] on div at bounding box center [483, 5] width 3 height 3
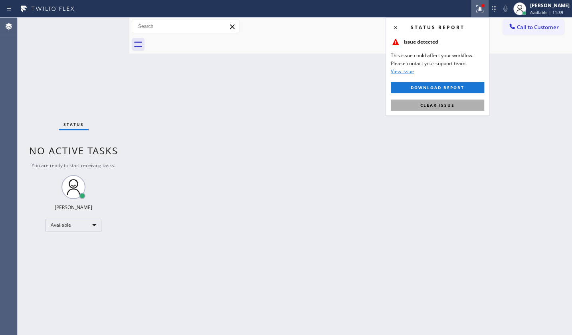
click at [455, 101] on button "Clear issue" at bounding box center [437, 104] width 93 height 11
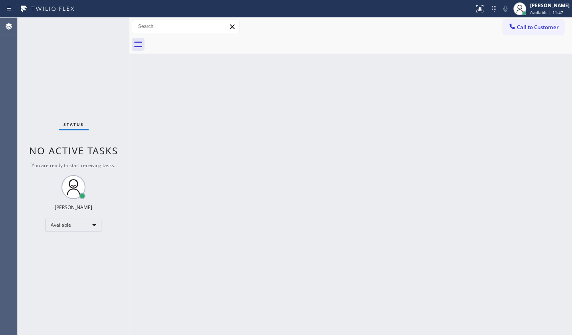
click at [111, 27] on div "Status No active tasks You are ready to start receiving tasks. JENIZA ALCAYDE A…" at bounding box center [74, 176] width 112 height 317
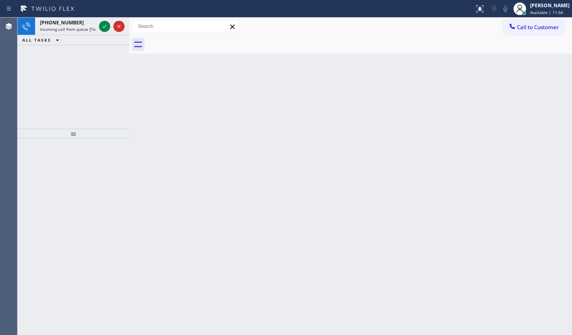
click at [108, 26] on icon at bounding box center [105, 27] width 10 height 10
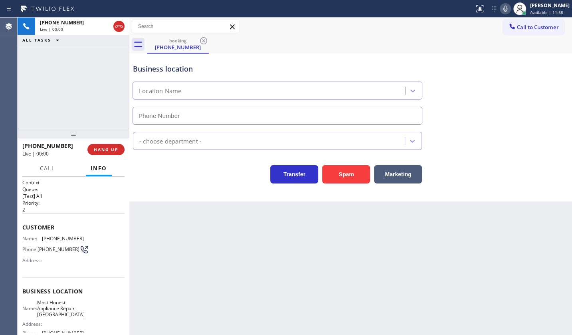
type input "(714) 844-0911"
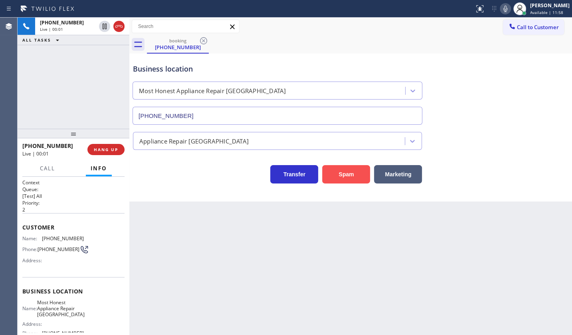
click at [343, 173] on button "Spam" at bounding box center [346, 174] width 48 height 18
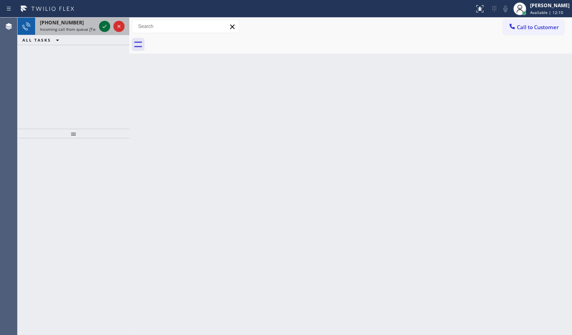
click at [108, 25] on icon at bounding box center [105, 27] width 10 height 10
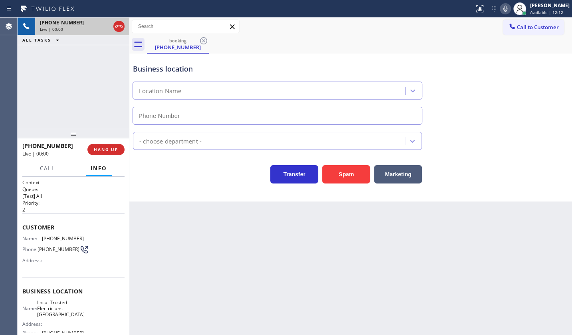
type input "(714) 451-4122"
drag, startPoint x: 338, startPoint y: 168, endPoint x: 210, endPoint y: 92, distance: 149.0
click at [339, 167] on button "Spam" at bounding box center [346, 174] width 48 height 18
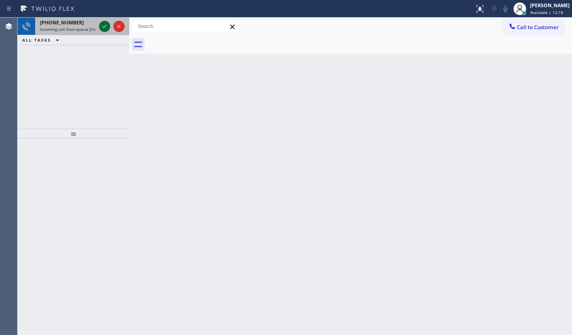
click at [108, 26] on icon at bounding box center [105, 27] width 10 height 10
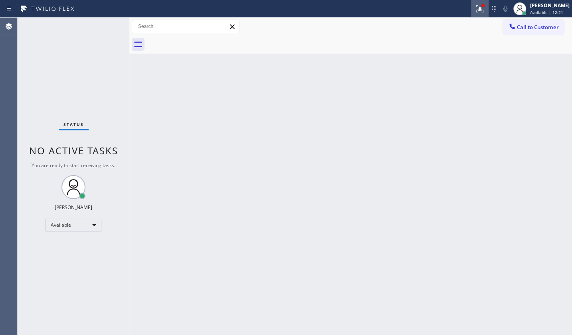
click at [474, 8] on div at bounding box center [480, 9] width 18 height 10
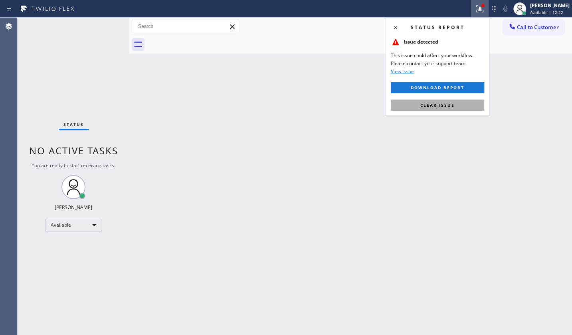
click at [452, 104] on span "Clear issue" at bounding box center [438, 105] width 34 height 6
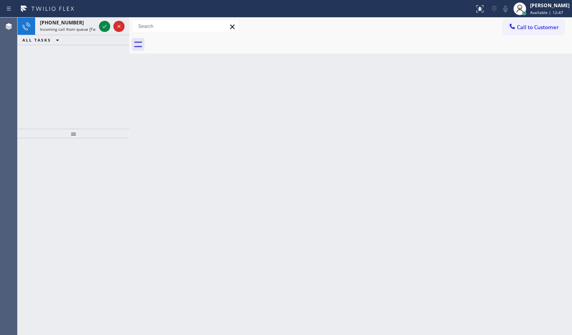
click at [108, 25] on icon at bounding box center [105, 27] width 10 height 10
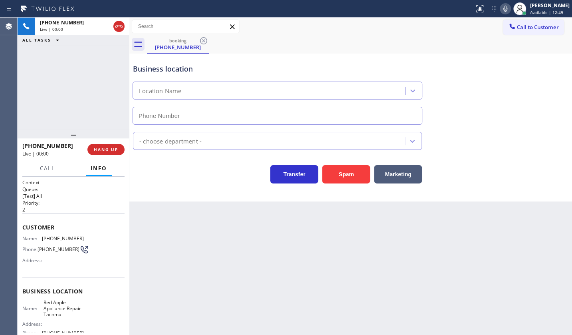
type input "(253) 237-7788"
drag, startPoint x: 335, startPoint y: 175, endPoint x: 245, endPoint y: 112, distance: 110.1
click at [335, 170] on button "Spam" at bounding box center [346, 174] width 48 height 18
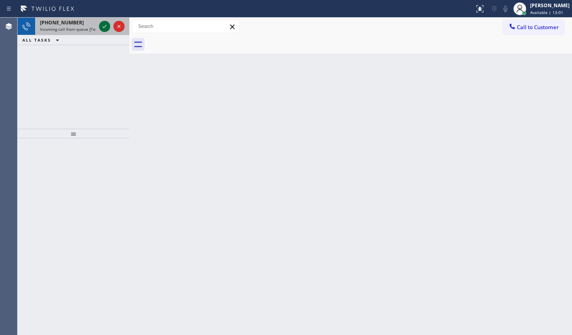
click at [105, 24] on icon at bounding box center [105, 27] width 10 height 10
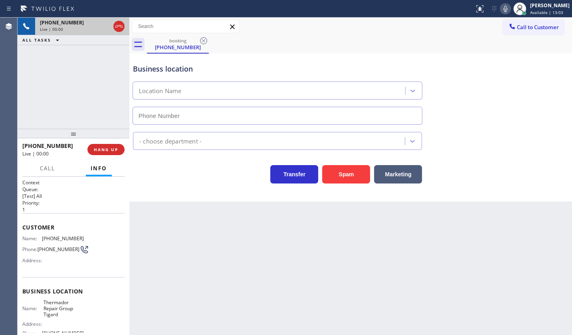
type input "(503) 741-2878"
drag, startPoint x: 341, startPoint y: 168, endPoint x: 303, endPoint y: 146, distance: 43.9
click at [340, 165] on button "Spam" at bounding box center [346, 174] width 48 height 18
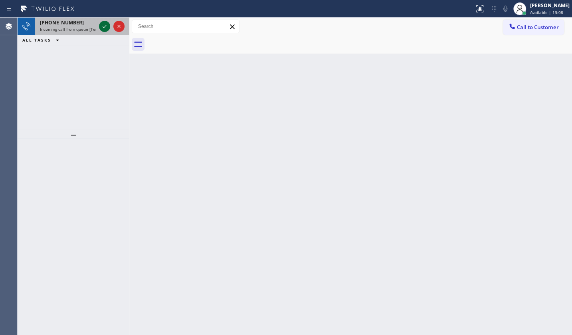
click at [104, 27] on icon at bounding box center [105, 27] width 10 height 10
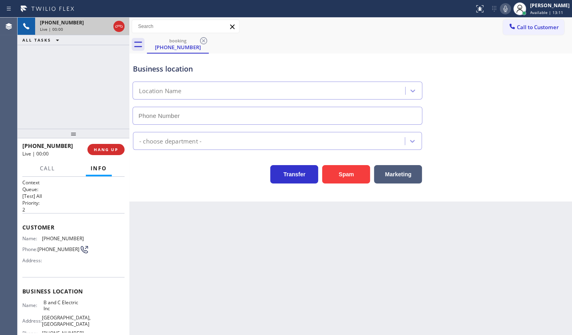
type input "[PHONE_NUMBER]"
click at [115, 151] on span "HANG UP" at bounding box center [106, 150] width 24 height 6
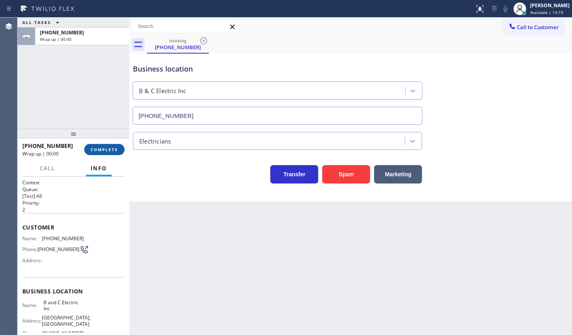
click at [121, 151] on button "COMPLETE" at bounding box center [104, 149] width 40 height 11
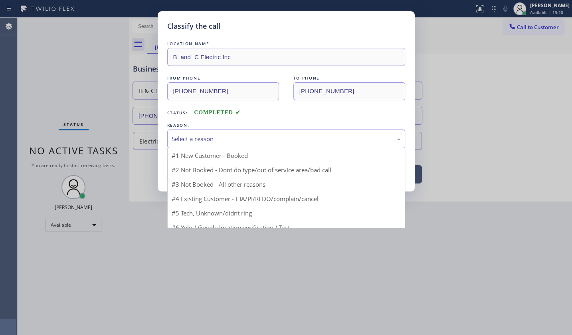
drag, startPoint x: 201, startPoint y: 133, endPoint x: 205, endPoint y: 137, distance: 5.6
click at [205, 137] on div "Select a reason" at bounding box center [286, 138] width 229 height 9
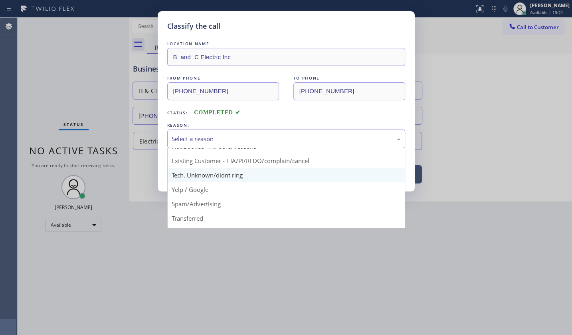
scroll to position [36, 0]
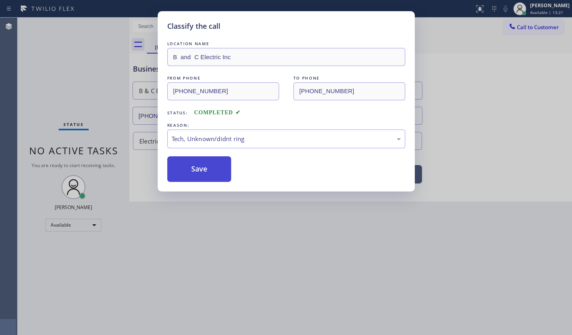
click at [206, 156] on button "Save" at bounding box center [199, 169] width 64 height 26
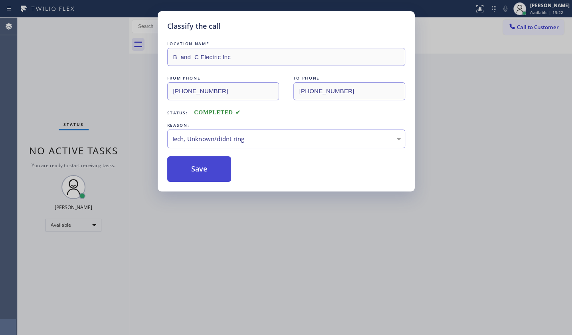
click at [205, 156] on button "Save" at bounding box center [199, 169] width 64 height 26
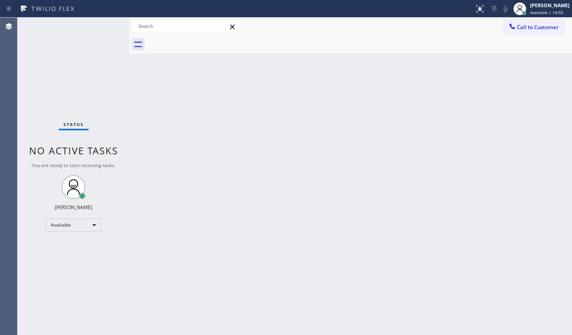
click at [44, 54] on div "Status No active tasks You are ready to start receiving tasks. JENIZA ALCAYDE A…" at bounding box center [74, 176] width 112 height 317
click at [63, 50] on div "Status No active tasks You are ready to start receiving tasks. JENIZA ALCAYDE A…" at bounding box center [74, 176] width 112 height 317
click at [87, 46] on div "Status No active tasks You are ready to start receiving tasks. JENIZA ALCAYDE A…" at bounding box center [74, 176] width 112 height 317
click at [103, 46] on div "Status No active tasks You are ready to start receiving tasks. JENIZA ALCAYDE A…" at bounding box center [74, 176] width 112 height 317
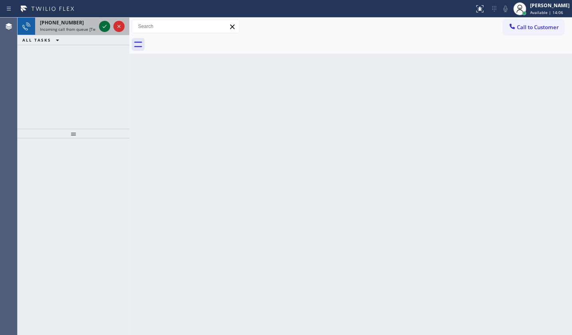
click at [107, 28] on icon at bounding box center [105, 27] width 10 height 10
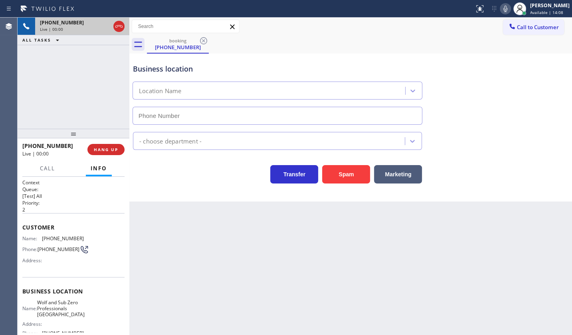
type input "(602) 641-3353"
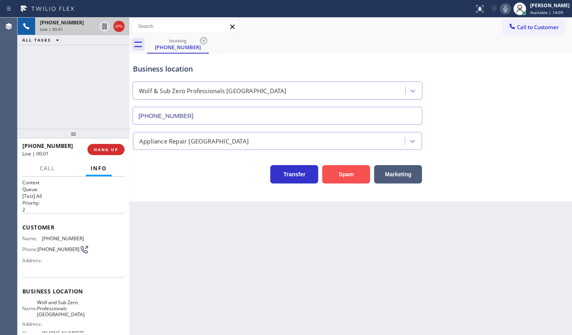
click at [329, 169] on button "Spam" at bounding box center [346, 174] width 48 height 18
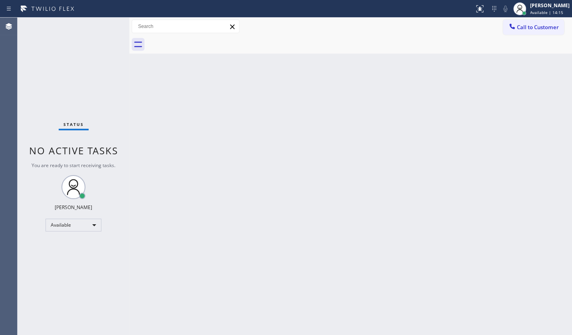
click at [106, 27] on div "Status No active tasks You are ready to start receiving tasks. JENIZA ALCAYDE A…" at bounding box center [74, 176] width 112 height 317
click at [106, 26] on div "Status No active tasks You are ready to start receiving tasks. JENIZA ALCAYDE A…" at bounding box center [74, 176] width 112 height 317
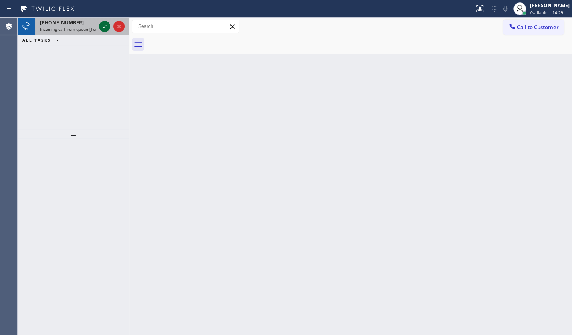
click at [105, 23] on icon at bounding box center [105, 27] width 10 height 10
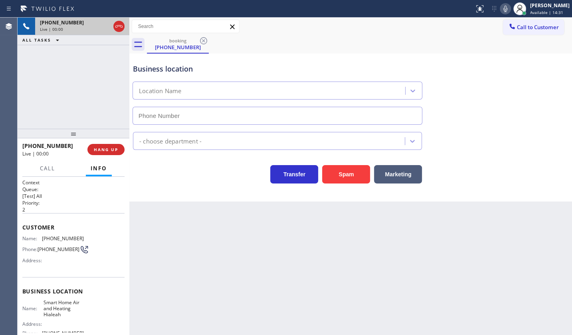
type input "(786) 741-8911"
click at [360, 176] on button "Spam" at bounding box center [346, 174] width 48 height 18
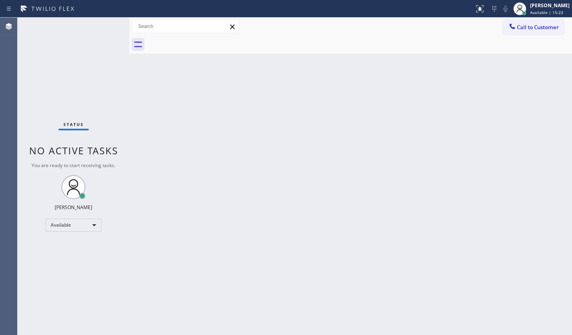
click at [100, 27] on div "Status No active tasks You are ready to start receiving tasks. JENIZA ALCAYDE A…" at bounding box center [74, 176] width 112 height 317
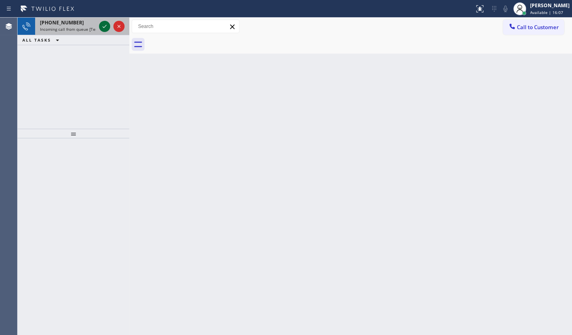
click at [104, 28] on icon at bounding box center [105, 27] width 10 height 10
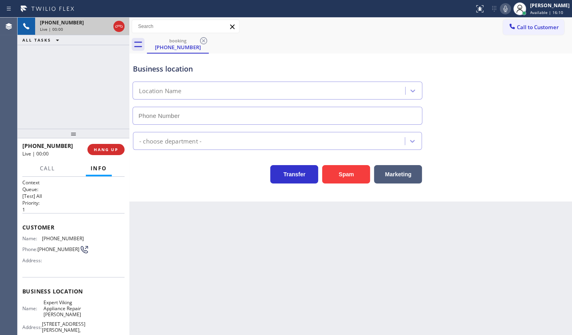
type input "[PHONE_NUMBER]"
drag, startPoint x: 37, startPoint y: 235, endPoint x: 91, endPoint y: 239, distance: 54.9
click at [91, 239] on div "Name: (407) 738-7901 Phone: (407) 738-7901 Address:" at bounding box center [73, 251] width 102 height 32
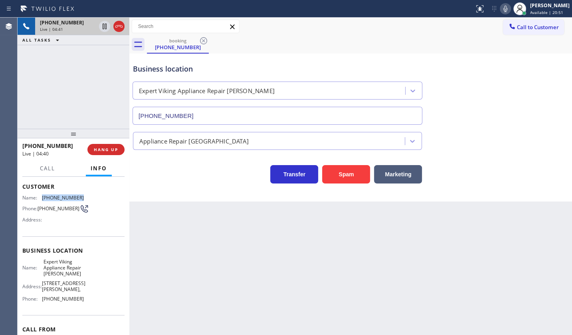
scroll to position [72, 0]
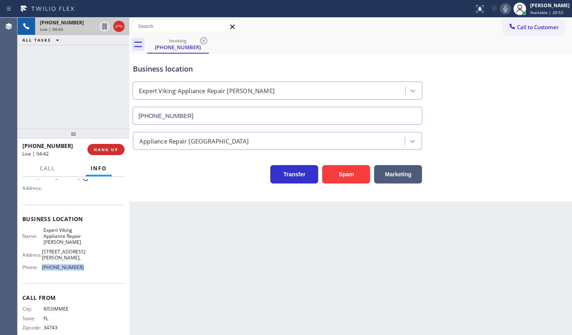
drag, startPoint x: 42, startPoint y: 270, endPoint x: 80, endPoint y: 272, distance: 37.6
click at [80, 272] on div "Name: Expert Viking Appliance Repair Brandon Address: 220 W Brandon Blvd, Phone…" at bounding box center [53, 250] width 62 height 47
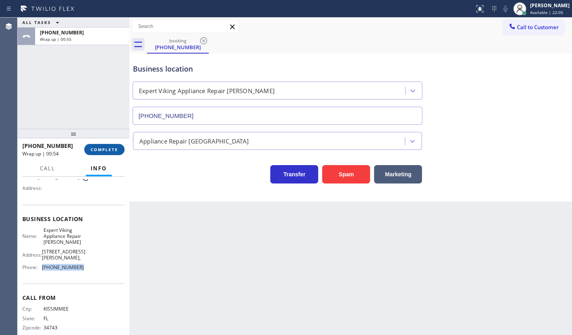
click at [93, 148] on span "COMPLETE" at bounding box center [105, 150] width 28 height 6
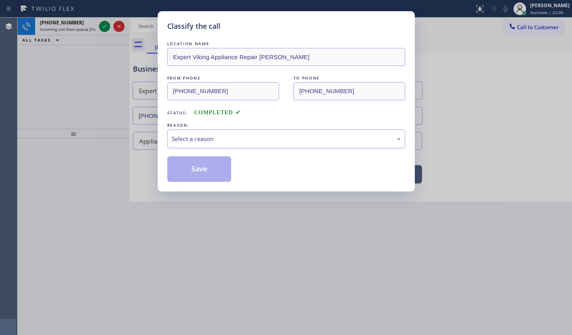
click at [187, 135] on div "Select a reason" at bounding box center [286, 138] width 229 height 9
click at [190, 169] on button "Save" at bounding box center [199, 169] width 64 height 26
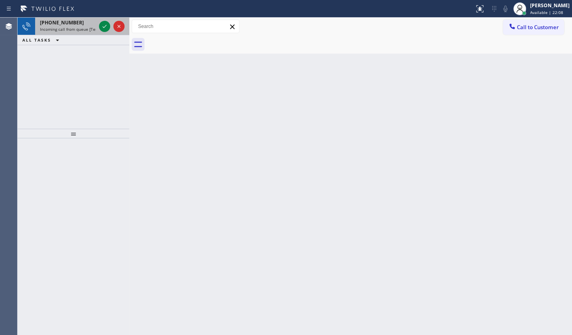
drag, startPoint x: 94, startPoint y: 28, endPoint x: 117, endPoint y: 29, distance: 22.8
click at [97, 28] on div "+17147033959 Incoming call from queue [Test] All" at bounding box center [74, 27] width 112 height 18
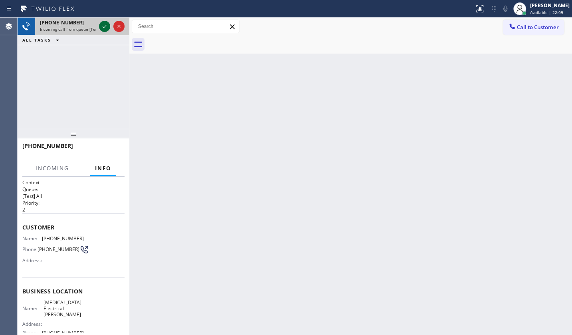
drag, startPoint x: 117, startPoint y: 29, endPoint x: 108, endPoint y: 28, distance: 8.4
click at [117, 28] on icon at bounding box center [119, 27] width 10 height 10
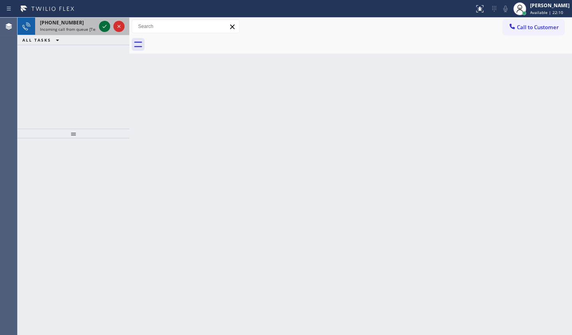
drag, startPoint x: 99, startPoint y: 29, endPoint x: 103, endPoint y: 28, distance: 4.2
click at [103, 28] on icon at bounding box center [105, 26] width 4 height 3
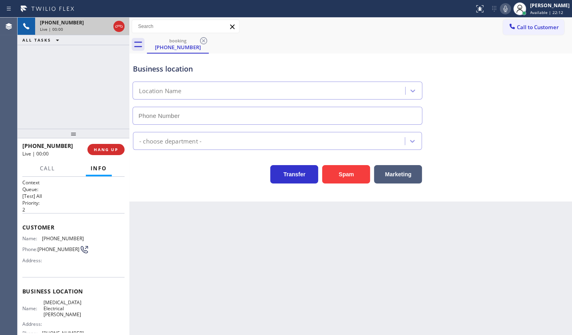
type input "(714) 463-1803"
click at [339, 171] on button "Spam" at bounding box center [346, 174] width 48 height 18
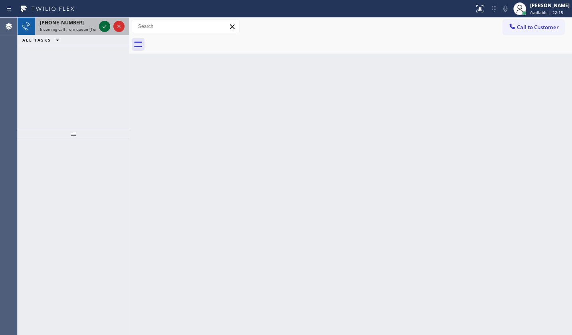
click at [102, 24] on icon at bounding box center [105, 27] width 10 height 10
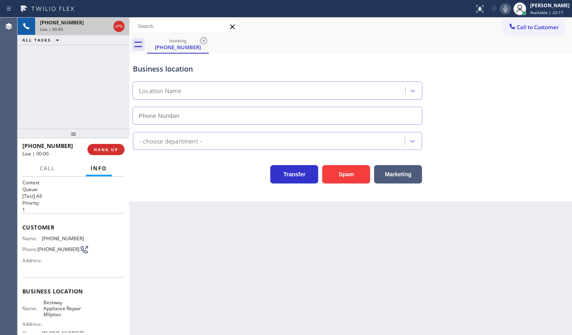
type input "(408) 762-4024"
click at [346, 174] on button "Spam" at bounding box center [346, 174] width 48 height 18
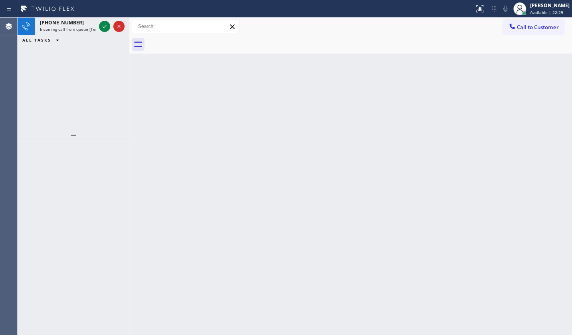
click at [103, 20] on div at bounding box center [111, 27] width 29 height 18
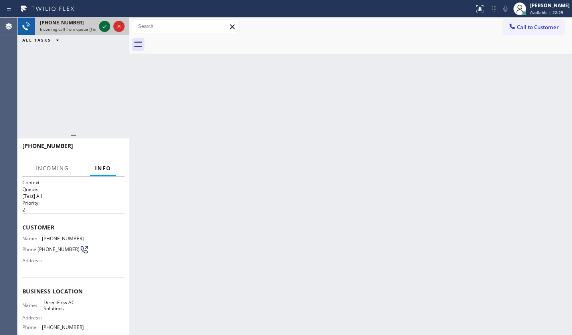
click at [103, 24] on icon at bounding box center [105, 27] width 10 height 10
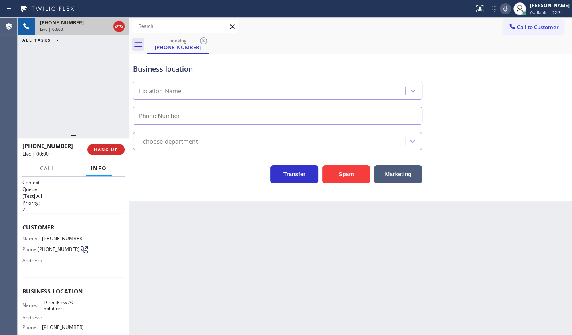
type input "(628) 215-4648"
click at [328, 171] on button "Spam" at bounding box center [346, 174] width 48 height 18
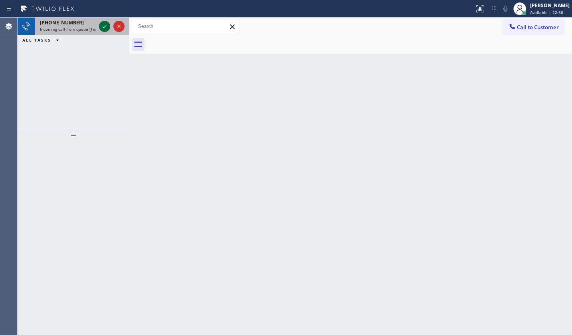
click at [103, 23] on icon at bounding box center [105, 27] width 10 height 10
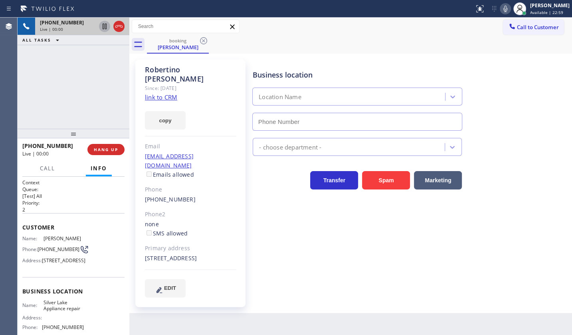
type input "[PHONE_NUMBER]"
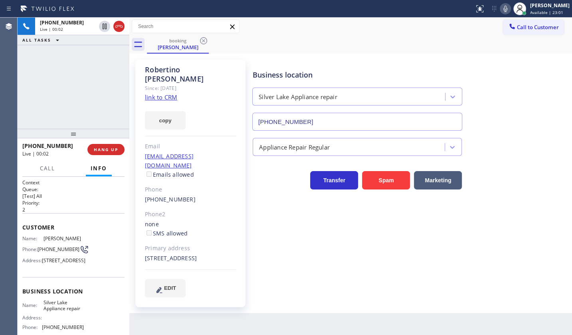
click at [155, 93] on link "link to CRM" at bounding box center [161, 97] width 32 height 8
click at [171, 111] on button "copy" at bounding box center [165, 120] width 41 height 18
click at [164, 83] on div "Since: 20 may 2020" at bounding box center [190, 87] width 91 height 9
click at [164, 93] on link "link to CRM" at bounding box center [161, 97] width 32 height 8
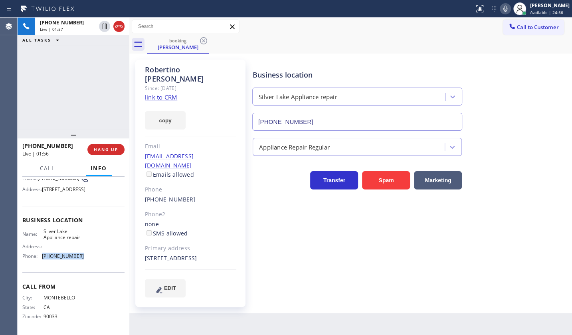
drag, startPoint x: 43, startPoint y: 273, endPoint x: 83, endPoint y: 279, distance: 41.2
click at [83, 262] on div "Name: Silver Lake Appliance repair Address: Phone: (323) 205-7785" at bounding box center [73, 245] width 102 height 34
click at [109, 147] on span "HANG UP" at bounding box center [106, 150] width 24 height 6
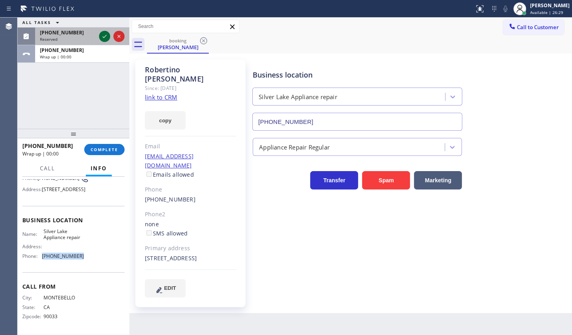
click at [103, 52] on div "ALL TASKS ALL TASKS ACTIVE TASKS TASKS IN WRAP UP (805) 557-6511 Reserved +1323…" at bounding box center [74, 40] width 112 height 45
click at [102, 35] on icon at bounding box center [105, 37] width 10 height 10
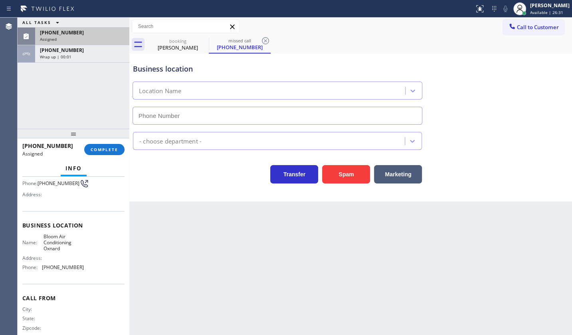
scroll to position [7, 0]
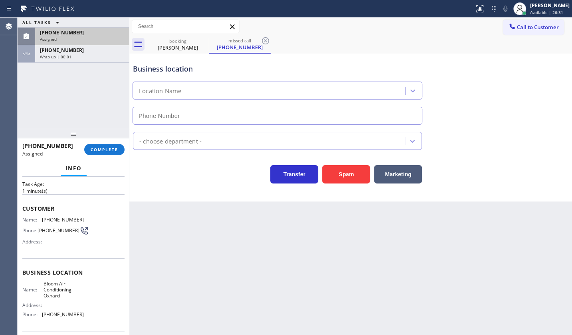
type input "[PHONE_NUMBER]"
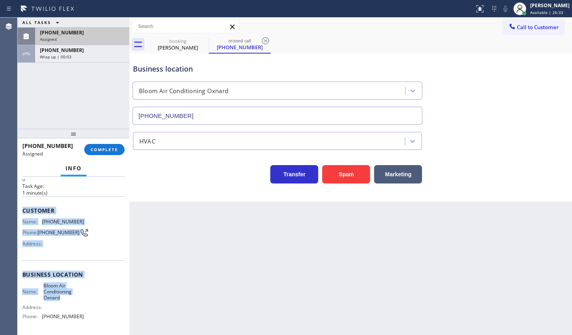
scroll to position [92, 0]
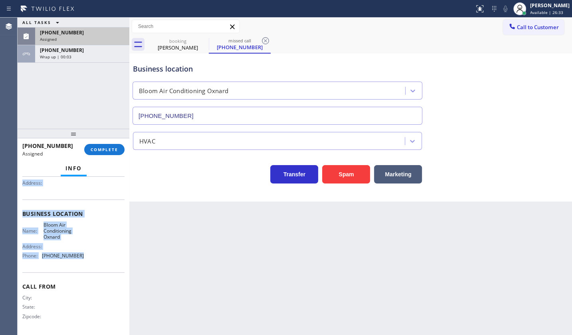
drag, startPoint x: 24, startPoint y: 237, endPoint x: 101, endPoint y: 259, distance: 81.1
click at [101, 259] on div "Context Queue: HVAC Priority: 0 Task Age: 1 minute(s) Customer Name: (805) 557-…" at bounding box center [73, 210] width 102 height 245
click at [105, 149] on span "COMPLETE" at bounding box center [105, 150] width 28 height 6
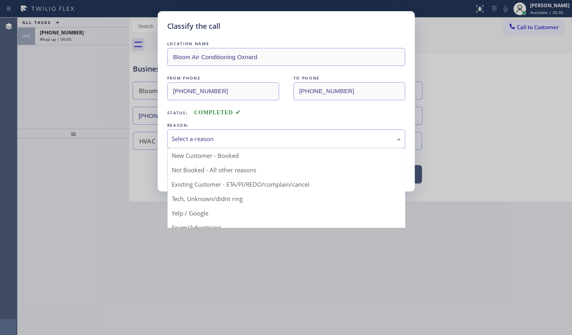
click at [178, 141] on div "Select a reason" at bounding box center [286, 138] width 229 height 9
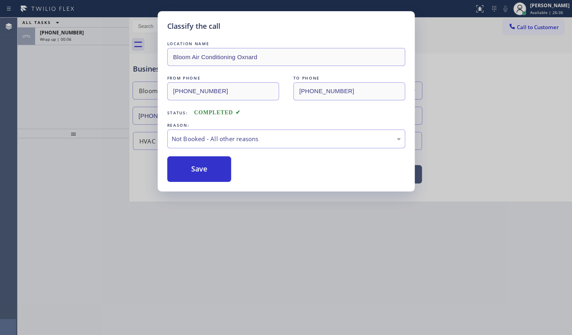
click at [176, 164] on button "Save" at bounding box center [199, 169] width 64 height 26
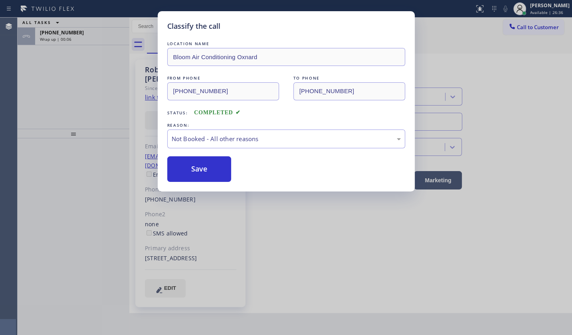
click at [176, 164] on button "Save" at bounding box center [199, 169] width 64 height 26
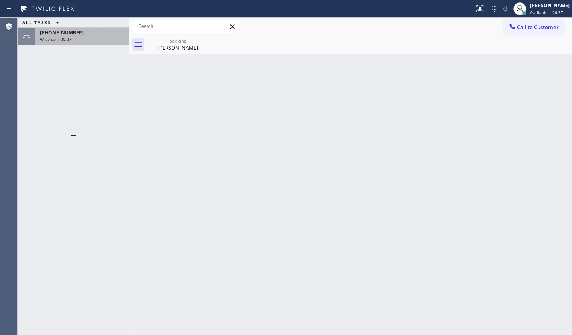
click at [64, 33] on span "+13233533689" at bounding box center [62, 32] width 44 height 7
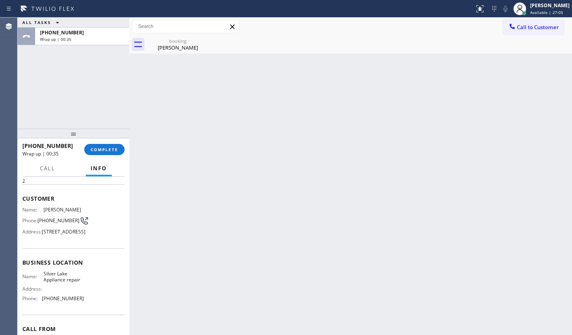
scroll to position [91, 0]
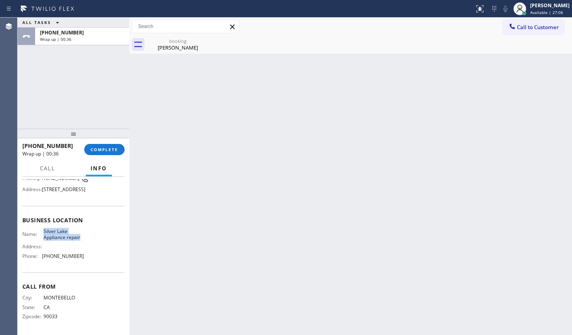
drag, startPoint x: 40, startPoint y: 228, endPoint x: 97, endPoint y: 239, distance: 58.5
click at [97, 239] on div "Name: Silver Lake Appliance repair Address: Phone: (323) 205-7785" at bounding box center [73, 245] width 102 height 34
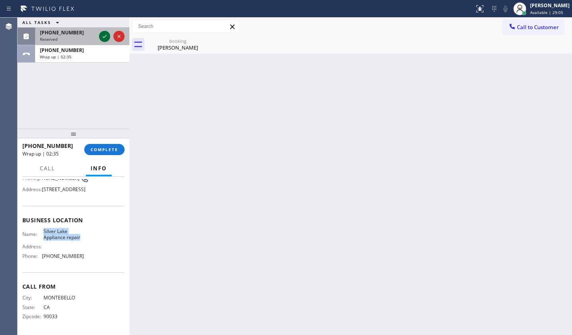
click at [103, 36] on icon at bounding box center [105, 37] width 10 height 10
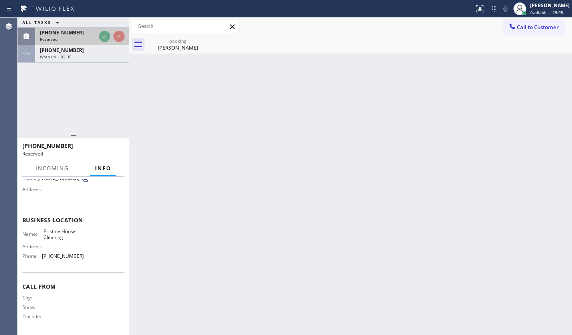
scroll to position [80, 0]
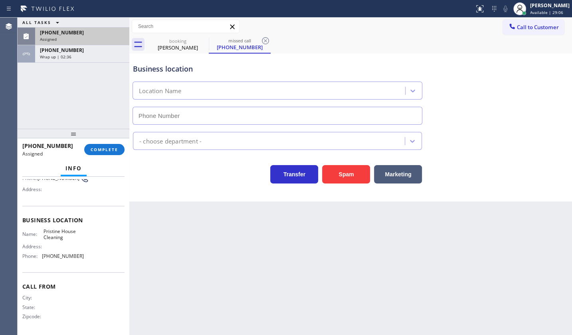
type input "[PHONE_NUMBER]"
click at [111, 151] on span "COMPLETE" at bounding box center [105, 150] width 28 height 6
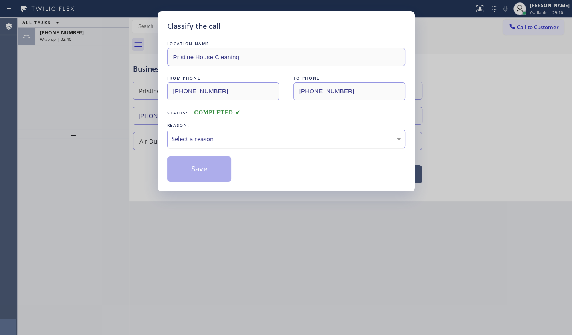
click at [207, 137] on div "Select a reason" at bounding box center [286, 138] width 229 height 9
click at [183, 169] on button "Save" at bounding box center [199, 169] width 64 height 26
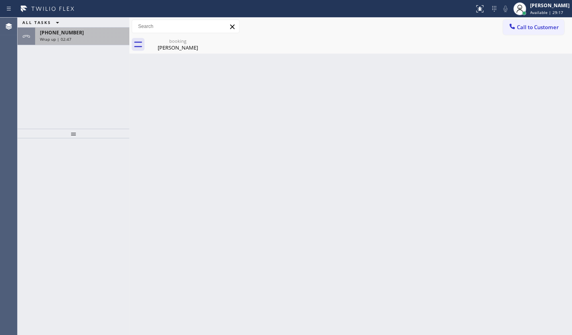
click at [61, 35] on div "+13233533689 Wrap up | 02:47" at bounding box center [80, 37] width 91 height 18
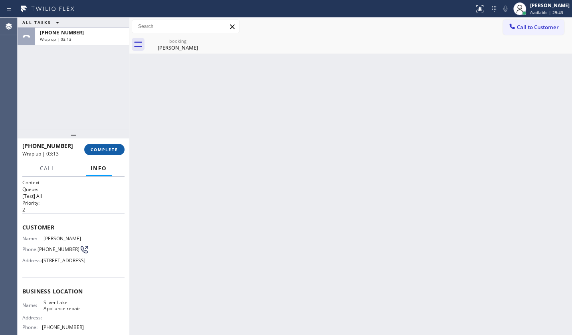
click at [97, 147] on span "COMPLETE" at bounding box center [105, 150] width 28 height 6
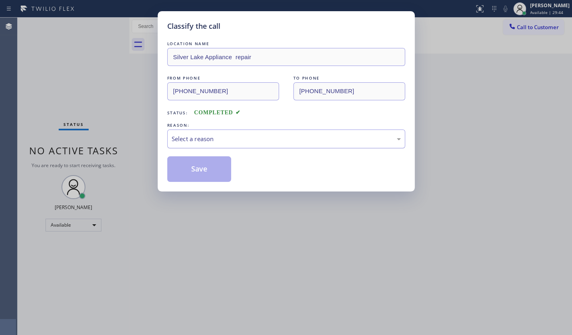
click at [194, 140] on div "Select a reason" at bounding box center [286, 138] width 229 height 9
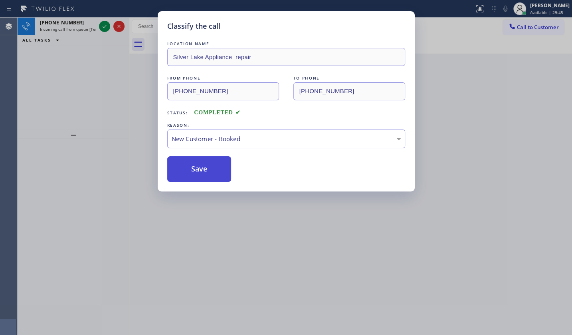
drag, startPoint x: 193, startPoint y: 162, endPoint x: 184, endPoint y: 153, distance: 12.7
click at [192, 161] on button "Save" at bounding box center [199, 169] width 64 height 26
click at [102, 30] on div "Classify the call LOCATION NAME Silver Lake Appliance repair FROM PHONE (323) 3…" at bounding box center [286, 167] width 572 height 335
click at [102, 26] on div "Classify the call LOCATION NAME appliance parts center FROM PHONE (817) 991-724…" at bounding box center [295, 176] width 555 height 317
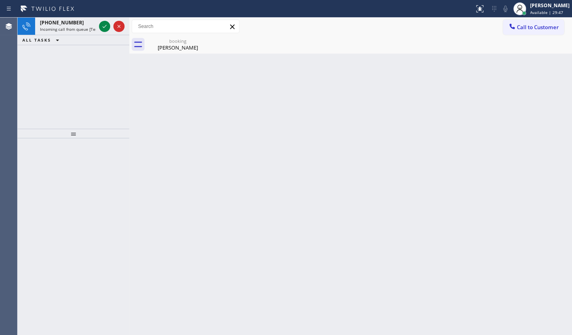
click at [102, 26] on icon at bounding box center [105, 27] width 10 height 10
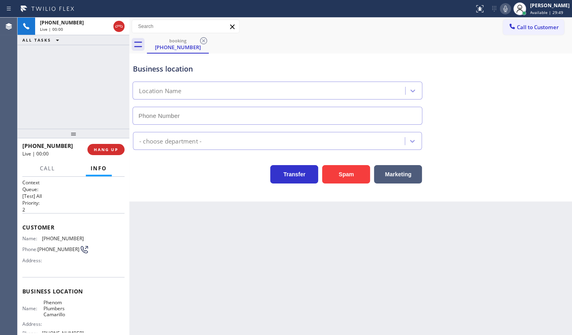
type input "(805) 608-3488"
click at [340, 169] on button "Spam" at bounding box center [346, 174] width 48 height 18
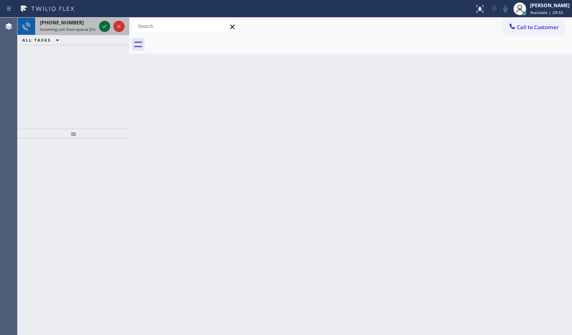
click at [101, 25] on icon at bounding box center [105, 27] width 10 height 10
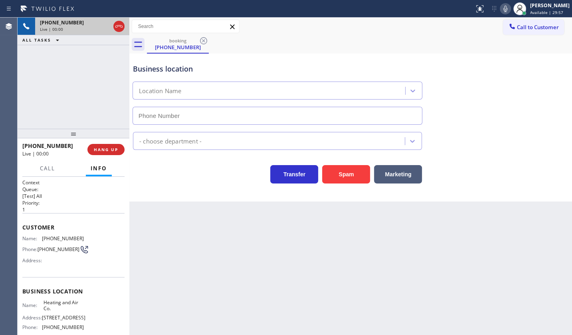
type input "[PHONE_NUMBER]"
click at [82, 81] on div "+12143355788 Live | 00:03 ALL TASKS ALL TASKS ACTIVE TASKS TASKS IN WRAP UP" at bounding box center [74, 73] width 112 height 111
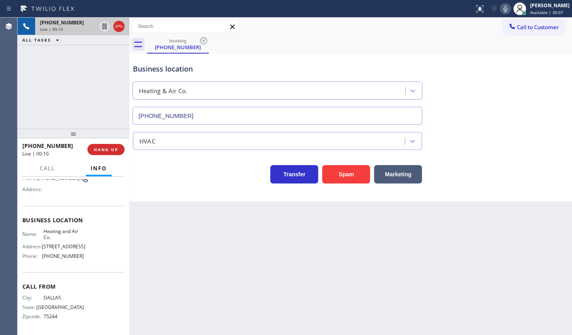
scroll to position [91, 0]
click at [77, 77] on div "+12143355788 Live | 00:12 ALL TASKS ALL TASKS ACTIVE TASKS TASKS IN WRAP UP" at bounding box center [74, 73] width 112 height 111
drag, startPoint x: 44, startPoint y: 252, endPoint x: 80, endPoint y: 258, distance: 36.8
click at [80, 258] on span "[PHONE_NUMBER]" at bounding box center [63, 256] width 42 height 6
click at [63, 105] on div "+12143355788 Live | 00:33 ALL TASKS ALL TASKS ACTIVE TASKS TASKS IN WRAP UP" at bounding box center [74, 73] width 112 height 111
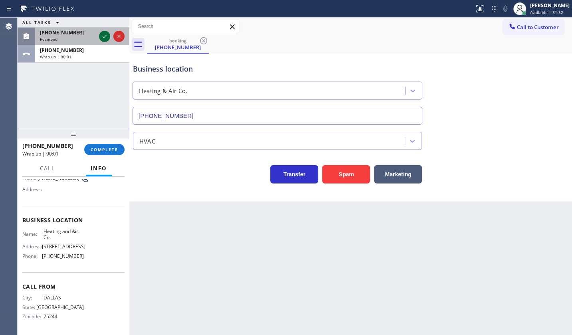
click at [106, 32] on icon at bounding box center [105, 37] width 10 height 10
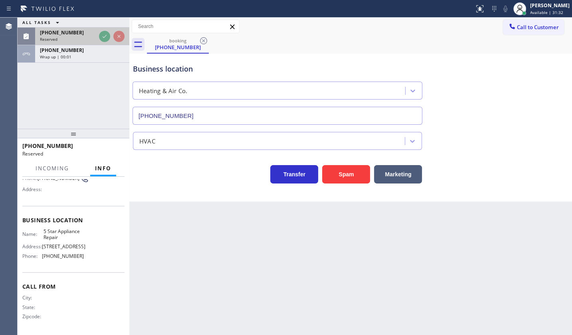
scroll to position [80, 0]
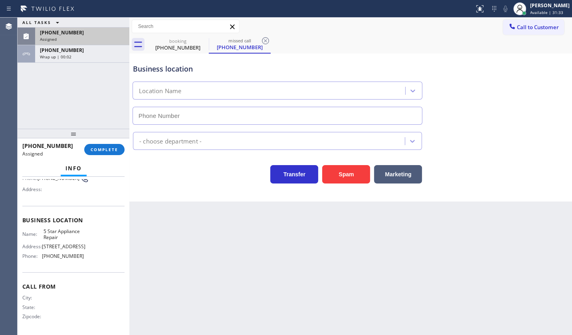
type input "[PHONE_NUMBER]"
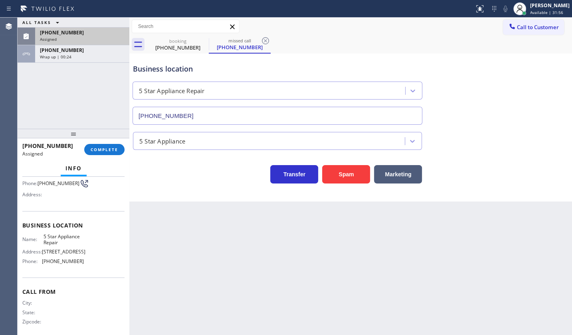
scroll to position [86, 0]
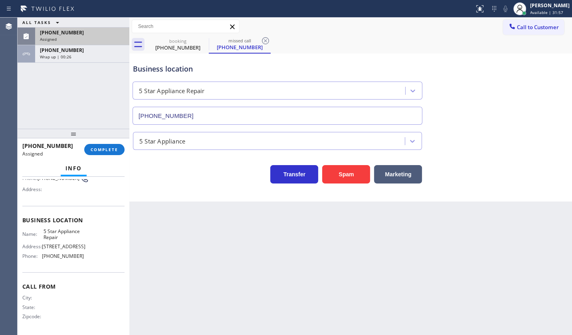
click at [61, 34] on span "[PHONE_NUMBER]" at bounding box center [62, 32] width 44 height 7
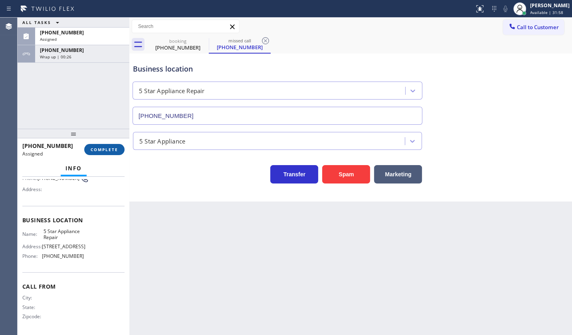
click at [109, 151] on span "COMPLETE" at bounding box center [105, 150] width 28 height 6
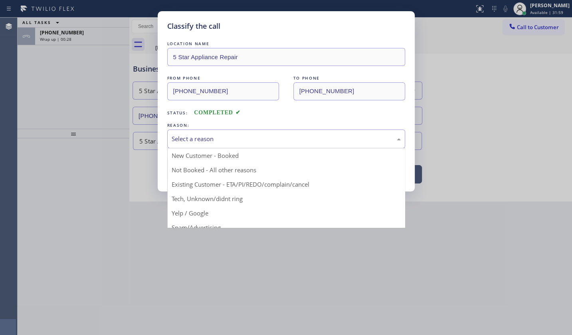
click at [187, 141] on div "Select a reason" at bounding box center [286, 138] width 229 height 9
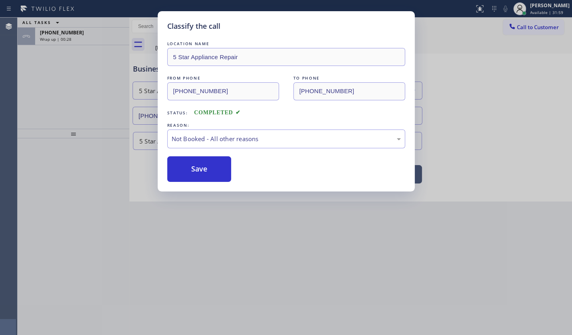
click at [188, 166] on button "Save" at bounding box center [199, 169] width 64 height 26
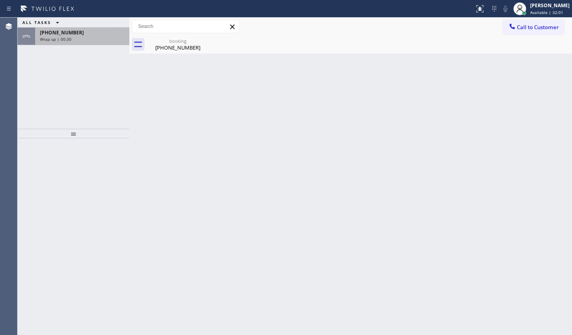
click at [69, 37] on span "Wrap up | 00:30" at bounding box center [56, 39] width 32 height 6
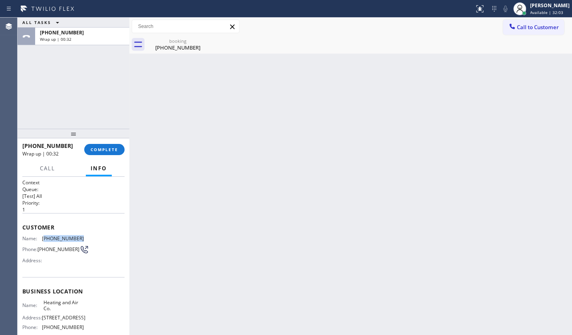
drag, startPoint x: 44, startPoint y: 238, endPoint x: 78, endPoint y: 235, distance: 34.8
click at [78, 235] on span "[PHONE_NUMBER]" at bounding box center [63, 238] width 42 height 6
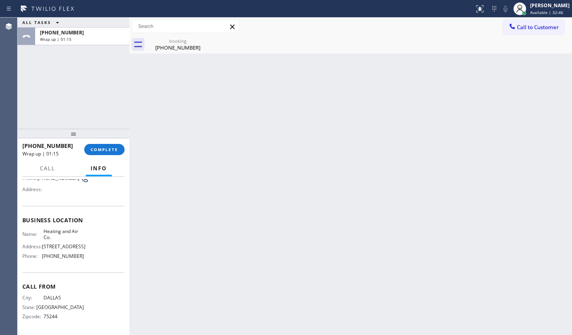
scroll to position [91, 0]
drag, startPoint x: 40, startPoint y: 255, endPoint x: 81, endPoint y: 253, distance: 40.8
click at [80, 255] on div "Phone: (469) 529-6989" at bounding box center [53, 256] width 62 height 6
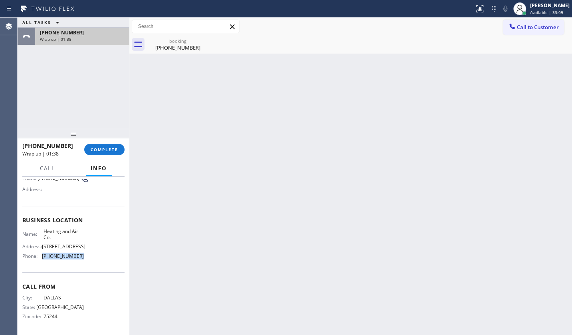
click at [55, 34] on span "+12143355788" at bounding box center [62, 32] width 44 height 7
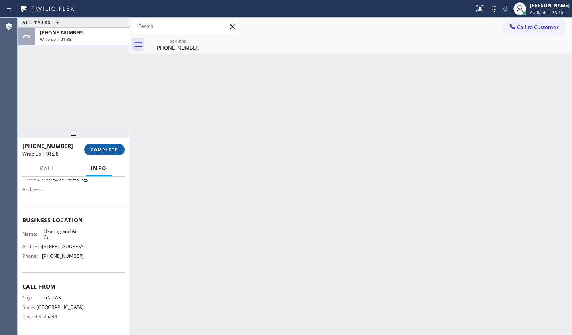
click at [91, 145] on div "+12143355788 Wrap up | 01:38 COMPLETE" at bounding box center [73, 149] width 102 height 21
click at [93, 147] on span "COMPLETE" at bounding box center [105, 150] width 28 height 6
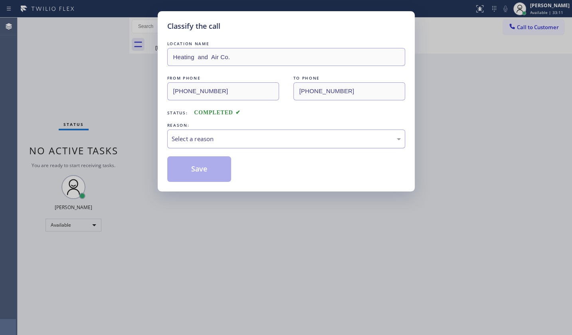
click at [195, 138] on div "Select a reason" at bounding box center [286, 138] width 229 height 9
click at [195, 168] on button "Save" at bounding box center [199, 169] width 64 height 26
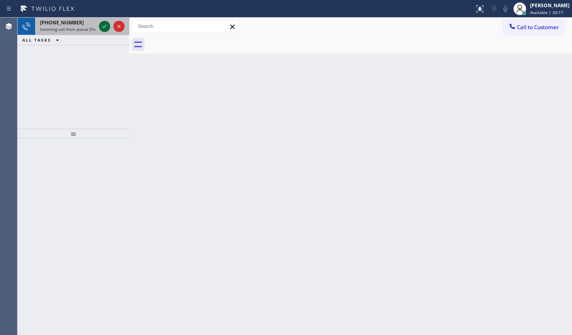
click at [102, 24] on icon at bounding box center [105, 27] width 10 height 10
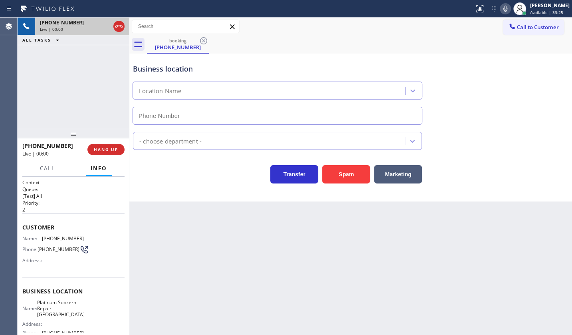
type input "(818) 797-7211"
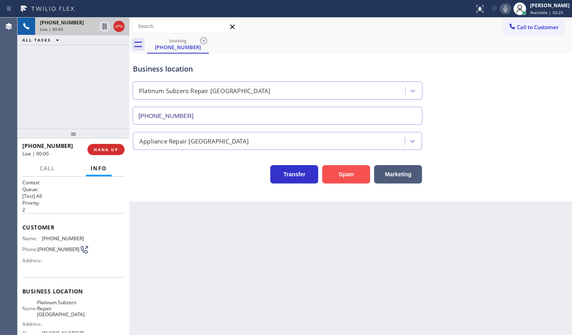
click at [354, 174] on button "Spam" at bounding box center [346, 174] width 48 height 18
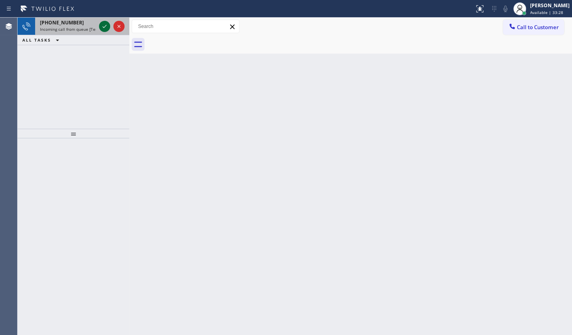
click at [99, 25] on div at bounding box center [104, 27] width 11 height 10
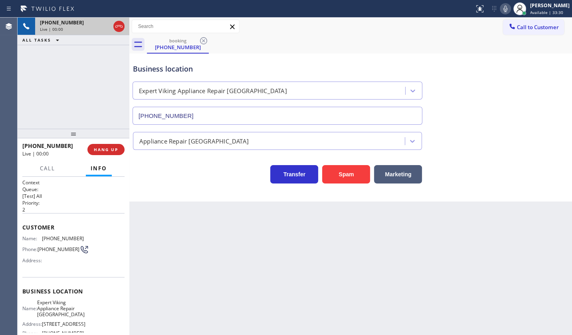
type input "(310) 388-8266"
drag, startPoint x: 337, startPoint y: 174, endPoint x: 321, endPoint y: 148, distance: 30.7
click at [337, 174] on button "Spam" at bounding box center [346, 174] width 48 height 18
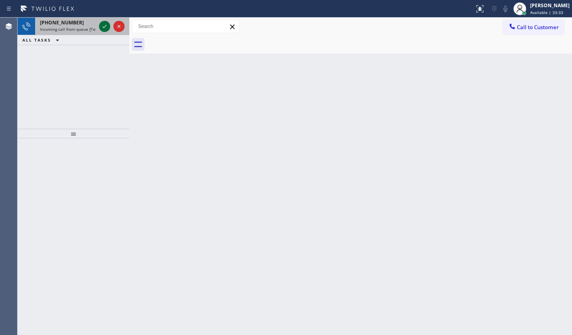
click at [102, 25] on icon at bounding box center [105, 27] width 10 height 10
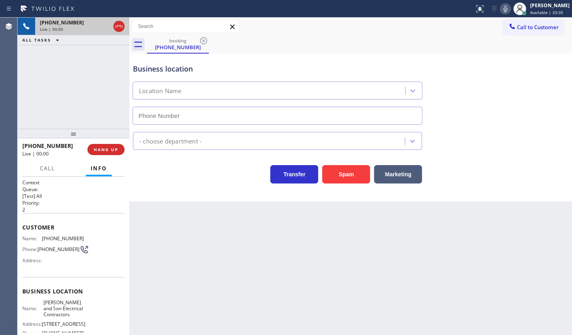
type input "(732) 838-6971"
drag, startPoint x: 342, startPoint y: 168, endPoint x: 336, endPoint y: 156, distance: 13.0
click at [336, 156] on div "Transfer Spam Marketing" at bounding box center [350, 167] width 439 height 34
click at [342, 168] on button "Spam" at bounding box center [346, 174] width 48 height 18
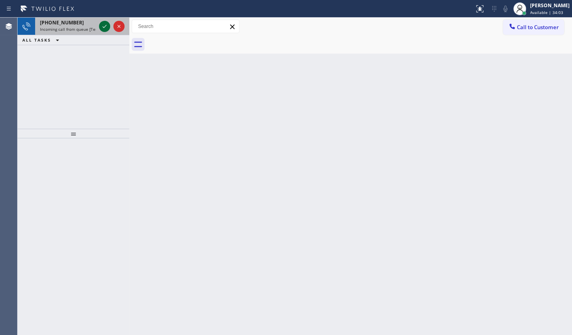
click at [103, 28] on icon at bounding box center [105, 27] width 10 height 10
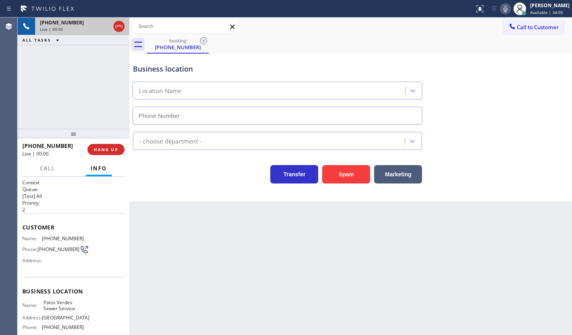
type input "[PHONE_NUMBER]"
click at [105, 147] on span "HANG UP" at bounding box center [106, 150] width 24 height 6
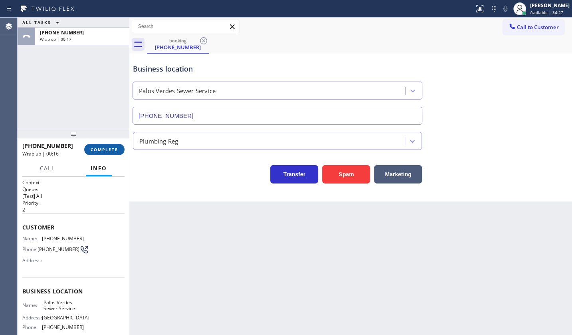
click at [99, 145] on div "+17743997365 Wrap up | 00:16 COMPLETE" at bounding box center [73, 149] width 102 height 21
click at [99, 145] on button "COMPLETE" at bounding box center [104, 149] width 40 height 11
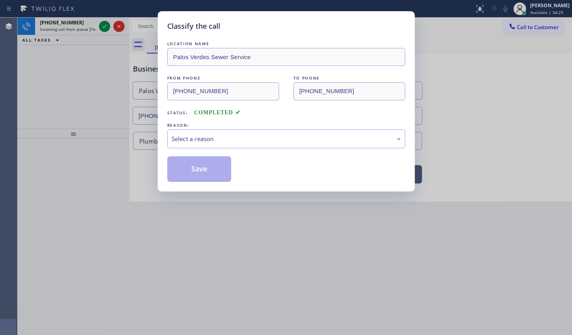
click at [176, 137] on div "Select a reason" at bounding box center [286, 138] width 229 height 9
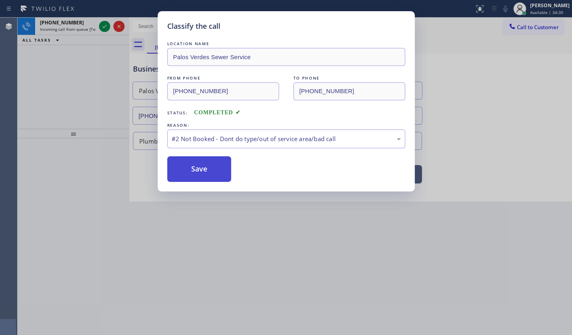
click at [179, 165] on button "Save" at bounding box center [199, 169] width 64 height 26
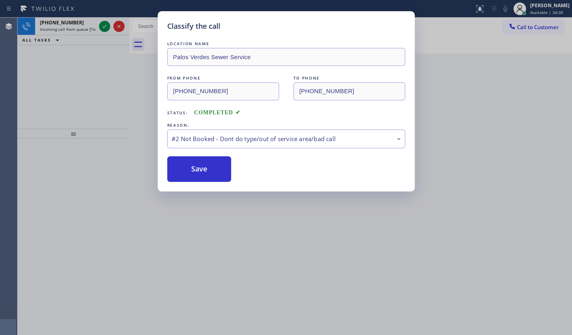
click at [104, 24] on div "Classify the call LOCATION NAME Palos Verdes Sewer Service FROM PHONE (774) 399…" at bounding box center [286, 167] width 572 height 335
click at [104, 24] on div "Classify the call LOCATION NAME appliance parts center FROM PHONE (817) 991-724…" at bounding box center [295, 176] width 555 height 317
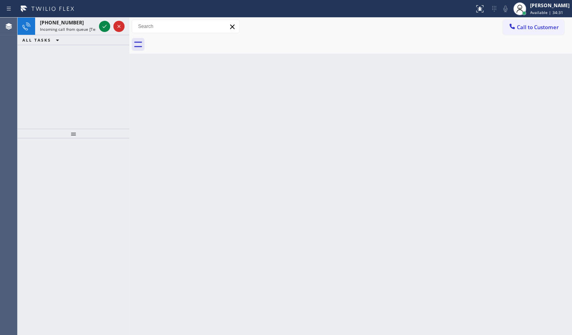
click at [104, 24] on icon at bounding box center [105, 27] width 10 height 10
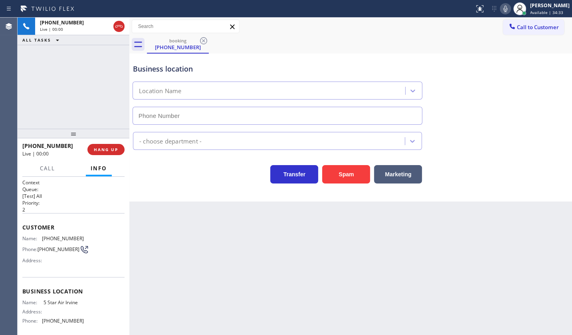
type input "(949) 894-4434"
click at [344, 176] on button "Spam" at bounding box center [346, 174] width 48 height 18
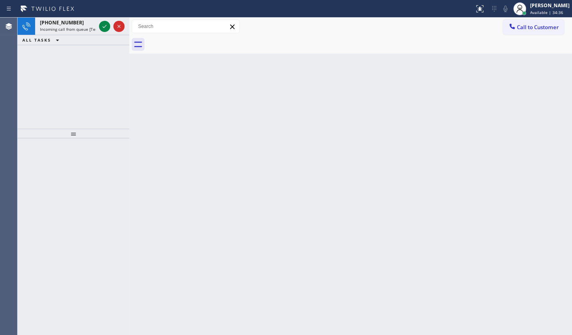
drag, startPoint x: 49, startPoint y: 53, endPoint x: 94, endPoint y: 37, distance: 47.4
click at [68, 46] on div "+17743997365 Incoming call from queue [Test] All ALL TASKS ALL TASKS ACTIVE TAS…" at bounding box center [74, 73] width 112 height 111
click at [104, 26] on icon at bounding box center [105, 27] width 10 height 10
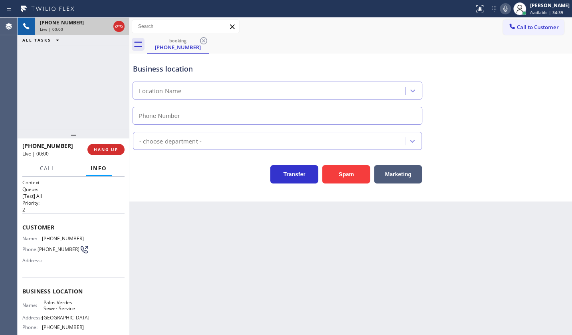
type input "[PHONE_NUMBER]"
click at [99, 149] on span "HANG UP" at bounding box center [106, 150] width 24 height 6
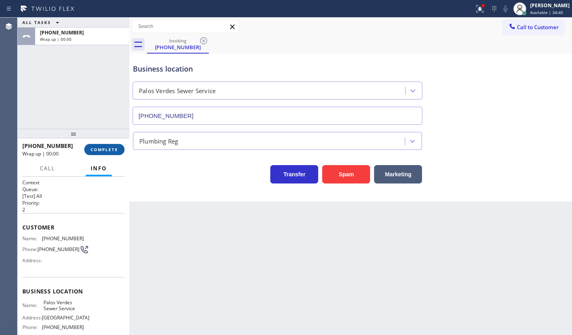
click at [95, 147] on span "COMPLETE" at bounding box center [105, 150] width 28 height 6
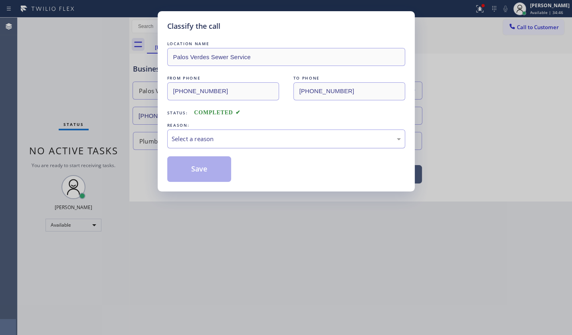
click at [211, 145] on div "Select a reason" at bounding box center [286, 138] width 238 height 19
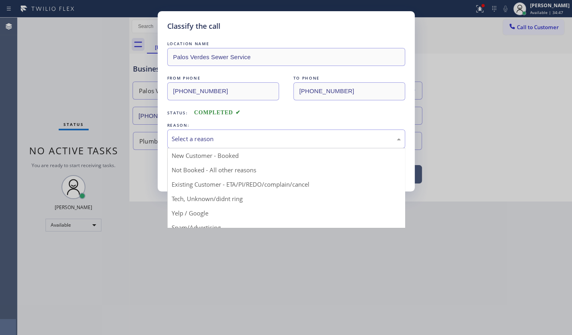
drag, startPoint x: 207, startPoint y: 196, endPoint x: 208, endPoint y: 186, distance: 10.1
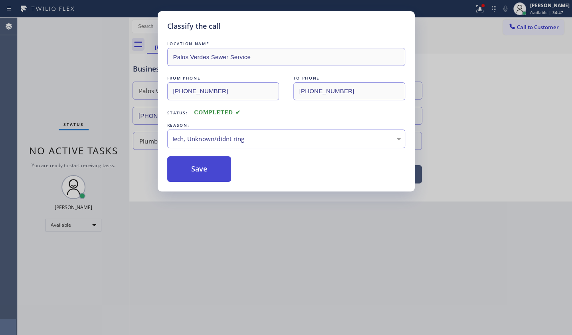
click at [209, 171] on button "Save" at bounding box center [199, 169] width 64 height 26
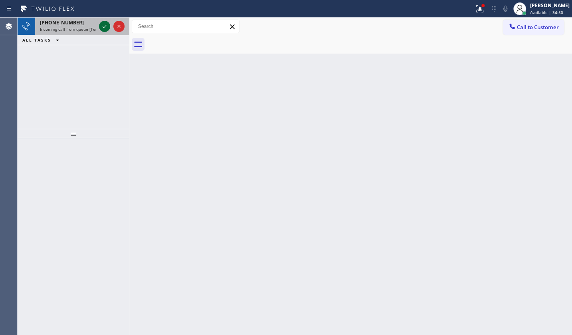
click at [103, 24] on icon at bounding box center [105, 27] width 10 height 10
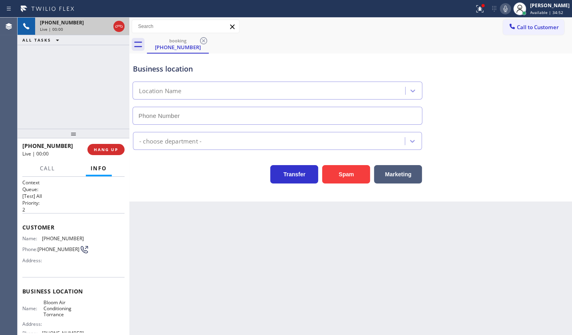
type input "(310) 361-1353"
click at [336, 175] on button "Spam" at bounding box center [346, 174] width 48 height 18
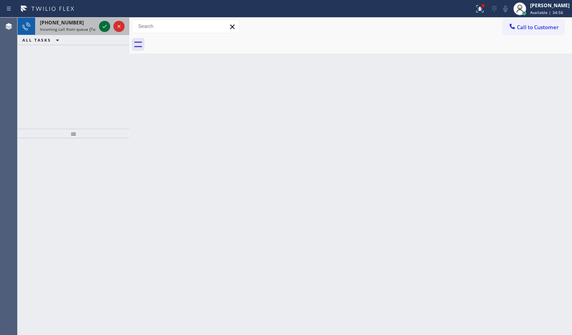
click at [104, 24] on icon at bounding box center [105, 27] width 10 height 10
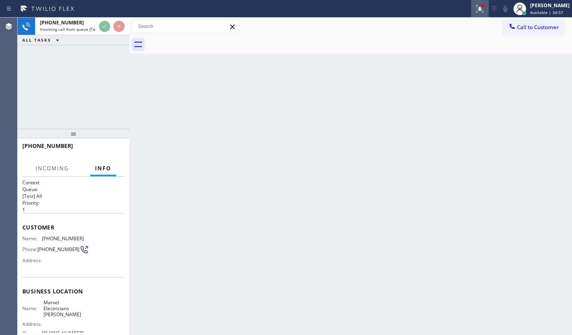
click at [481, 6] on icon at bounding box center [480, 9] width 10 height 10
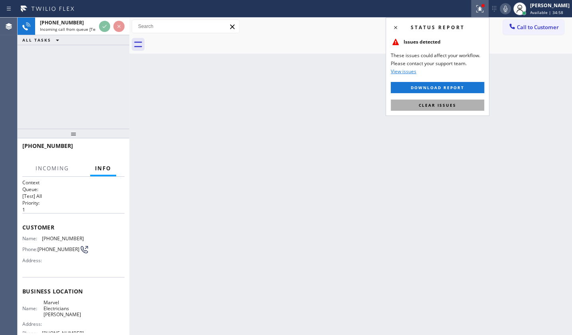
click at [452, 102] on span "Clear issues" at bounding box center [438, 105] width 38 height 6
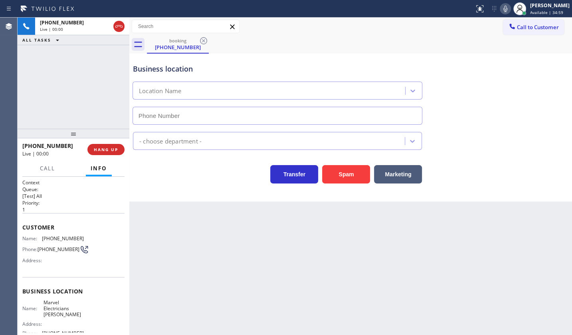
type input "(714) 364-0805"
click at [348, 171] on button "Spam" at bounding box center [346, 174] width 48 height 18
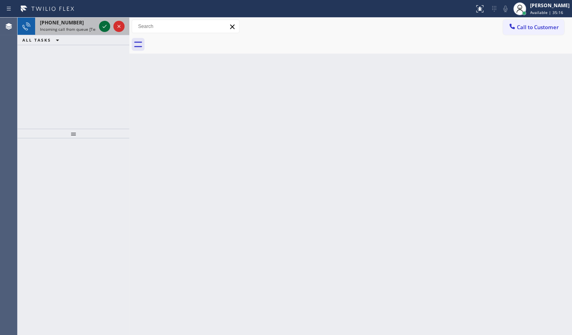
drag, startPoint x: 106, startPoint y: 34, endPoint x: 107, endPoint y: 28, distance: 6.0
click at [107, 30] on div at bounding box center [111, 27] width 29 height 18
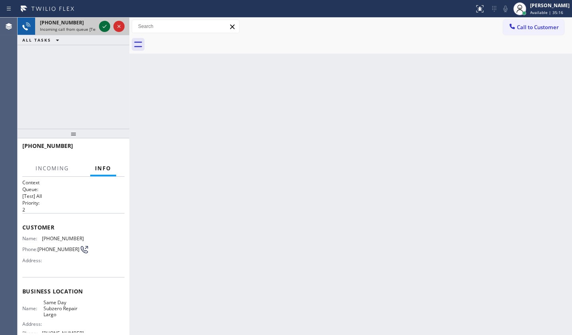
click at [107, 28] on icon at bounding box center [105, 27] width 10 height 10
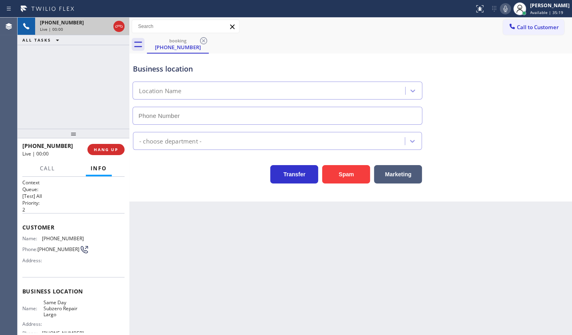
type input "[PHONE_NUMBER]"
click at [100, 149] on span "HANG UP" at bounding box center [106, 150] width 24 height 6
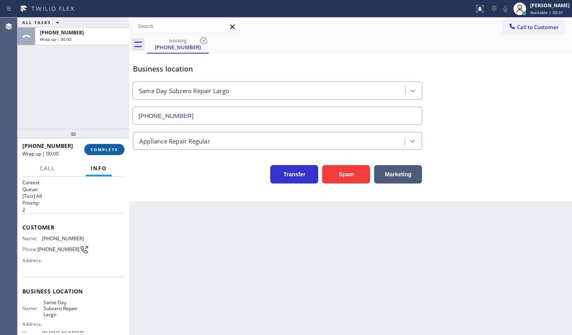
click at [100, 149] on span "COMPLETE" at bounding box center [105, 150] width 28 height 6
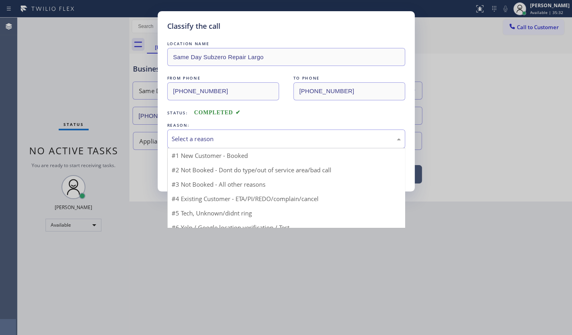
click at [194, 146] on div "Select a reason" at bounding box center [286, 138] width 238 height 19
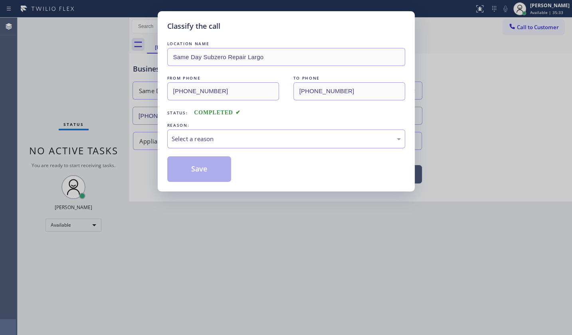
click at [201, 143] on div "Select a reason" at bounding box center [286, 138] width 238 height 19
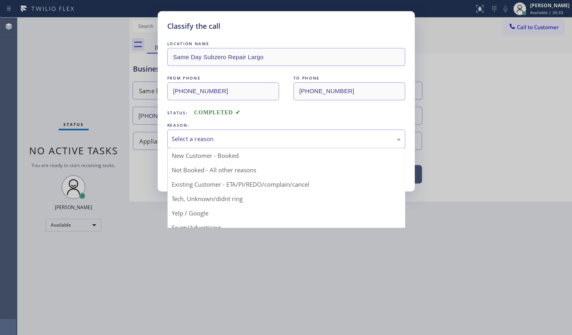
click at [201, 139] on div "Select a reason" at bounding box center [286, 138] width 229 height 9
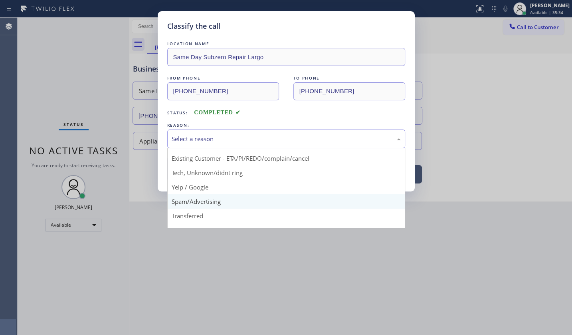
scroll to position [53, 0]
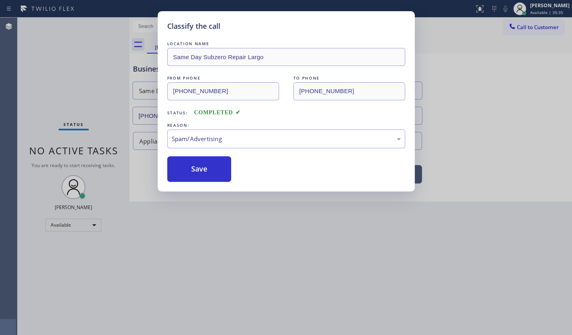
drag, startPoint x: 191, startPoint y: 175, endPoint x: 195, endPoint y: 158, distance: 17.6
click at [195, 158] on button "Save" at bounding box center [199, 169] width 64 height 26
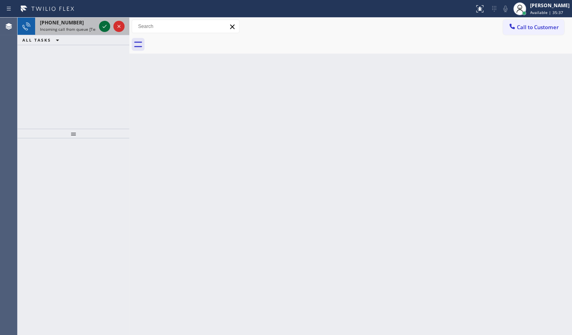
click at [105, 27] on icon at bounding box center [105, 26] width 4 height 3
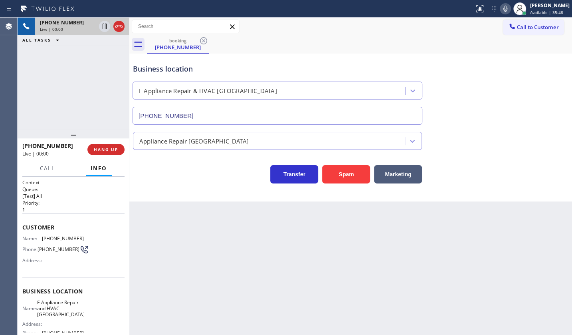
type input "[PHONE_NUMBER]"
click at [227, 215] on div "Back to Dashboard Change Sender ID Customers Technicians Select a contact Outbo…" at bounding box center [350, 176] width 443 height 317
click at [235, 194] on div "Business location E Appliance Repair & HVAC Arlington Heights (224) 478-1778 Ap…" at bounding box center [350, 128] width 443 height 148
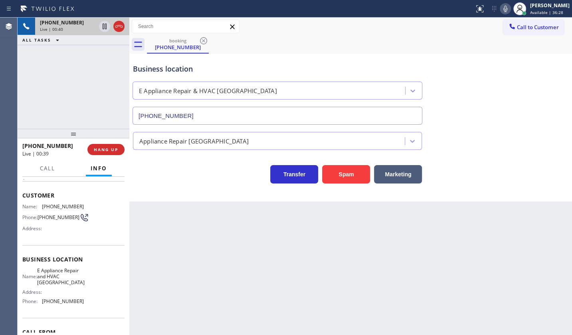
scroll to position [85, 0]
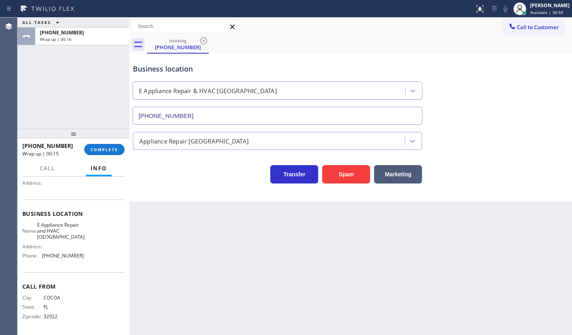
click at [66, 102] on div "ALL TASKS ALL TASKS ACTIVE TASKS TASKS IN WRAP UP +13216903213 Wrap up | 00:16" at bounding box center [74, 73] width 112 height 111
click at [104, 148] on span "COMPLETE" at bounding box center [105, 150] width 28 height 6
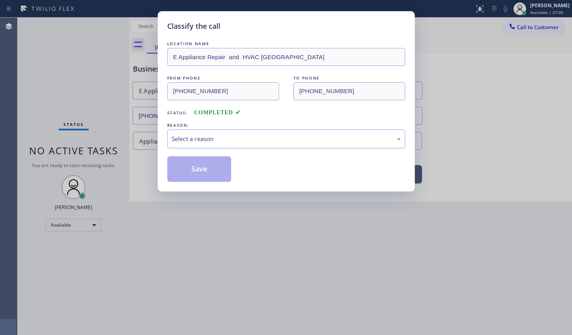
click at [200, 136] on div "Select a reason" at bounding box center [286, 138] width 229 height 9
click at [204, 164] on button "Save" at bounding box center [199, 169] width 64 height 26
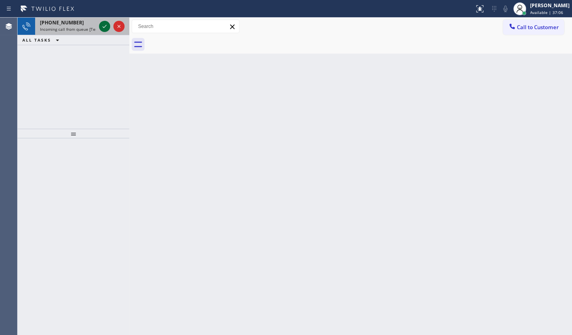
click at [107, 27] on icon at bounding box center [105, 27] width 10 height 10
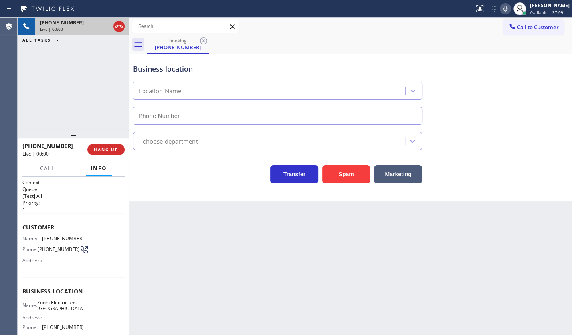
type input "[PHONE_NUMBER]"
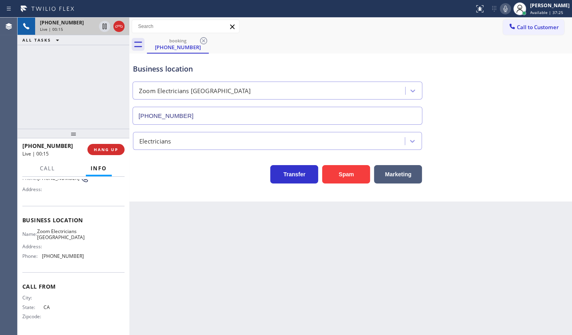
scroll to position [79, 0]
click at [108, 149] on span "HANG UP" at bounding box center [106, 150] width 24 height 6
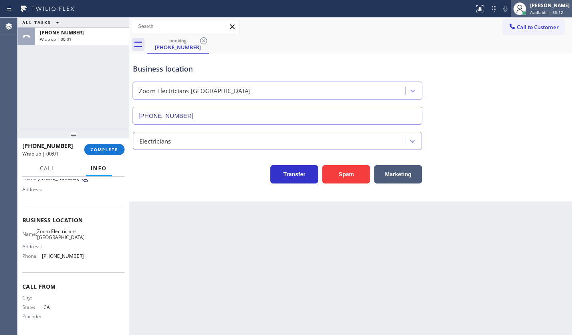
click at [536, 10] on span "Available | 38:12" at bounding box center [547, 13] width 33 height 6
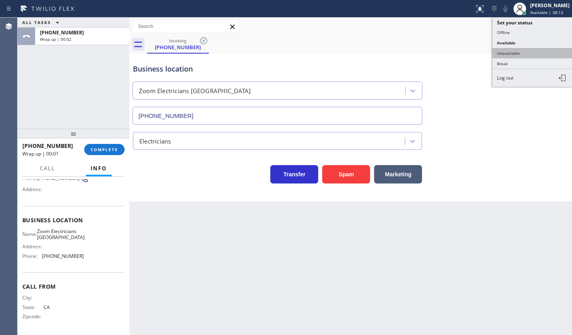
click at [522, 53] on button "Unavailable" at bounding box center [533, 53] width 80 height 10
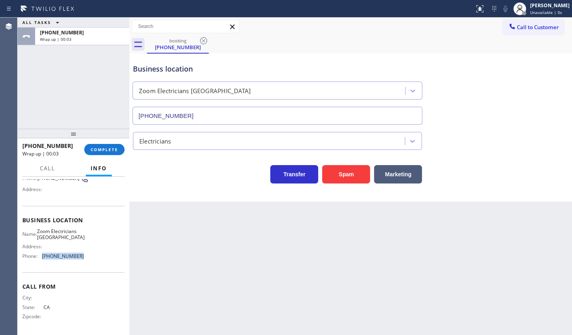
drag, startPoint x: 42, startPoint y: 253, endPoint x: 91, endPoint y: 260, distance: 49.6
click at [91, 260] on div "Name: Zoom Electricians Presidio Heights Address: Phone: (415) 599-7350" at bounding box center [73, 245] width 102 height 34
click at [539, 27] on span "Call to Customer" at bounding box center [538, 27] width 42 height 7
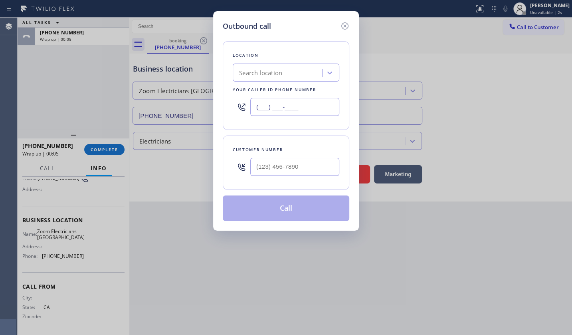
click at [283, 106] on input "(___) ___-____" at bounding box center [294, 107] width 89 height 18
paste input "415) 599-7350"
type input "[PHONE_NUMBER]"
click at [260, 167] on input "(___) ___-____" at bounding box center [294, 167] width 89 height 18
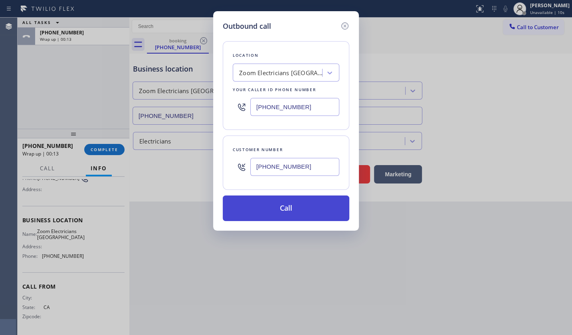
type input "[PHONE_NUMBER]"
click at [278, 205] on button "Call" at bounding box center [286, 208] width 127 height 26
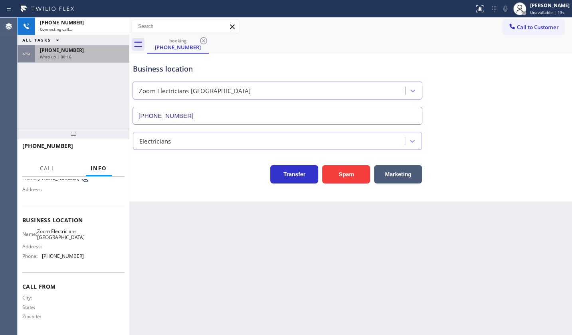
click at [64, 57] on span "Wrap up | 00:16" at bounding box center [56, 57] width 32 height 6
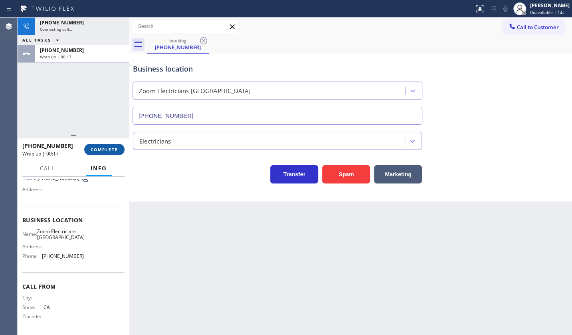
click at [94, 147] on span "COMPLETE" at bounding box center [105, 150] width 28 height 6
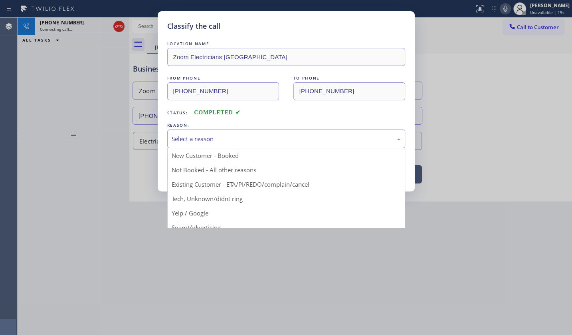
click at [180, 140] on div "Select a reason" at bounding box center [286, 138] width 229 height 9
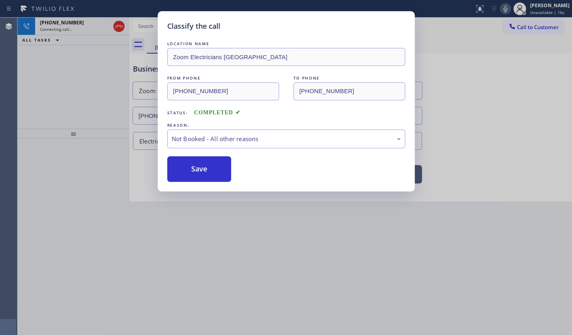
click at [193, 169] on button "Save" at bounding box center [199, 169] width 64 height 26
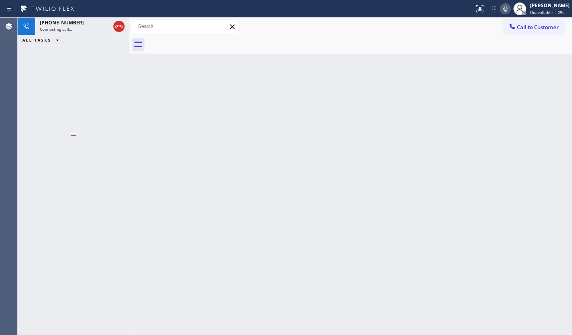
click at [59, 91] on div "+13239141252 Connecting call… ALL TASKS ALL TASKS ACTIVE TASKS TASKS IN WRAP UP" at bounding box center [74, 73] width 112 height 111
click at [90, 27] on div "Connecting call…" at bounding box center [75, 29] width 70 height 6
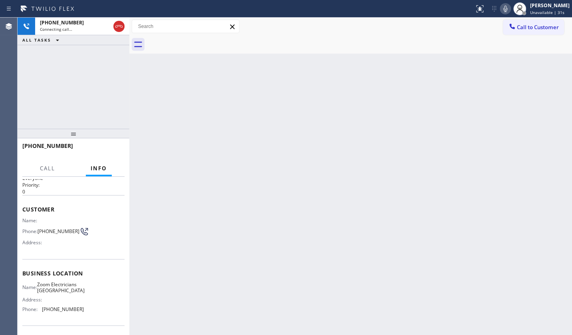
scroll to position [6, 0]
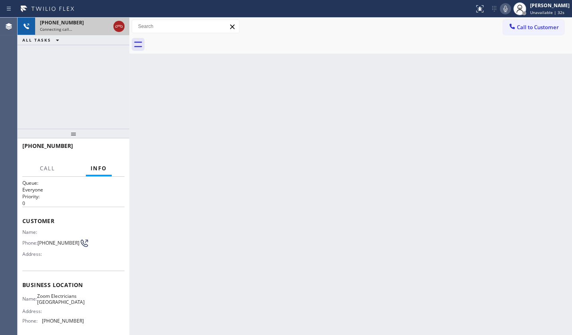
click at [117, 23] on icon at bounding box center [119, 27] width 10 height 10
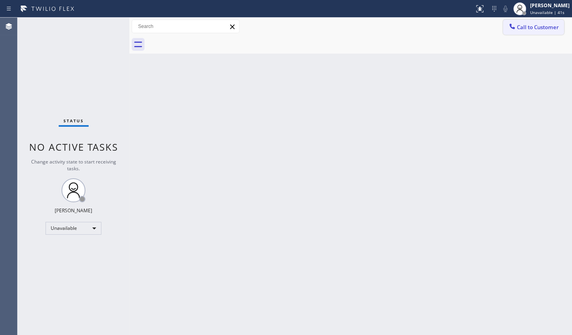
click at [513, 31] on div at bounding box center [513, 27] width 10 height 10
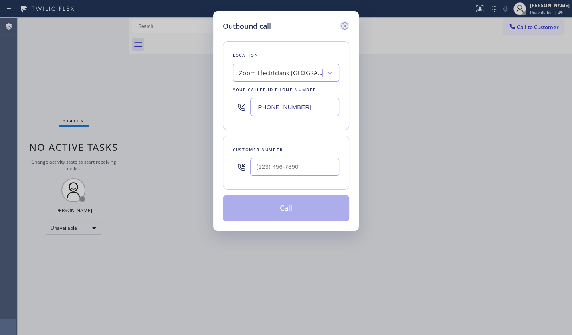
click at [346, 25] on icon at bounding box center [345, 25] width 7 height 7
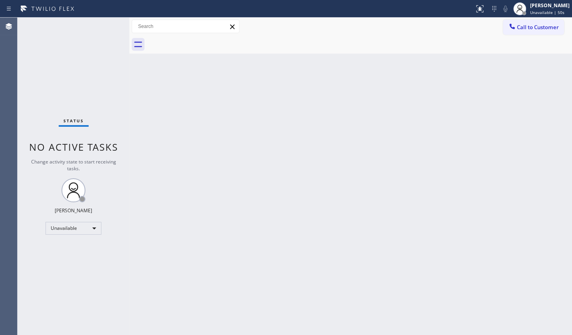
click at [64, 221] on div "Status No active tasks Change activity state to start receiving tasks. JENIZA A…" at bounding box center [74, 176] width 112 height 317
click at [64, 223] on div "Unavailable" at bounding box center [74, 228] width 56 height 13
click at [66, 248] on li "Available" at bounding box center [73, 249] width 54 height 10
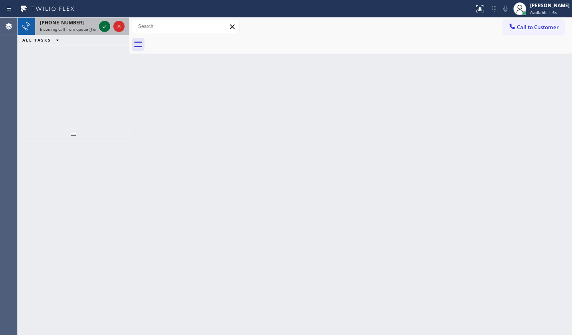
click at [103, 27] on icon at bounding box center [105, 27] width 10 height 10
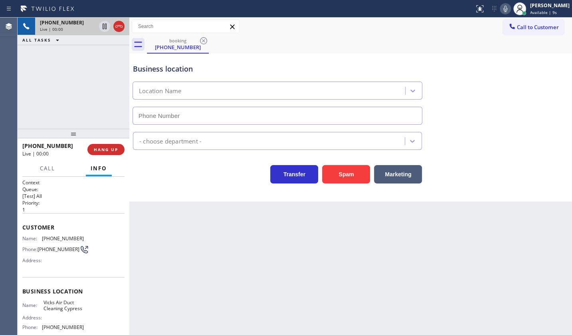
type input "(562) 414-5666"
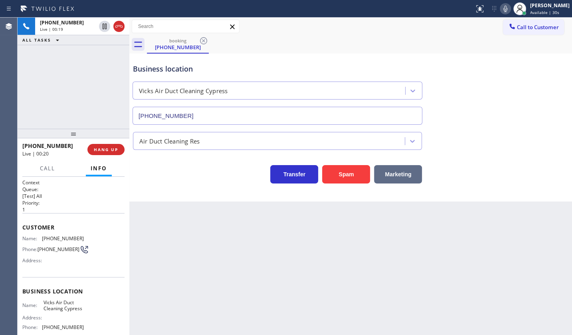
click at [400, 173] on button "Marketing" at bounding box center [398, 174] width 48 height 18
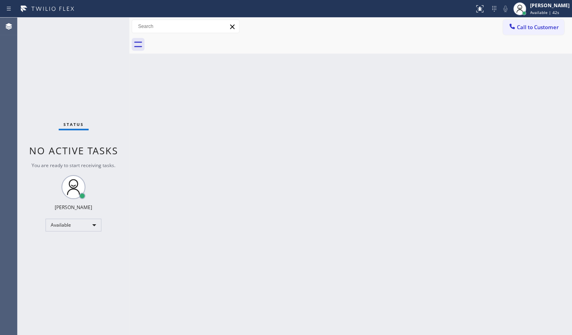
click at [320, 140] on div "Back to Dashboard Change Sender ID Customers Technicians Select a contact Outbo…" at bounding box center [350, 176] width 443 height 317
click at [246, 99] on div "Back to Dashboard Change Sender ID Customers Technicians Select a contact Outbo…" at bounding box center [350, 176] width 443 height 317
click at [107, 34] on div "Status No active tasks You are ready to start receiving tasks. JENIZA ALCAYDE A…" at bounding box center [74, 176] width 112 height 317
click at [105, 27] on div "Status No active tasks You are ready to start receiving tasks. JENIZA ALCAYDE A…" at bounding box center [74, 176] width 112 height 317
click at [97, 29] on div "Status No active tasks You are ready to start receiving tasks. JENIZA ALCAYDE A…" at bounding box center [74, 176] width 112 height 317
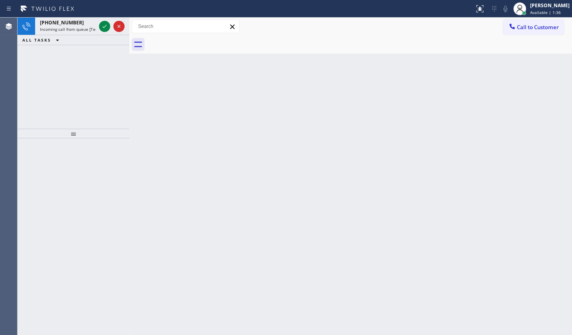
click at [49, 53] on div "+18052260457 Incoming call from queue [Test] All ALL TASKS ALL TASKS ACTIVE TAS…" at bounding box center [74, 73] width 112 height 111
click at [104, 24] on icon at bounding box center [105, 27] width 10 height 10
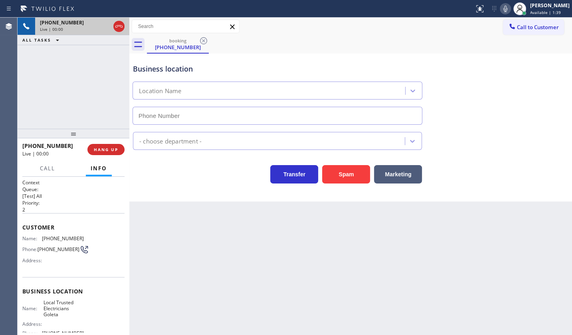
type input "[PHONE_NUMBER]"
click at [108, 149] on span "HANG UP" at bounding box center [106, 150] width 24 height 6
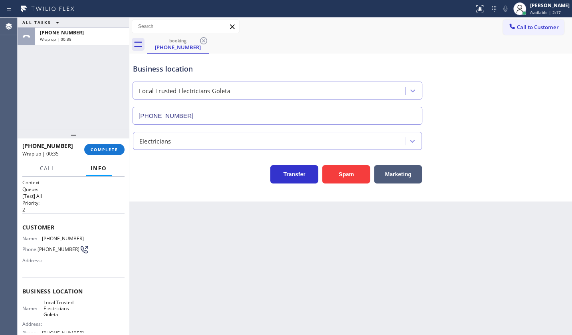
drag, startPoint x: 89, startPoint y: 76, endPoint x: 91, endPoint y: 49, distance: 26.8
click at [89, 71] on div "ALL TASKS ALL TASKS ACTIVE TASKS TASKS IN WRAP UP +18052260457 Wrap up | 00:35" at bounding box center [74, 73] width 112 height 111
click at [91, 34] on div "+18052260457" at bounding box center [82, 32] width 85 height 7
click at [111, 136] on div at bounding box center [74, 134] width 112 height 10
click at [115, 153] on button "COMPLETE" at bounding box center [104, 149] width 40 height 11
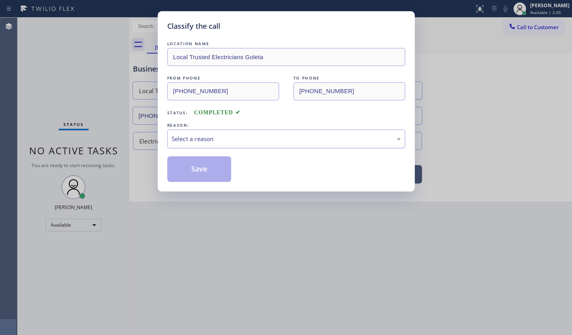
click at [200, 136] on div "Select a reason" at bounding box center [286, 138] width 229 height 9
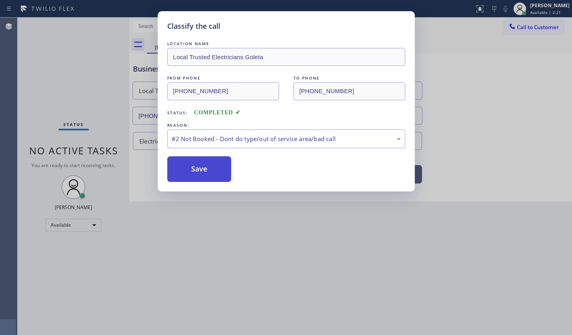
click at [191, 173] on button "Save" at bounding box center [199, 169] width 64 height 26
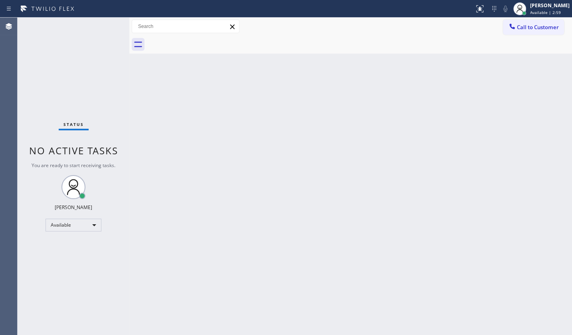
drag, startPoint x: 51, startPoint y: 70, endPoint x: 58, endPoint y: 66, distance: 7.9
click at [52, 70] on div "Status No active tasks You are ready to start receiving tasks. JENIZA ALCAYDE A…" at bounding box center [74, 176] width 112 height 317
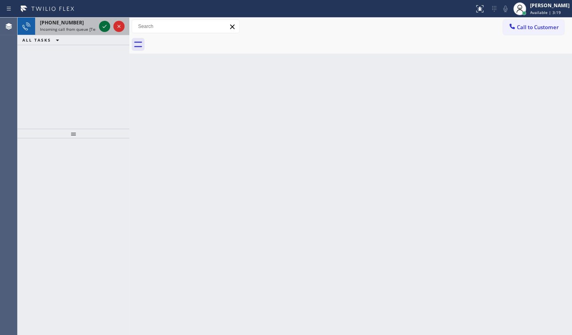
click at [102, 28] on icon at bounding box center [105, 27] width 10 height 10
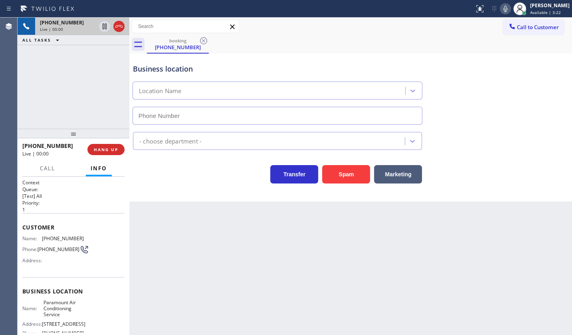
type input "[PHONE_NUMBER]"
click at [389, 26] on div "Call to Customer Outbound call Location Zoom Electricians Presidio Heights Your…" at bounding box center [350, 27] width 443 height 14
click at [113, 26] on div at bounding box center [111, 27] width 29 height 18
click at [115, 28] on icon at bounding box center [119, 27] width 10 height 10
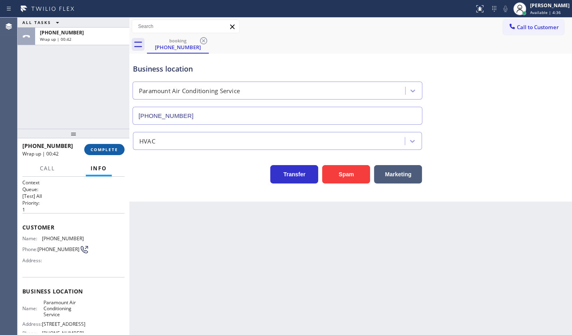
click at [103, 144] on button "COMPLETE" at bounding box center [104, 149] width 40 height 11
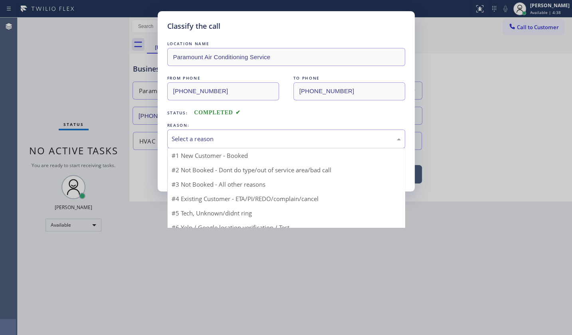
click at [189, 129] on div "Select a reason" at bounding box center [286, 138] width 238 height 19
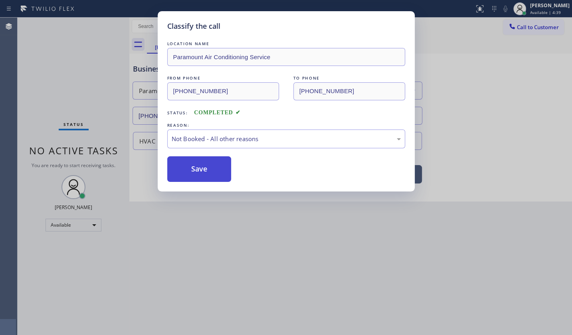
click at [188, 168] on button "Save" at bounding box center [199, 169] width 64 height 26
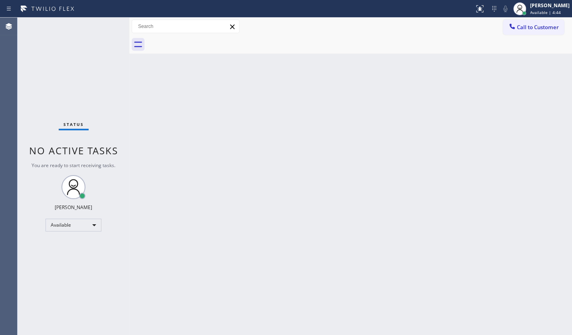
drag, startPoint x: 359, startPoint y: 173, endPoint x: 370, endPoint y: 173, distance: 11.2
click at [362, 173] on div "Back to Dashboard Change Sender ID Customers Technicians Select a contact Outbo…" at bounding box center [350, 176] width 443 height 317
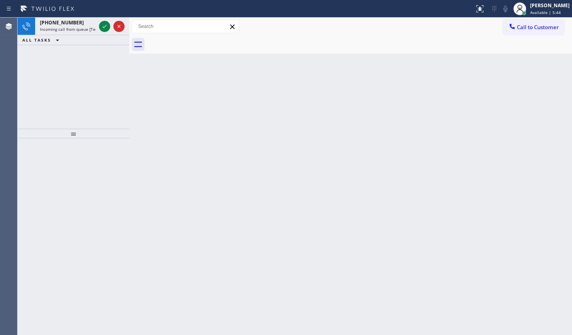
drag, startPoint x: 69, startPoint y: 63, endPoint x: 75, endPoint y: 55, distance: 10.3
click at [73, 56] on div "+18582072961 Incoming call from queue [Test] All ALL TASKS ALL TASKS ACTIVE TAS…" at bounding box center [74, 73] width 112 height 111
click at [104, 26] on icon at bounding box center [105, 27] width 10 height 10
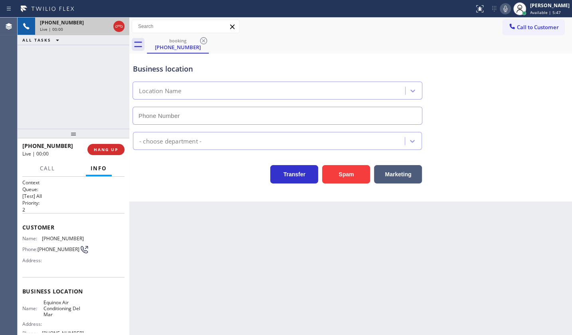
type input "(858) 299-1866"
click at [338, 176] on button "Spam" at bounding box center [346, 174] width 48 height 18
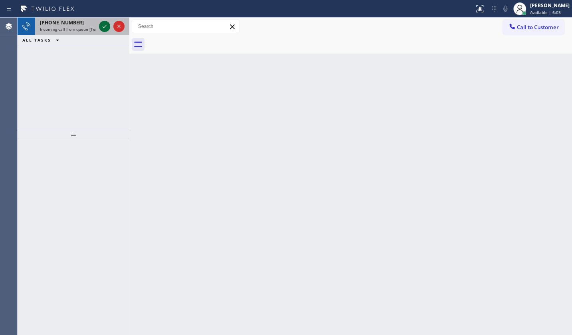
click at [105, 24] on icon at bounding box center [105, 27] width 10 height 10
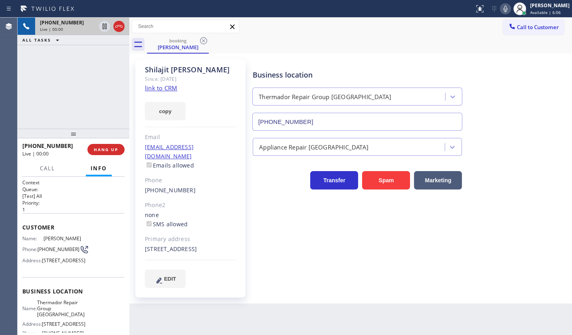
type input "[PHONE_NUMBER]"
click at [160, 89] on link "link to CRM" at bounding box center [161, 88] width 32 height 8
click at [507, 10] on icon at bounding box center [506, 9] width 10 height 10
click at [106, 24] on icon at bounding box center [105, 27] width 4 height 6
click at [36, 64] on div "+13129256475 Live | 00:59 ALL TASKS ALL TASKS ACTIVE TASKS TASKS IN WRAP UP" at bounding box center [74, 73] width 112 height 111
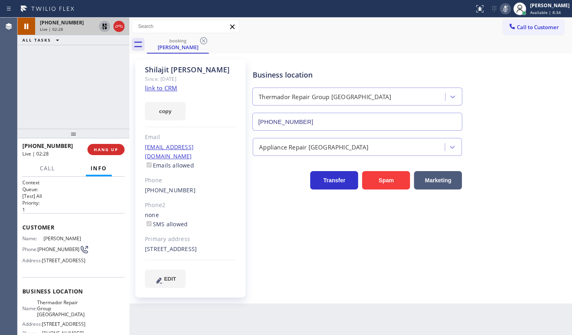
drag, startPoint x: 57, startPoint y: 94, endPoint x: 65, endPoint y: 72, distance: 24.1
click at [64, 76] on div "+13129256475 Live | 02:28 ALL TASKS ALL TASKS ACTIVE TASKS TASKS IN WRAP UP" at bounding box center [74, 73] width 112 height 111
click at [103, 25] on icon at bounding box center [105, 27] width 6 height 6
click at [507, 8] on rect at bounding box center [506, 8] width 6 height 6
click at [38, 87] on div "+13129256475 Live | 02:49 ALL TASKS ALL TASKS ACTIVE TASKS TASKS IN WRAP UP" at bounding box center [74, 73] width 112 height 111
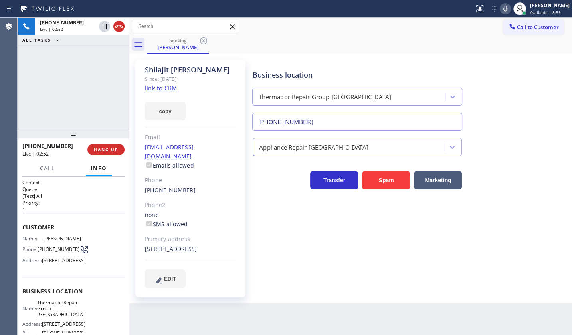
click at [80, 112] on div "+13129256475 Live | 02:52 ALL TASKS ALL TASKS ACTIVE TASKS TASKS IN WRAP UP" at bounding box center [74, 73] width 112 height 111
click at [106, 149] on span "HANG UP" at bounding box center [106, 150] width 24 height 6
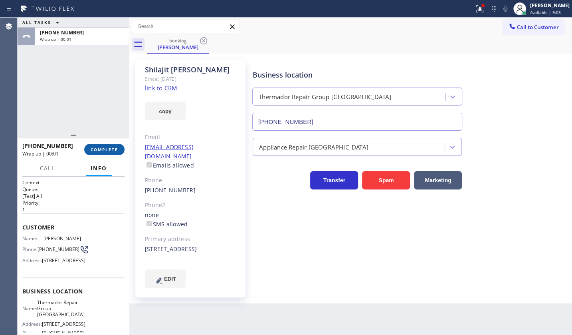
click at [117, 151] on span "COMPLETE" at bounding box center [105, 150] width 28 height 6
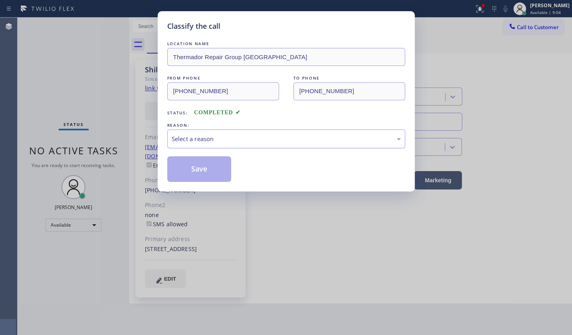
click at [212, 143] on div "Select a reason" at bounding box center [286, 138] width 238 height 19
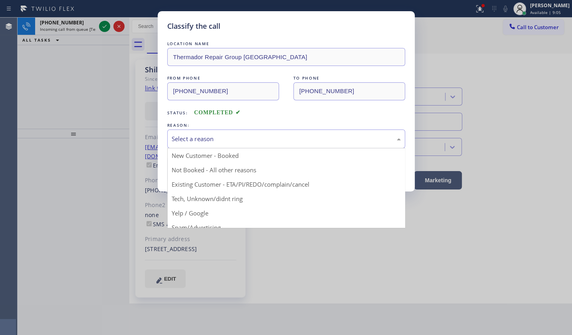
drag, startPoint x: 200, startPoint y: 187, endPoint x: 199, endPoint y: 164, distance: 22.4
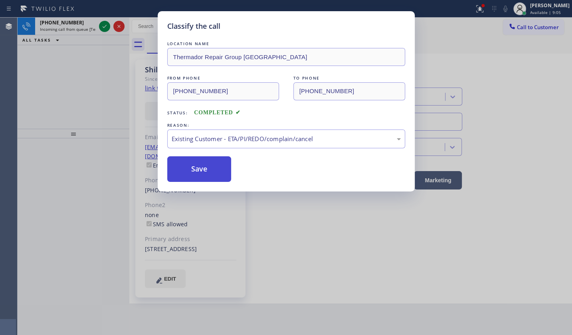
drag, startPoint x: 199, startPoint y: 164, endPoint x: 136, endPoint y: 71, distance: 113.0
click at [197, 159] on button "Save" at bounding box center [199, 169] width 64 height 26
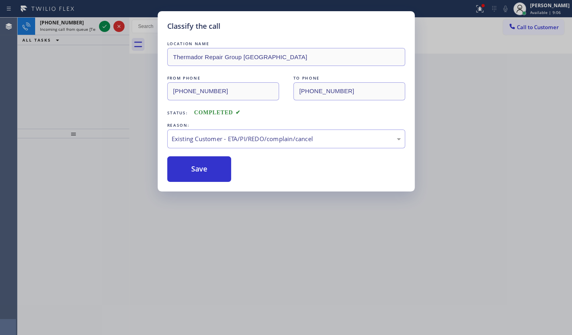
click at [102, 23] on div "Classify the call LOCATION NAME Thermador Repair Group Oak Park FROM PHONE (312…" at bounding box center [286, 167] width 572 height 335
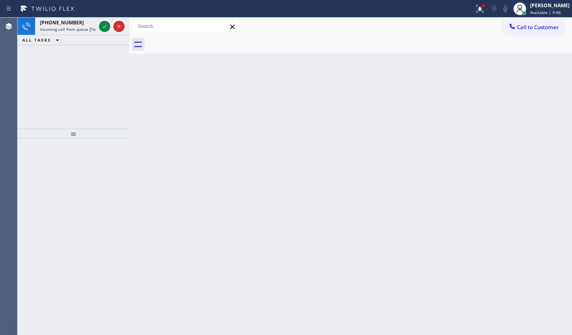
click at [102, 23] on icon at bounding box center [105, 27] width 10 height 10
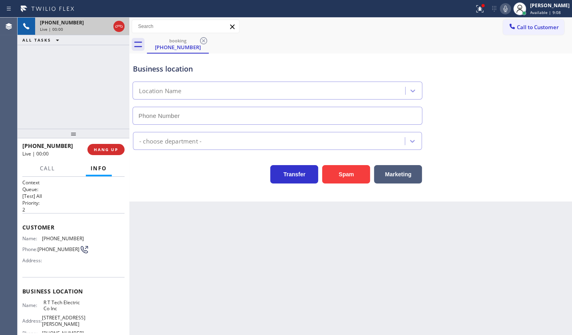
type input "[PHONE_NUMBER]"
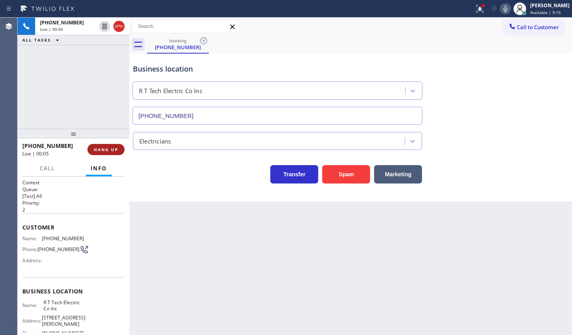
click at [105, 148] on span "HANG UP" at bounding box center [106, 150] width 24 height 6
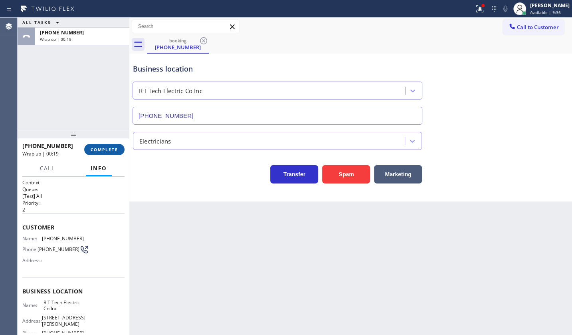
click at [105, 152] on span "COMPLETE" at bounding box center [105, 150] width 28 height 6
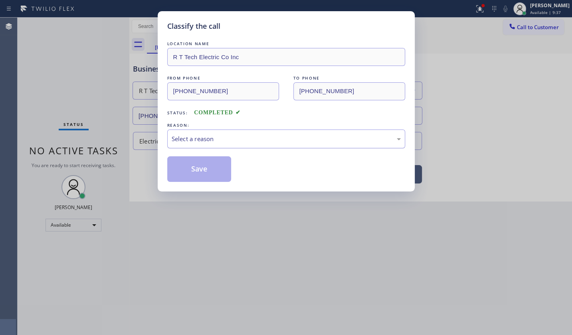
click at [183, 145] on div "Select a reason" at bounding box center [286, 138] width 238 height 19
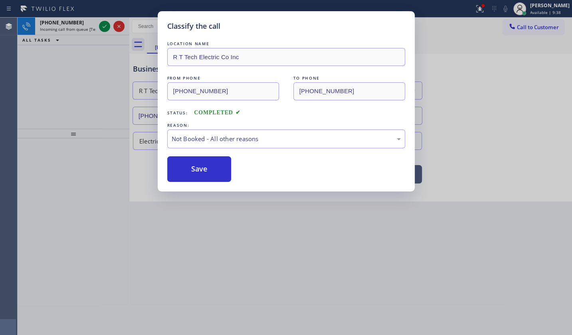
click at [183, 168] on button "Save" at bounding box center [199, 169] width 64 height 26
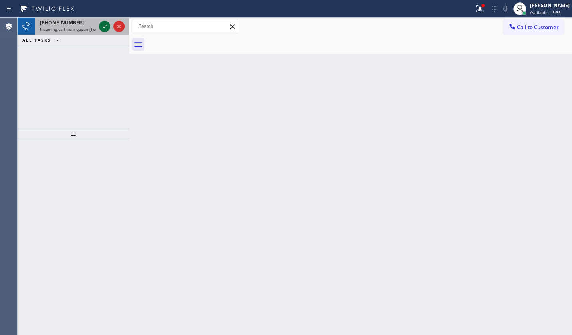
click at [101, 26] on icon at bounding box center [105, 27] width 10 height 10
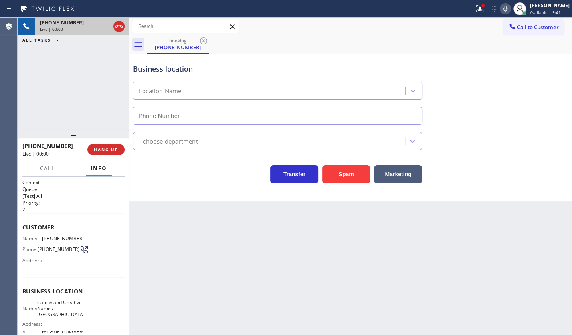
type input "[PHONE_NUMBER]"
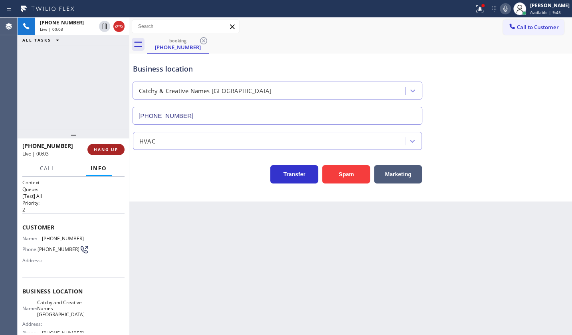
click at [107, 144] on button "HANG UP" at bounding box center [105, 149] width 37 height 11
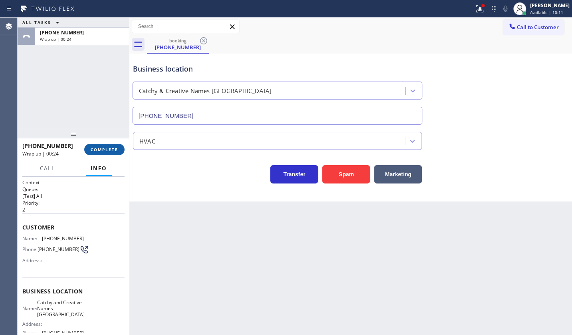
click at [101, 148] on span "COMPLETE" at bounding box center [105, 150] width 28 height 6
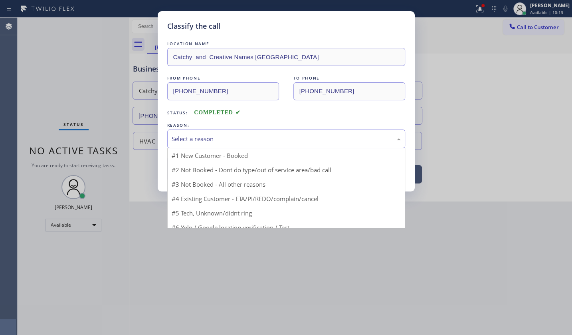
click at [219, 137] on div "Select a reason" at bounding box center [286, 138] width 229 height 9
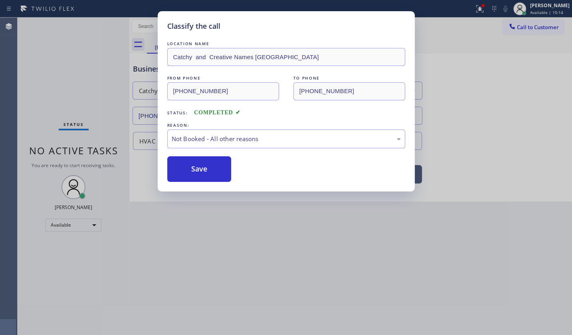
click at [203, 167] on button "Save" at bounding box center [199, 169] width 64 height 26
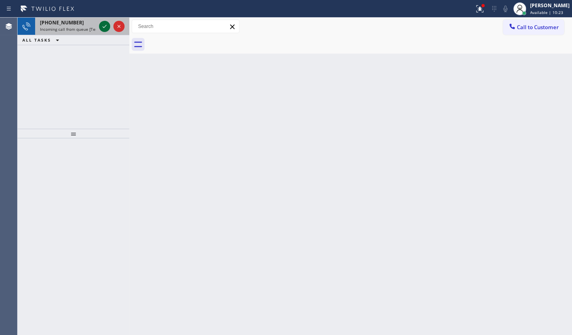
click at [103, 26] on icon at bounding box center [105, 27] width 10 height 10
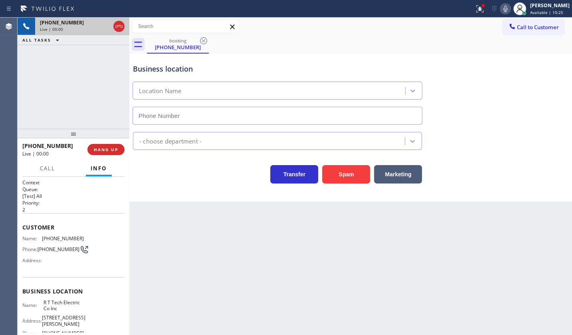
type input "[PHONE_NUMBER]"
click at [112, 151] on span "HANG UP" at bounding box center [106, 150] width 24 height 6
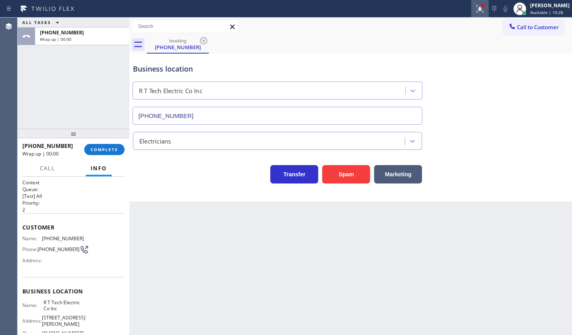
click at [477, 4] on icon at bounding box center [480, 9] width 10 height 10
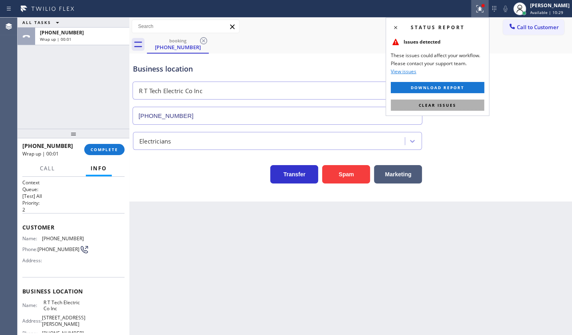
click at [473, 102] on button "Clear issues" at bounding box center [437, 104] width 93 height 11
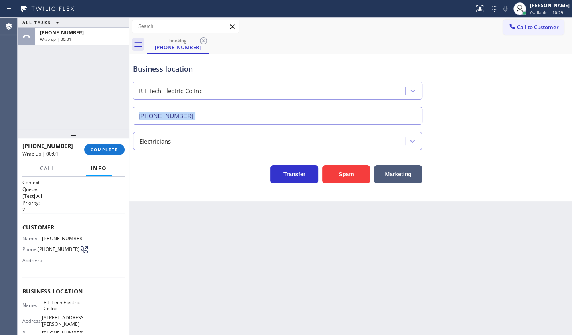
click at [473, 103] on div "Business location R T Tech Electric Co Inc (908) 824-6720" at bounding box center [350, 88] width 439 height 72
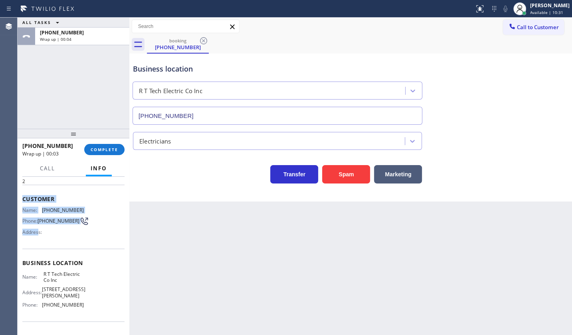
scroll to position [91, 0]
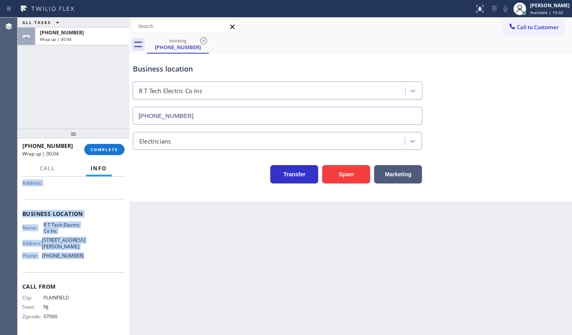
drag, startPoint x: 22, startPoint y: 219, endPoint x: 81, endPoint y: 256, distance: 69.5
click at [81, 256] on div "Context Queue: [Test] All Priority: 2 Customer Name: (908) 922-3081 Phone: (908…" at bounding box center [74, 256] width 112 height 159
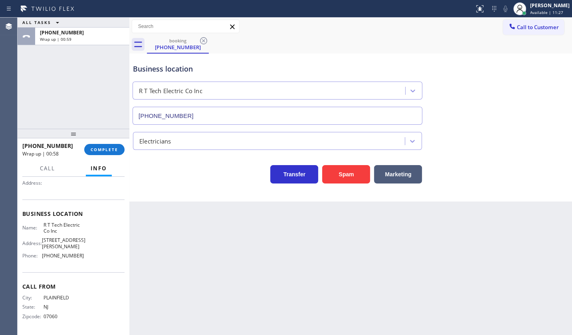
click at [59, 101] on div "ALL TASKS ALL TASKS ACTIVE TASKS TASKS IN WRAP UP +19089223081 Wrap up | 00:59" at bounding box center [74, 73] width 112 height 111
click at [99, 149] on span "COMPLETE" at bounding box center [105, 150] width 28 height 6
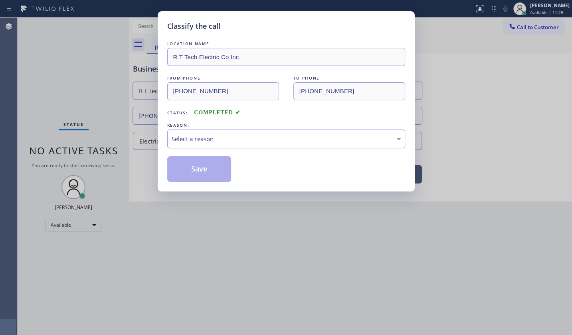
click at [187, 139] on div "Select a reason" at bounding box center [286, 138] width 229 height 9
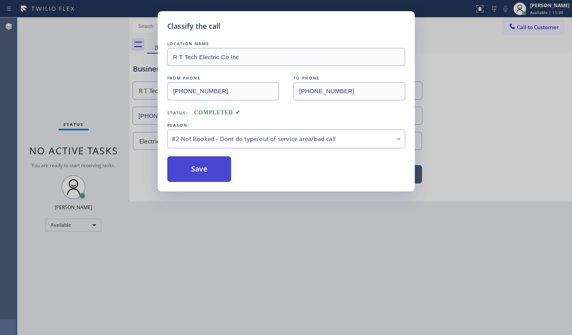
click at [184, 168] on button "Save" at bounding box center [199, 169] width 64 height 26
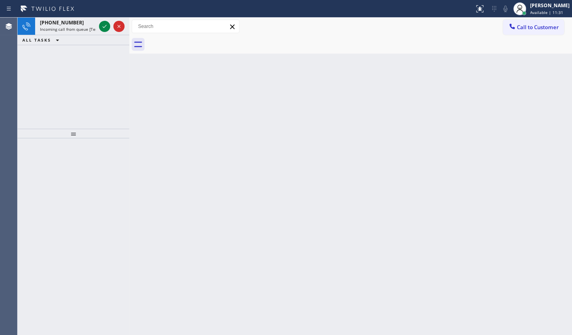
drag, startPoint x: 79, startPoint y: 60, endPoint x: 109, endPoint y: 41, distance: 35.4
click at [96, 54] on div "+17472515875 Incoming call from queue [Test] All ALL TASKS ALL TASKS ACTIVE TAS…" at bounding box center [74, 73] width 112 height 111
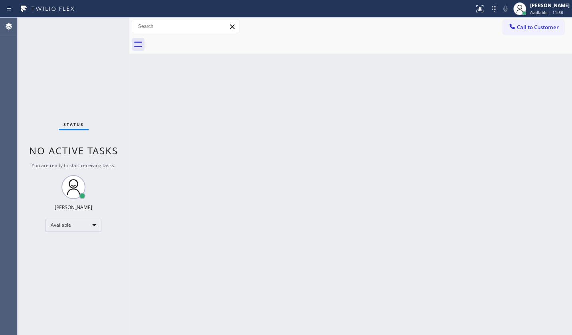
click at [287, 165] on div "Back to Dashboard Change Sender ID Customers Technicians Select a contact Outbo…" at bounding box center [350, 176] width 443 height 317
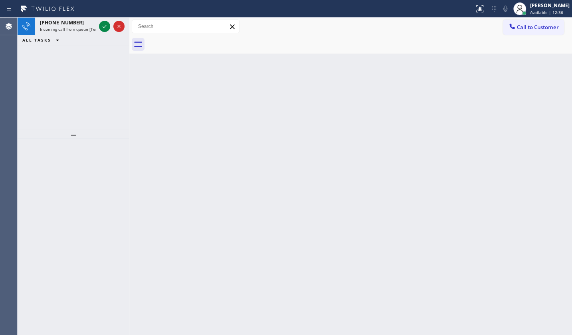
click at [52, 52] on div "+14252811110 Incoming call from queue [Test] All ALL TASKS ALL TASKS ACTIVE TAS…" at bounding box center [74, 73] width 112 height 111
click at [105, 26] on icon at bounding box center [105, 27] width 10 height 10
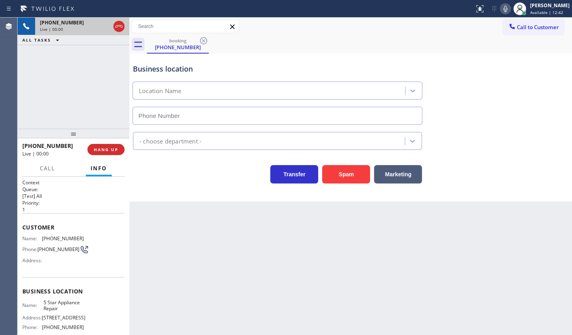
type input "[PHONE_NUMBER]"
click at [58, 70] on div "+14252811110 Live | 00:07 ALL TASKS ALL TASKS ACTIVE TASKS TASKS IN WRAP UP" at bounding box center [74, 73] width 112 height 111
drag, startPoint x: 42, startPoint y: 236, endPoint x: 91, endPoint y: 239, distance: 49.3
click at [91, 239] on div "Name: (425) 281-1110 Phone: (425) 281-1110 Address:" at bounding box center [73, 251] width 102 height 32
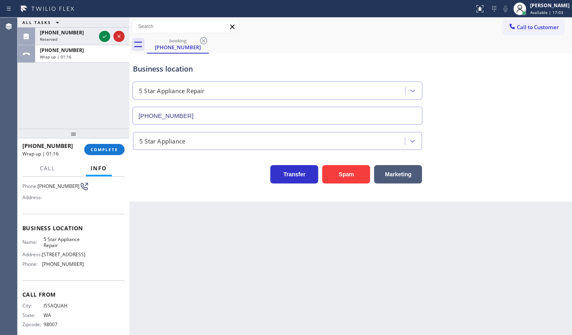
scroll to position [73, 0]
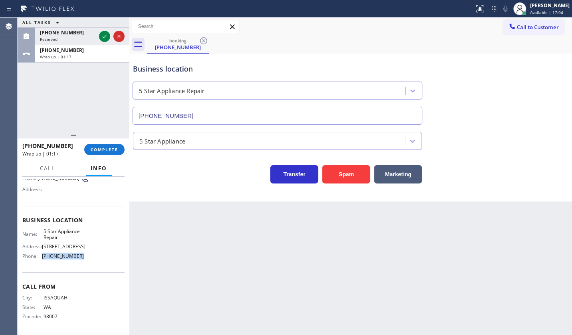
drag, startPoint x: 42, startPoint y: 257, endPoint x: 89, endPoint y: 258, distance: 47.6
click at [89, 258] on div "Name: 5 Star Appliance Repair Address: 510 Foothill Rd Phone: (855) 731-4952" at bounding box center [73, 245] width 102 height 34
click at [105, 35] on icon at bounding box center [105, 37] width 10 height 10
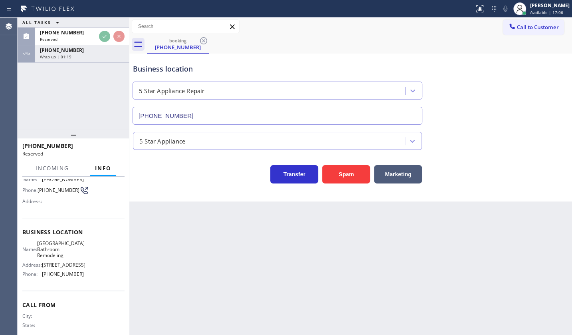
scroll to position [86, 0]
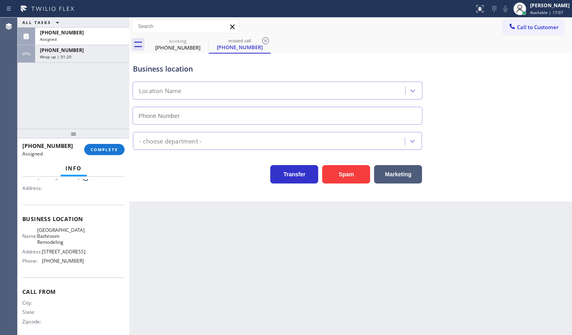
type input "[PHONE_NUMBER]"
drag, startPoint x: 153, startPoint y: 213, endPoint x: 111, endPoint y: 159, distance: 68.6
click at [121, 173] on div "ALL TASKS ALL TASKS ACTIVE TASKS TASKS IN WRAP UP (461) 217-7471 Assigned +1425…" at bounding box center [295, 176] width 555 height 317
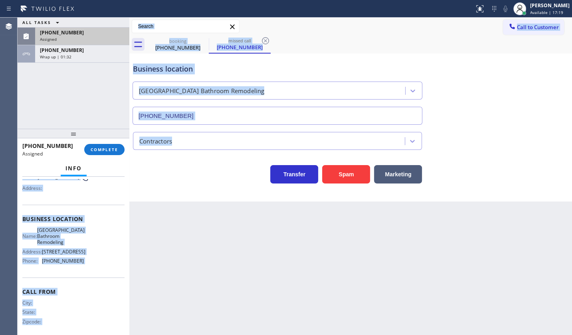
click at [66, 32] on span "[PHONE_NUMBER]" at bounding box center [62, 32] width 44 height 7
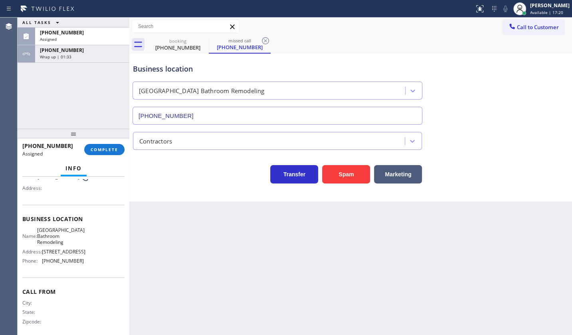
drag, startPoint x: 89, startPoint y: 119, endPoint x: 89, endPoint y: 114, distance: 5.6
click at [89, 116] on div "ALL TASKS ALL TASKS ACTIVE TASKS TASKS IN WRAP UP (461) 217-7471 Assigned +1425…" at bounding box center [74, 73] width 112 height 111
click at [70, 33] on span "[PHONE_NUMBER]" at bounding box center [62, 32] width 44 height 7
drag, startPoint x: 98, startPoint y: 148, endPoint x: 103, endPoint y: 147, distance: 5.3
click at [99, 148] on span "COMPLETE" at bounding box center [105, 150] width 28 height 6
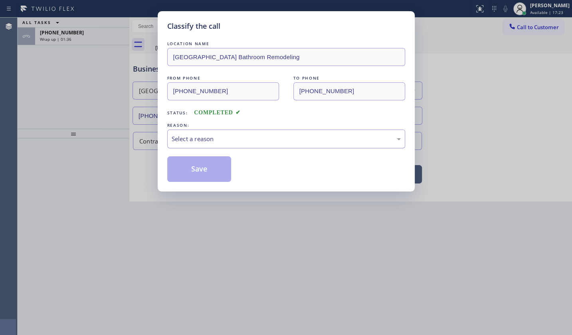
click at [193, 139] on div "Select a reason" at bounding box center [286, 138] width 229 height 9
click at [183, 166] on button "Save" at bounding box center [199, 169] width 64 height 26
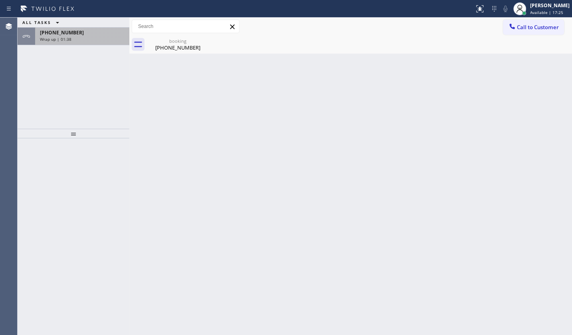
click at [60, 34] on span "+14252811110" at bounding box center [62, 32] width 44 height 7
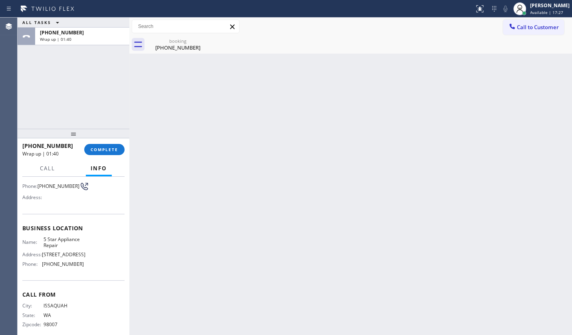
scroll to position [73, 0]
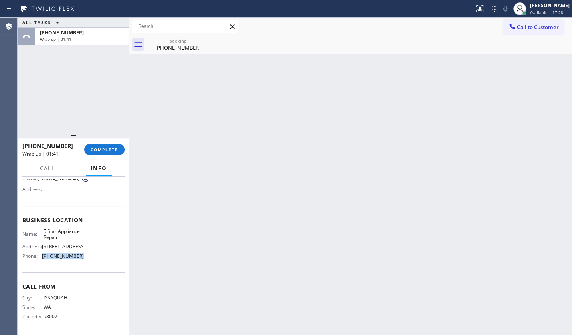
drag, startPoint x: 43, startPoint y: 256, endPoint x: 84, endPoint y: 253, distance: 41.2
click at [84, 253] on div "Name: 5 Star Appliance Repair Address: 510 Foothill Rd Phone: (855) 731-4952" at bounding box center [73, 245] width 102 height 34
drag, startPoint x: 41, startPoint y: 229, endPoint x: 64, endPoint y: 238, distance: 24.9
click at [64, 238] on div "Name: 5 Star Appliance Repair" at bounding box center [53, 234] width 62 height 12
click at [103, 150] on span "COMPLETE" at bounding box center [105, 150] width 28 height 6
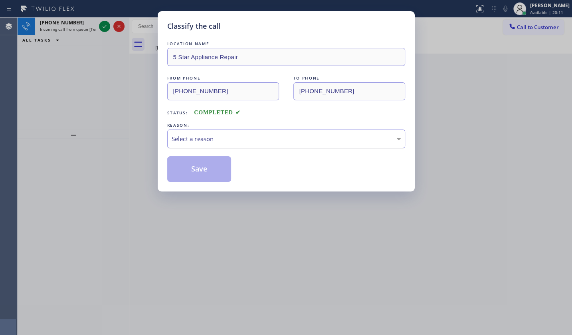
click at [197, 141] on div "Select a reason" at bounding box center [286, 138] width 229 height 9
click at [187, 164] on button "Save" at bounding box center [199, 169] width 64 height 26
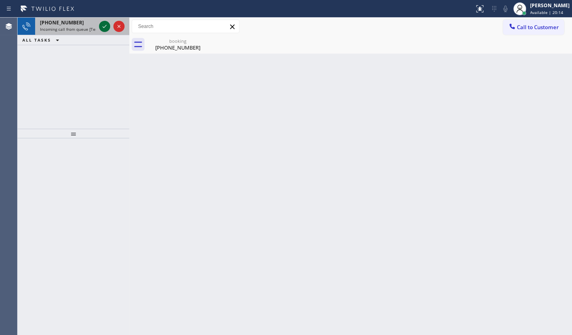
click at [106, 27] on icon at bounding box center [105, 27] width 10 height 10
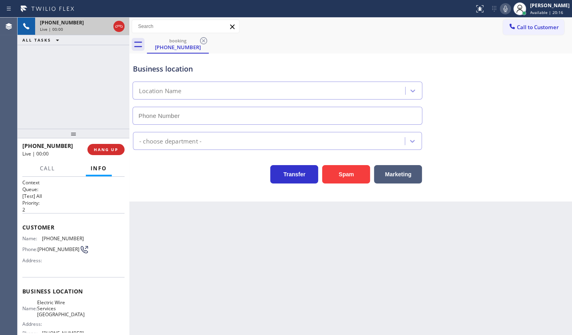
type input "[PHONE_NUMBER]"
click at [111, 148] on span "HANG UP" at bounding box center [106, 150] width 24 height 6
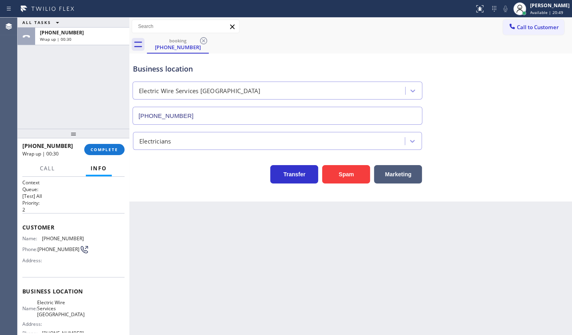
drag, startPoint x: 44, startPoint y: 101, endPoint x: 49, endPoint y: 101, distance: 4.8
click at [46, 101] on div "ALL TASKS ALL TASKS ACTIVE TASKS TASKS IN WRAP UP +18059230506 Wrap up | 00:30" at bounding box center [74, 73] width 112 height 111
click at [99, 151] on span "COMPLETE" at bounding box center [105, 150] width 28 height 6
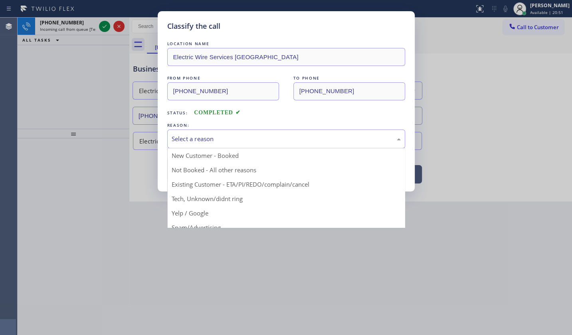
click at [209, 142] on div "Select a reason" at bounding box center [286, 138] width 229 height 9
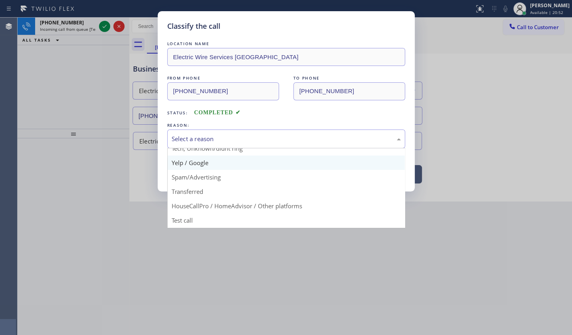
scroll to position [53, 0]
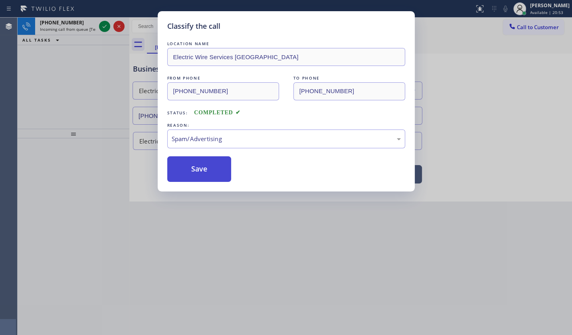
click at [203, 156] on button "Save" at bounding box center [199, 169] width 64 height 26
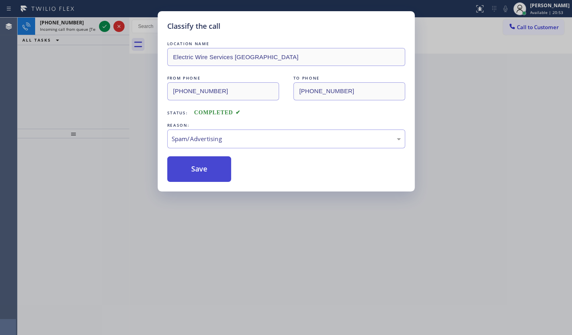
click at [200, 164] on button "Save" at bounding box center [199, 169] width 64 height 26
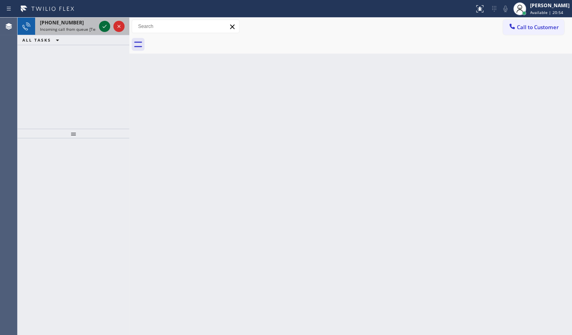
click at [96, 28] on div "+13232444984 Incoming call from queue [Test] All" at bounding box center [66, 27] width 62 height 18
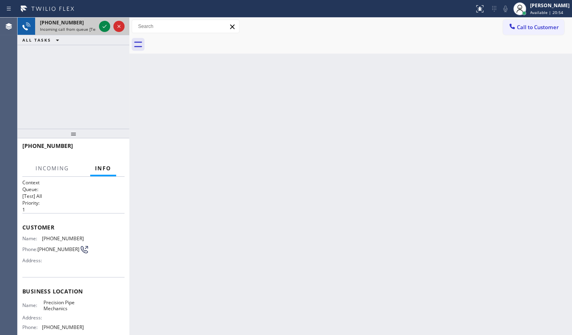
click at [112, 25] on div at bounding box center [111, 27] width 29 height 18
click at [109, 25] on icon at bounding box center [105, 27] width 10 height 10
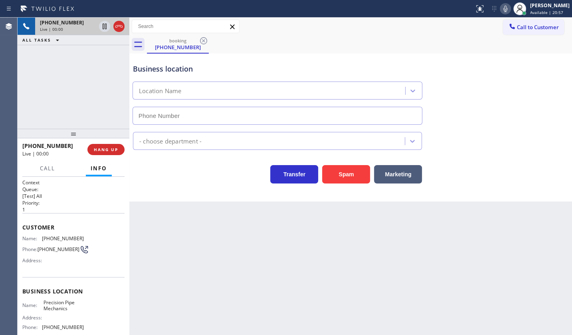
type input "(805) 628-4719"
click at [330, 165] on button "Spam" at bounding box center [346, 174] width 48 height 18
click at [331, 168] on button "Spam" at bounding box center [346, 174] width 48 height 18
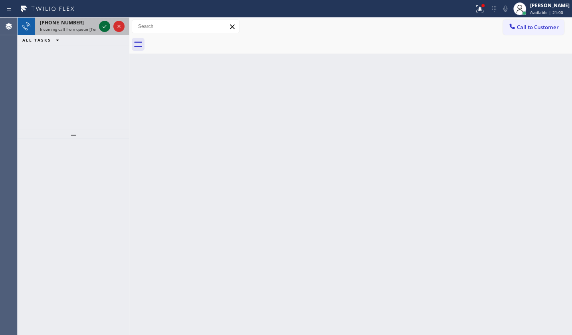
click at [108, 28] on icon at bounding box center [105, 27] width 10 height 10
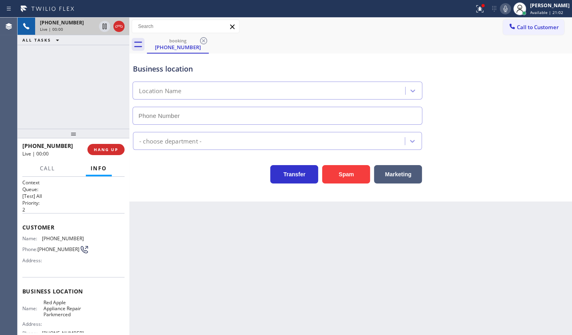
type input "(415) 903-6286"
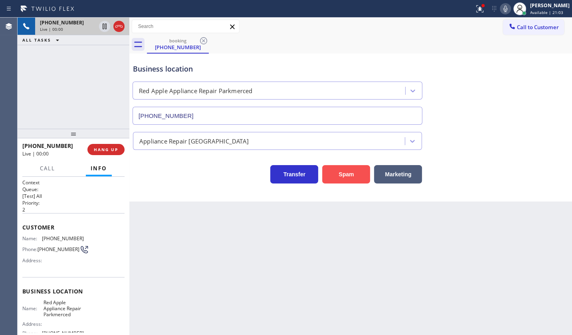
click at [329, 177] on button "Spam" at bounding box center [346, 174] width 48 height 18
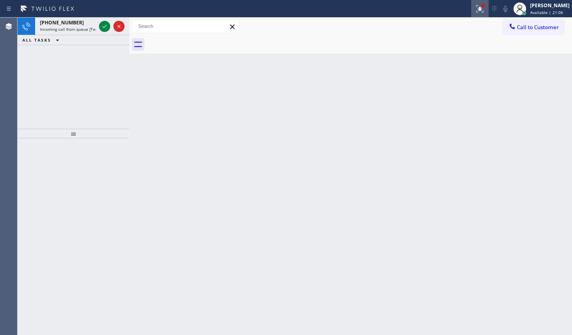
click at [480, 7] on icon at bounding box center [480, 9] width 10 height 10
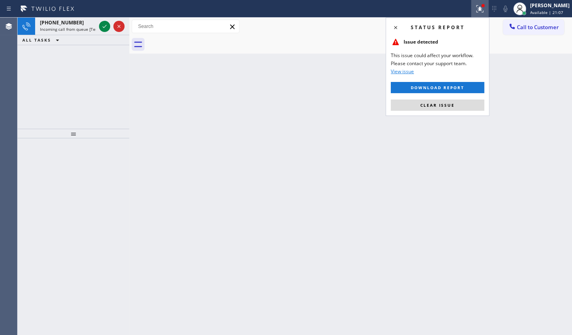
drag, startPoint x: 447, startPoint y: 105, endPoint x: 324, endPoint y: 86, distance: 124.6
click at [443, 101] on button "Clear issue" at bounding box center [437, 104] width 93 height 11
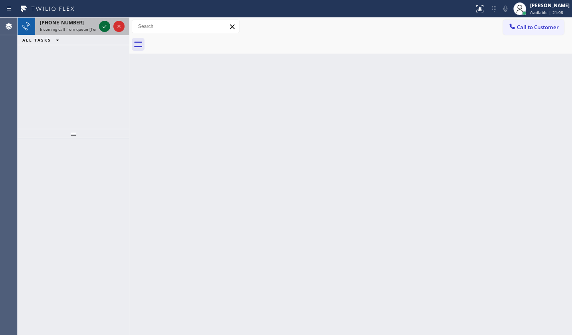
click at [102, 24] on icon at bounding box center [105, 27] width 10 height 10
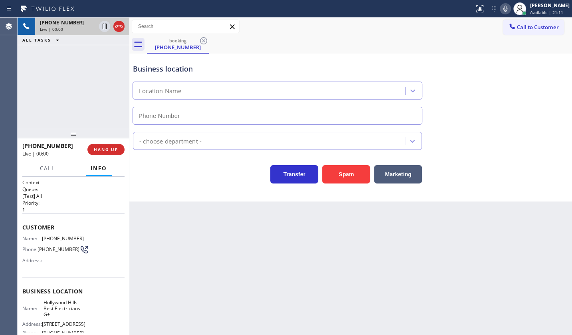
type input "[PHONE_NUMBER]"
click at [507, 11] on icon at bounding box center [506, 9] width 10 height 10
click at [28, 95] on div "+16174125293 Live | 01:33 ALL TASKS ALL TASKS ACTIVE TASKS TASKS IN WRAP UP" at bounding box center [74, 73] width 112 height 111
click at [504, 8] on icon at bounding box center [506, 9] width 10 height 10
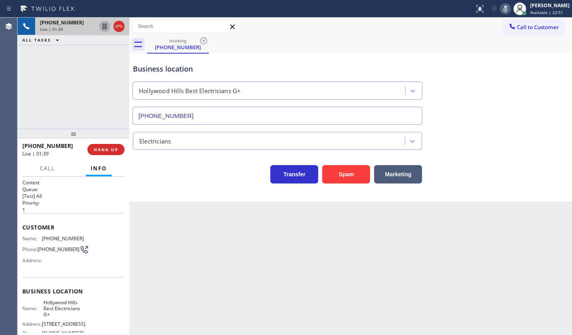
click at [106, 24] on icon at bounding box center [105, 27] width 10 height 10
click at [68, 85] on div "+16174125293 Live | 02:03 ALL TASKS ALL TASKS ACTIVE TASKS TASKS IN WRAP UP" at bounding box center [74, 73] width 112 height 111
click at [198, 252] on div "Back to Dashboard Change Sender ID Customers Technicians Select a contact Outbo…" at bounding box center [350, 176] width 443 height 317
click at [42, 74] on div "+16174125293 Live | 02:18 ALL TASKS ALL TASKS ACTIVE TASKS TASKS IN WRAP UP" at bounding box center [74, 73] width 112 height 111
drag, startPoint x: 44, startPoint y: 236, endPoint x: 88, endPoint y: 235, distance: 44.4
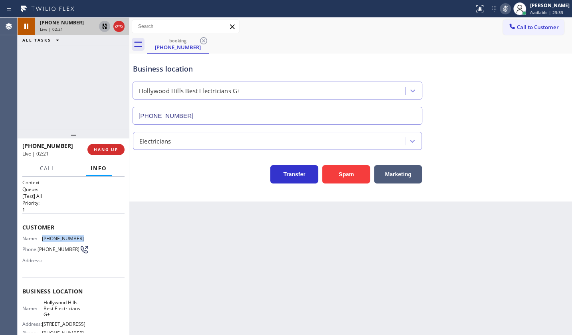
click at [88, 235] on div "Name: (617) 412-5293 Phone: (617) 412-5293 Address:" at bounding box center [73, 251] width 102 height 32
click at [102, 25] on icon at bounding box center [105, 27] width 10 height 10
click at [505, 10] on icon at bounding box center [506, 9] width 10 height 10
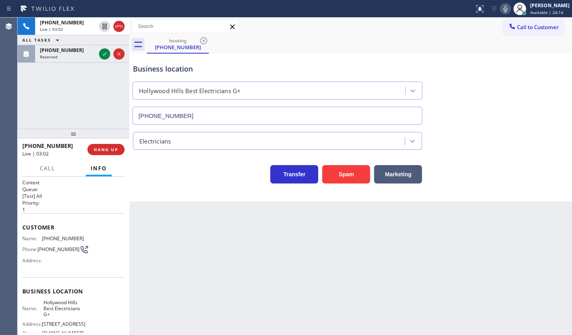
click at [286, 31] on div "Call to Customer Outbound call Location Zoom Electricians Presidio Heights Your…" at bounding box center [350, 27] width 443 height 14
click at [105, 54] on icon at bounding box center [105, 53] width 4 height 3
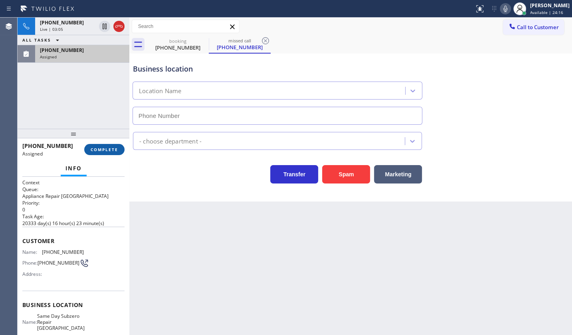
type input "[PHONE_NUMBER]"
click at [99, 148] on span "COMPLETE" at bounding box center [105, 150] width 28 height 6
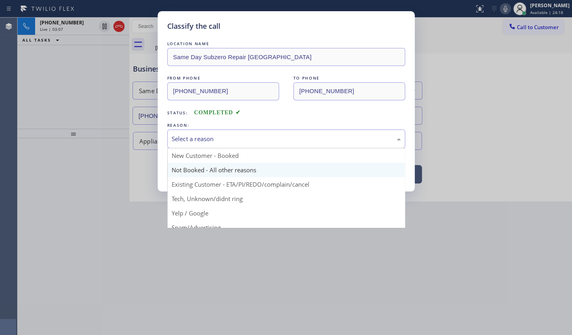
drag, startPoint x: 183, startPoint y: 141, endPoint x: 177, endPoint y: 163, distance: 23.1
click at [181, 145] on div "Select a reason" at bounding box center [286, 138] width 238 height 19
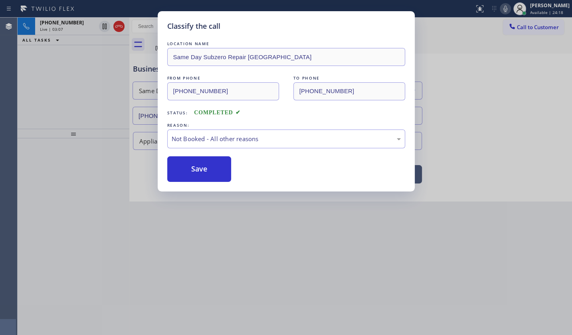
click at [177, 167] on button "Save" at bounding box center [199, 169] width 64 height 26
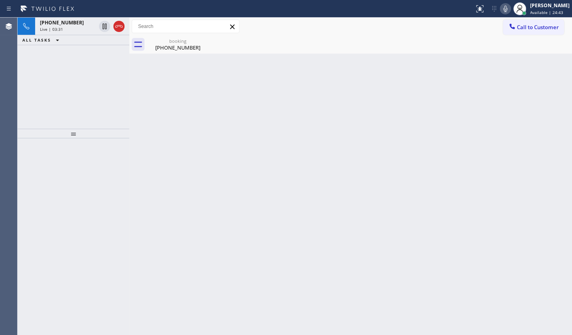
click at [372, 163] on div "Back to Dashboard Change Sender ID Customers Technicians Select a contact Outbo…" at bounding box center [350, 176] width 443 height 317
click at [59, 25] on span "+16174125293" at bounding box center [62, 22] width 44 height 7
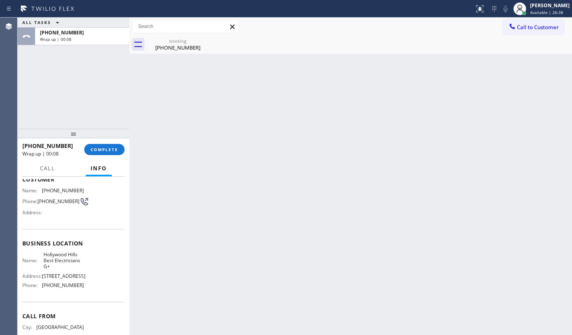
scroll to position [72, 0]
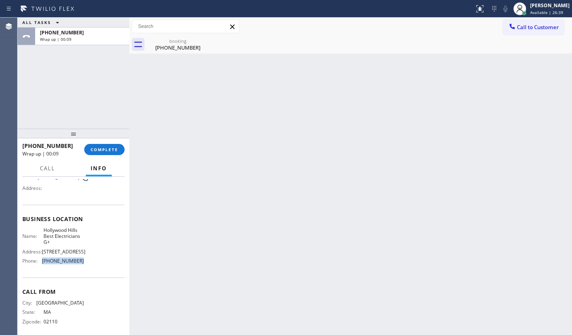
drag, startPoint x: 38, startPoint y: 270, endPoint x: 85, endPoint y: 275, distance: 47.4
click at [85, 275] on div "Business location Name: Hollywood Hills Best Electricians G+ Address: 6433 Suns…" at bounding box center [73, 241] width 102 height 73
drag, startPoint x: 41, startPoint y: 231, endPoint x: 51, endPoint y: 243, distance: 15.3
click at [51, 243] on div "Name: Hollywood Hills Best Electricians G+" at bounding box center [53, 236] width 62 height 18
click at [106, 150] on span "COMPLETE" at bounding box center [105, 150] width 28 height 6
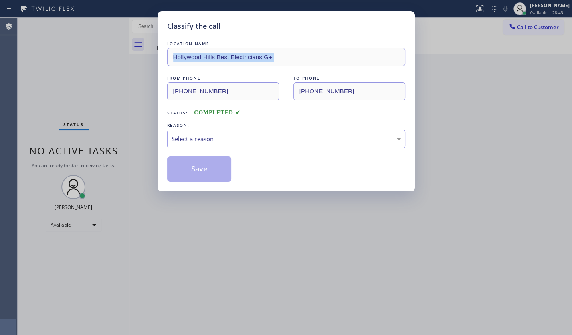
drag, startPoint x: 65, startPoint y: 62, endPoint x: 232, endPoint y: 0, distance: 178.2
click at [97, 50] on div "Classify the call LOCATION NAME Hollywood Hills Best Electricians G+ FROM PHONE…" at bounding box center [286, 167] width 572 height 335
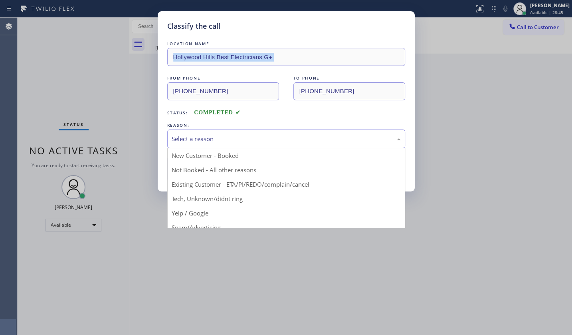
click at [198, 143] on div "Select a reason" at bounding box center [286, 138] width 238 height 19
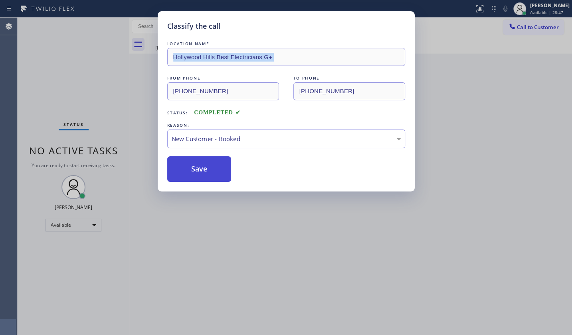
click at [183, 160] on button "Save" at bounding box center [199, 169] width 64 height 26
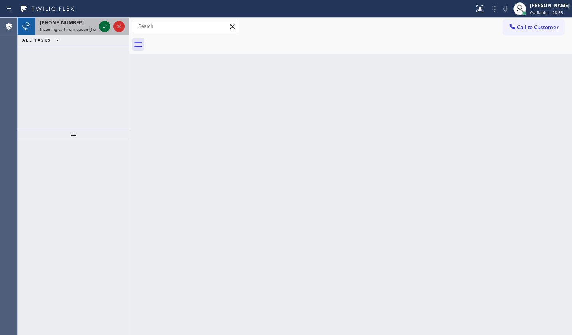
click at [103, 23] on icon at bounding box center [105, 27] width 10 height 10
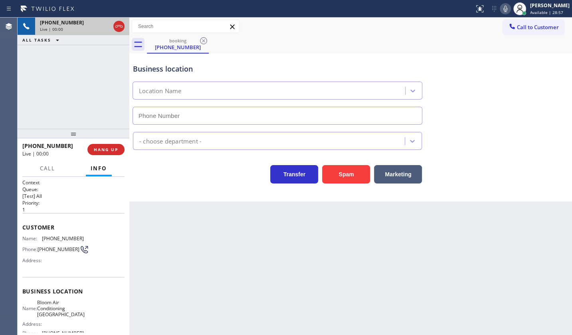
type input "(949) 570-4242"
click at [352, 173] on button "Spam" at bounding box center [346, 174] width 48 height 18
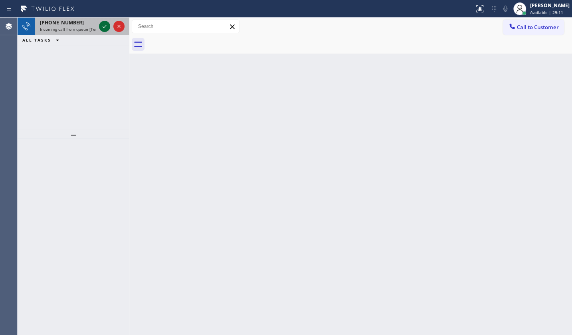
click at [105, 25] on icon at bounding box center [105, 27] width 10 height 10
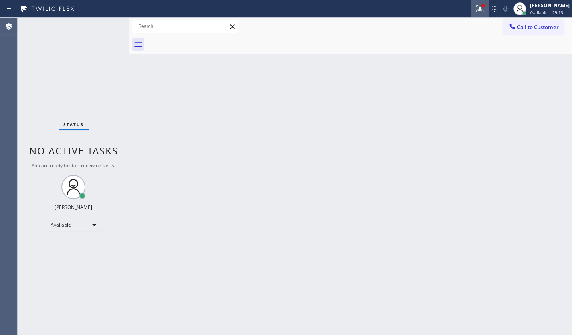
click at [485, 12] on icon at bounding box center [480, 9] width 10 height 10
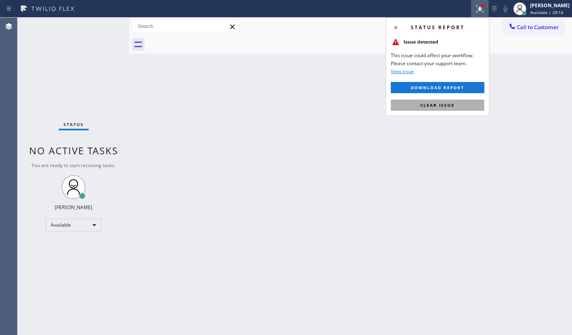
click at [463, 106] on button "Clear issue" at bounding box center [437, 104] width 93 height 11
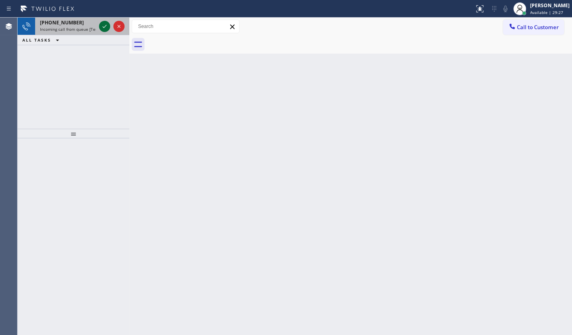
click at [110, 28] on div at bounding box center [104, 27] width 11 height 10
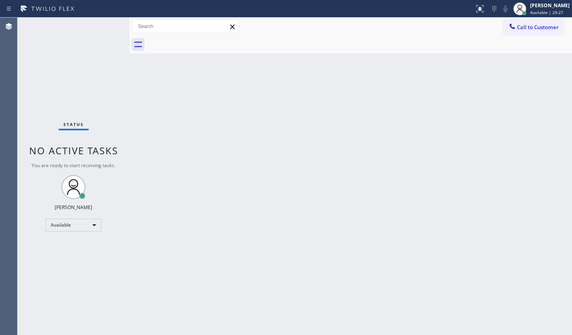
click at [104, 25] on div "Status No active tasks You are ready to start receiving tasks. JENIZA ALCAYDE A…" at bounding box center [74, 176] width 112 height 317
click at [483, 4] on div at bounding box center [483, 5] width 3 height 3
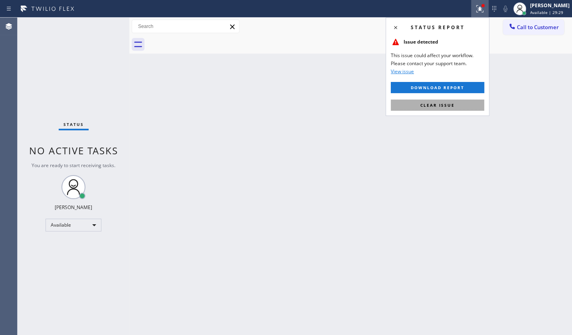
click at [457, 107] on button "Clear issue" at bounding box center [437, 104] width 93 height 11
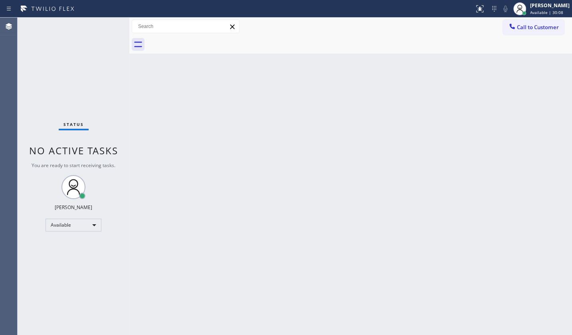
click at [141, 102] on div "Back to Dashboard Change Sender ID Customers Technicians Select a contact Outbo…" at bounding box center [350, 176] width 443 height 317
click at [292, 188] on div "Back to Dashboard Change Sender ID Customers Technicians Select a contact Outbo…" at bounding box center [350, 176] width 443 height 317
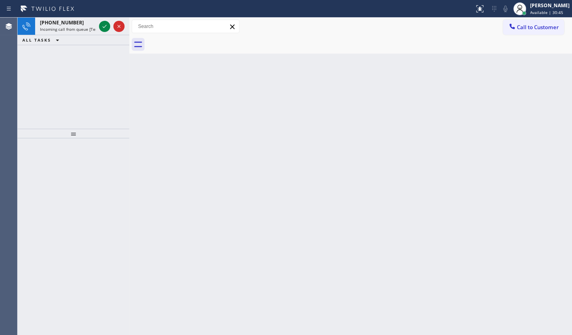
drag, startPoint x: 71, startPoint y: 89, endPoint x: 102, endPoint y: 43, distance: 55.7
click at [84, 72] on div "+17074808385 Incoming call from queue [Test] All ALL TASKS ALL TASKS ACTIVE TAS…" at bounding box center [74, 73] width 112 height 111
drag, startPoint x: 106, startPoint y: 24, endPoint x: 118, endPoint y: 32, distance: 14.6
click at [106, 24] on icon at bounding box center [105, 27] width 10 height 10
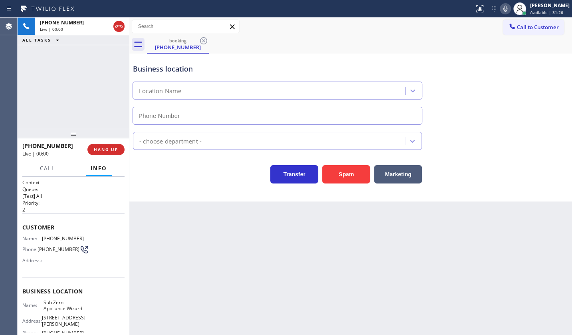
type input "[PHONE_NUMBER]"
click at [447, 151] on div "Transfer Spam Marketing" at bounding box center [350, 167] width 439 height 34
click at [570, 135] on div "Appliance Repair High End" at bounding box center [350, 139] width 439 height 21
drag, startPoint x: 42, startPoint y: 239, endPoint x: 95, endPoint y: 241, distance: 53.2
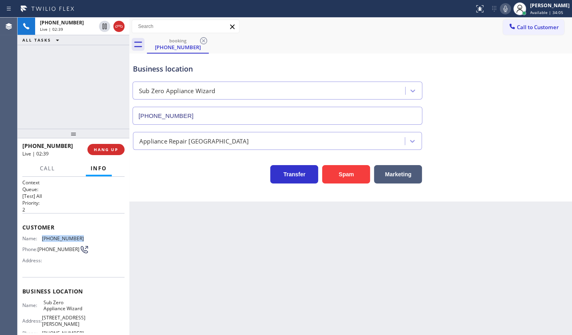
click at [95, 241] on div "Name: (602) 549-1006 Phone: (602) 549-1006 Address:" at bounding box center [73, 251] width 102 height 32
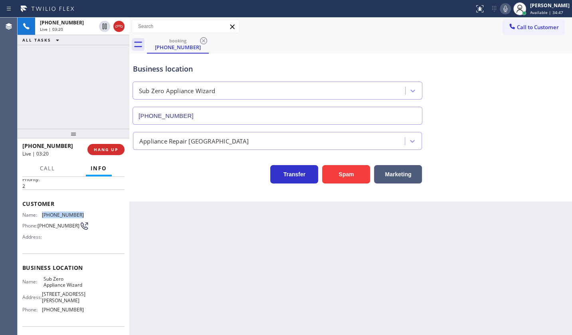
scroll to position [36, 0]
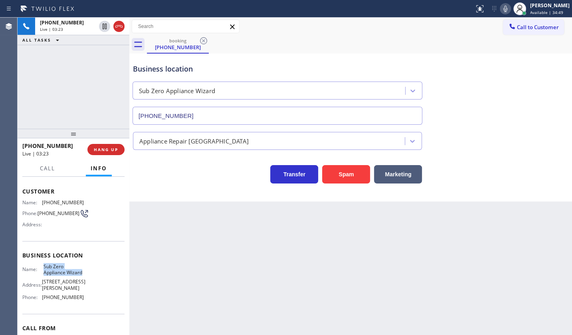
drag, startPoint x: 42, startPoint y: 265, endPoint x: 71, endPoint y: 281, distance: 33.6
click at [71, 276] on div "Name: Sub Zero Appliance Wizard" at bounding box center [53, 269] width 62 height 12
drag, startPoint x: 80, startPoint y: 96, endPoint x: 40, endPoint y: 12, distance: 93.3
click at [76, 85] on div "+16025491006 Live | 04:24 ALL TASKS ALL TASKS ACTIVE TASKS TASKS IN WRAP UP" at bounding box center [74, 73] width 112 height 111
click at [107, 151] on span "HANG UP" at bounding box center [106, 150] width 24 height 6
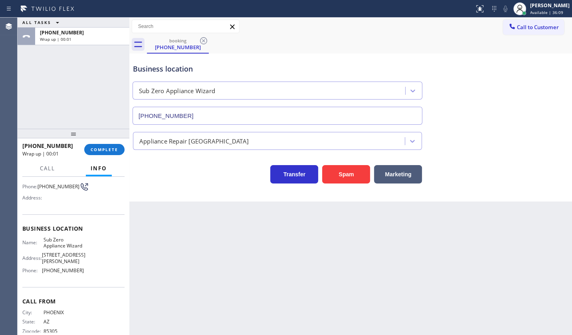
scroll to position [85, 0]
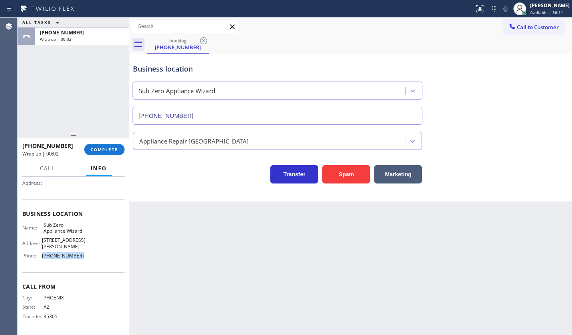
drag, startPoint x: 43, startPoint y: 254, endPoint x: 80, endPoint y: 251, distance: 37.7
click at [80, 251] on div "Name: Sub Zero Appliance Wizard Address: 17100 E Shea Blvd Phone: (602) 313-1762" at bounding box center [73, 242] width 102 height 40
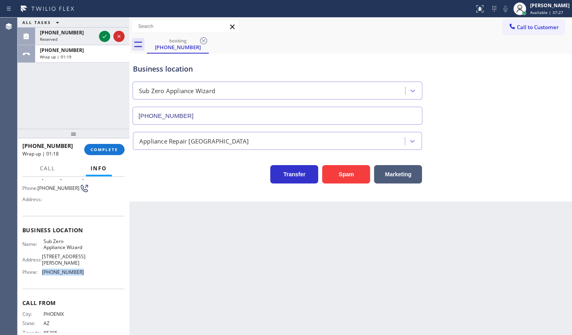
scroll to position [12, 0]
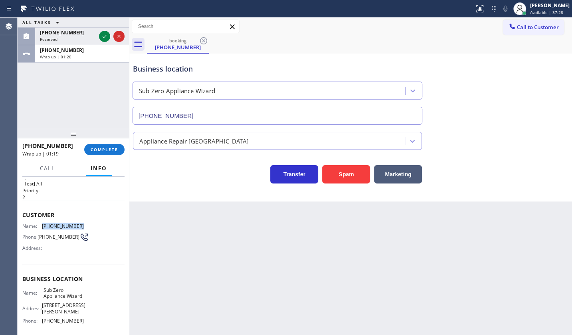
drag, startPoint x: 40, startPoint y: 224, endPoint x: 95, endPoint y: 227, distance: 54.4
click at [95, 227] on div "Name: (602) 549-1006 Phone: (602) 549-1006 Address:" at bounding box center [73, 239] width 102 height 32
drag, startPoint x: 223, startPoint y: 228, endPoint x: 179, endPoint y: 144, distance: 94.7
click at [199, 183] on div "Back to Dashboard Change Sender ID Customers Technicians Select a contact Outbo…" at bounding box center [350, 176] width 443 height 317
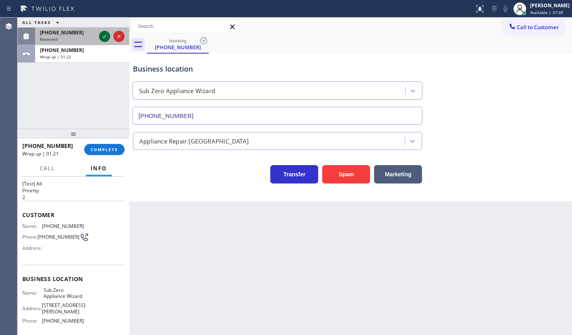
click at [105, 38] on icon at bounding box center [105, 37] width 10 height 10
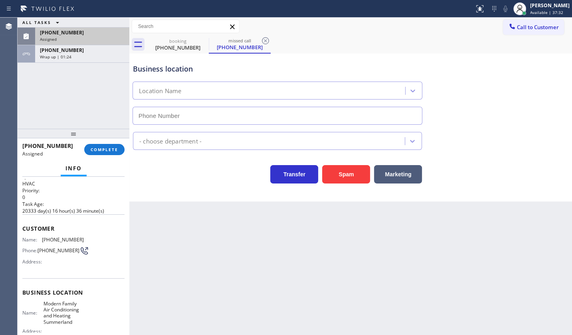
type input "[PHONE_NUMBER]"
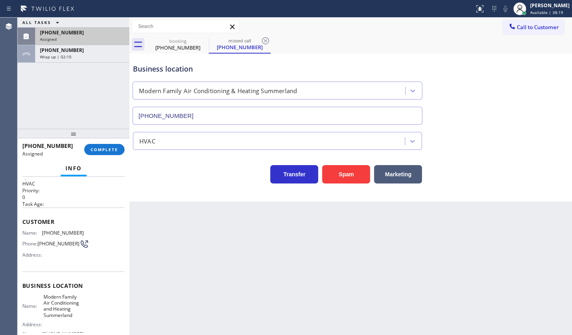
click at [56, 36] on span "Assigned" at bounding box center [48, 39] width 17 height 6
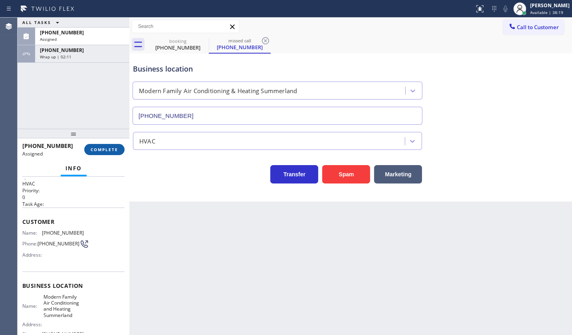
click at [98, 153] on button "COMPLETE" at bounding box center [104, 149] width 40 height 11
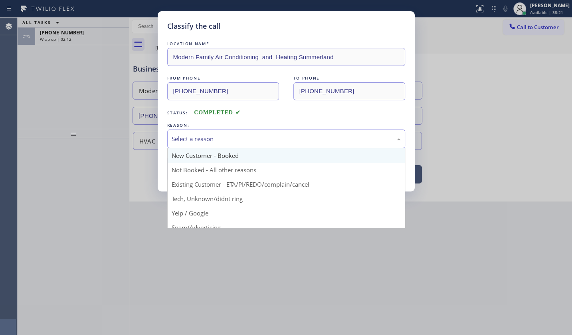
drag, startPoint x: 198, startPoint y: 136, endPoint x: 195, endPoint y: 154, distance: 18.3
click at [198, 137] on div "Select a reason" at bounding box center [286, 138] width 229 height 9
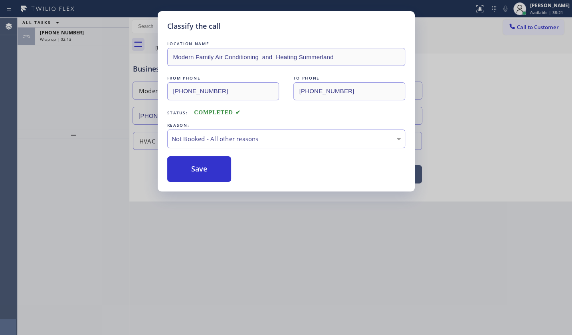
click at [191, 167] on button "Save" at bounding box center [199, 169] width 64 height 26
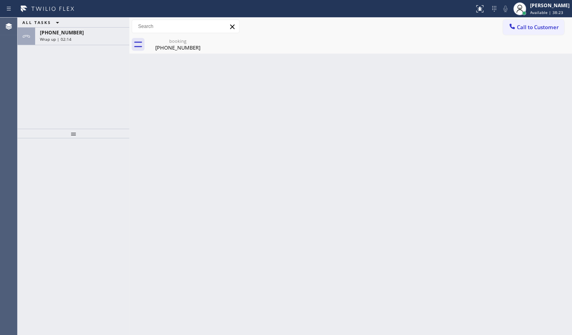
click at [54, 35] on span "+16025491006" at bounding box center [62, 32] width 44 height 7
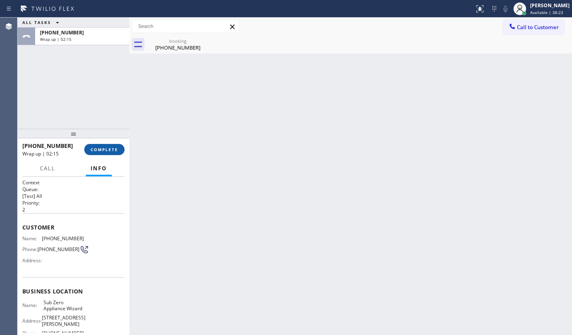
click at [95, 146] on button "COMPLETE" at bounding box center [104, 149] width 40 height 11
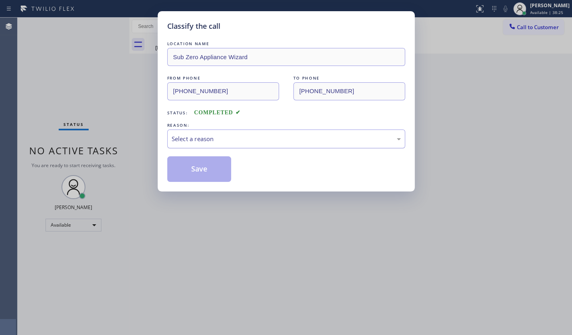
click at [191, 139] on div "Select a reason" at bounding box center [286, 138] width 229 height 9
click at [189, 163] on button "Save" at bounding box center [199, 169] width 64 height 26
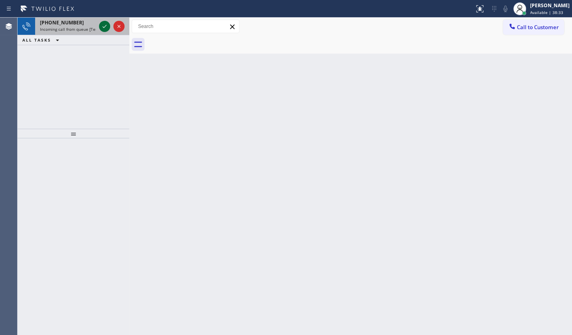
click at [102, 29] on icon at bounding box center [105, 27] width 10 height 10
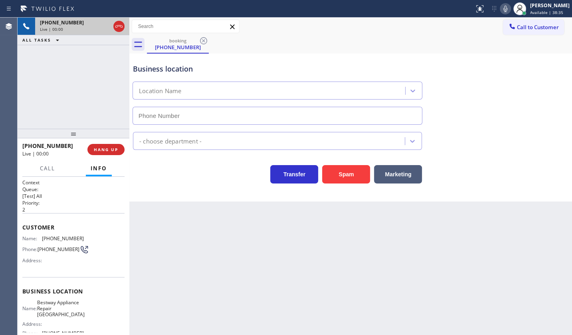
type input "[PHONE_NUMBER]"
drag, startPoint x: 73, startPoint y: 97, endPoint x: 91, endPoint y: 56, distance: 44.5
click at [74, 91] on div "+17144651188 Live | 00:05 ALL TASKS ALL TASKS ACTIVE TASKS TASKS IN WRAP UP" at bounding box center [74, 73] width 112 height 111
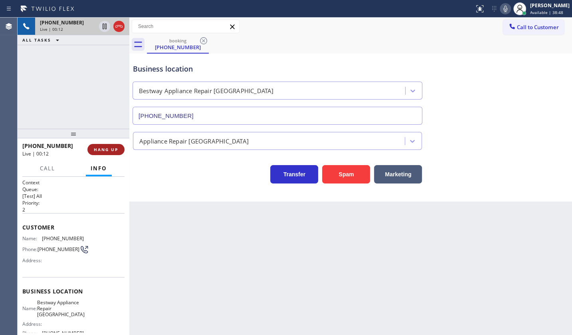
click at [101, 148] on span "HANG UP" at bounding box center [106, 150] width 24 height 6
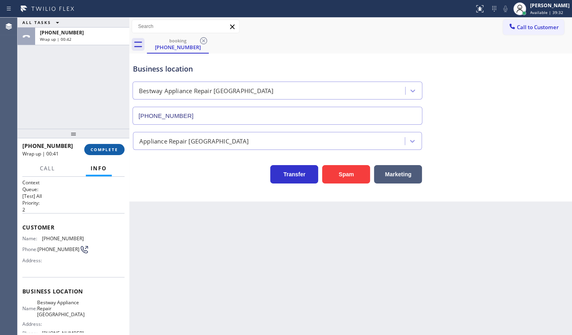
click at [112, 152] on span "COMPLETE" at bounding box center [105, 150] width 28 height 6
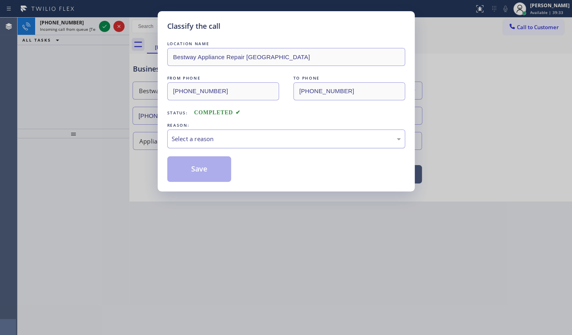
click at [185, 139] on div "Select a reason" at bounding box center [286, 138] width 229 height 9
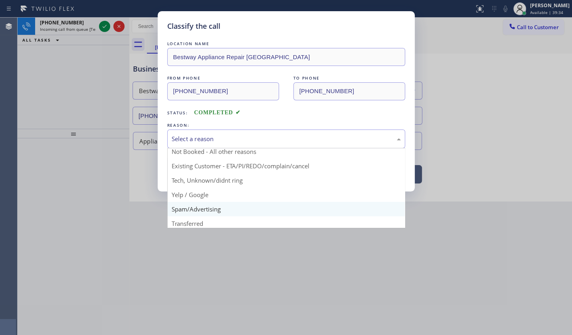
scroll to position [53, 0]
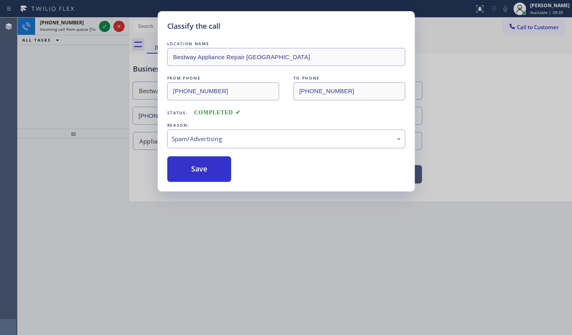
drag, startPoint x: 201, startPoint y: 163, endPoint x: 164, endPoint y: 113, distance: 62.3
click at [201, 163] on button "Save" at bounding box center [199, 169] width 64 height 26
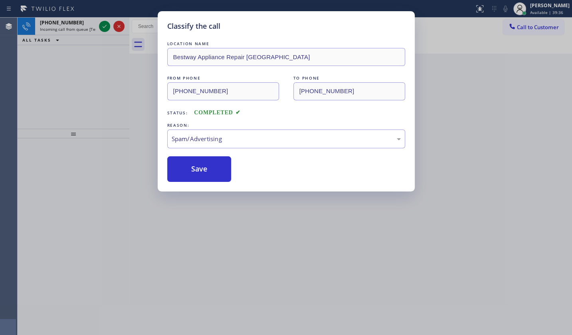
click at [104, 25] on div "Classify the call LOCATION NAME Bestway Appliance Repair Huntington Beach FROM …" at bounding box center [286, 167] width 572 height 335
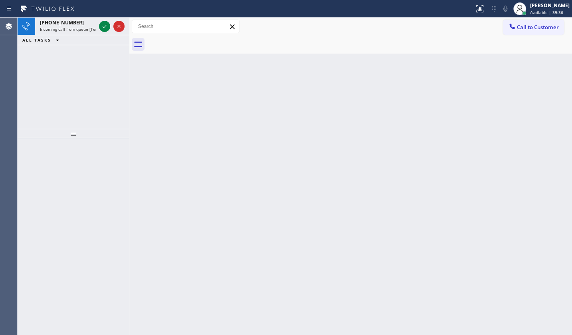
click at [105, 26] on icon at bounding box center [105, 27] width 10 height 10
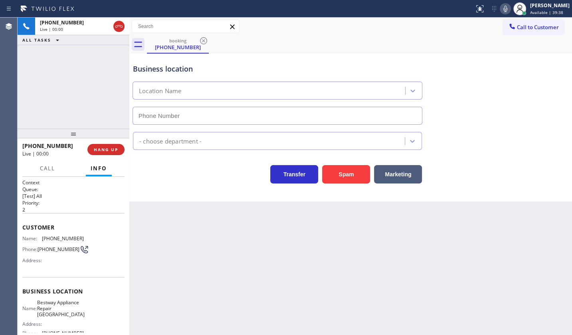
type input "[PHONE_NUMBER]"
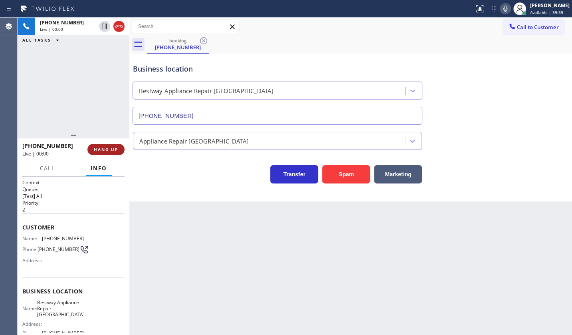
click at [116, 150] on span "HANG UP" at bounding box center [106, 150] width 24 height 6
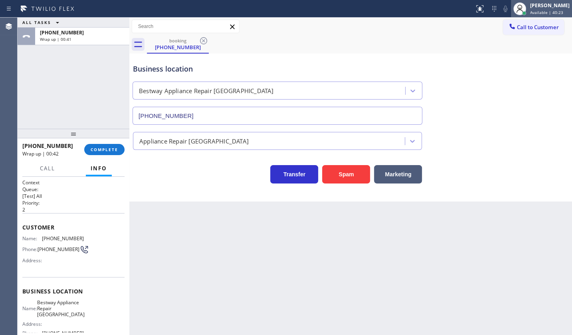
click at [536, 8] on div "[PERSON_NAME]" at bounding box center [551, 5] width 40 height 7
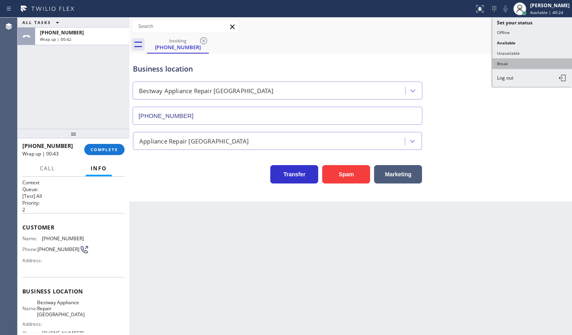
click at [525, 60] on button "Break" at bounding box center [533, 63] width 80 height 10
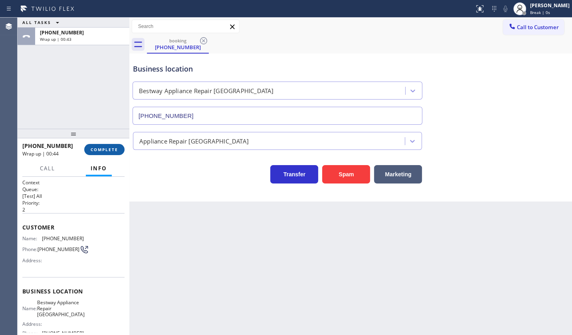
click at [111, 146] on button "COMPLETE" at bounding box center [104, 149] width 40 height 11
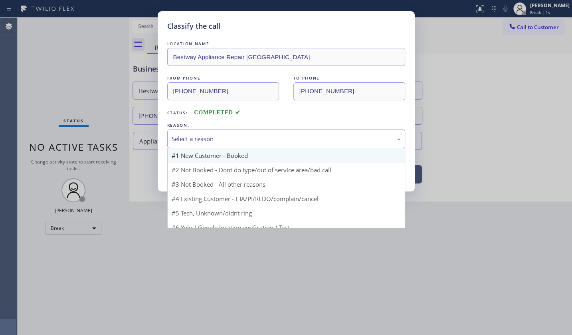
drag, startPoint x: 193, startPoint y: 136, endPoint x: 191, endPoint y: 161, distance: 24.9
click at [192, 139] on div "Select a reason" at bounding box center [286, 138] width 229 height 9
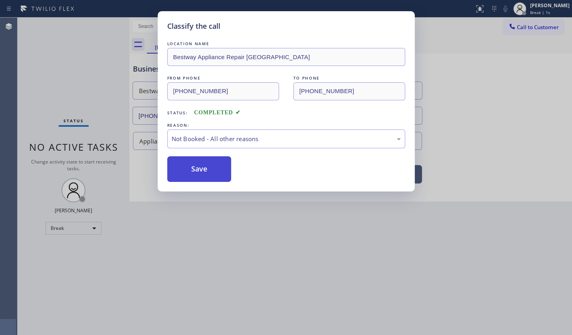
click at [190, 167] on button "Save" at bounding box center [199, 169] width 64 height 26
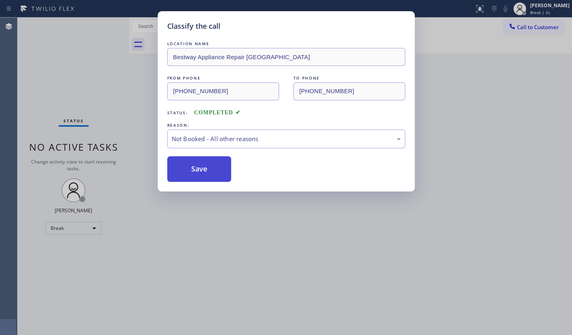
click at [190, 168] on button "Save" at bounding box center [199, 169] width 64 height 26
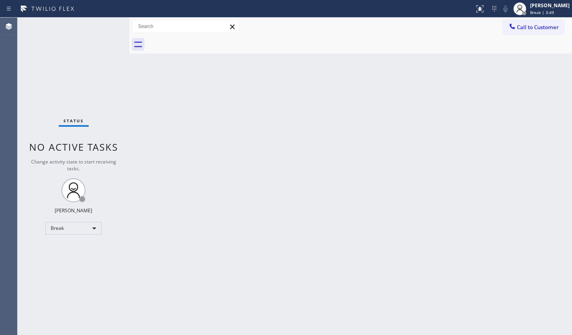
click at [30, 259] on div "Status No active tasks Change activity state to start receiving tasks. JENIZA A…" at bounding box center [74, 176] width 112 height 317
click at [68, 231] on div "Break" at bounding box center [74, 228] width 56 height 13
click at [74, 247] on li "Available" at bounding box center [73, 249] width 54 height 10
drag, startPoint x: 284, startPoint y: 284, endPoint x: 455, endPoint y: 6, distance: 327.2
click at [291, 277] on div "Back to Dashboard Change Sender ID Customers Technicians Select a contact Outbo…" at bounding box center [350, 176] width 443 height 317
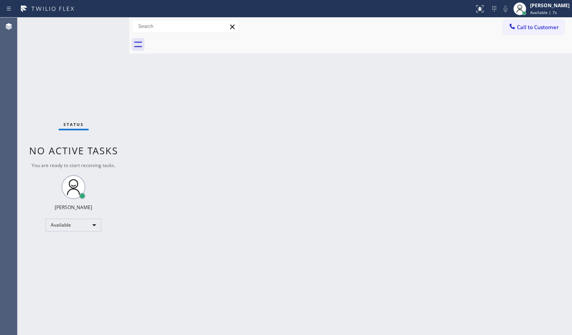
drag, startPoint x: 233, startPoint y: 162, endPoint x: 305, endPoint y: 152, distance: 73.4
click at [233, 162] on div "Back to Dashboard Change Sender ID Customers Technicians Select a contact Outbo…" at bounding box center [350, 176] width 443 height 317
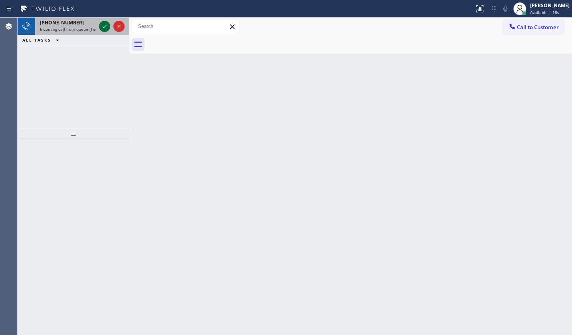
click at [104, 24] on icon at bounding box center [105, 27] width 10 height 10
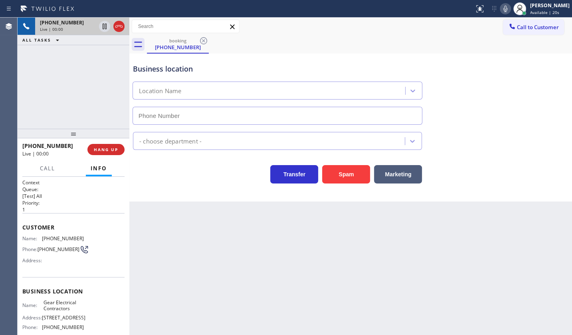
type input "(817) 904-5397"
click at [148, 214] on div "Back to Dashboard Change Sender ID Customers Technicians Select a contact Outbo…" at bounding box center [350, 176] width 443 height 317
click at [169, 191] on div "Business location Gear Electrical Contractors (817) 904-5397 HVAC Transfer Spam…" at bounding box center [350, 128] width 443 height 148
click at [94, 115] on div "+19724746315 Live | 00:25 ALL TASKS ALL TASKS ACTIVE TASKS TASKS IN WRAP UP" at bounding box center [74, 73] width 112 height 111
click at [403, 172] on button "Marketing" at bounding box center [398, 174] width 48 height 18
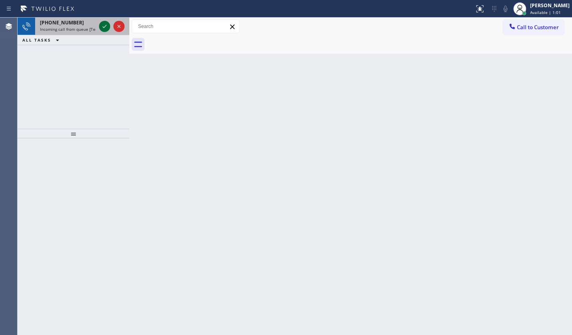
click at [101, 24] on icon at bounding box center [105, 27] width 10 height 10
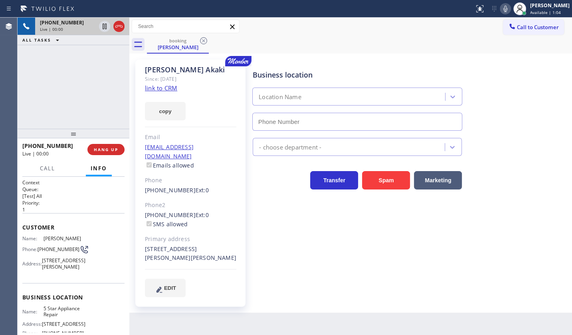
type input "[PHONE_NUMBER]"
click at [160, 84] on link "link to CRM" at bounding box center [161, 88] width 32 height 8
click at [118, 24] on icon at bounding box center [119, 27] width 10 height 10
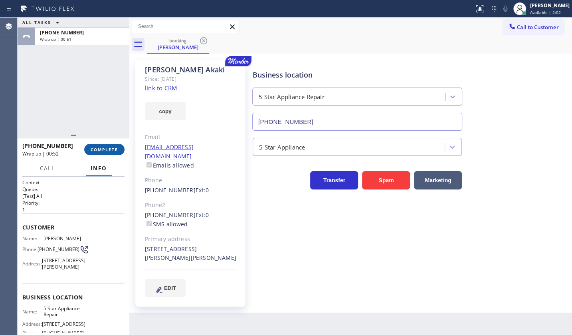
click at [99, 149] on span "COMPLETE" at bounding box center [105, 150] width 28 height 6
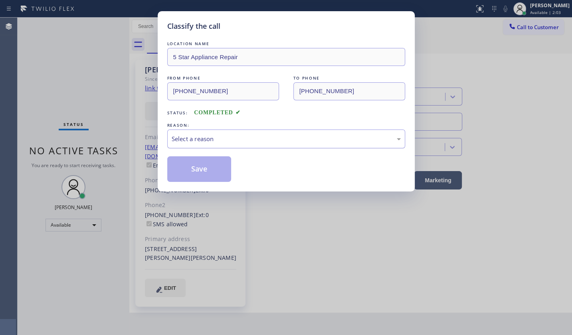
click at [187, 135] on div "Select a reason" at bounding box center [286, 138] width 229 height 9
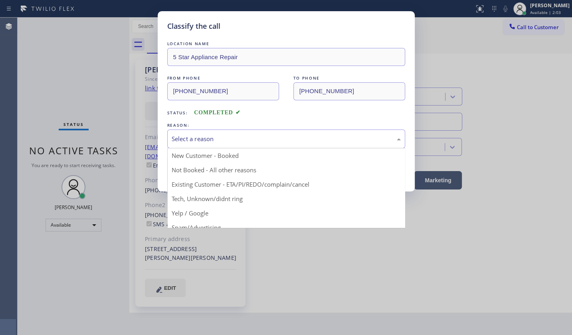
drag, startPoint x: 190, startPoint y: 181, endPoint x: 190, endPoint y: 170, distance: 11.2
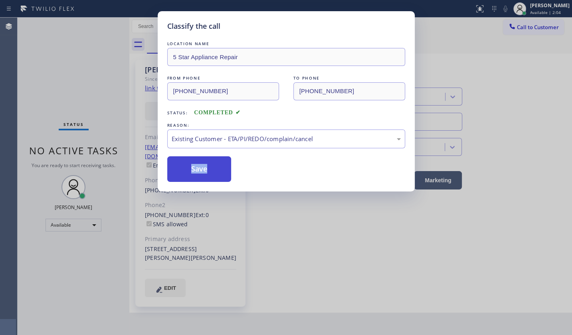
click at [190, 168] on button "Save" at bounding box center [199, 169] width 64 height 26
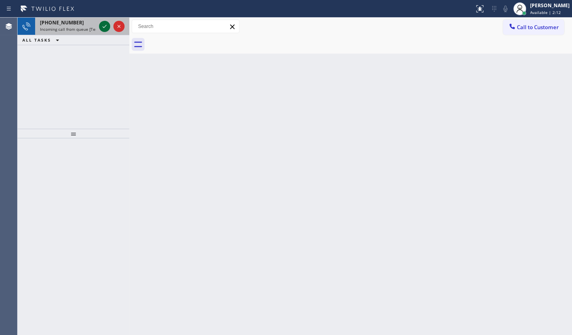
click at [105, 23] on icon at bounding box center [105, 27] width 10 height 10
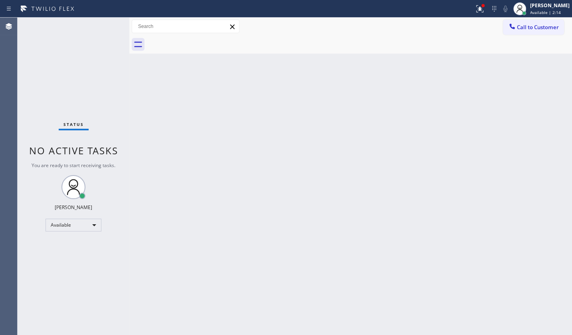
click at [103, 26] on div "Status No active tasks You are ready to start receiving tasks. JENIZA ALCAYDE A…" at bounding box center [74, 176] width 112 height 317
click at [475, 8] on div at bounding box center [480, 9] width 18 height 10
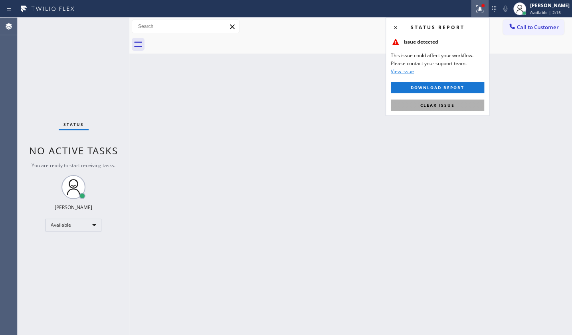
click at [466, 105] on button "Clear issue" at bounding box center [437, 104] width 93 height 11
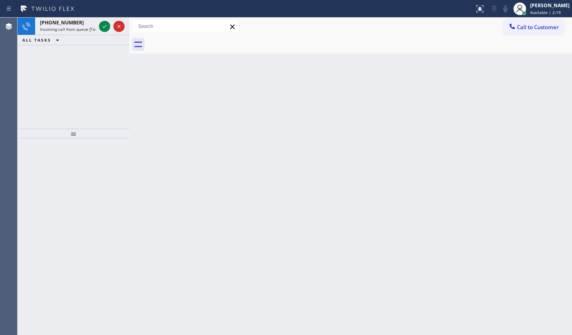
drag, startPoint x: 69, startPoint y: 103, endPoint x: 85, endPoint y: 81, distance: 27.0
click at [78, 95] on div "+12092361829 Incoming call from queue [Test] All ALL TASKS ALL TASKS ACTIVE TAS…" at bounding box center [74, 73] width 112 height 111
click at [102, 24] on icon at bounding box center [105, 27] width 10 height 10
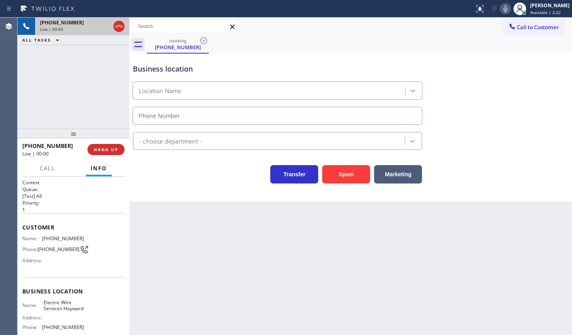
type input "(510) 880-3328"
click at [327, 169] on button "Spam" at bounding box center [346, 174] width 48 height 18
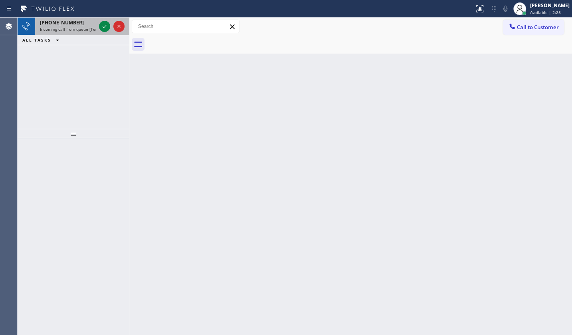
drag, startPoint x: 64, startPoint y: 44, endPoint x: 86, endPoint y: 30, distance: 25.3
click at [69, 41] on div "ALL TASKS ALL TASKS ACTIVE TASKS TASKS IN WRAP UP" at bounding box center [74, 40] width 112 height 10
click at [101, 24] on icon at bounding box center [105, 27] width 10 height 10
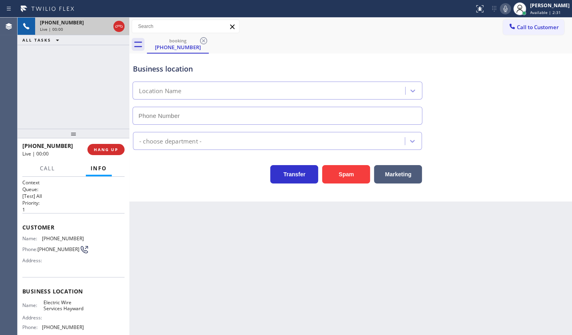
type input "(510) 880-3328"
click at [342, 169] on button "Spam" at bounding box center [346, 174] width 48 height 18
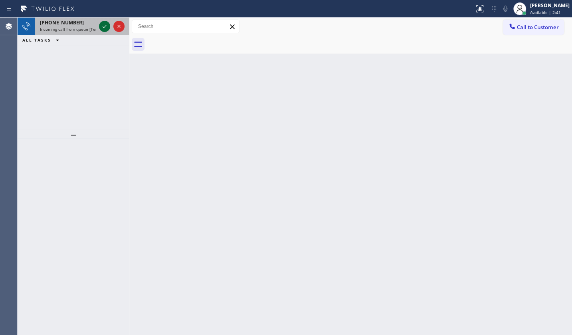
click at [106, 22] on icon at bounding box center [105, 27] width 10 height 10
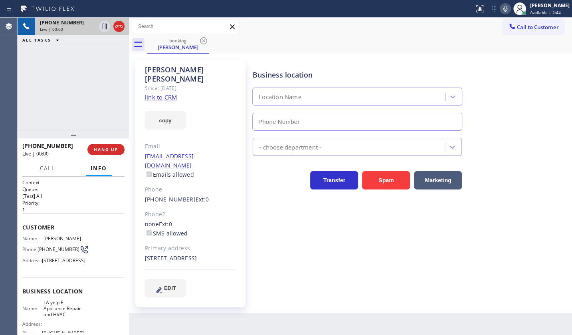
type input "[PHONE_NUMBER]"
click at [157, 93] on link "link to CRM" at bounding box center [161, 97] width 32 height 8
click at [510, 8] on icon at bounding box center [506, 9] width 10 height 10
click at [104, 28] on icon at bounding box center [105, 27] width 10 height 10
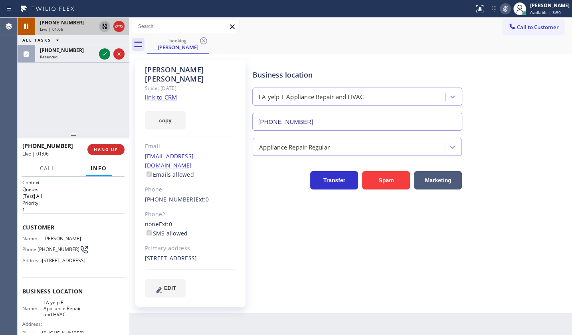
drag, startPoint x: 3, startPoint y: 118, endPoint x: 36, endPoint y: 109, distance: 34.3
click at [12, 117] on div "Agent Desktop" at bounding box center [8, 176] width 17 height 317
click at [108, 53] on icon at bounding box center [105, 54] width 10 height 10
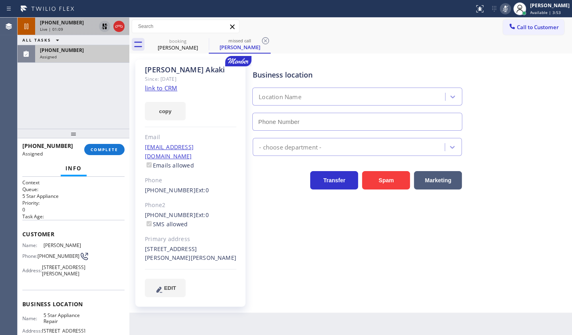
type input "[PHONE_NUMBER]"
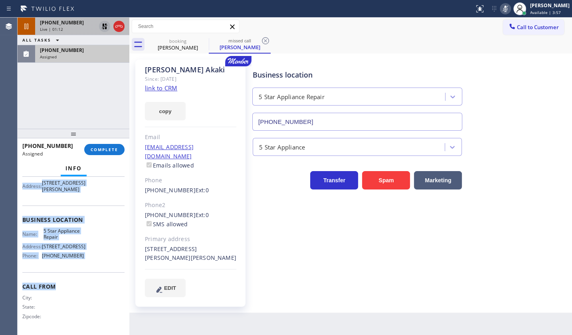
scroll to position [92, 0]
drag, startPoint x: 20, startPoint y: 227, endPoint x: 99, endPoint y: 263, distance: 87.1
click at [99, 263] on div "Context Queue: 5 Star Appliance Priority: 0 Task Age: Customer Name: Daniel Aka…" at bounding box center [74, 256] width 112 height 159
click at [47, 95] on div "+18057941069 Live | 01:21 ALL TASKS ALL TASKS ACTIVE TASKS TASKS IN WRAP UP (40…" at bounding box center [74, 73] width 112 height 111
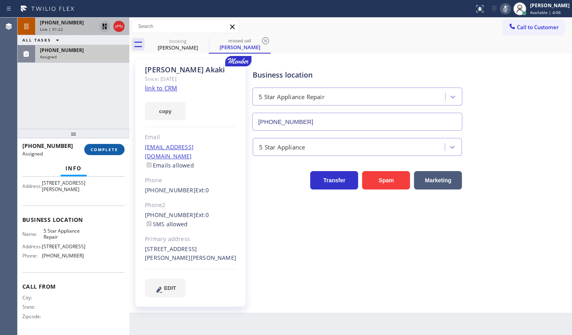
click at [101, 148] on span "COMPLETE" at bounding box center [105, 150] width 28 height 6
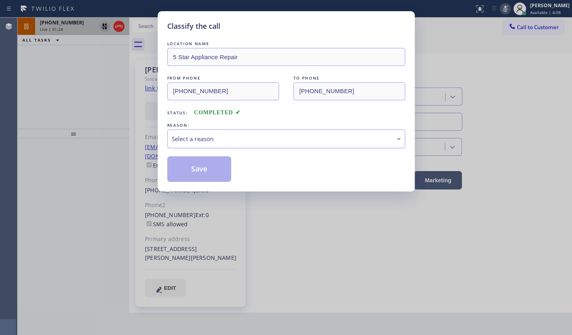
click at [199, 134] on div "Select a reason" at bounding box center [286, 138] width 229 height 9
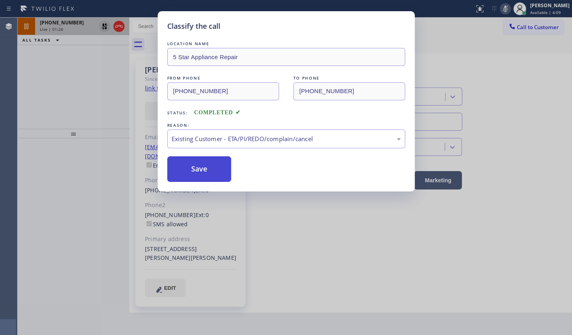
drag, startPoint x: 197, startPoint y: 183, endPoint x: 201, endPoint y: 170, distance: 13.7
click at [201, 170] on button "Save" at bounding box center [199, 169] width 64 height 26
type input "[PHONE_NUMBER]"
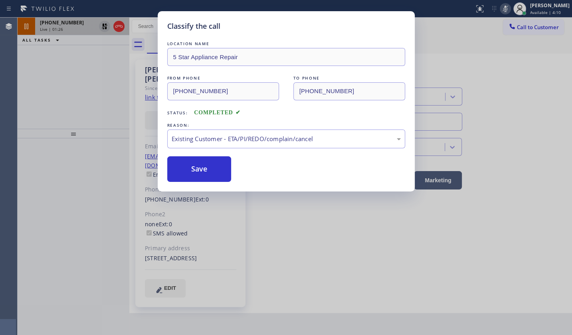
drag, startPoint x: 78, startPoint y: 105, endPoint x: 37, endPoint y: 10, distance: 103.4
click at [59, 62] on div "Classify the call LOCATION NAME appliance parts center FROM PHONE (817) 991-724…" at bounding box center [295, 176] width 555 height 317
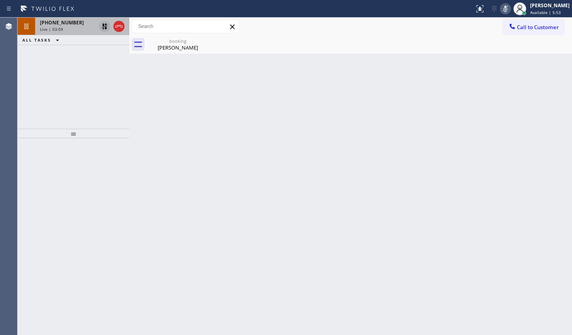
drag, startPoint x: 69, startPoint y: 87, endPoint x: 81, endPoint y: 68, distance: 23.2
click at [78, 72] on div "+18057941069 Live | 03:09 ALL TASKS ALL TASKS ACTIVE TASKS TASKS IN WRAP UP" at bounding box center [74, 73] width 112 height 111
drag, startPoint x: 102, startPoint y: 25, endPoint x: 166, endPoint y: 14, distance: 64.8
click at [104, 22] on icon at bounding box center [105, 27] width 10 height 10
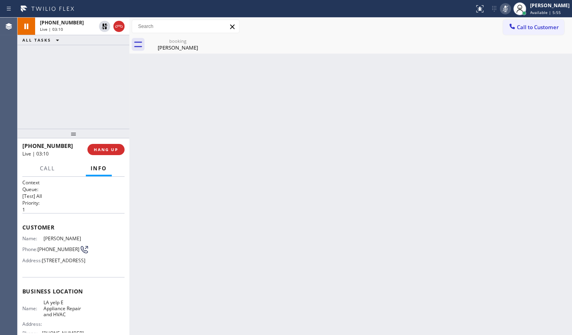
click at [505, 8] on icon at bounding box center [506, 9] width 4 height 6
drag, startPoint x: 56, startPoint y: 103, endPoint x: 59, endPoint y: 99, distance: 4.8
click at [56, 102] on div "+18057941069 Live | 03:26 ALL TASKS ALL TASKS ACTIVE TASKS TASKS IN WRAP UP" at bounding box center [74, 73] width 112 height 111
click at [88, 88] on div "+18057941069 Live | 03:35 ALL TASKS ALL TASKS ACTIVE TASKS TASKS IN WRAP UP" at bounding box center [74, 73] width 112 height 111
click at [115, 148] on span "HANG UP" at bounding box center [106, 150] width 24 height 6
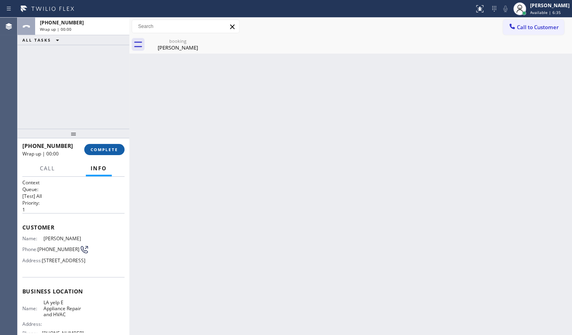
click at [114, 147] on span "COMPLETE" at bounding box center [105, 150] width 28 height 6
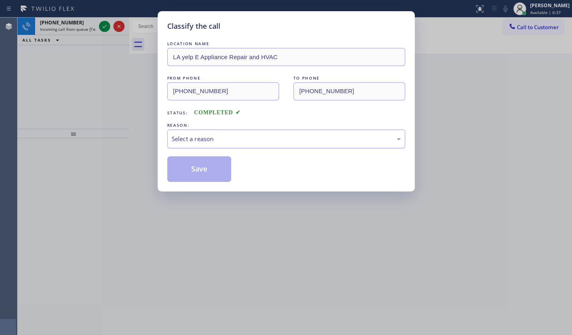
click at [182, 131] on div "Select a reason" at bounding box center [286, 138] width 238 height 19
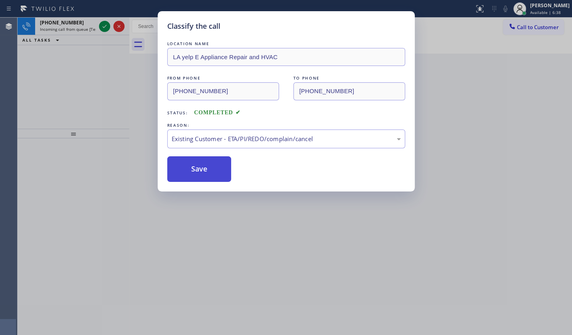
drag, startPoint x: 187, startPoint y: 187, endPoint x: 187, endPoint y: 169, distance: 18.0
drag, startPoint x: 188, startPoint y: 169, endPoint x: 87, endPoint y: 10, distance: 187.9
click at [187, 166] on button "Save" at bounding box center [199, 169] width 64 height 26
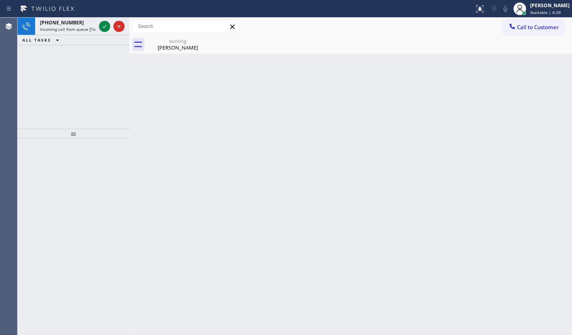
click at [102, 28] on icon at bounding box center [105, 27] width 10 height 10
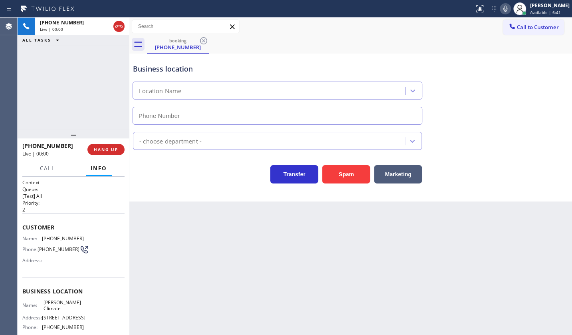
type input "[PHONE_NUMBER]"
click at [115, 149] on span "HANG UP" at bounding box center [106, 150] width 24 height 6
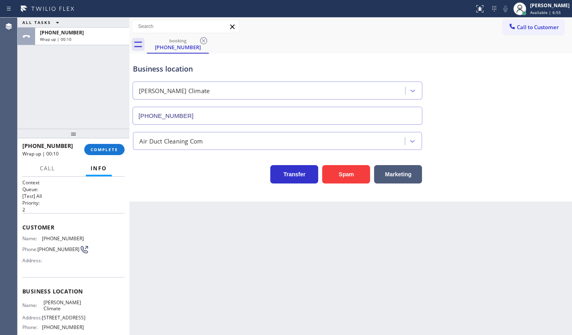
click at [41, 80] on div "ALL TASKS ALL TASKS ACTIVE TASKS TASKS IN WRAP UP +12539001407 Wrap up | 00:10" at bounding box center [74, 73] width 112 height 111
click at [107, 147] on span "COMPLETE" at bounding box center [105, 150] width 28 height 6
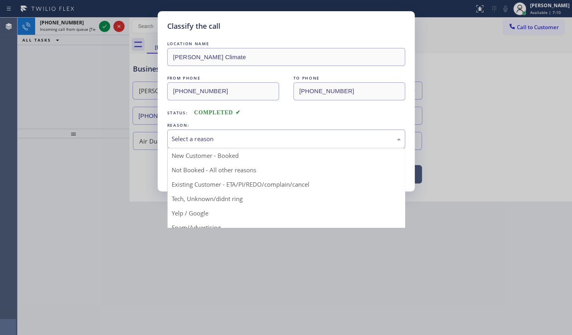
click at [203, 129] on div "Select a reason" at bounding box center [286, 138] width 238 height 19
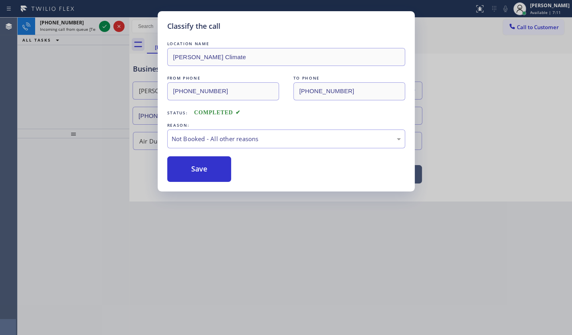
click at [203, 171] on button "Save" at bounding box center [199, 169] width 64 height 26
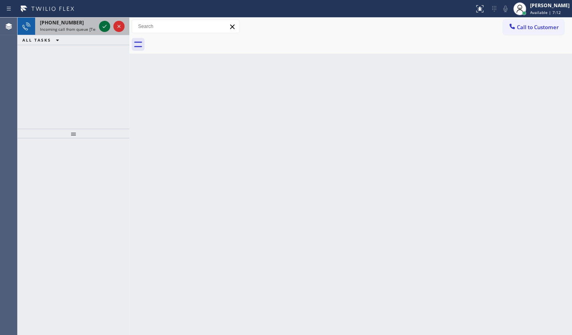
click at [105, 24] on icon at bounding box center [105, 27] width 10 height 10
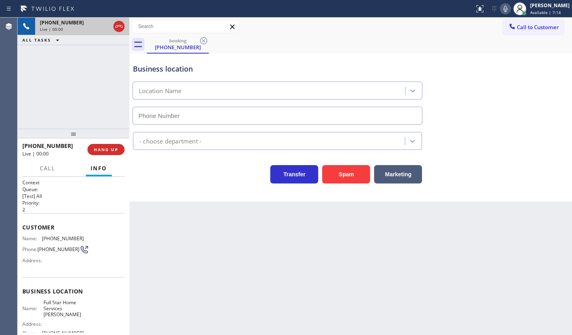
type input "[PHONE_NUMBER]"
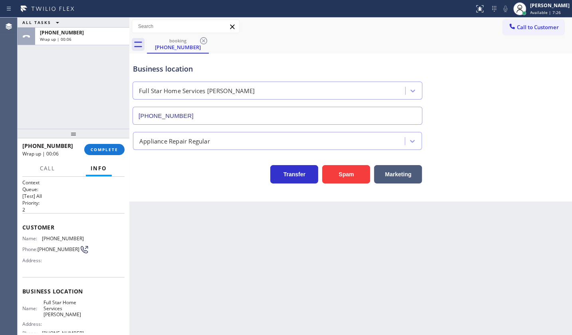
click at [301, 28] on div "Call to Customer Outbound call Location Zoom Electricians Presidio Heights Your…" at bounding box center [350, 27] width 443 height 14
click at [104, 152] on button "COMPLETE" at bounding box center [104, 149] width 40 height 11
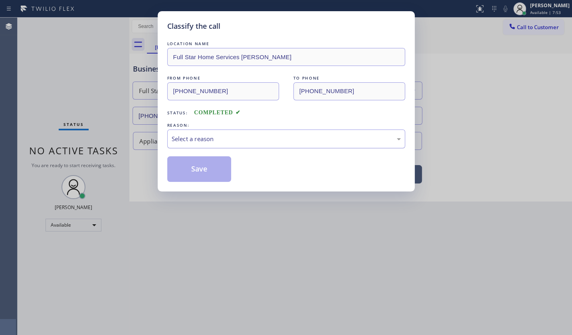
click at [183, 144] on div "Select a reason" at bounding box center [286, 138] width 238 height 19
click at [187, 166] on button "Save" at bounding box center [199, 169] width 64 height 26
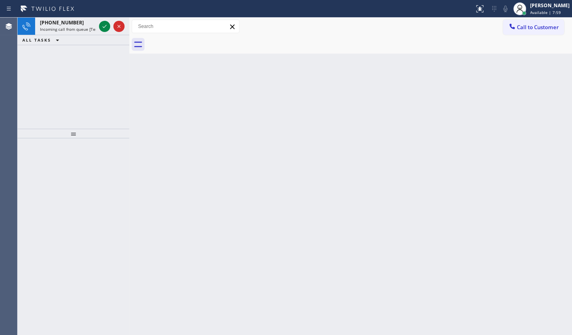
click at [50, 80] on div "+18582542341 Incoming call from queue [Test] All ALL TASKS ALL TASKS ACTIVE TAS…" at bounding box center [74, 73] width 112 height 111
click at [109, 26] on icon at bounding box center [105, 27] width 10 height 10
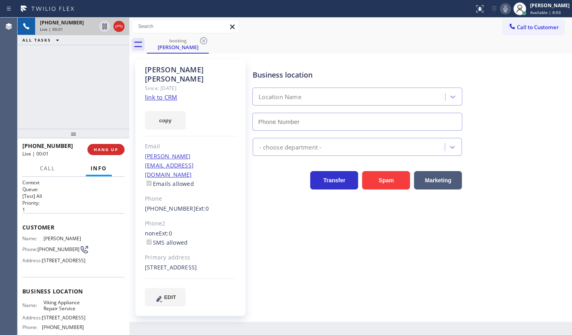
type input "[PHONE_NUMBER]"
click at [155, 93] on link "link to CRM" at bounding box center [161, 97] width 32 height 8
click at [68, 112] on div "+18582542341 Live | 01:10 ALL TASKS ALL TASKS ACTIVE TASKS TASKS IN WRAP UP" at bounding box center [74, 73] width 112 height 111
click at [70, 95] on div "+18582542341 Live | 01:20 ALL TASKS ALL TASKS ACTIVE TASKS TASKS IN WRAP UP" at bounding box center [74, 73] width 112 height 111
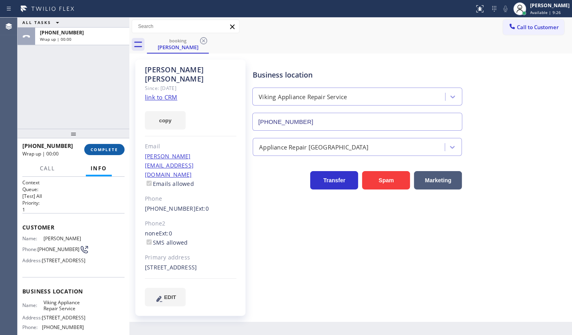
click at [101, 144] on button "COMPLETE" at bounding box center [104, 149] width 40 height 11
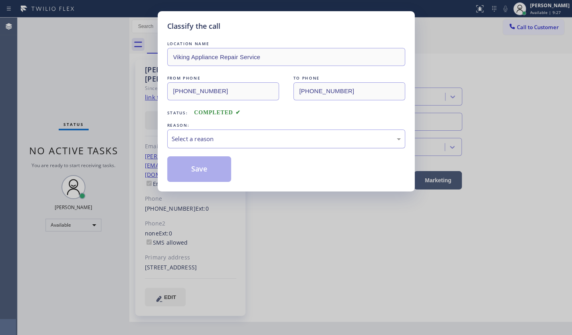
click at [210, 135] on div "Select a reason" at bounding box center [286, 138] width 229 height 9
click at [200, 173] on button "Save" at bounding box center [199, 169] width 64 height 26
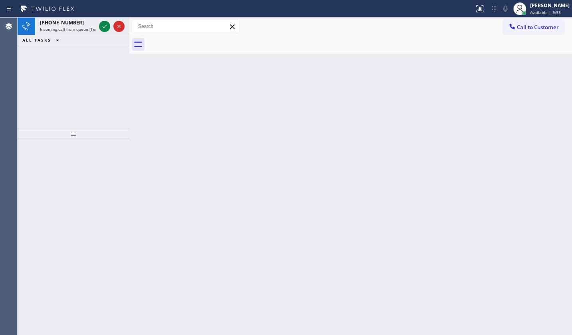
drag, startPoint x: 62, startPoint y: 60, endPoint x: 97, endPoint y: 32, distance: 44.6
click at [68, 56] on div "+19737064705 Incoming call from queue [Test] All ALL TASKS ALL TASKS ACTIVE TAS…" at bounding box center [74, 73] width 112 height 111
click at [101, 26] on icon at bounding box center [105, 27] width 10 height 10
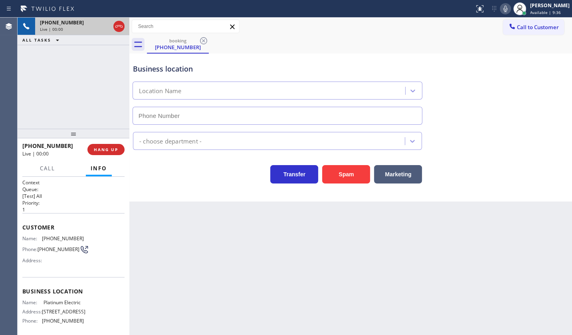
type input "[PHONE_NUMBER]"
click at [66, 99] on div "+19737064705 Live | 00:18 ALL TASKS ALL TASKS ACTIVE TASKS TASKS IN WRAP UP" at bounding box center [74, 73] width 112 height 111
click at [62, 101] on div "+19737064705 Live | 00:22 ALL TASKS ALL TASKS ACTIVE TASKS TASKS IN WRAP UP" at bounding box center [74, 73] width 112 height 111
click at [102, 147] on span "HANG UP" at bounding box center [106, 150] width 24 height 6
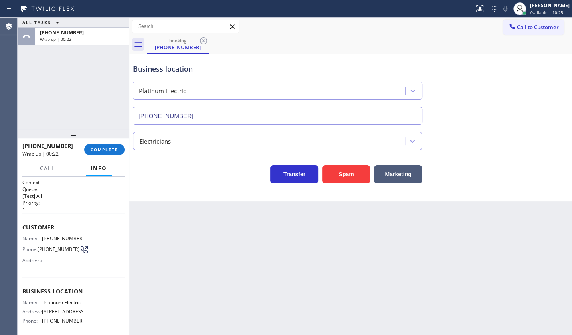
drag, startPoint x: 28, startPoint y: 108, endPoint x: 33, endPoint y: 109, distance: 5.3
click at [30, 108] on div "ALL TASKS ALL TASKS ACTIVE TASKS TASKS IN WRAP UP +19737064705 Wrap up | 00:22" at bounding box center [74, 73] width 112 height 111
click at [115, 148] on span "COMPLETE" at bounding box center [105, 150] width 28 height 6
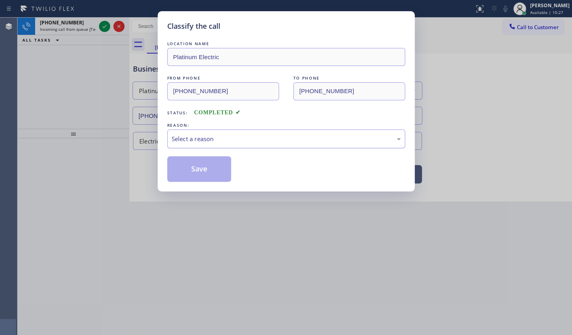
click at [186, 140] on div "Select a reason" at bounding box center [286, 138] width 229 height 9
drag, startPoint x: 199, startPoint y: 199, endPoint x: 201, endPoint y: 175, distance: 23.7
click at [202, 170] on button "Save" at bounding box center [199, 169] width 64 height 26
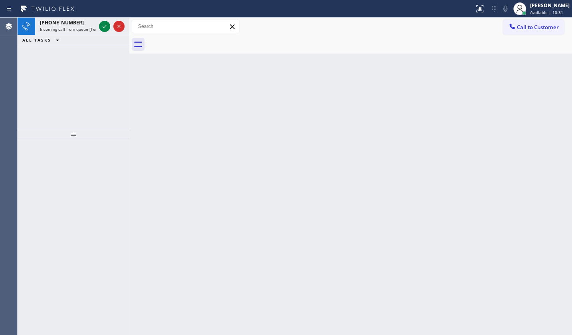
drag, startPoint x: 59, startPoint y: 203, endPoint x: 32, endPoint y: 93, distance: 112.7
click at [52, 178] on div at bounding box center [74, 236] width 112 height 197
click at [103, 25] on icon at bounding box center [105, 27] width 10 height 10
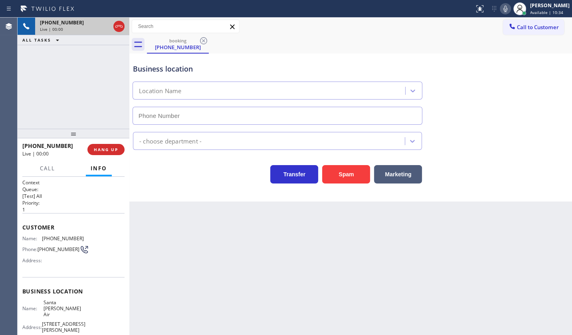
type input "[PHONE_NUMBER]"
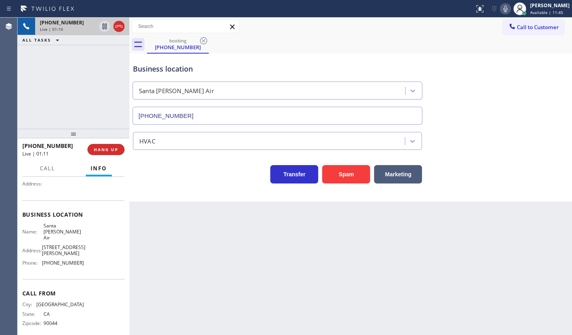
scroll to position [79, 0]
drag, startPoint x: 41, startPoint y: 89, endPoint x: 42, endPoint y: 79, distance: 10.5
click at [41, 89] on div "+13107412862 Live | 03:10 ALL TASKS ALL TASKS ACTIVE TASKS TASKS IN WRAP UP" at bounding box center [74, 73] width 112 height 111
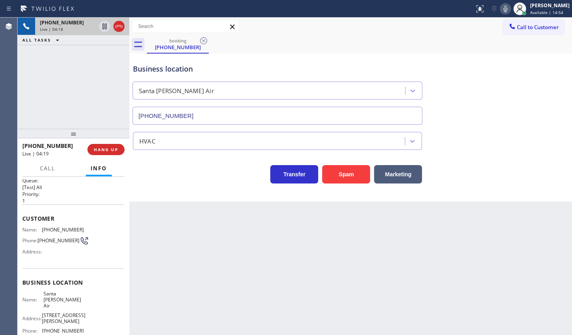
scroll to position [0, 0]
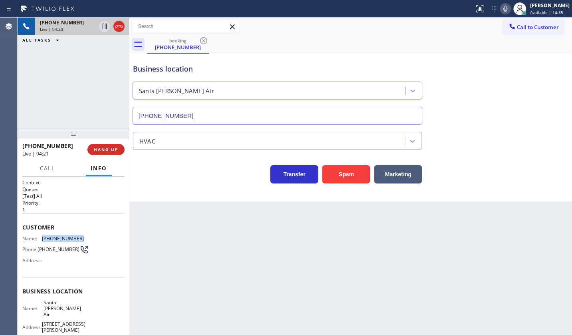
drag, startPoint x: 38, startPoint y: 239, endPoint x: 87, endPoint y: 237, distance: 48.4
click at [87, 237] on div "Name: (310) 741-2862 Phone: (310) 741-2862 Address:" at bounding box center [73, 251] width 102 height 32
click at [102, 27] on icon at bounding box center [105, 27] width 10 height 10
click at [507, 8] on icon at bounding box center [506, 9] width 10 height 10
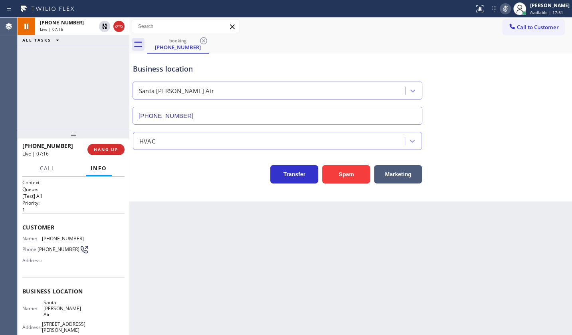
click at [51, 59] on div "+13107412862 Live | 07:16 ALL TASKS ALL TASKS ACTIVE TASKS TASKS IN WRAP UP" at bounding box center [74, 73] width 112 height 111
click at [73, 113] on div "+13107412862 Live | 07:31 ALL TASKS ALL TASKS ACTIVE TASKS TASKS IN WRAP UP" at bounding box center [74, 73] width 112 height 111
drag, startPoint x: 28, startPoint y: 78, endPoint x: 44, endPoint y: 139, distance: 63.1
click at [30, 82] on div "+13107412862 Live | 08:02 ALL TASKS ALL TASKS ACTIVE TASKS TASKS IN WRAP UP" at bounding box center [74, 73] width 112 height 111
drag, startPoint x: 51, startPoint y: 83, endPoint x: 53, endPoint y: 3, distance: 79.9
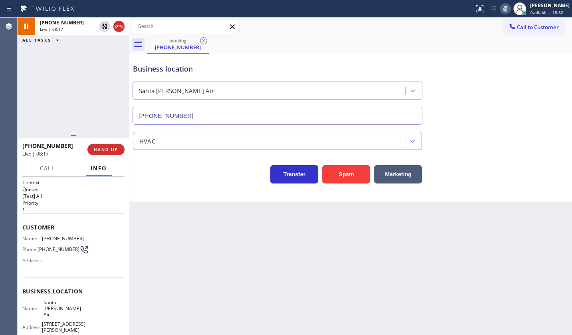
click at [52, 67] on div "+13107412862 Live | 08:17 ALL TASKS ALL TASKS ACTIVE TASKS TASKS IN WRAP UP" at bounding box center [74, 73] width 112 height 111
click at [48, 74] on div "+13107412862 Live | 09:51 ALL TASKS ALL TASKS ACTIVE TASKS TASKS IN WRAP UP" at bounding box center [74, 73] width 112 height 111
click at [56, 66] on div "+13107412862 Live | 10:04 ALL TASKS ALL TASKS ACTIVE TASKS TASKS IN WRAP UP" at bounding box center [74, 73] width 112 height 111
click at [104, 22] on icon at bounding box center [105, 27] width 10 height 10
click at [505, 8] on icon at bounding box center [506, 9] width 10 height 10
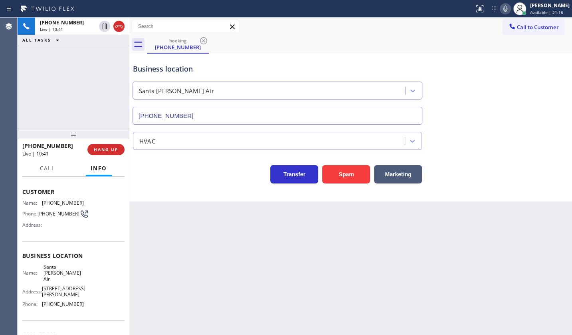
scroll to position [79, 0]
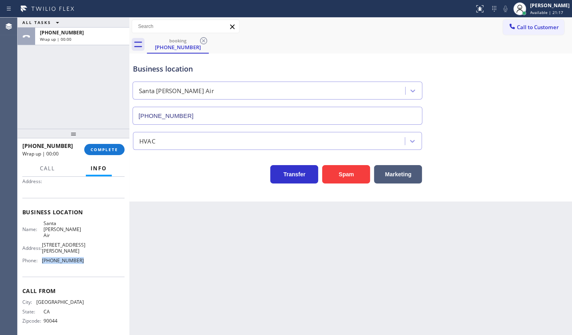
drag, startPoint x: 42, startPoint y: 256, endPoint x: 87, endPoint y: 262, distance: 44.6
click at [87, 262] on div "Business location Name: Santa Monica Golden Air Address: 3122 Santa Monica Blvd…" at bounding box center [73, 237] width 102 height 79
drag, startPoint x: 66, startPoint y: 86, endPoint x: 67, endPoint y: 64, distance: 22.4
click at [68, 69] on div "ALL TASKS ALL TASKS ACTIVE TASKS TASKS IN WRAP UP +13107412862 Wrap up | 02:38" at bounding box center [74, 73] width 112 height 111
click at [99, 141] on div "+13107412862 Wrap up | 02:59 COMPLETE" at bounding box center [73, 149] width 102 height 21
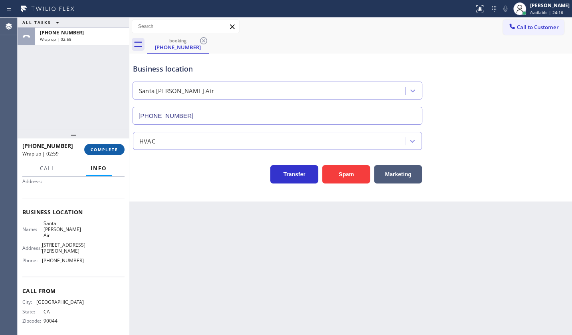
click at [99, 145] on button "COMPLETE" at bounding box center [104, 149] width 40 height 11
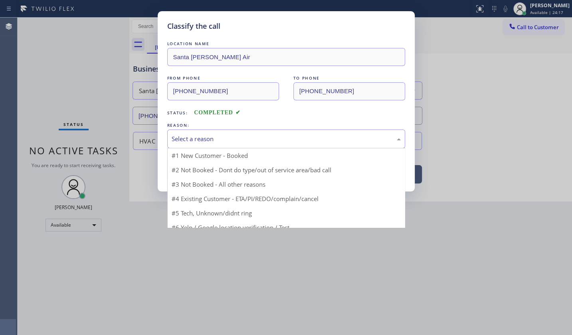
click at [190, 141] on div "Select a reason" at bounding box center [286, 138] width 229 height 9
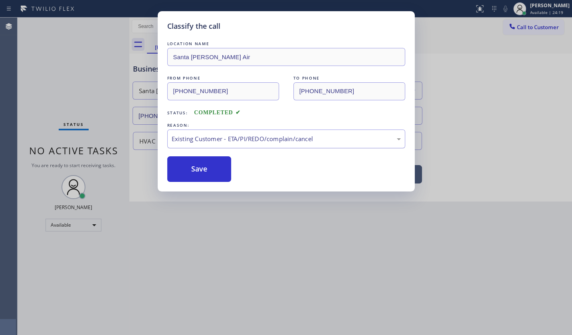
click at [181, 138] on div "Existing Customer - ETA/PI/REDO/complain/cancel" at bounding box center [286, 138] width 229 height 9
click at [179, 162] on button "Save" at bounding box center [199, 169] width 64 height 26
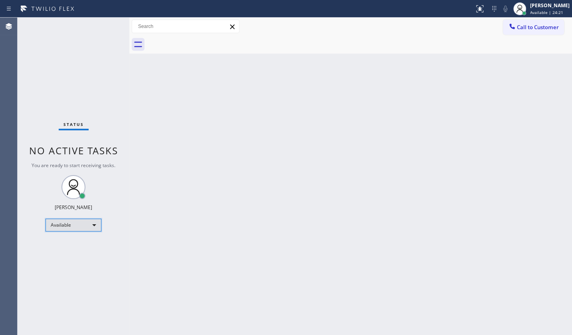
click at [61, 225] on div "Available" at bounding box center [74, 225] width 56 height 13
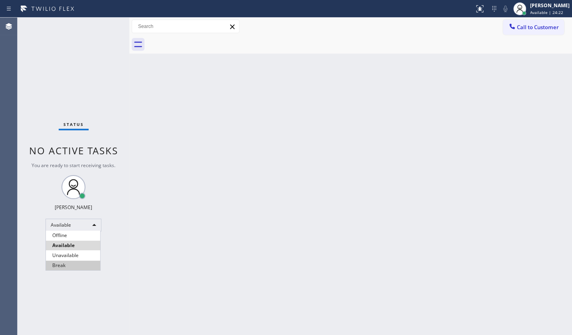
click at [56, 263] on li "Break" at bounding box center [73, 265] width 54 height 10
